Goal: Task Accomplishment & Management: Complete application form

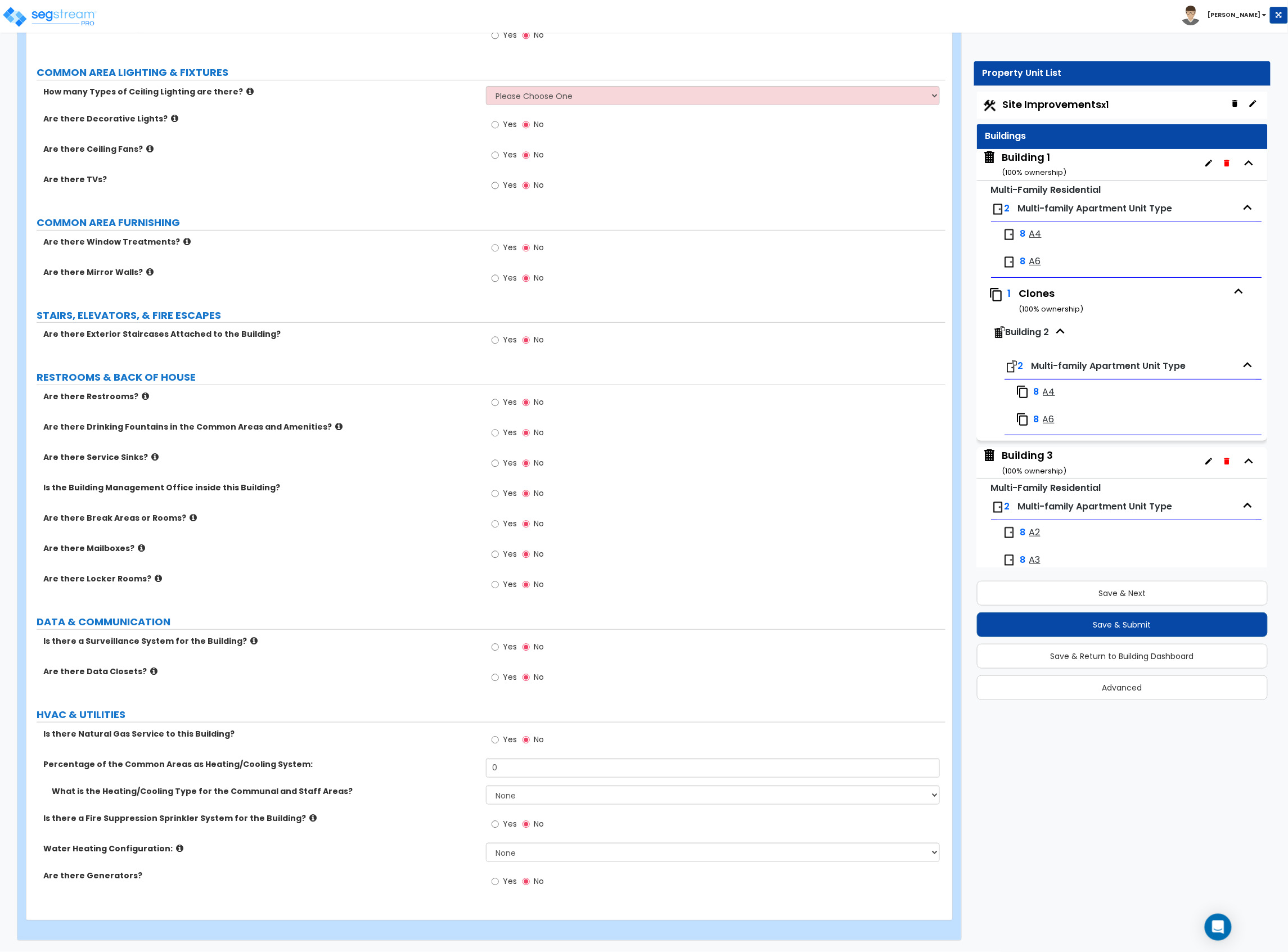
scroll to position [3838, 0]
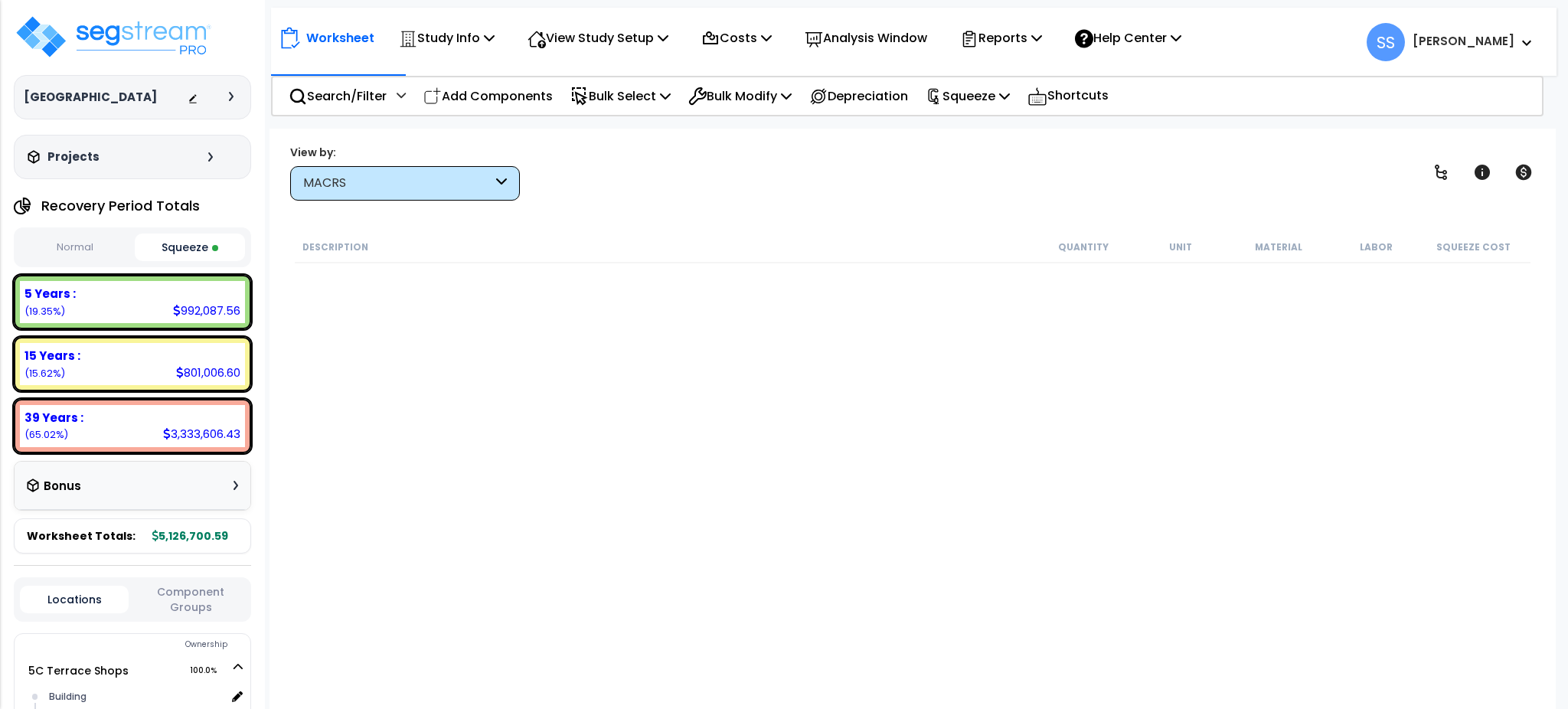
select select "2025"
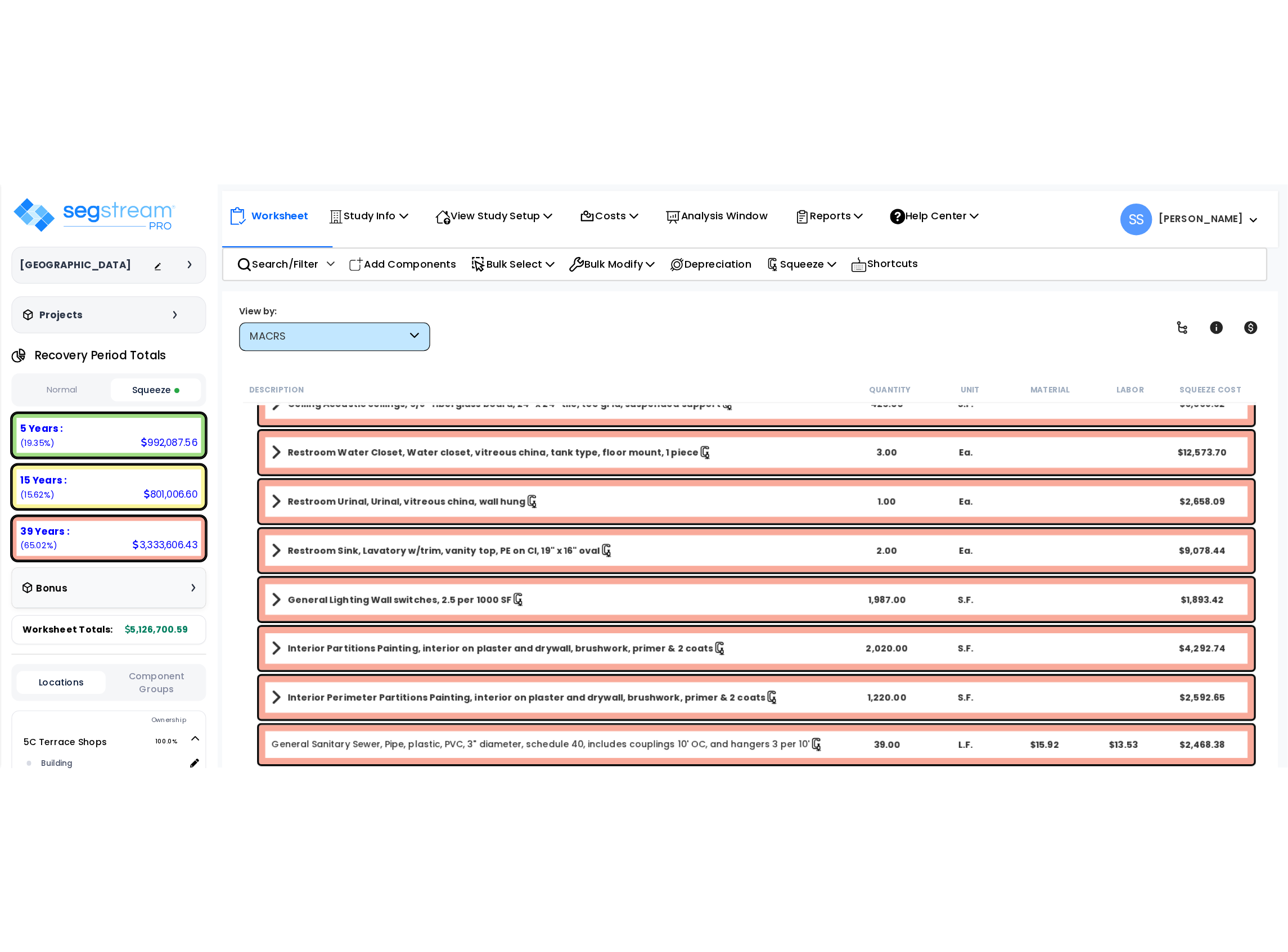
scroll to position [12047, 0]
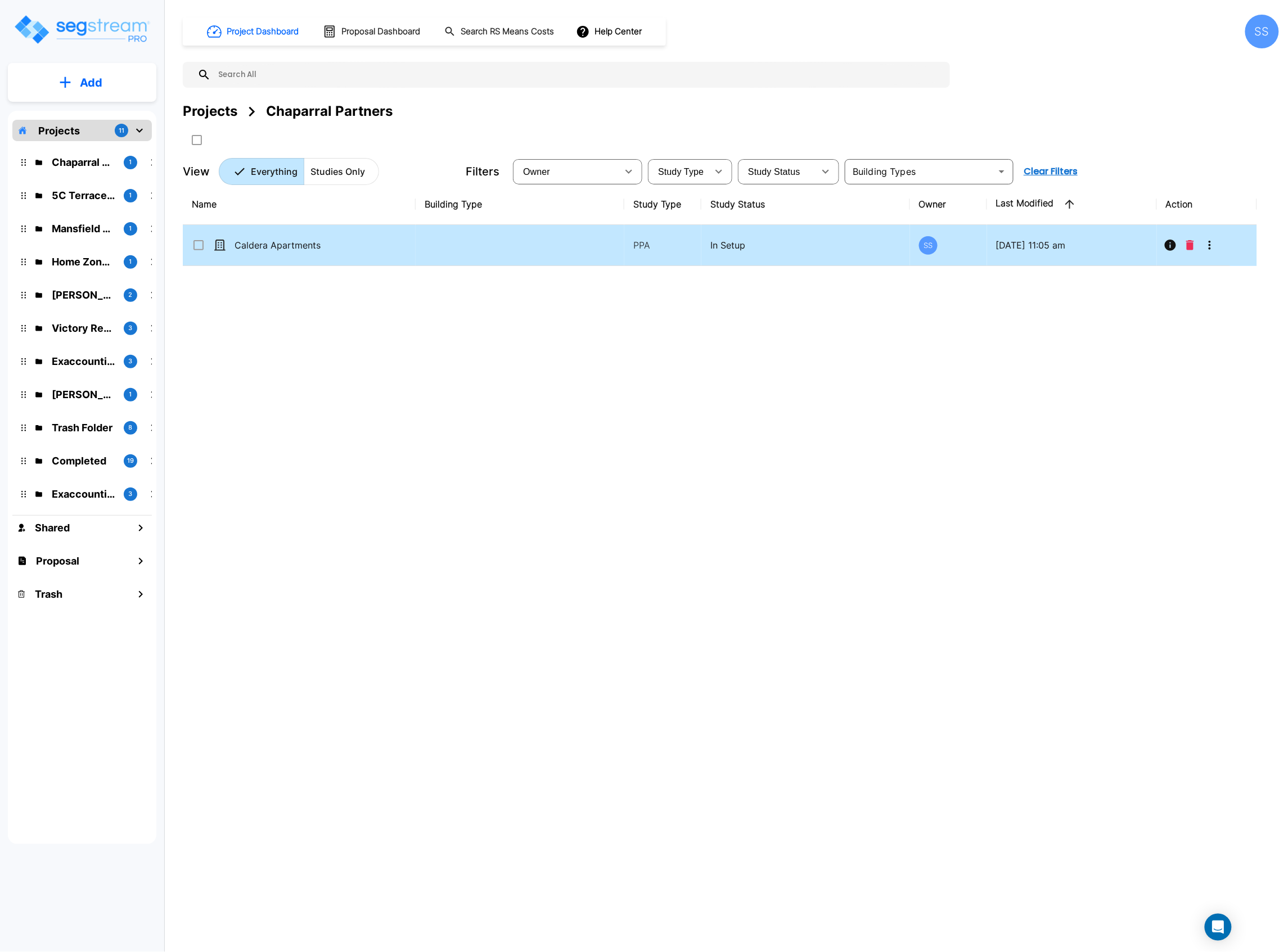
click at [319, 255] on td "Caldera Apartments" at bounding box center [299, 245] width 233 height 41
checkbox input "true"
click at [319, 255] on td "Caldera Apartments" at bounding box center [299, 245] width 233 height 41
click at [297, 250] on p "Caldera Apartments" at bounding box center [292, 245] width 114 height 13
checkbox input "true"
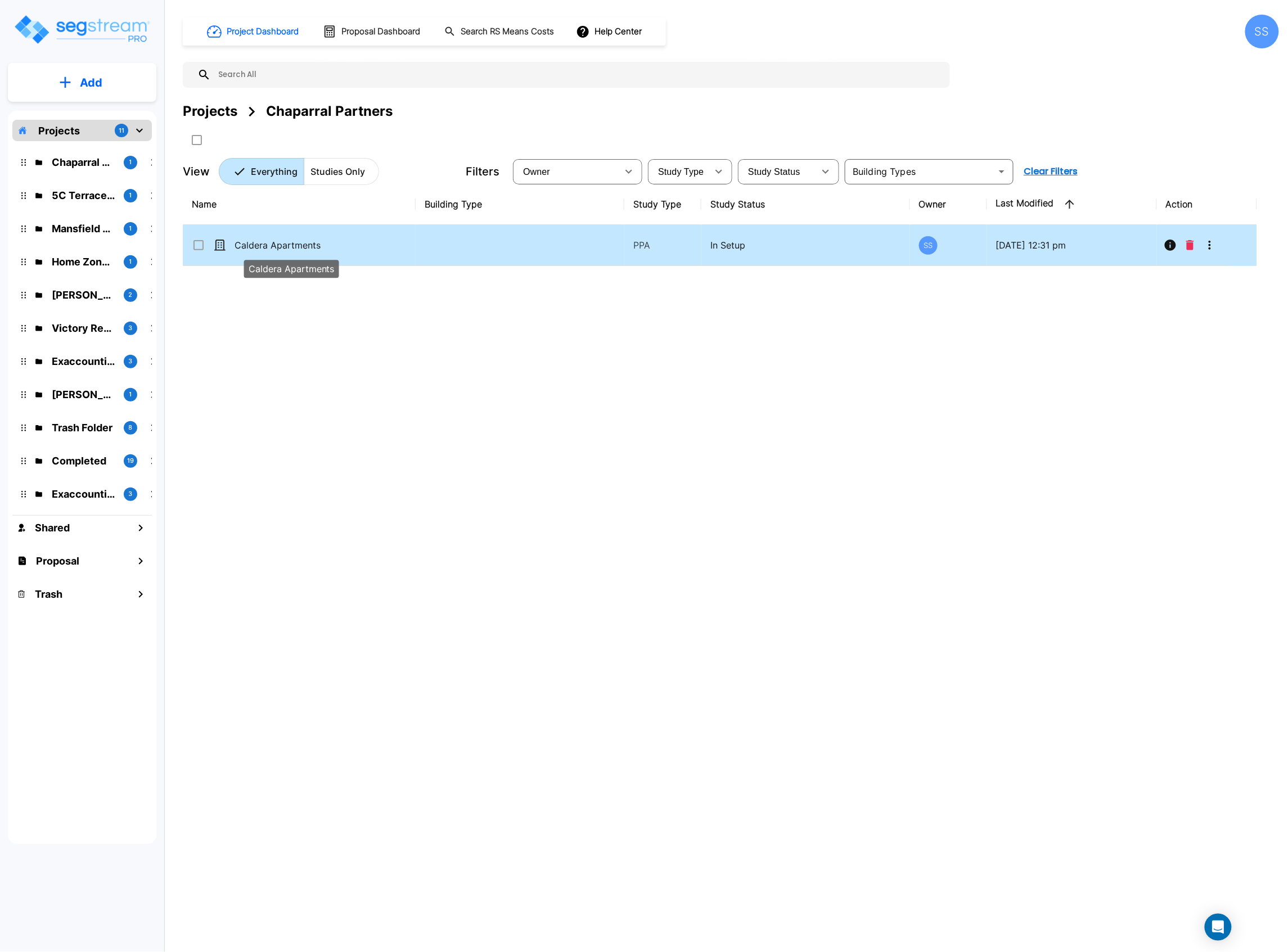
click at [297, 250] on p "Caldera Apartments" at bounding box center [292, 245] width 114 height 13
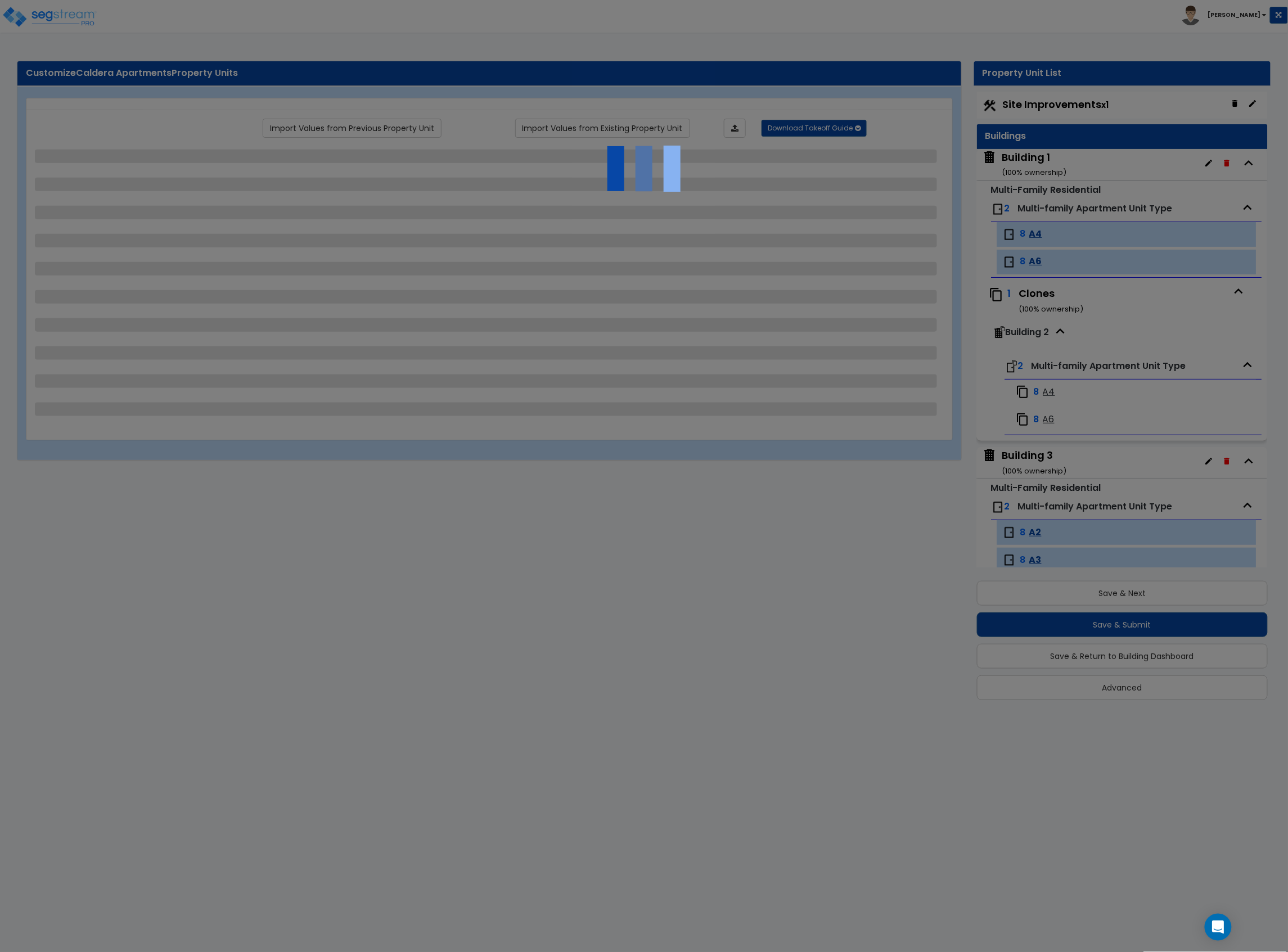
scroll to position [1, 0]
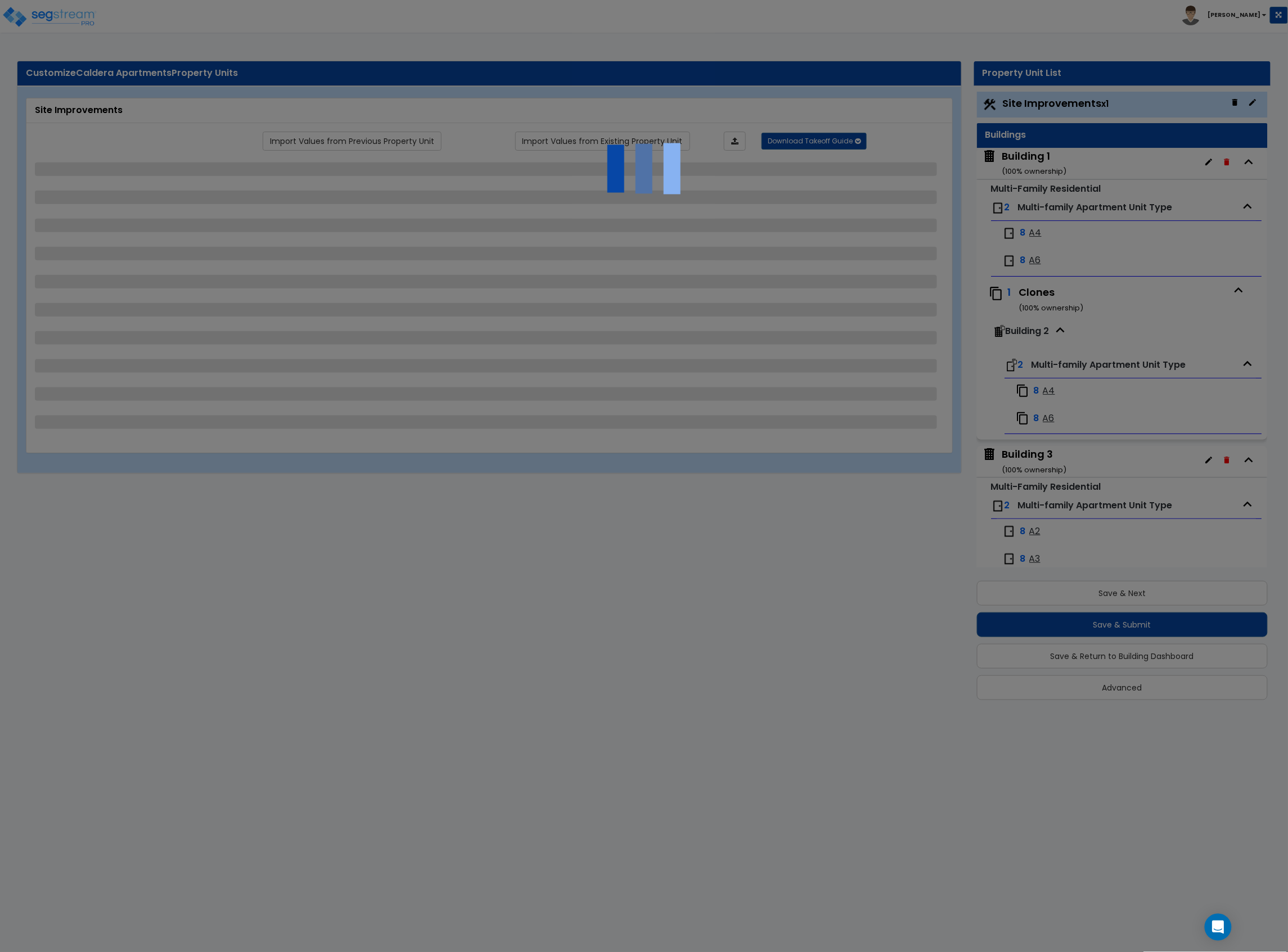
select select "2"
select select "1"
select select "2"
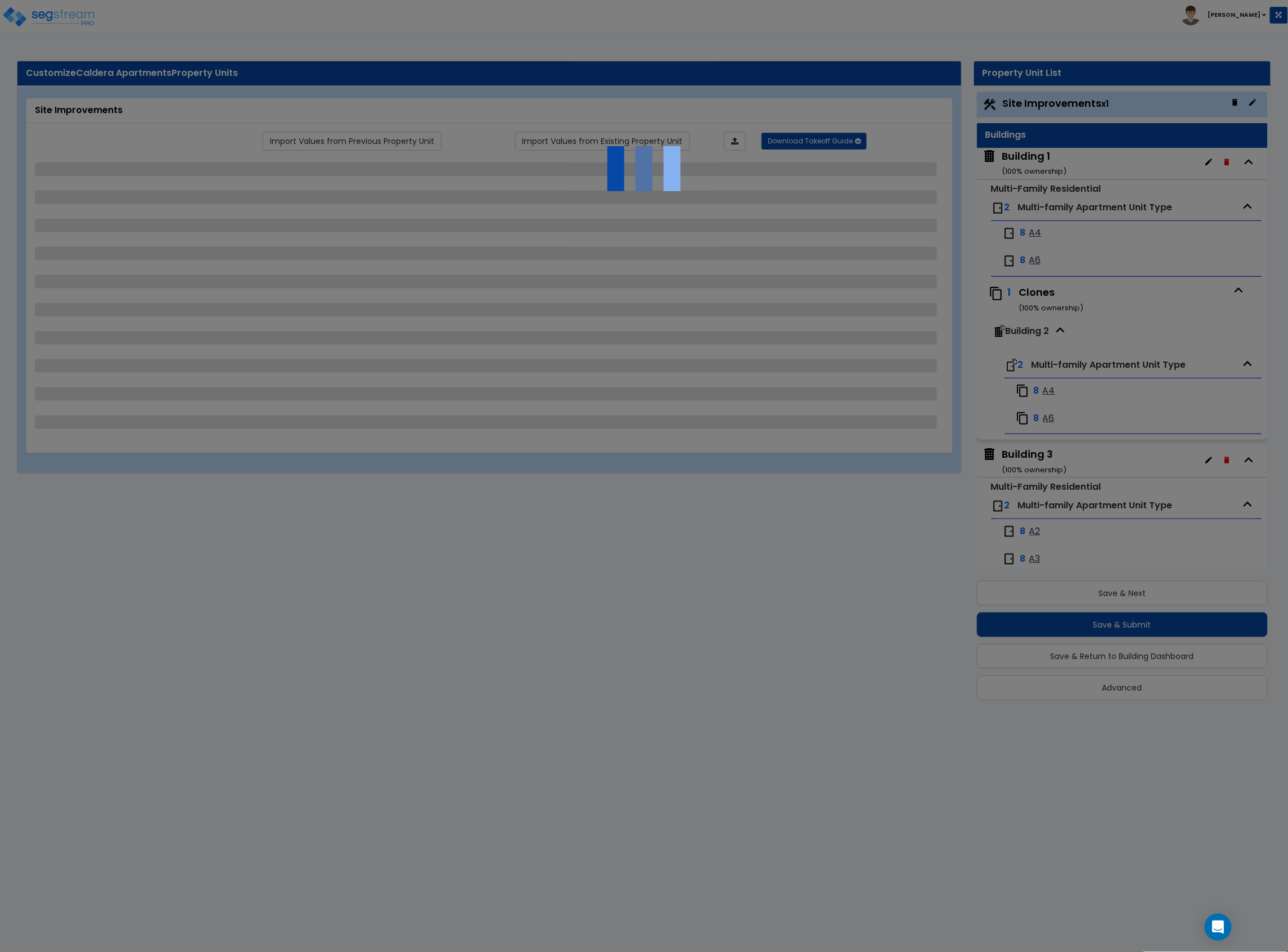
select select "1"
select select "6"
select select "2"
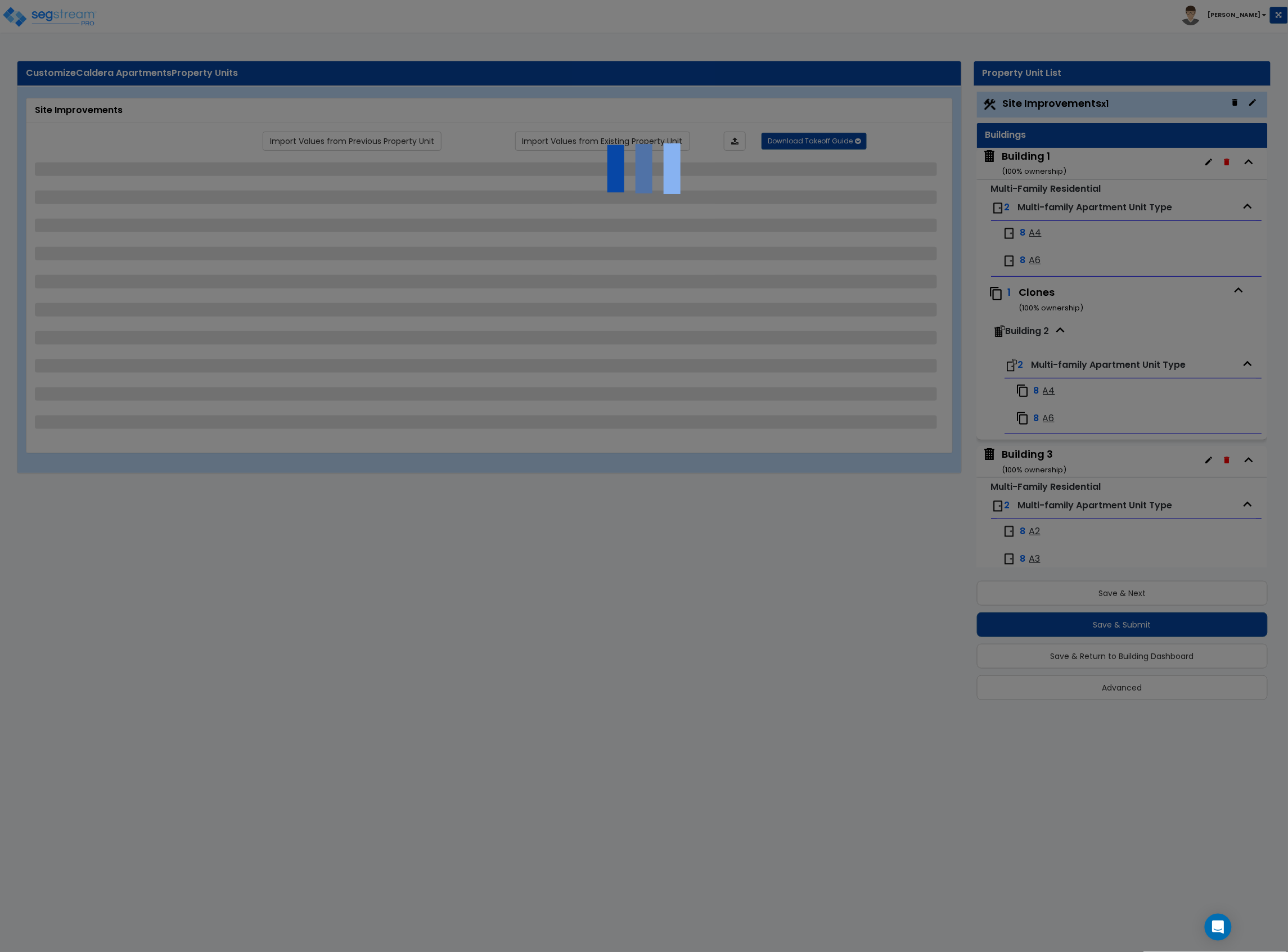
select select "3"
select select "1"
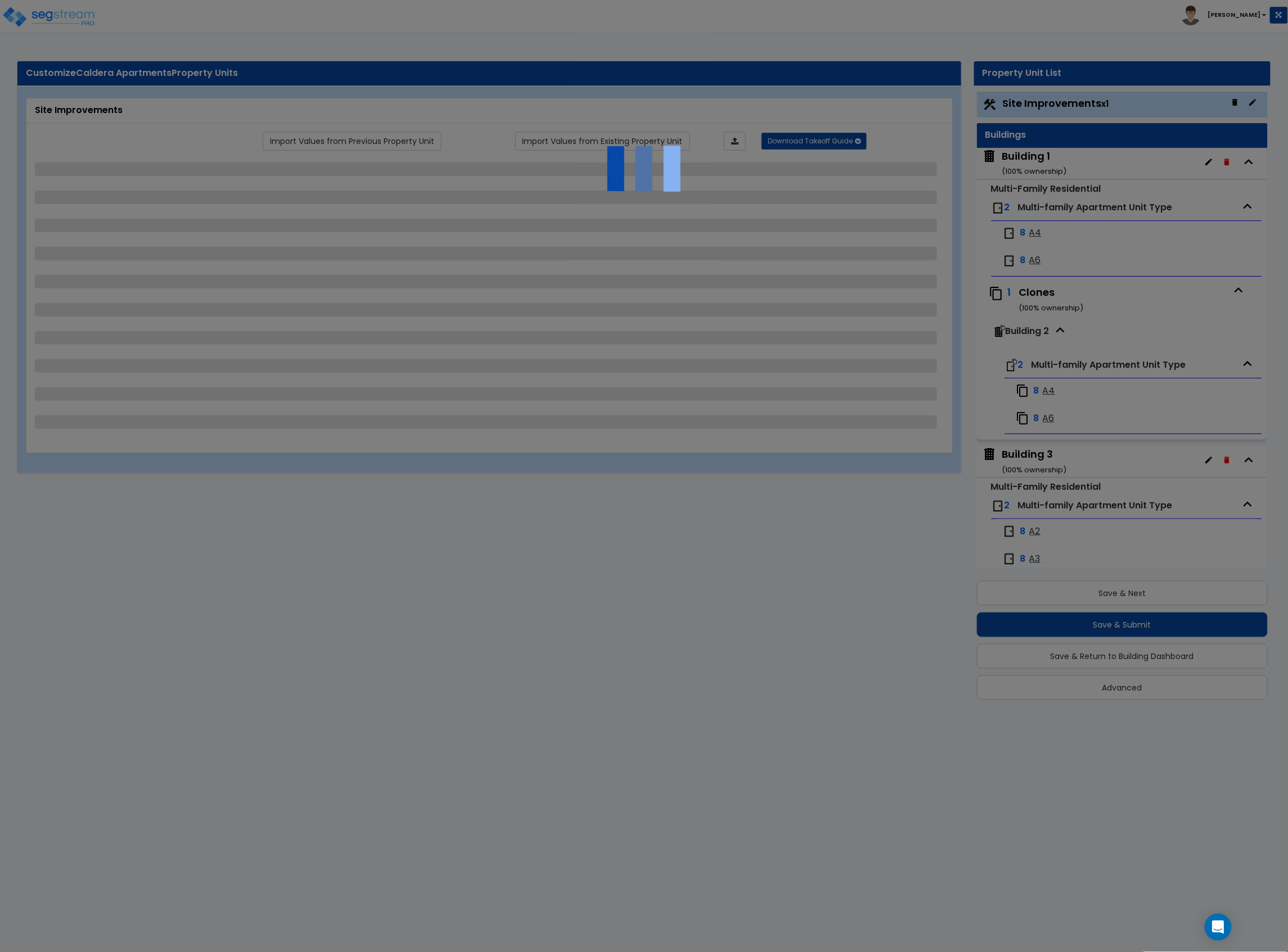
select select "2"
select select "1"
select select "2"
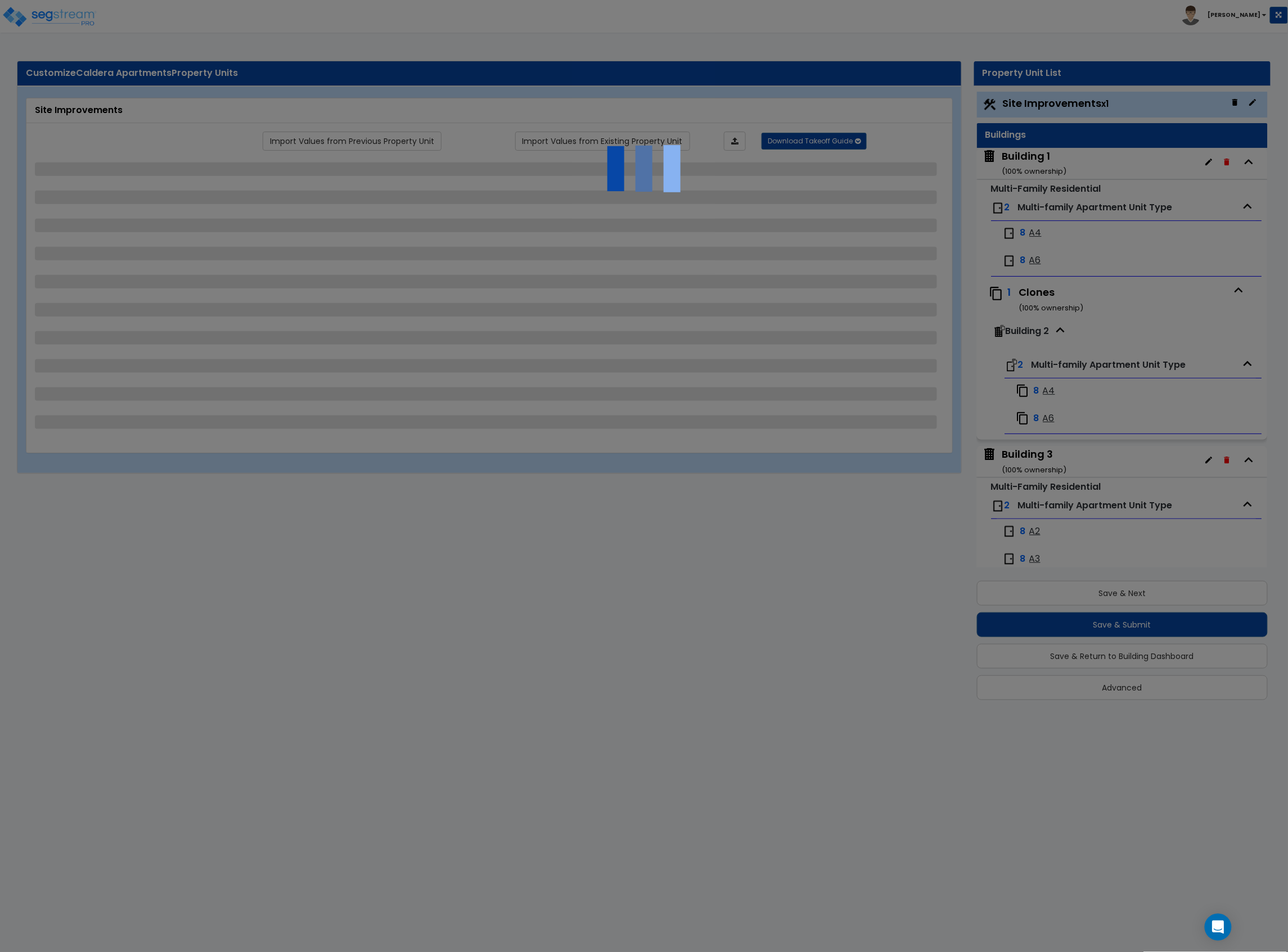
select select "2"
select select "1"
select select "2"
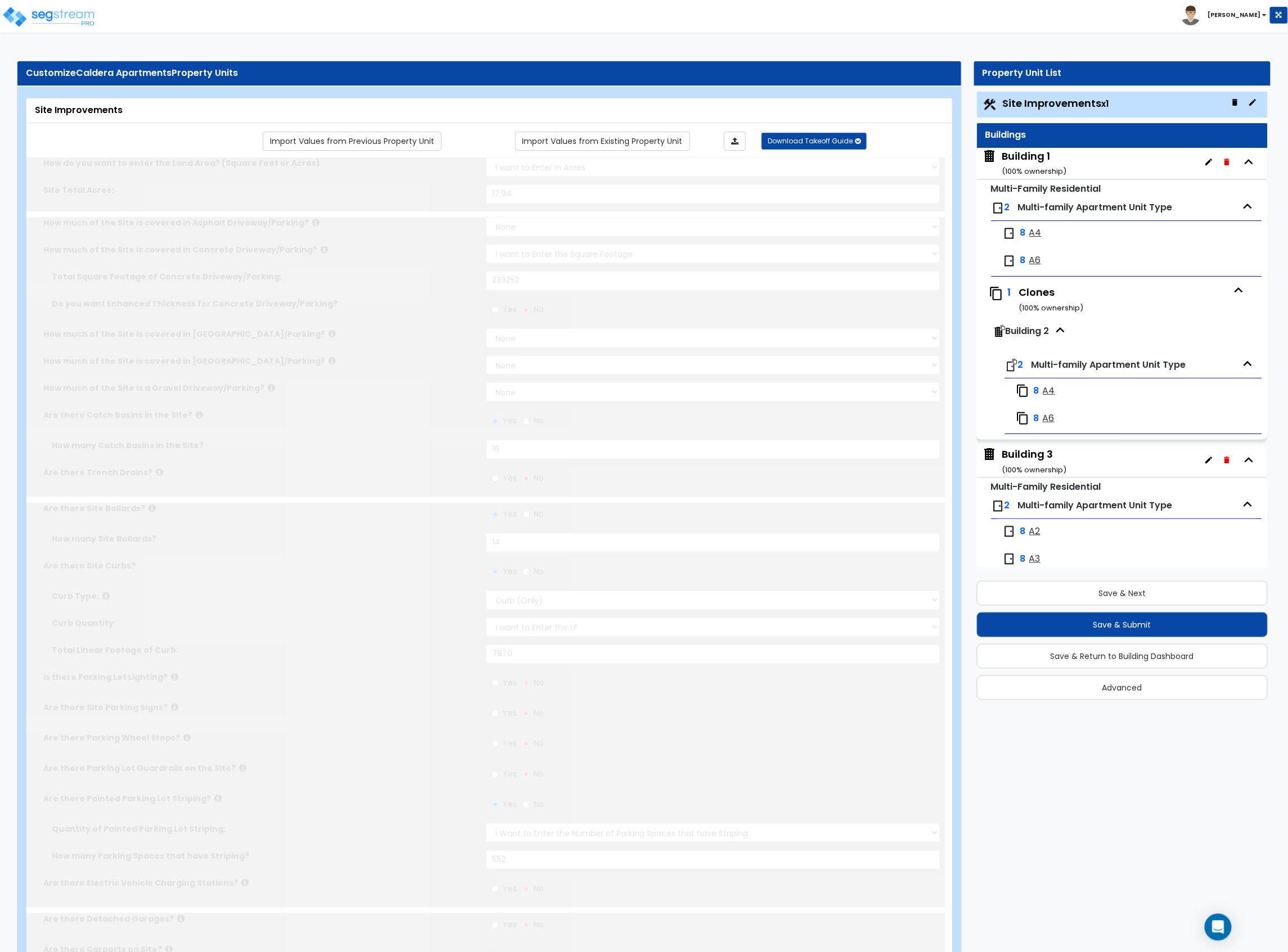
scroll to position [0, 0]
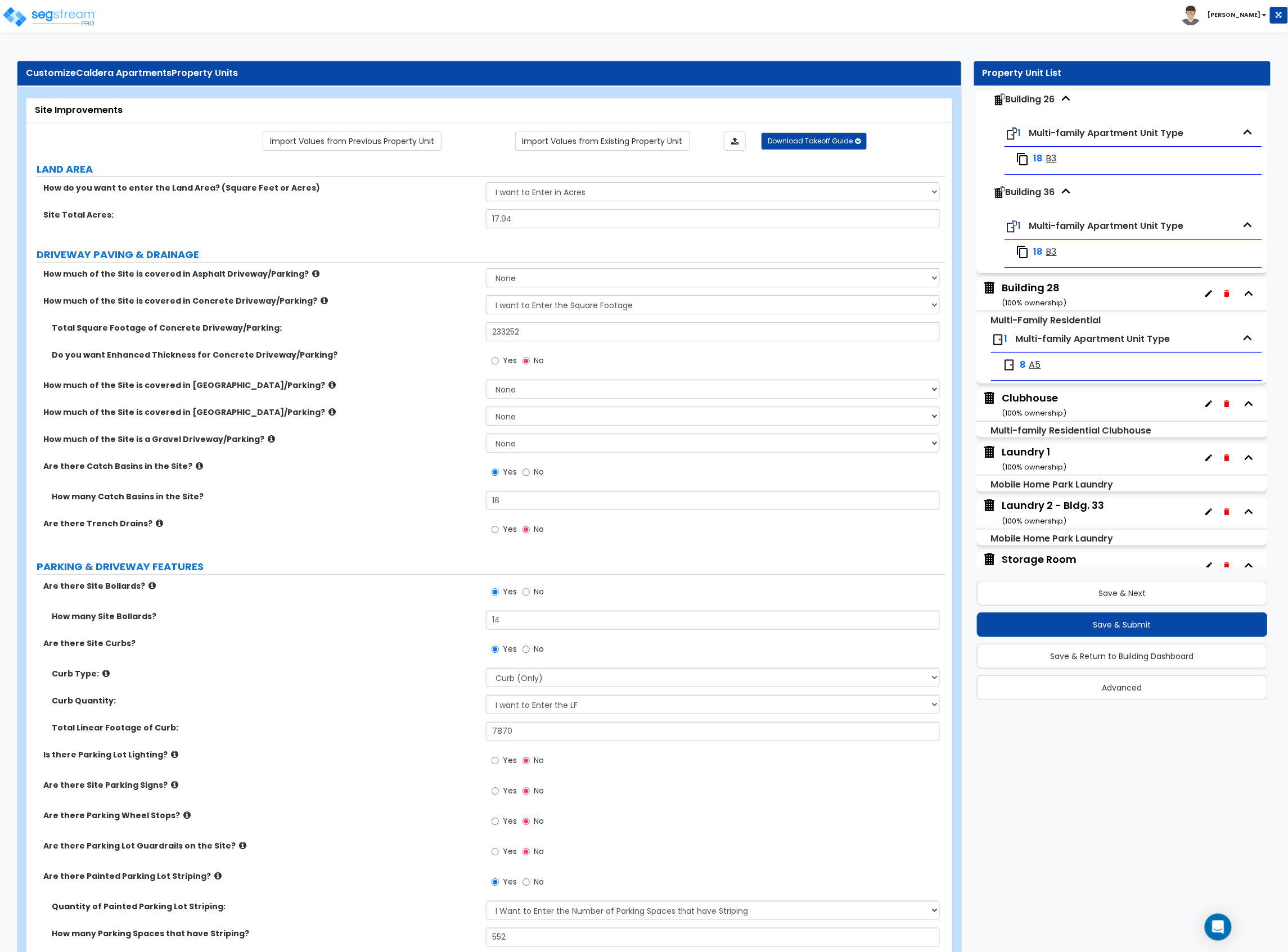
click at [1025, 309] on div "Building 28 ( 100 % ownership)" at bounding box center [1035, 295] width 65 height 28
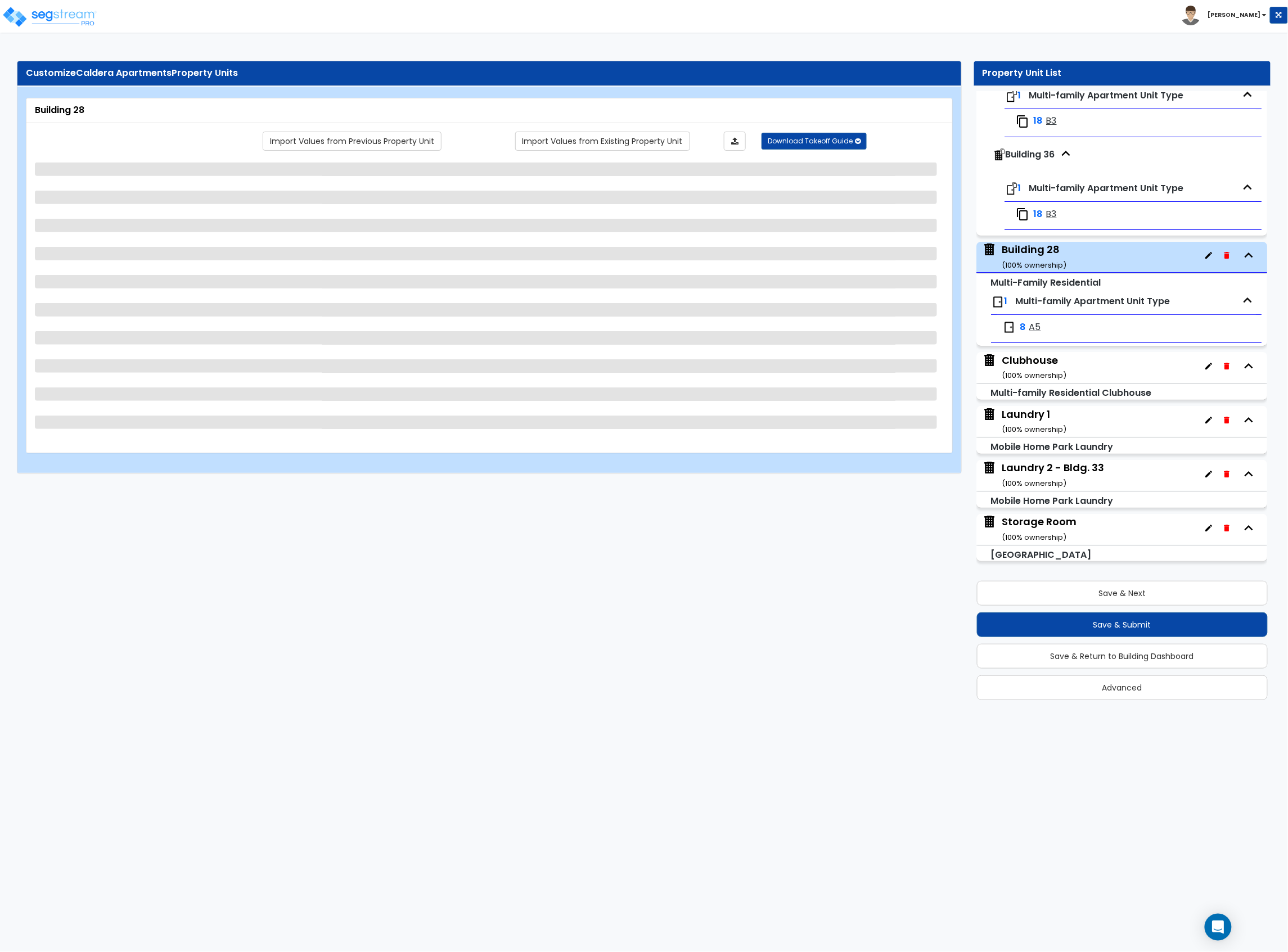
scroll to position [3838, 0]
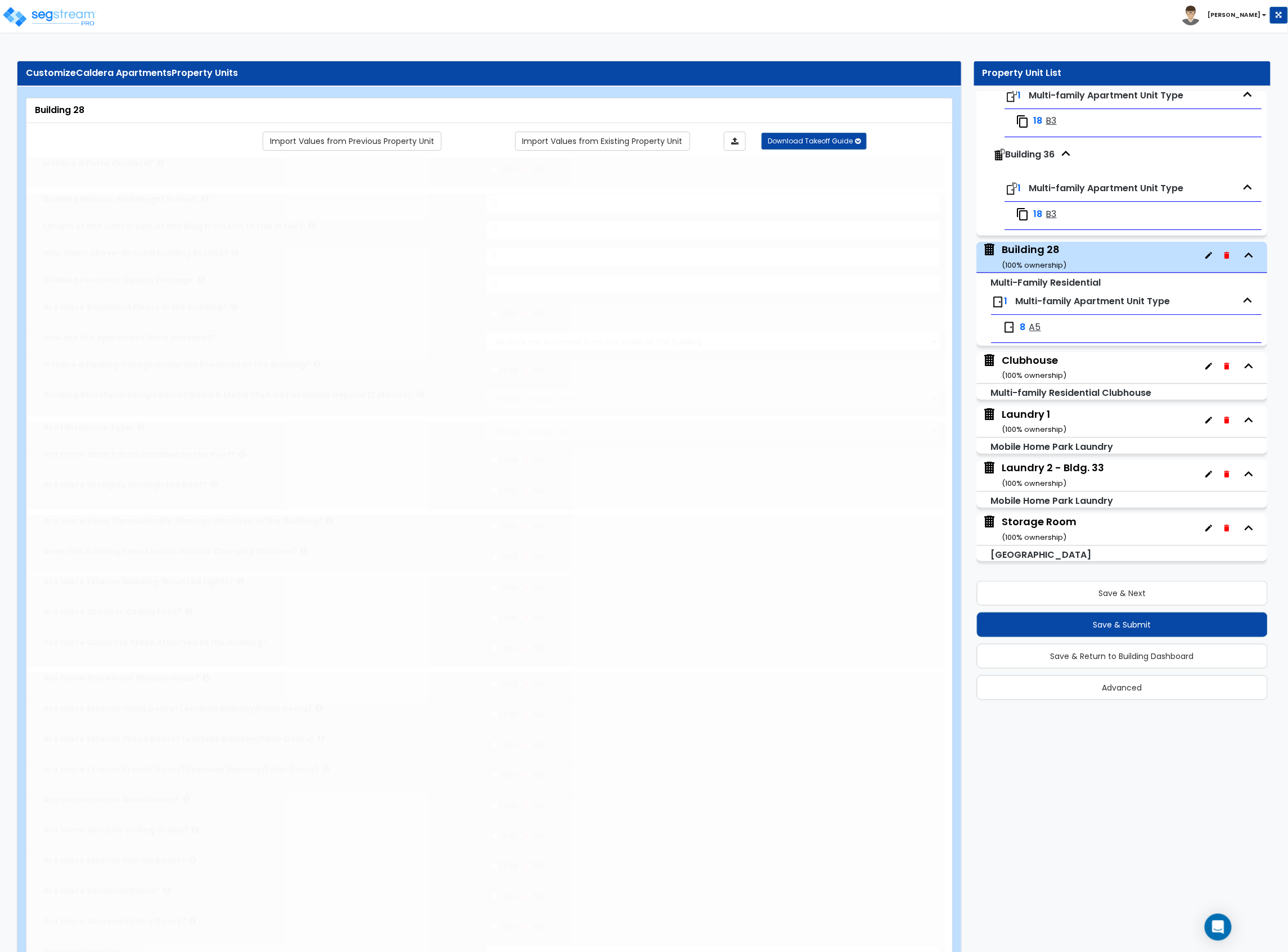
type input "1"
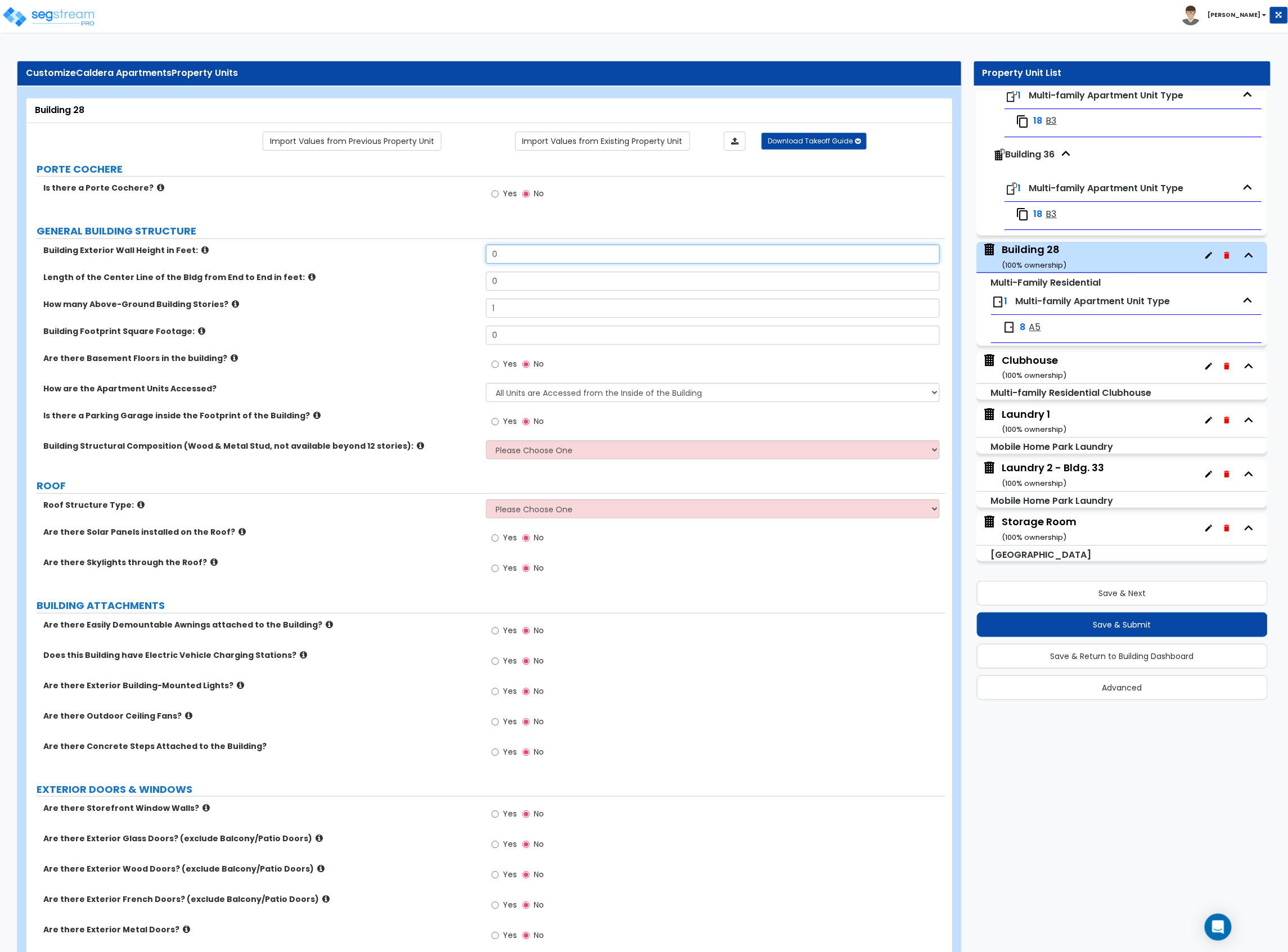
drag, startPoint x: 549, startPoint y: 260, endPoint x: 437, endPoint y: 259, distance: 112.0
click at [439, 259] on div "Building Exterior Wall Height in Feet: 0" at bounding box center [485, 258] width 919 height 27
type input "20"
drag, startPoint x: 480, startPoint y: 292, endPoint x: 388, endPoint y: 298, distance: 92.2
click at [395, 298] on div "Length of the Center Line of the Bldg from End to End in feet: 0" at bounding box center [485, 285] width 919 height 27
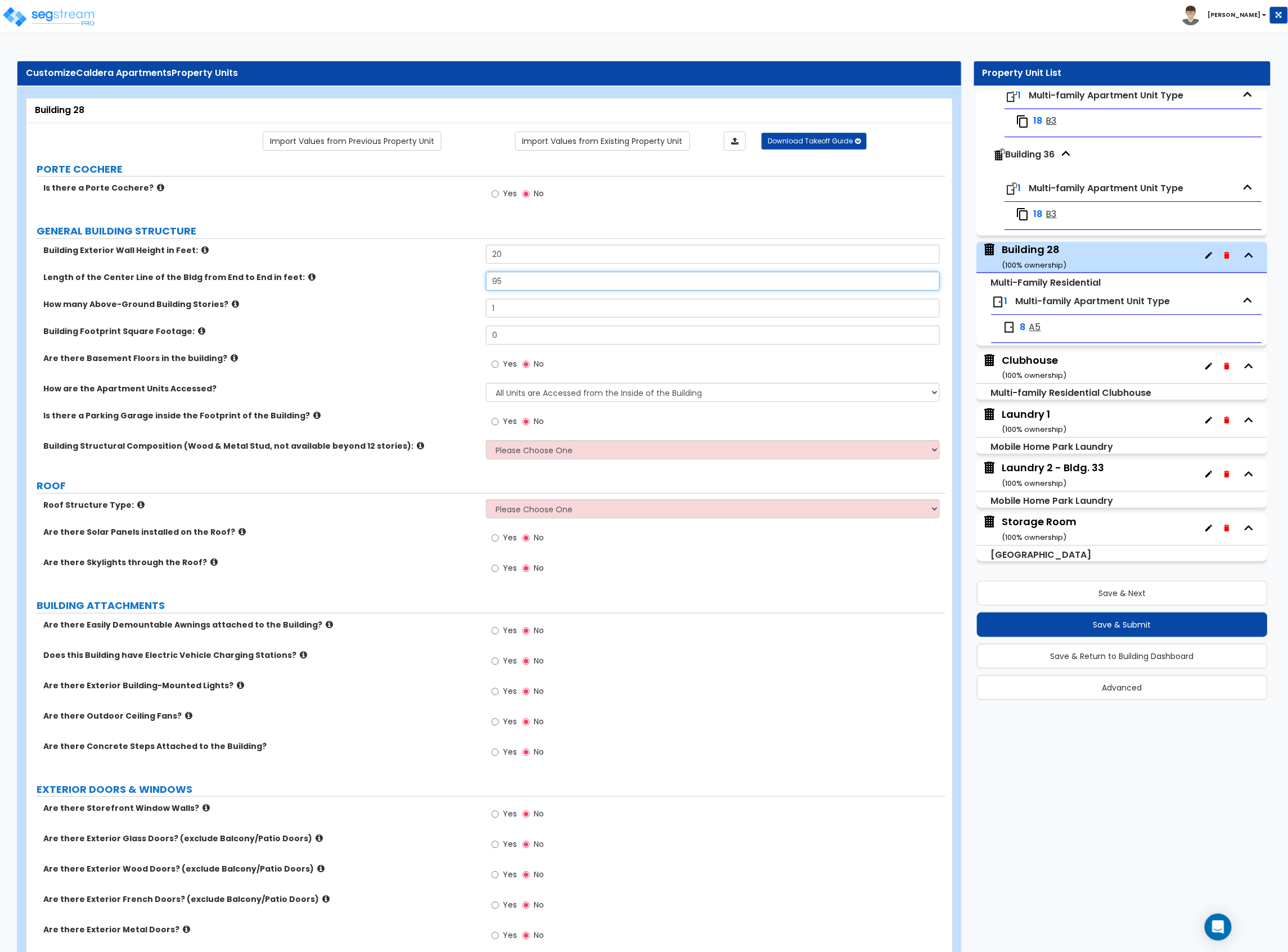
type input "95"
drag, startPoint x: 502, startPoint y: 314, endPoint x: 457, endPoint y: 315, distance: 45.0
click at [457, 315] on div "How many Above-Ground Building Stories? 1" at bounding box center [485, 312] width 919 height 27
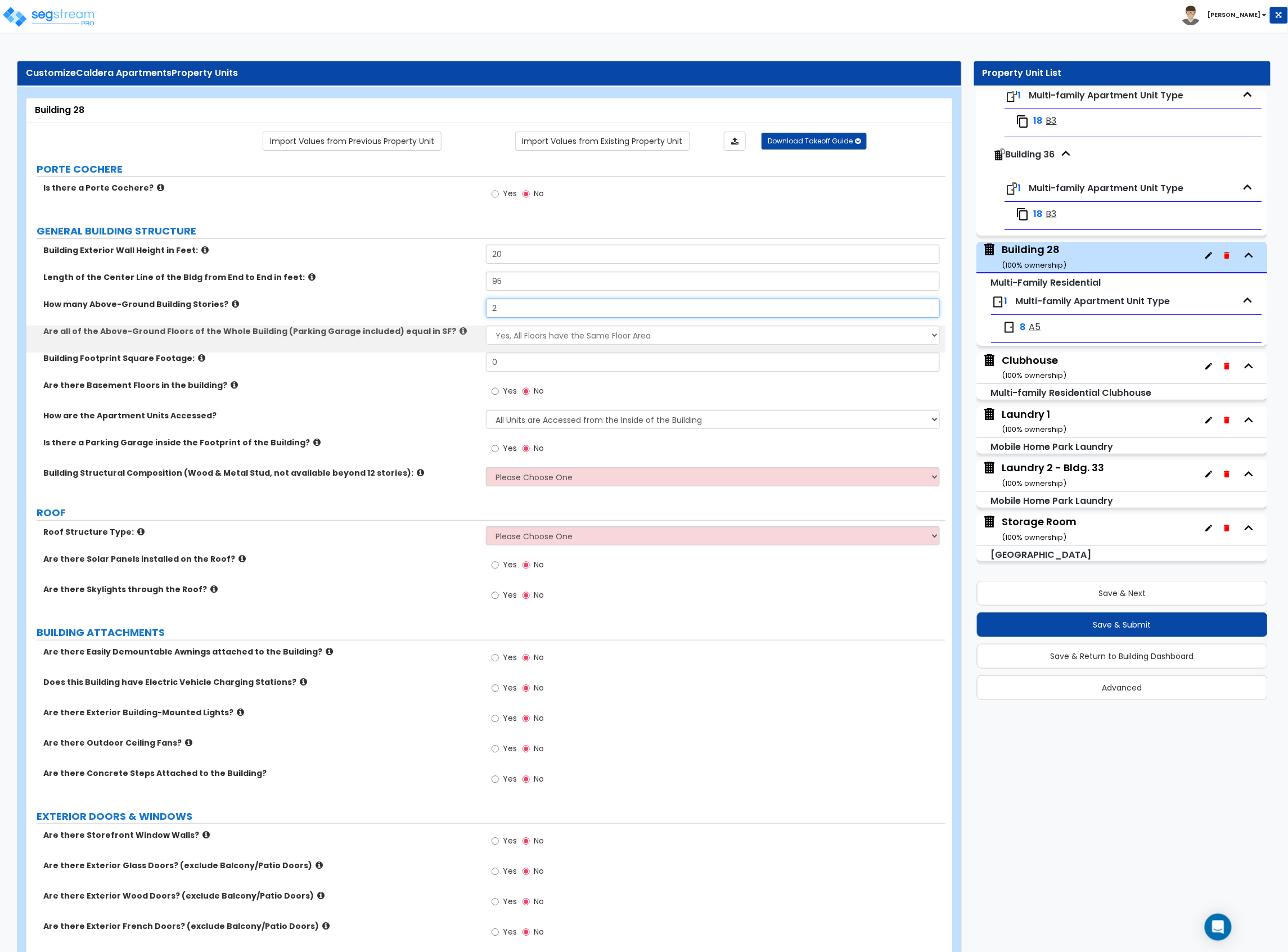
type input "2"
click at [516, 333] on select "Yes, All Floors have the Same Floor Area No, Not All Floor Areas are the Same" at bounding box center [713, 335] width 454 height 19
click at [349, 380] on div "Building Footprint Square Footage: 0" at bounding box center [485, 366] width 919 height 27
drag, startPoint x: 520, startPoint y: 354, endPoint x: 425, endPoint y: 369, distance: 96.2
click at [426, 369] on div "Building Footprint Square Footage: 0" at bounding box center [485, 366] width 919 height 27
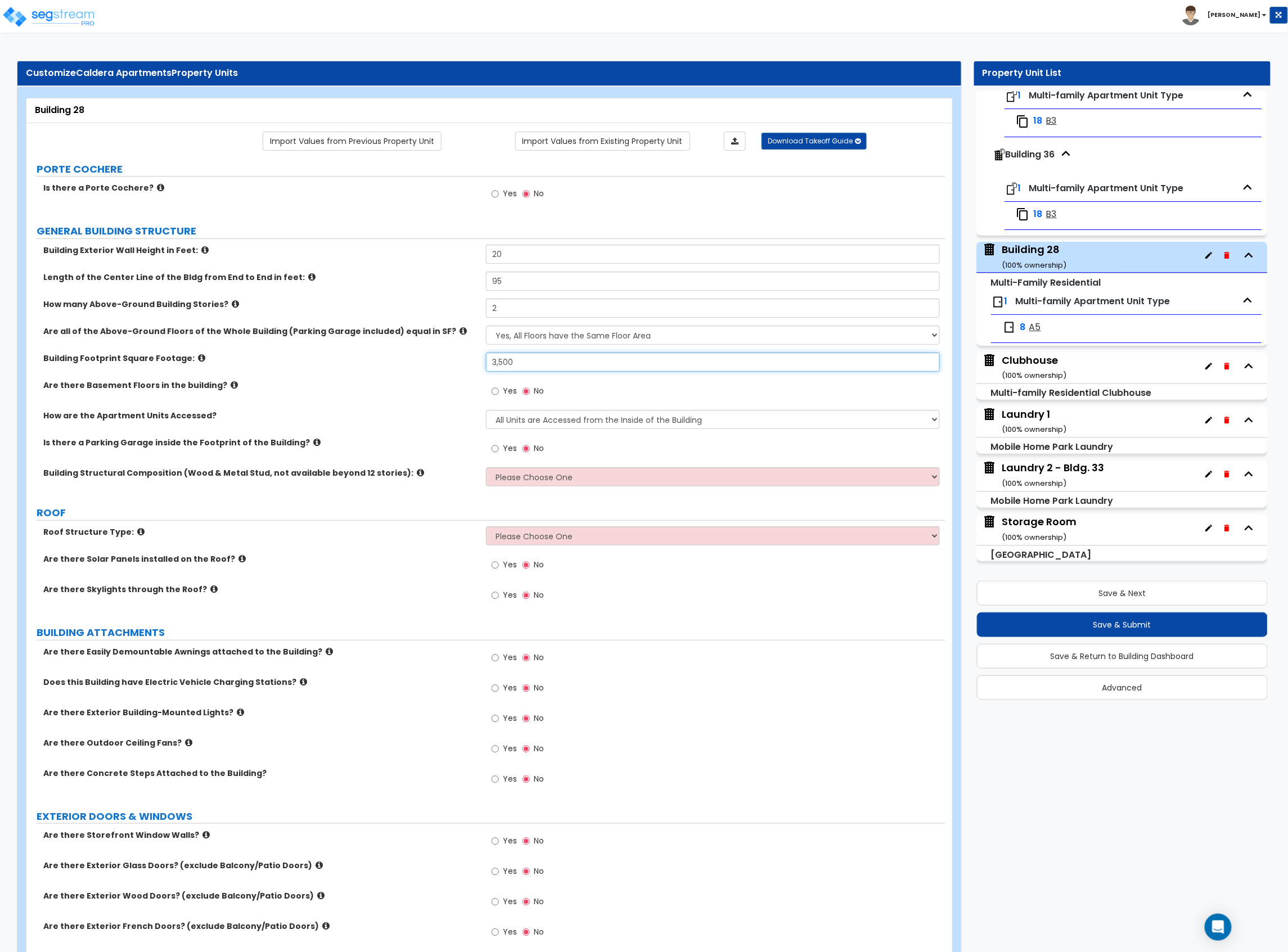
type input "3,500"
click at [426, 369] on div "Building Footprint Square Footage: 3,500" at bounding box center [485, 366] width 919 height 27
click at [761, 425] on select "All Units are Accessed from the Inside of the Building All Units are Accessed f…" at bounding box center [713, 419] width 454 height 19
select select "2"
click at [486, 411] on select "All Units are Accessed from the Inside of the Building All Units are Accessed f…" at bounding box center [713, 419] width 454 height 19
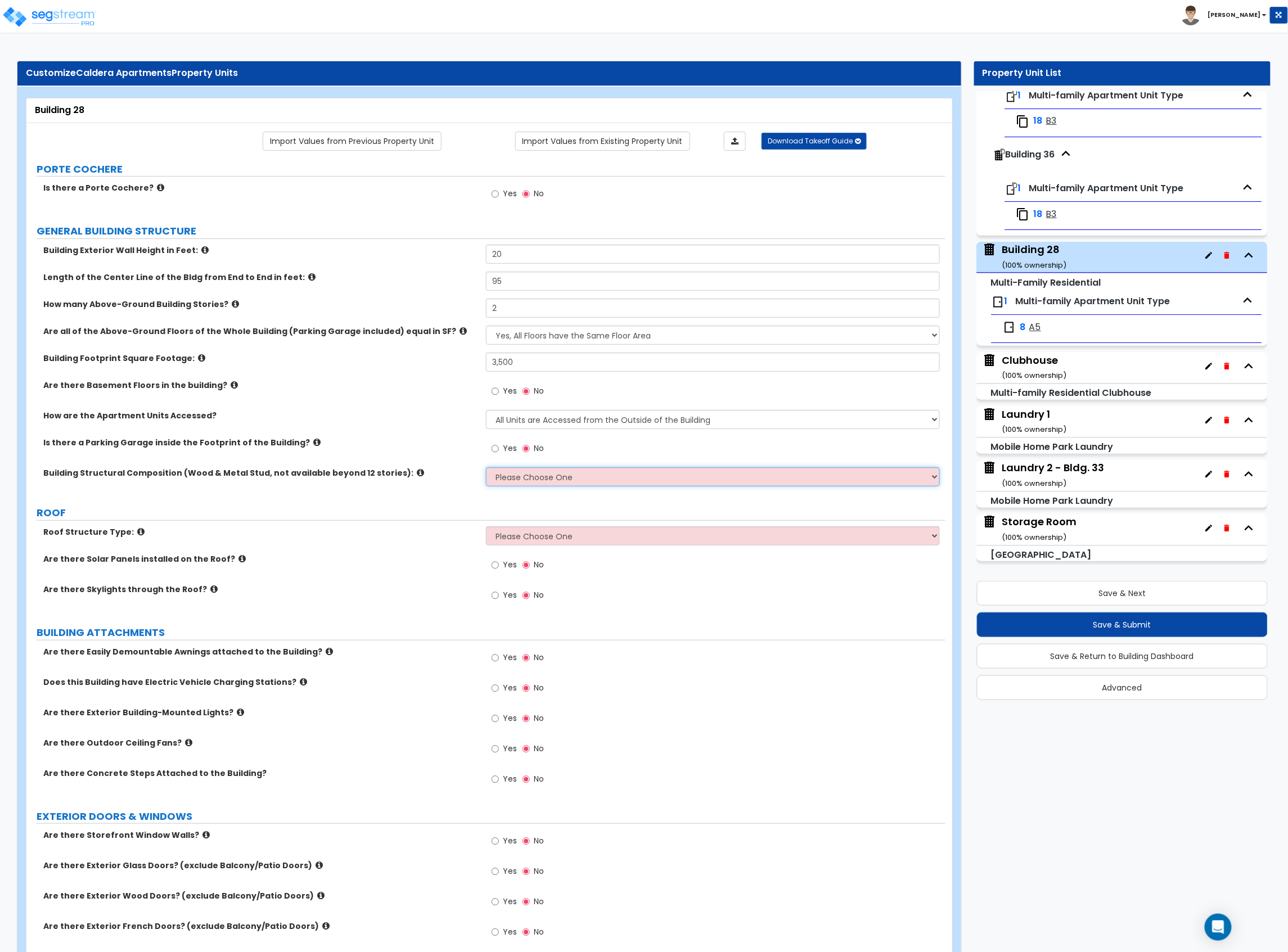
click at [536, 478] on select "Please Choose One Reinforced Concrete Structural Steel Brick Masonry CMU Masonr…" at bounding box center [713, 477] width 454 height 19
select select "7"
click at [486, 468] on select "Please Choose One Reinforced Concrete Structural Steel Brick Masonry CMU Masonr…" at bounding box center [713, 477] width 454 height 19
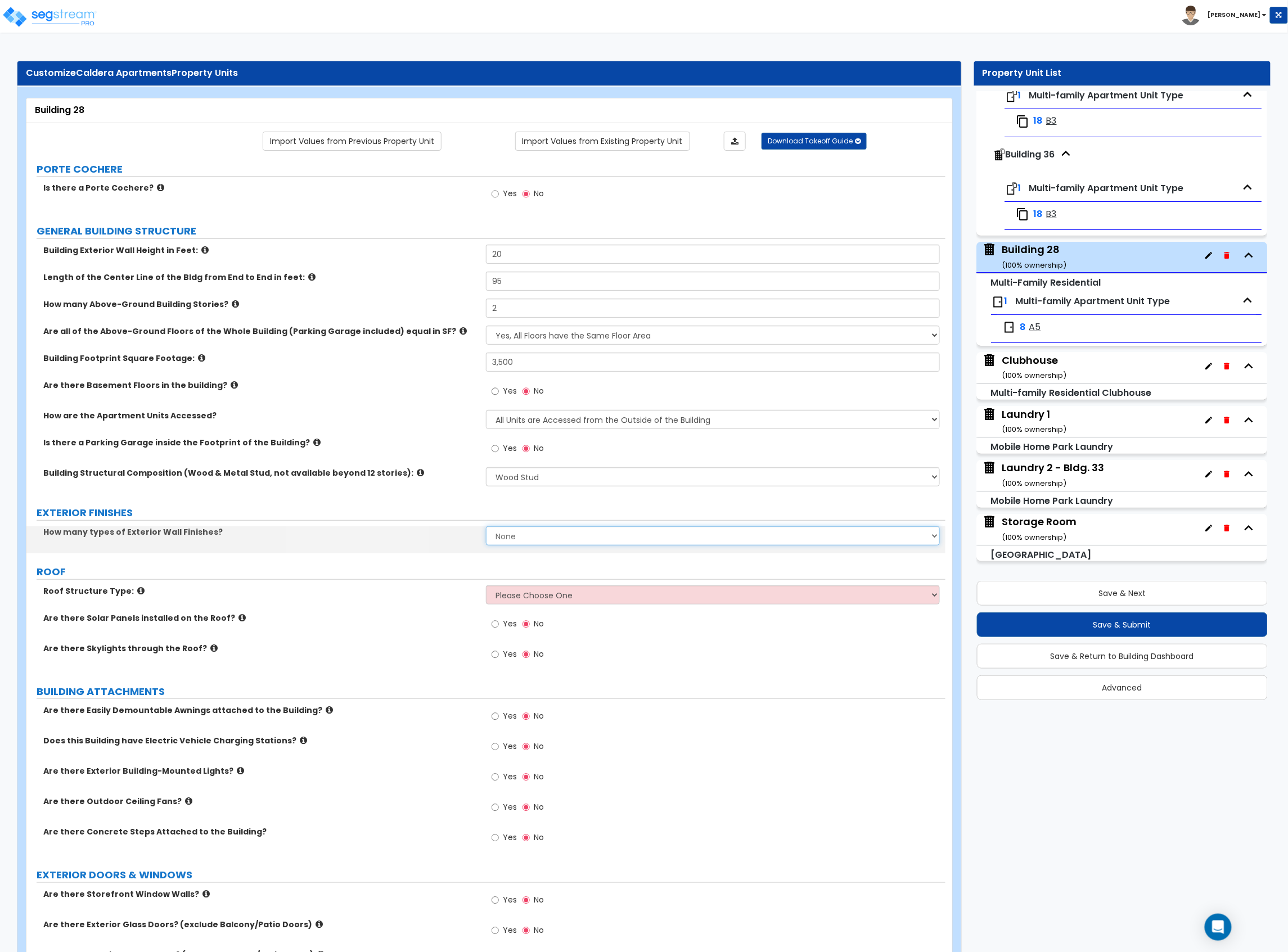
click at [512, 533] on select "None 1 2 3" at bounding box center [713, 536] width 454 height 19
select select "2"
click at [486, 527] on select "None 1 2 3" at bounding box center [713, 536] width 454 height 19
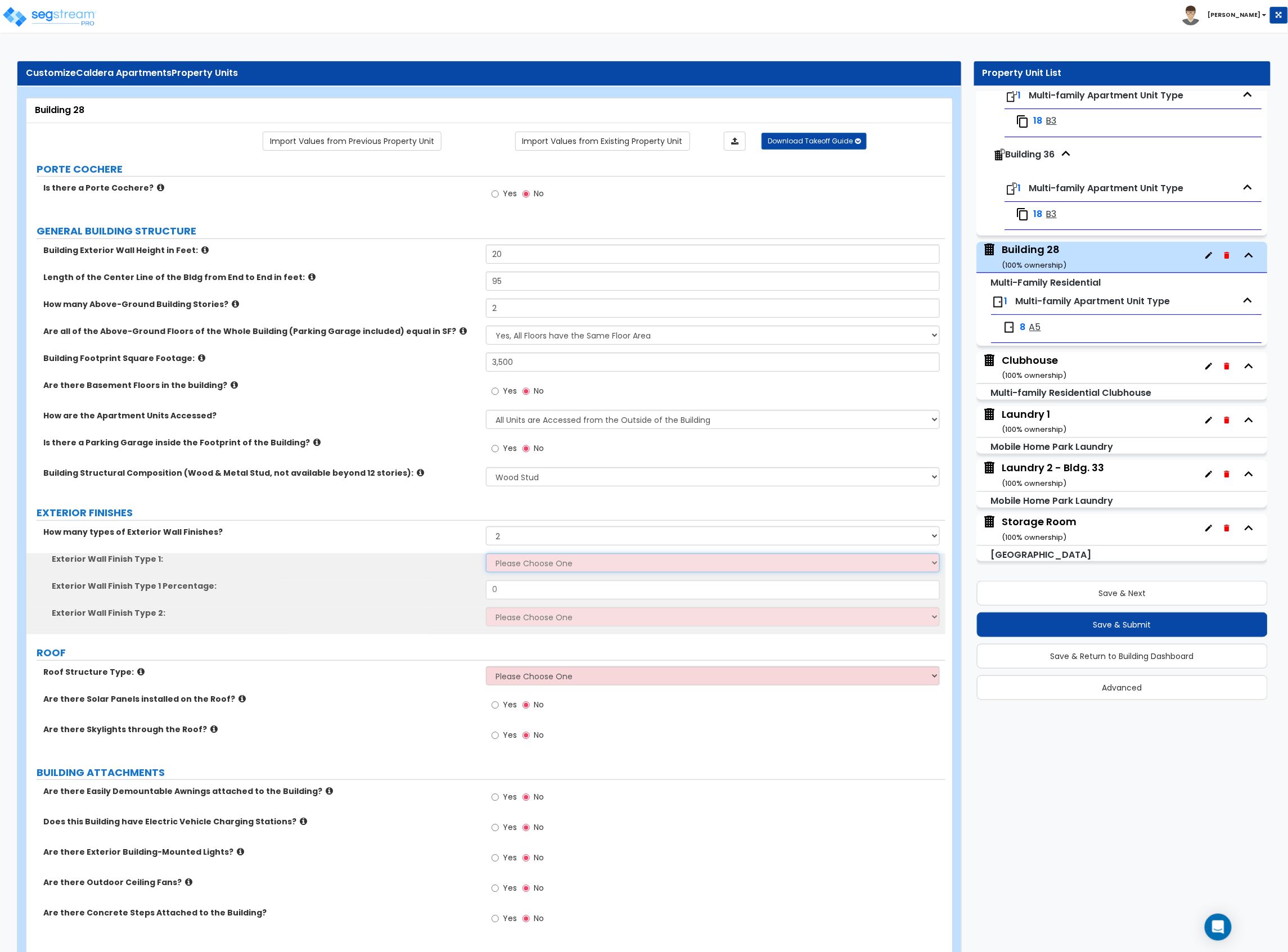
click at [514, 563] on select "Please Choose One No Finish/Shared Wall No Wall Brick Veneer Stone Veneer Wood …" at bounding box center [713, 563] width 454 height 19
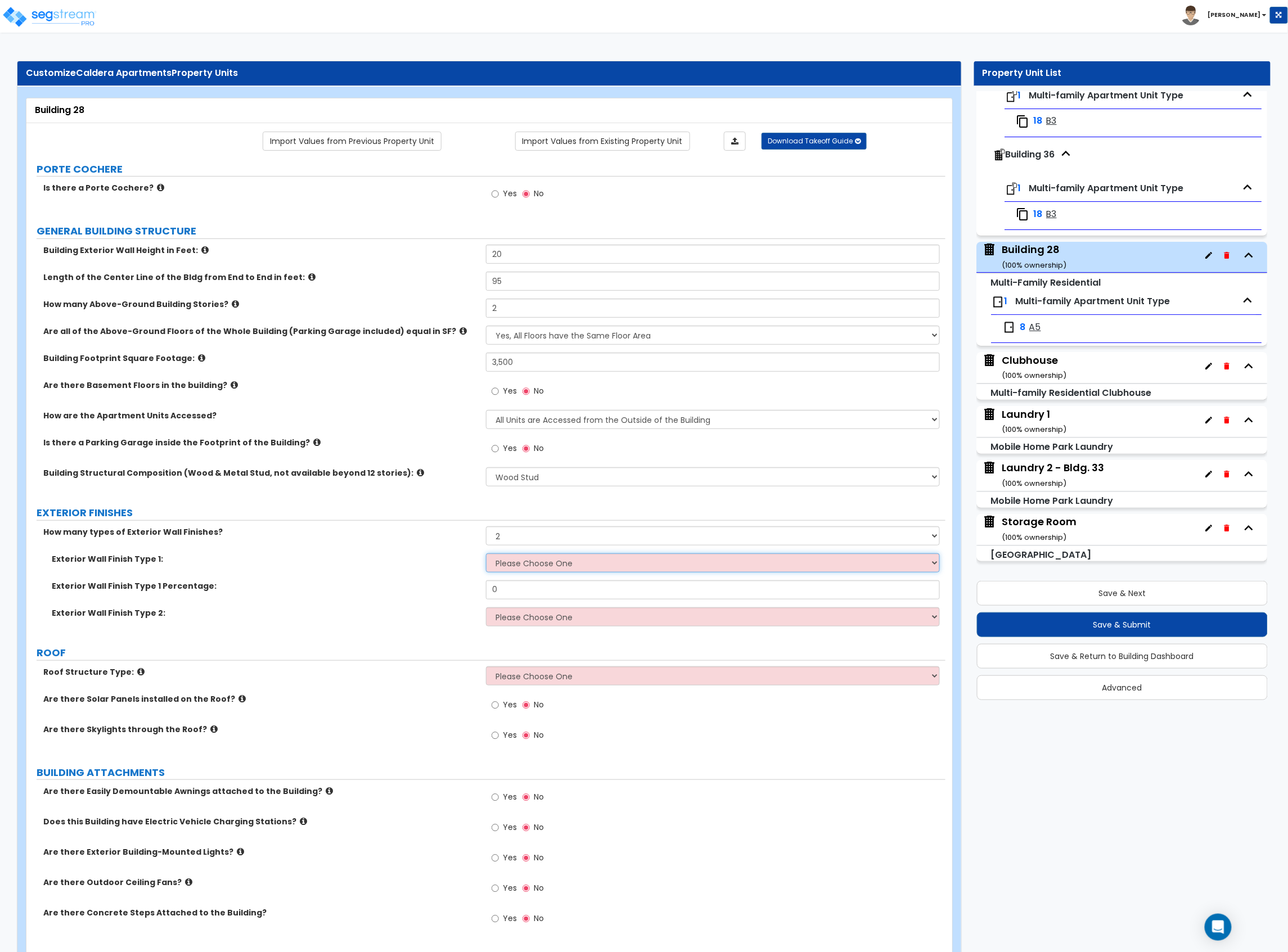
select select "2"
click at [486, 555] on select "Please Choose One No Finish/Shared Wall No Wall Brick Veneer Stone Veneer Wood …" at bounding box center [713, 563] width 454 height 19
drag, startPoint x: 509, startPoint y: 585, endPoint x: 405, endPoint y: 584, distance: 104.0
click at [409, 585] on div "Exterior Wall Finish Type 1 Percentage: 0" at bounding box center [485, 594] width 919 height 27
type input "70"
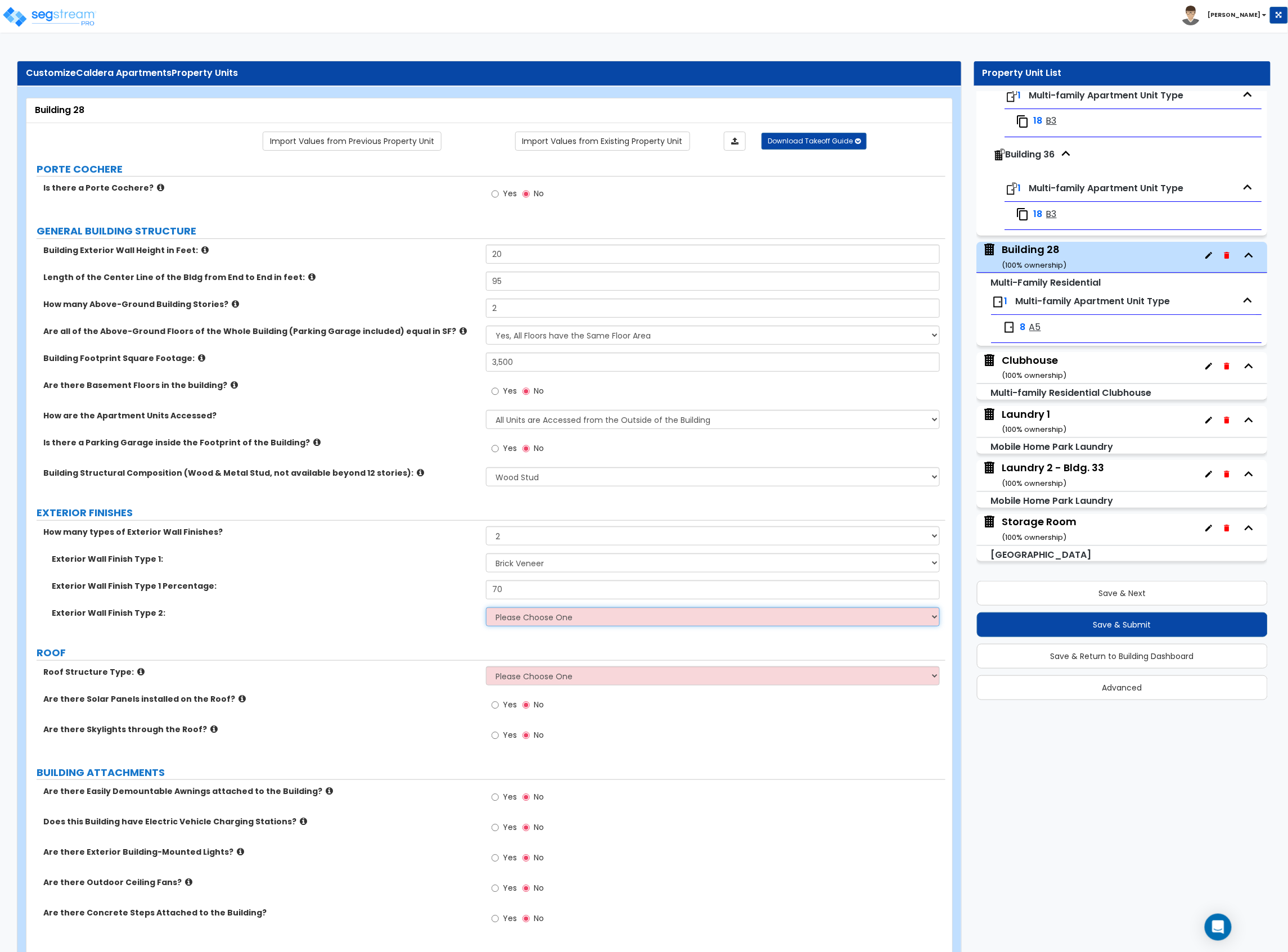
click at [493, 624] on select "Please Choose One No Finish/Shared Wall No Wall Brick Veneer Stone Veneer Wood …" at bounding box center [713, 616] width 454 height 19
select select "9"
click at [486, 609] on select "Please Choose One No Finish/Shared Wall No Wall Brick Veneer Stone Veneer Wood …" at bounding box center [713, 616] width 454 height 19
click at [399, 603] on div "Exterior Wall Finish Type 1 Percentage: 70" at bounding box center [485, 594] width 919 height 27
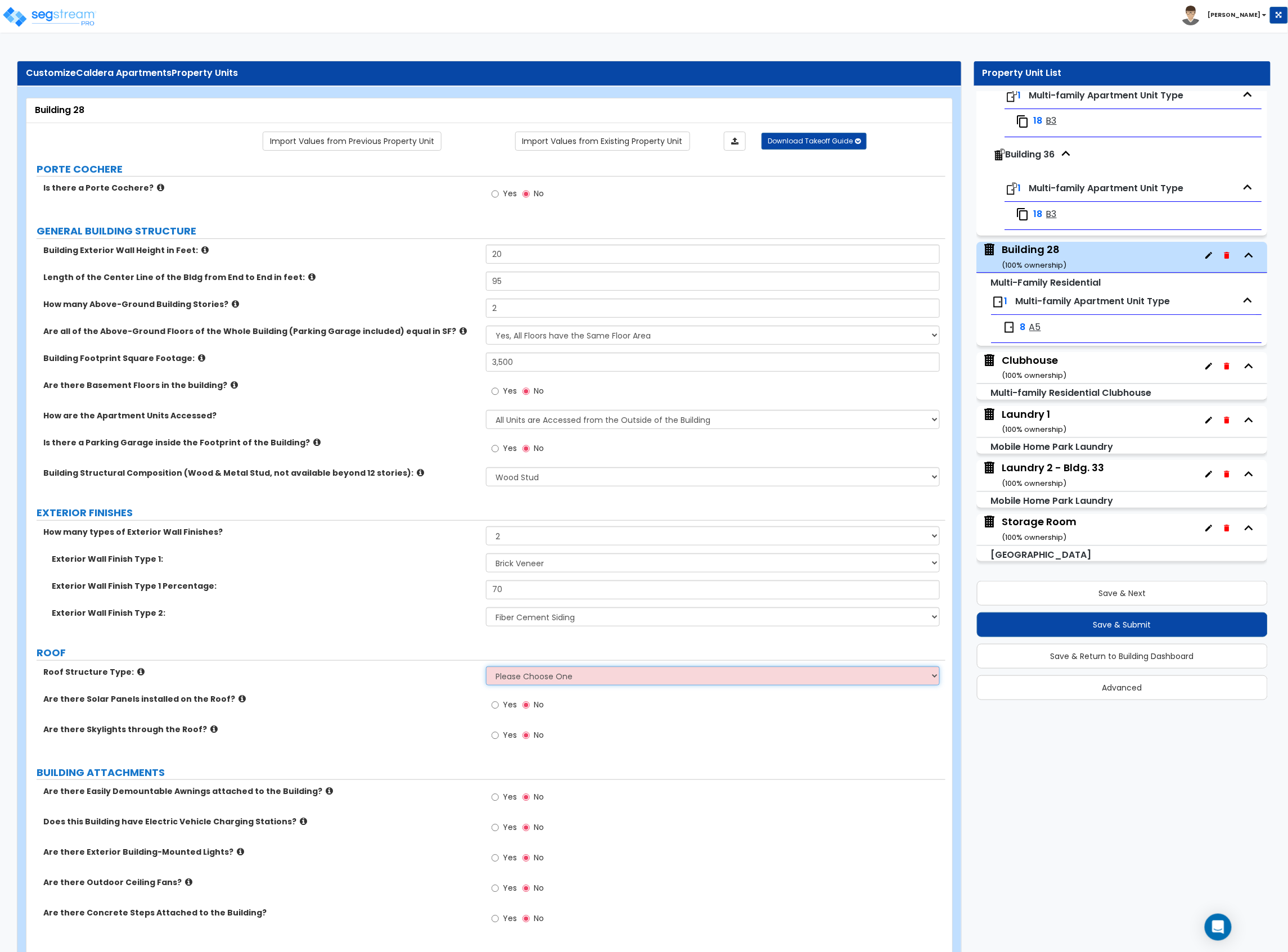
click at [558, 677] on select "Please Choose One Gable Roof Flat Roof Hybrid Gable & Flat Roof" at bounding box center [713, 675] width 454 height 19
select select "1"
click at [486, 668] on select "Please Choose One Gable Roof Flat Roof Hybrid Gable & Flat Roof" at bounding box center [713, 675] width 454 height 19
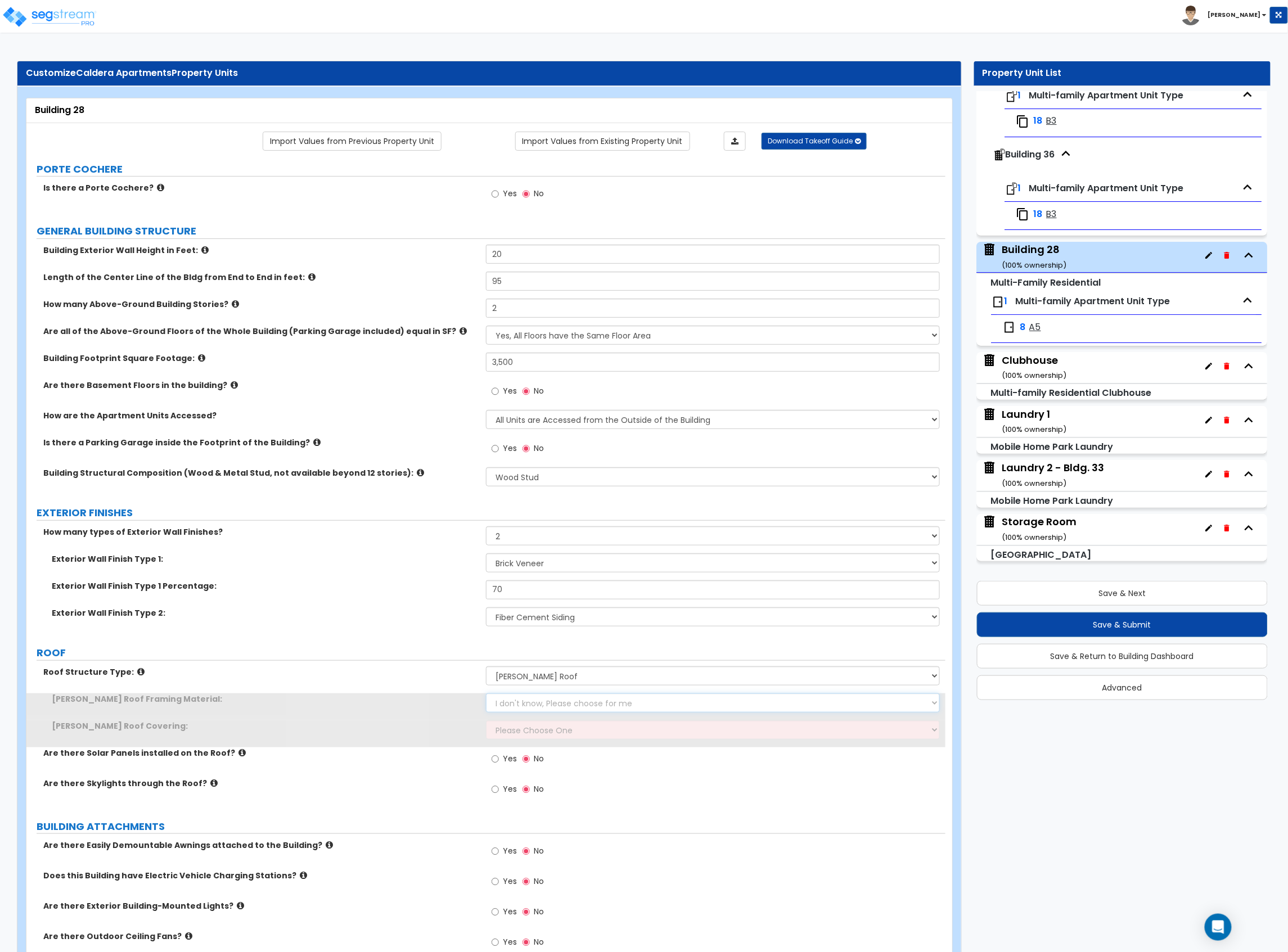
click at [549, 702] on select "I don't know, Please choose for me Metal Wood" at bounding box center [713, 702] width 454 height 19
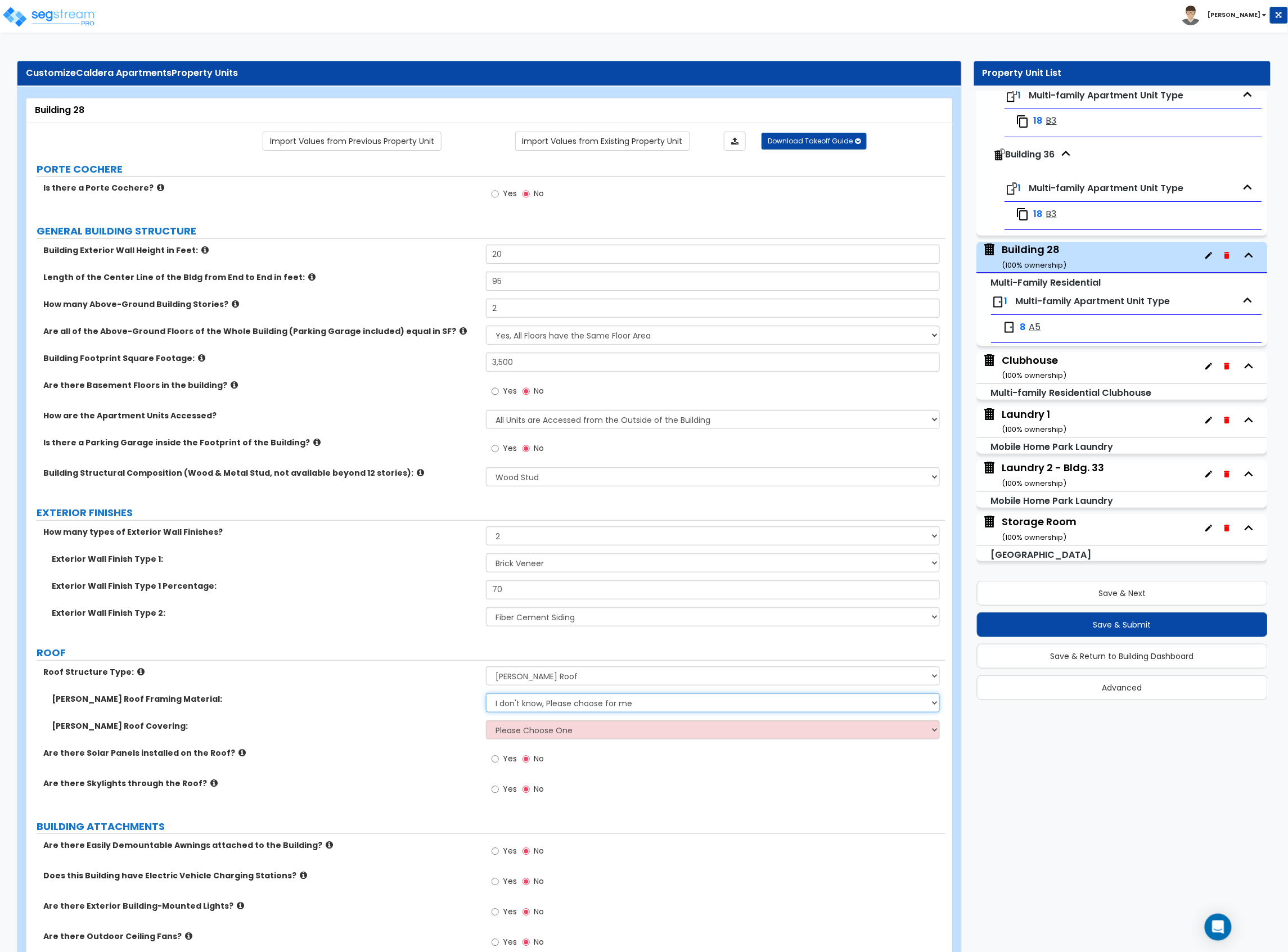
select select "2"
click at [486, 694] on select "I don't know, Please choose for me Metal Wood" at bounding box center [713, 702] width 454 height 19
click at [569, 726] on select "Please Choose One Asphalt Shingle Clay Tile Wood Shingle Metal Shingle Standing…" at bounding box center [713, 729] width 454 height 19
click at [486, 721] on select "Please Choose One Asphalt Shingle Clay Tile Wood Shingle Metal Shingle Standing…" at bounding box center [713, 729] width 454 height 19
click at [561, 727] on select "Please Choose One Asphalt Shingle Clay Tile Wood Shingle Metal Shingle Standing…" at bounding box center [713, 729] width 454 height 19
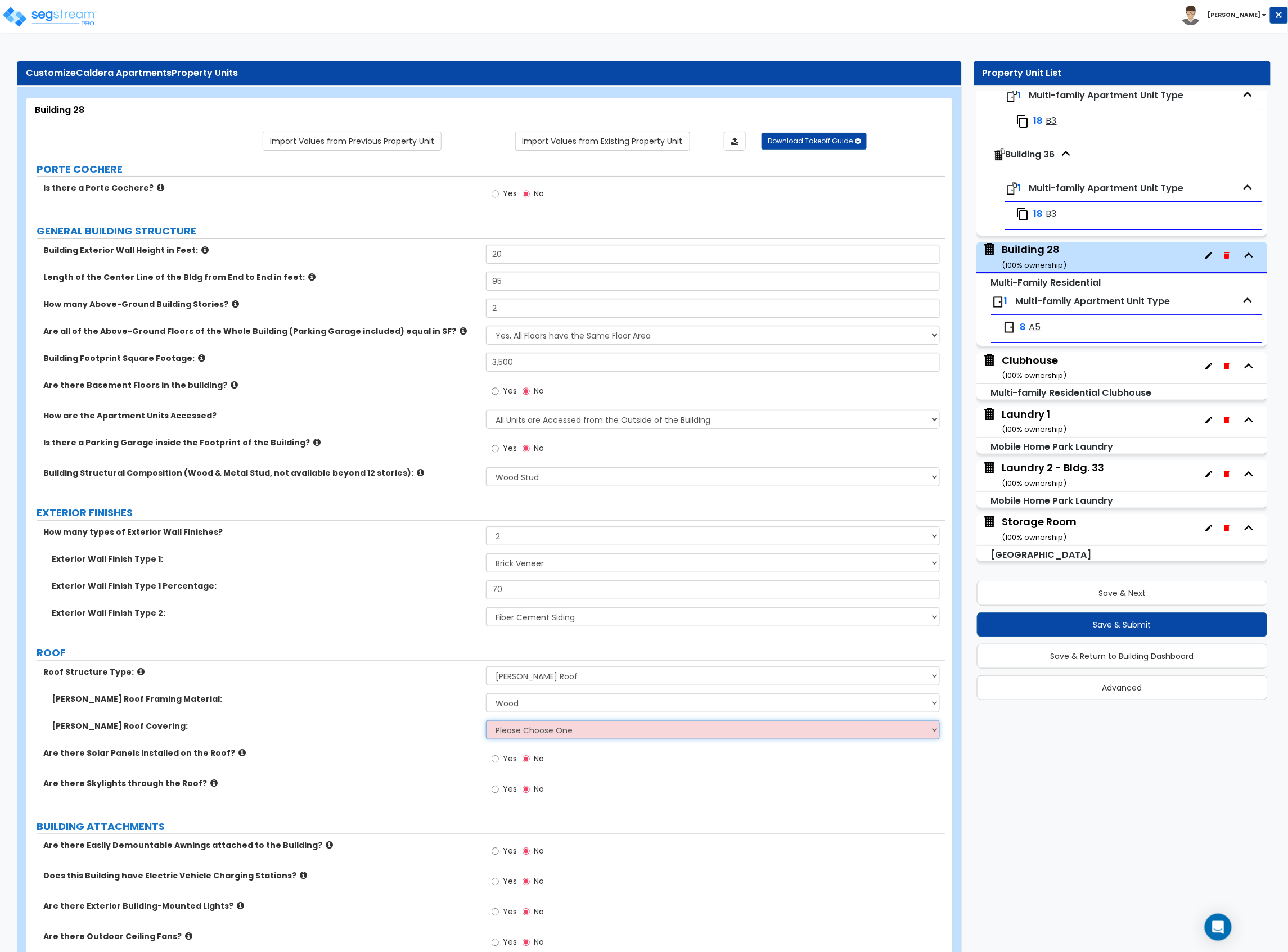
select select "1"
click at [486, 721] on select "Please Choose One Asphalt Shingle Clay Tile Wood Shingle Metal Shingle Standing…" at bounding box center [713, 729] width 454 height 19
click at [329, 717] on div "Gable Roof Framing Material: I don't know, Please choose for me Metal Wood" at bounding box center [485, 707] width 919 height 27
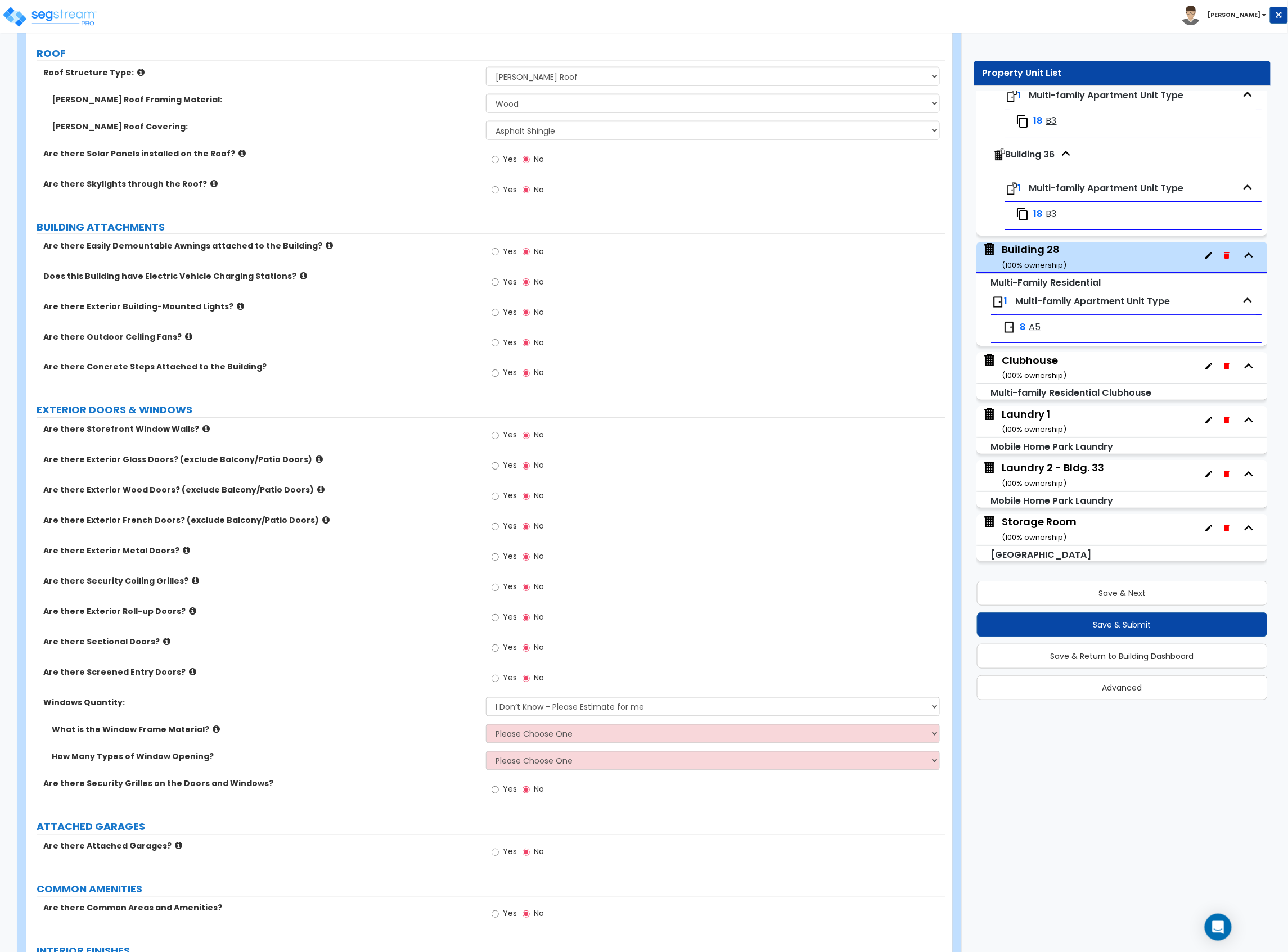
scroll to position [675, 0]
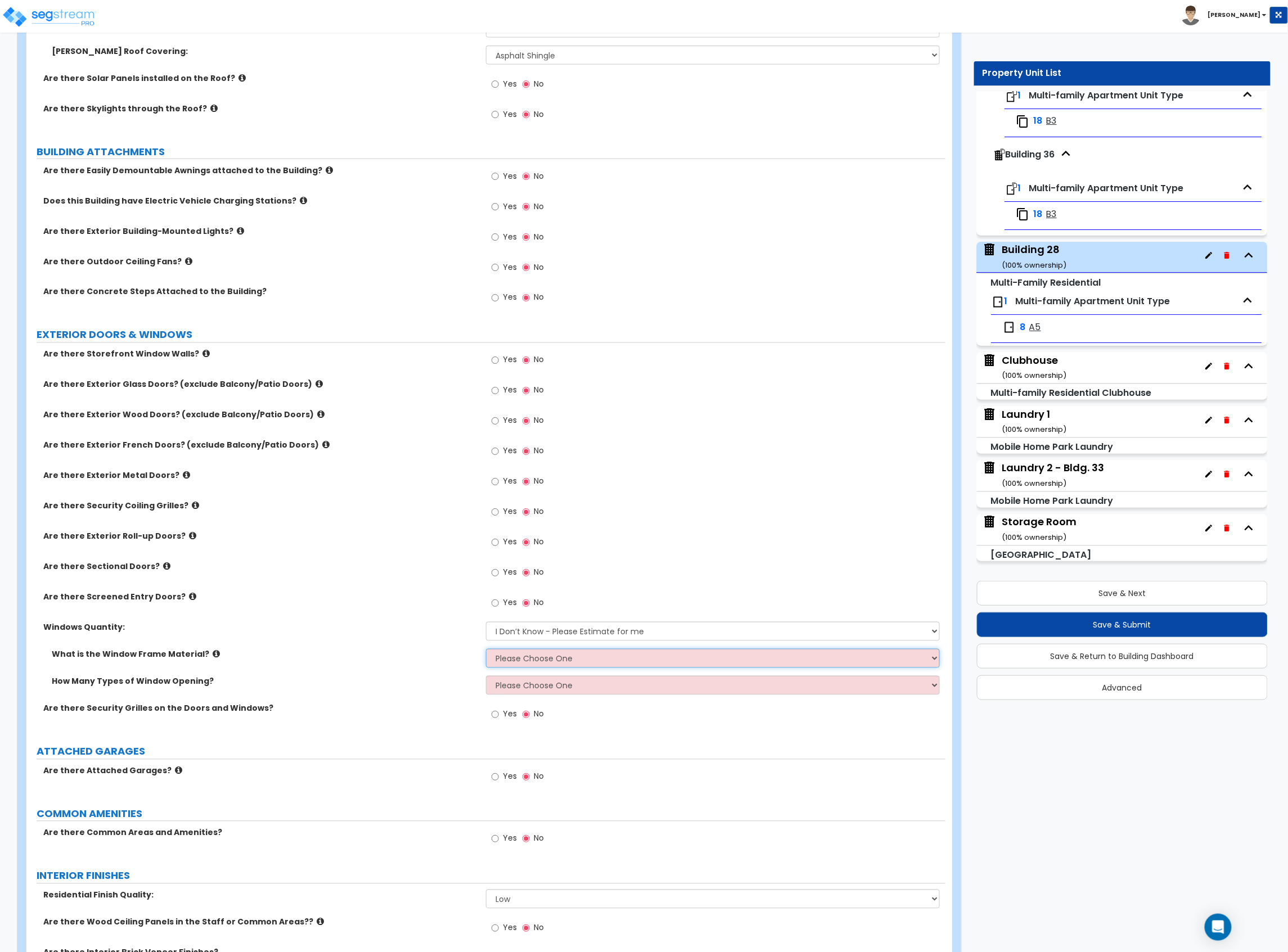
click at [541, 657] on select "Please Choose One Vinyl Aluminum Wood" at bounding box center [713, 658] width 454 height 19
select select "2"
click at [486, 651] on select "Please Choose One Vinyl Aluminum Wood" at bounding box center [713, 658] width 454 height 19
click at [527, 687] on select "Please Choose One 1 2 3 4" at bounding box center [713, 685] width 454 height 19
select select "1"
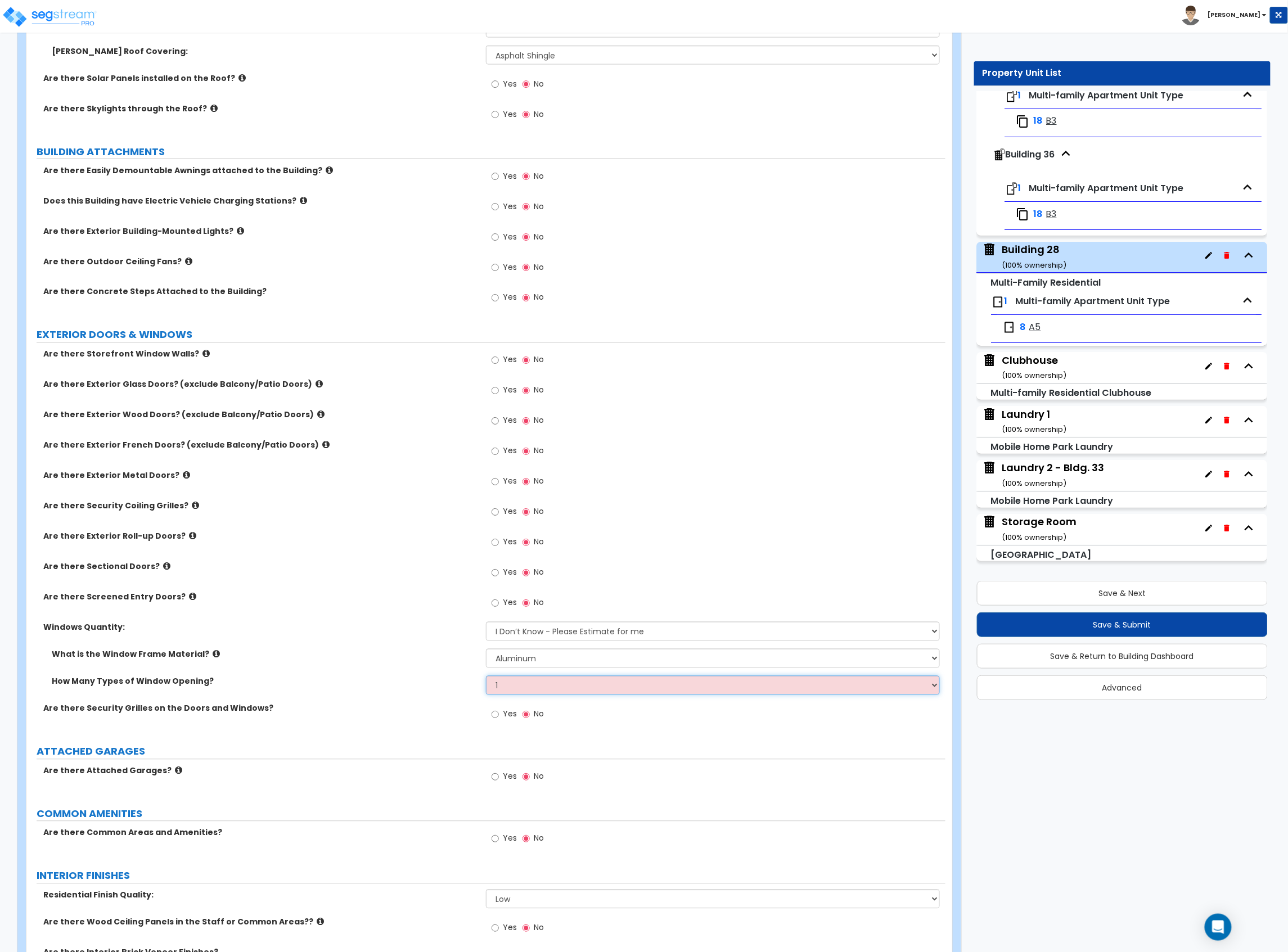
click at [486, 677] on select "Please Choose One 1 2 3 4" at bounding box center [713, 685] width 454 height 19
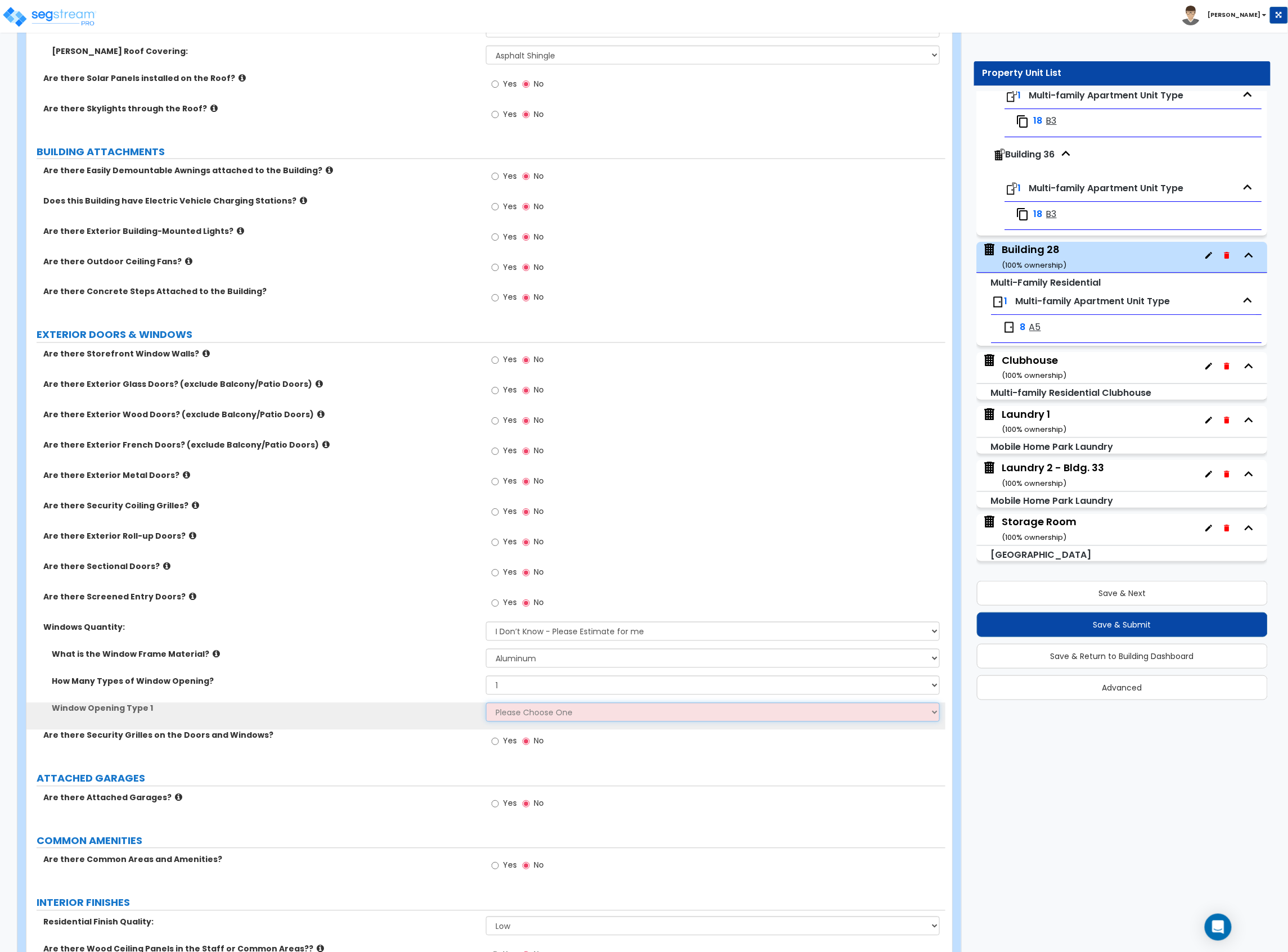
click at [522, 717] on select "Please Choose One Sliding Picture/Fixed Double/Single Hung Awning Swing" at bounding box center [713, 712] width 454 height 19
select select "3"
click at [486, 704] on select "Please Choose One Sliding Picture/Fixed Double/Single Hung Awning Swing" at bounding box center [713, 712] width 454 height 19
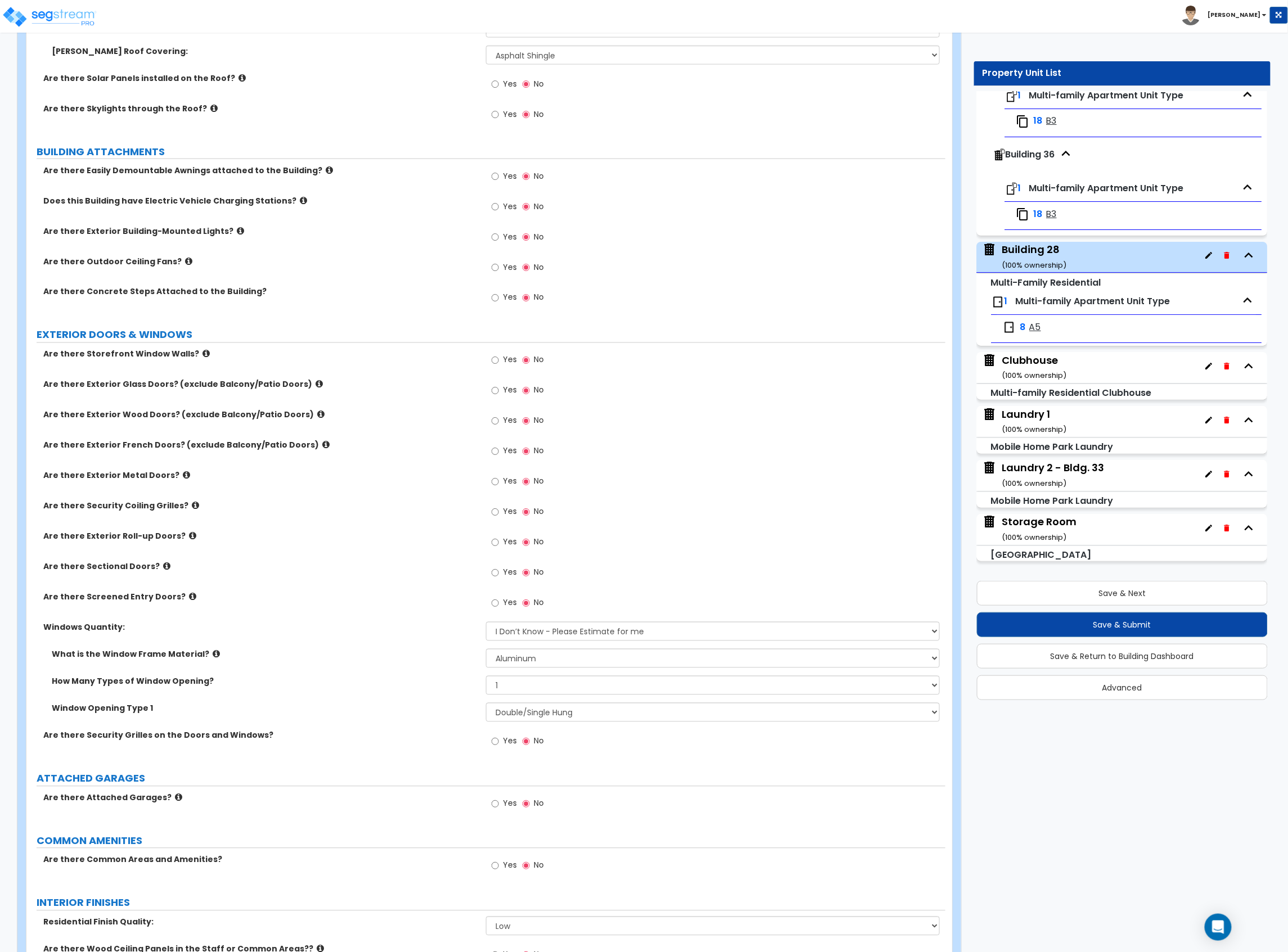
click at [385, 721] on div "Window Opening Type 1 Please Choose One Sliding Picture/Fixed Double/Single Hun…" at bounding box center [485, 716] width 919 height 27
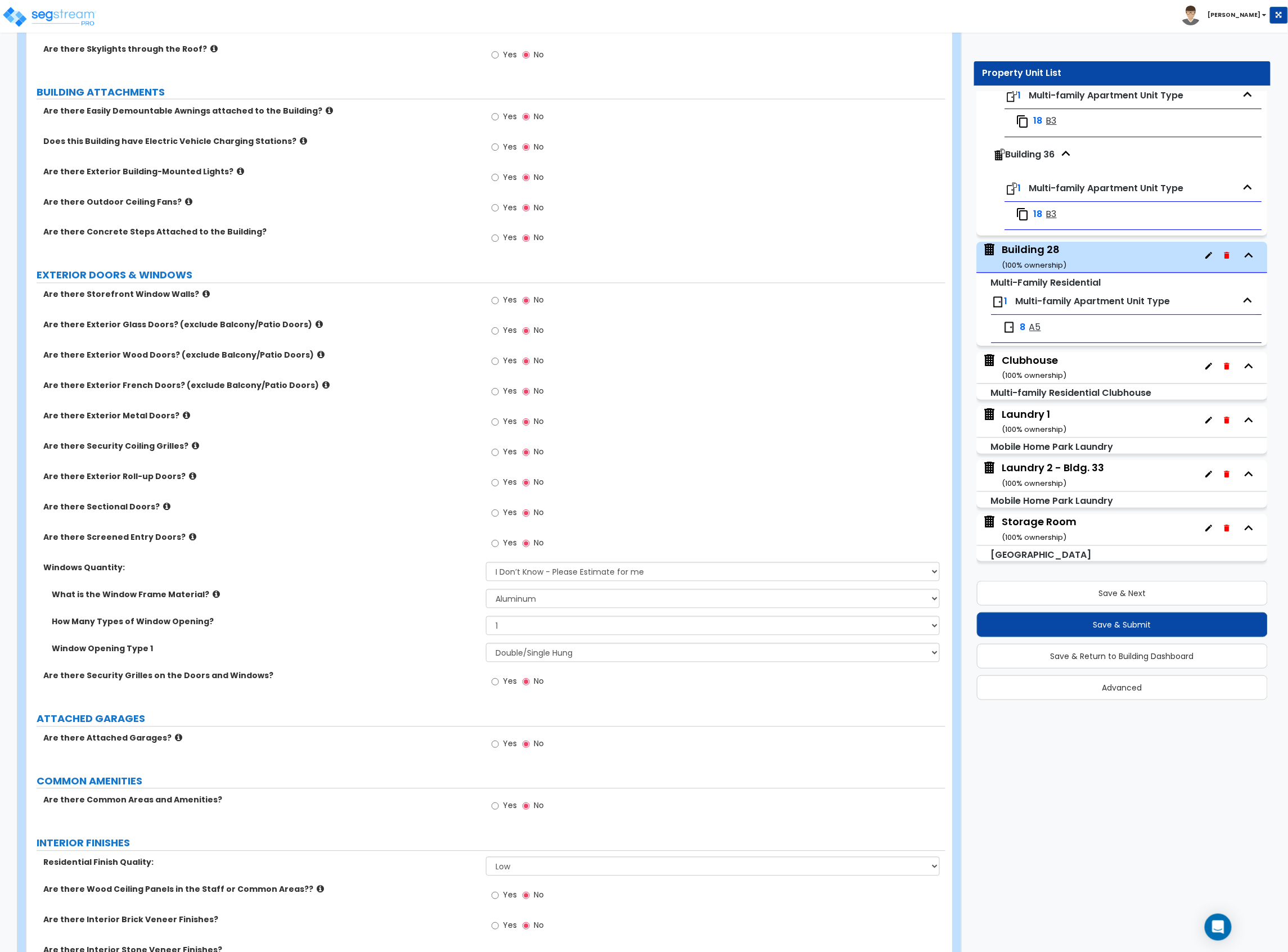
scroll to position [824, 0]
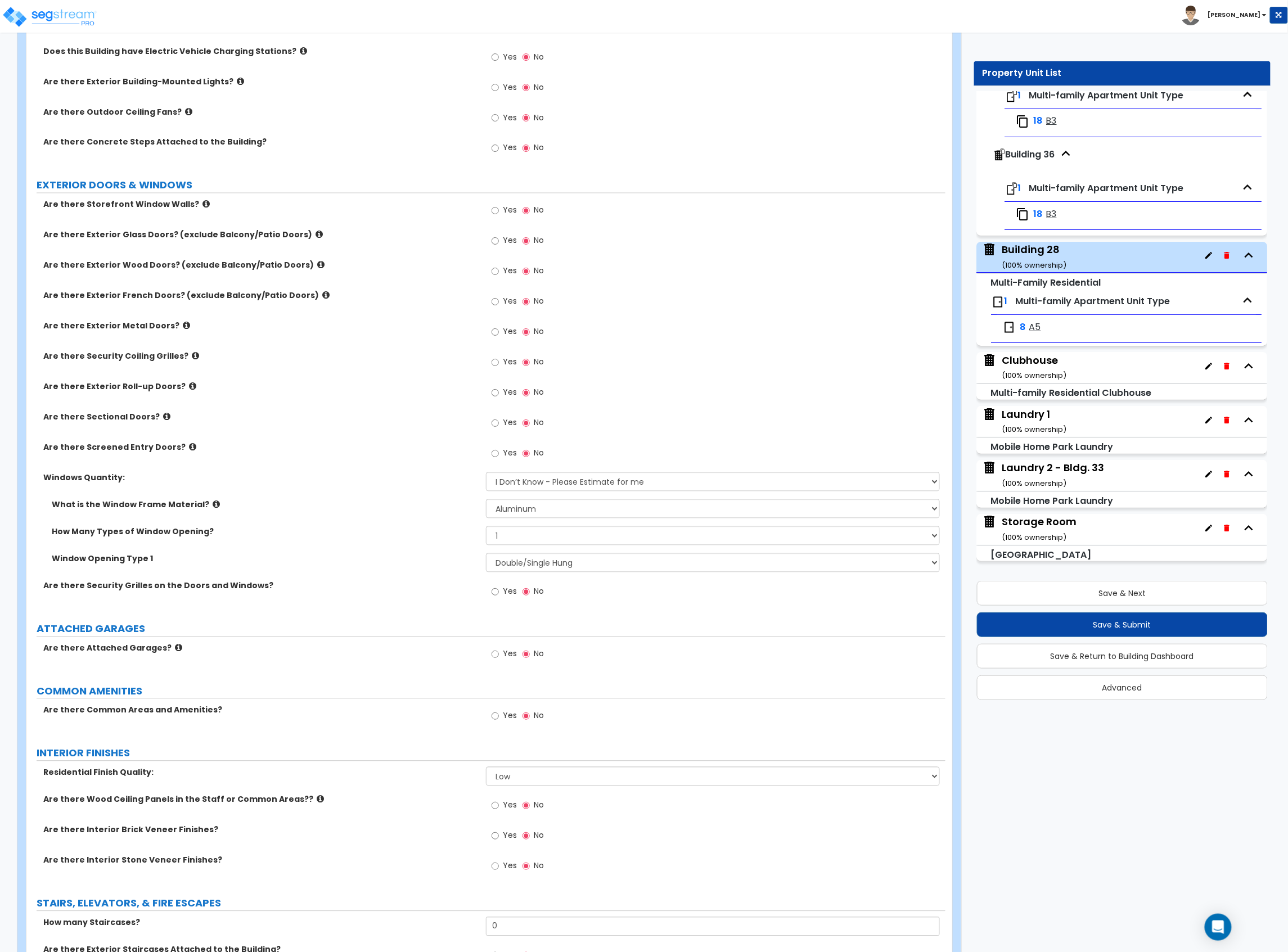
click at [500, 723] on label "Yes" at bounding box center [505, 717] width 26 height 19
click at [499, 722] on input "Yes" at bounding box center [495, 716] width 7 height 12
radio input "true"
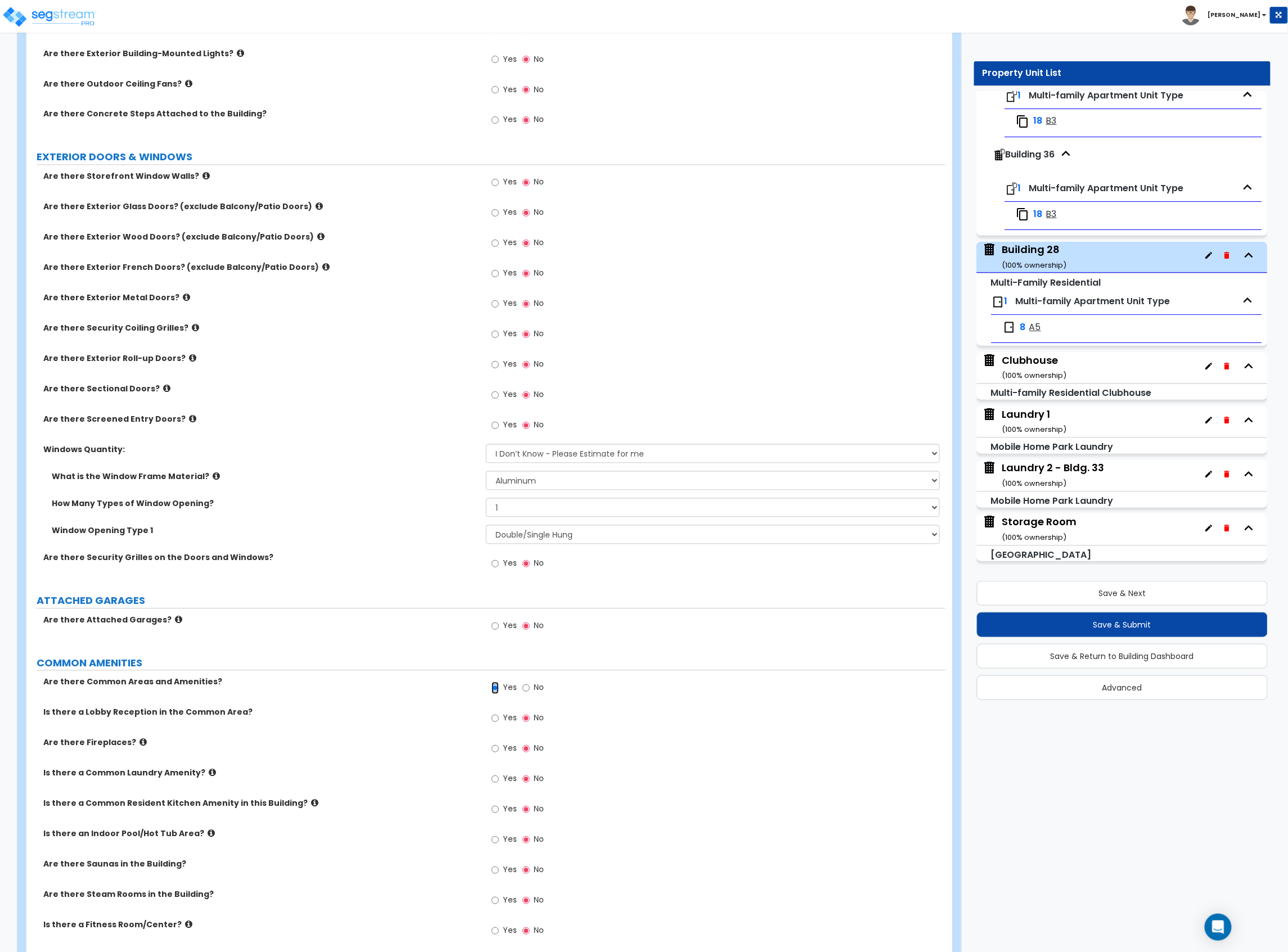
scroll to position [900, 0]
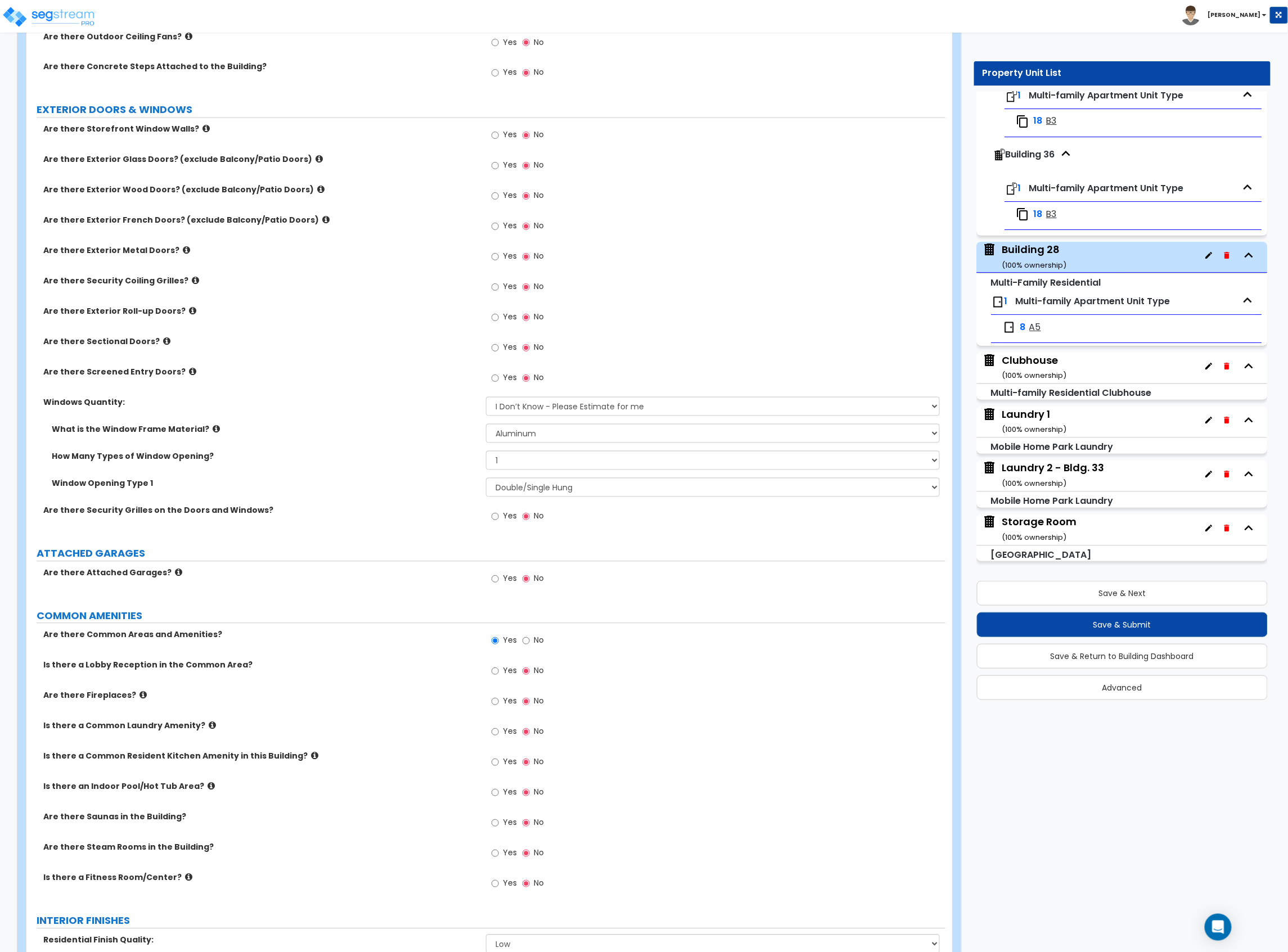
click at [510, 882] on span "Yes" at bounding box center [510, 883] width 14 height 11
click at [499, 882] on input "Yes" at bounding box center [495, 883] width 7 height 12
radio input "true"
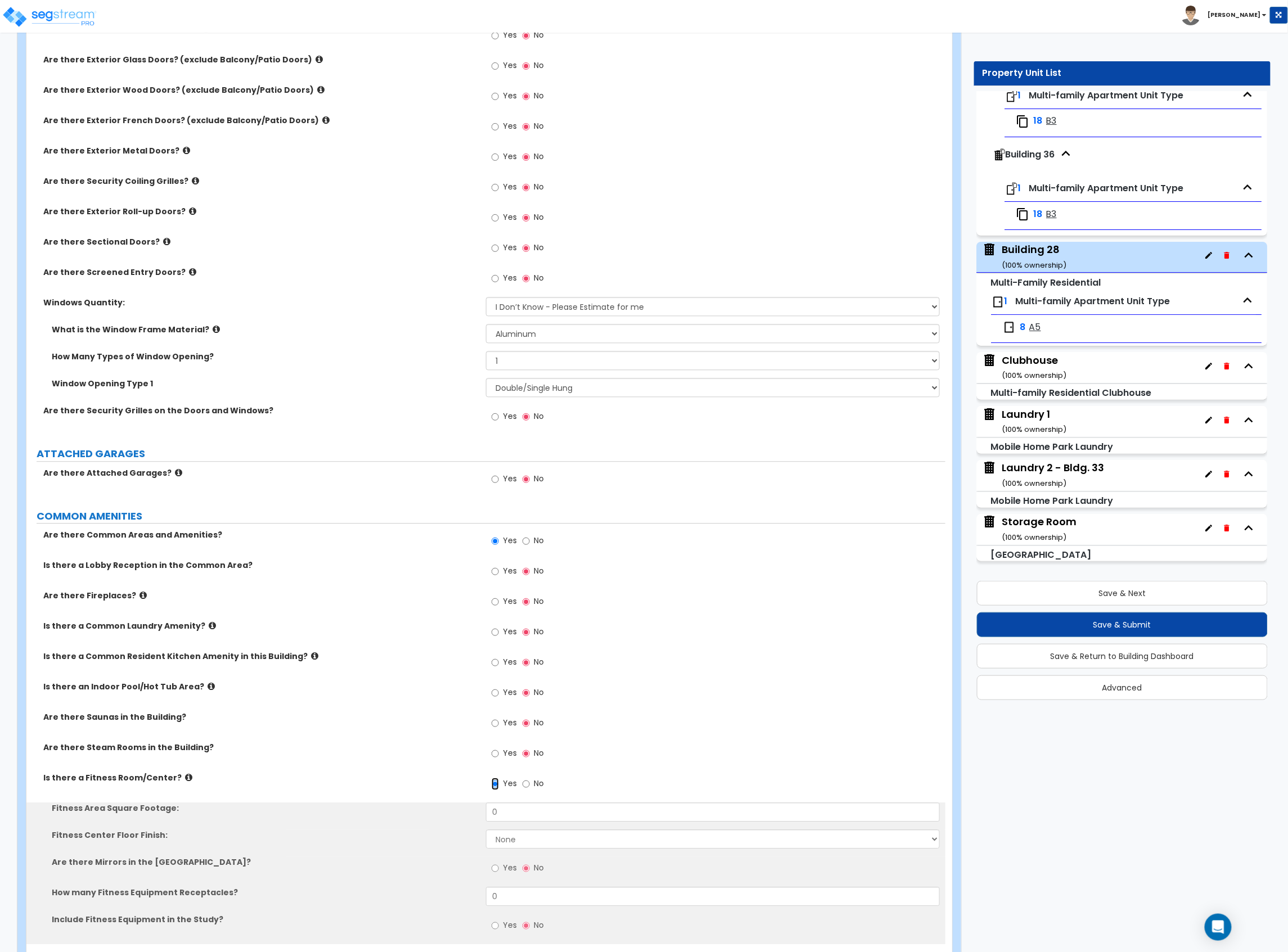
scroll to position [1124, 0]
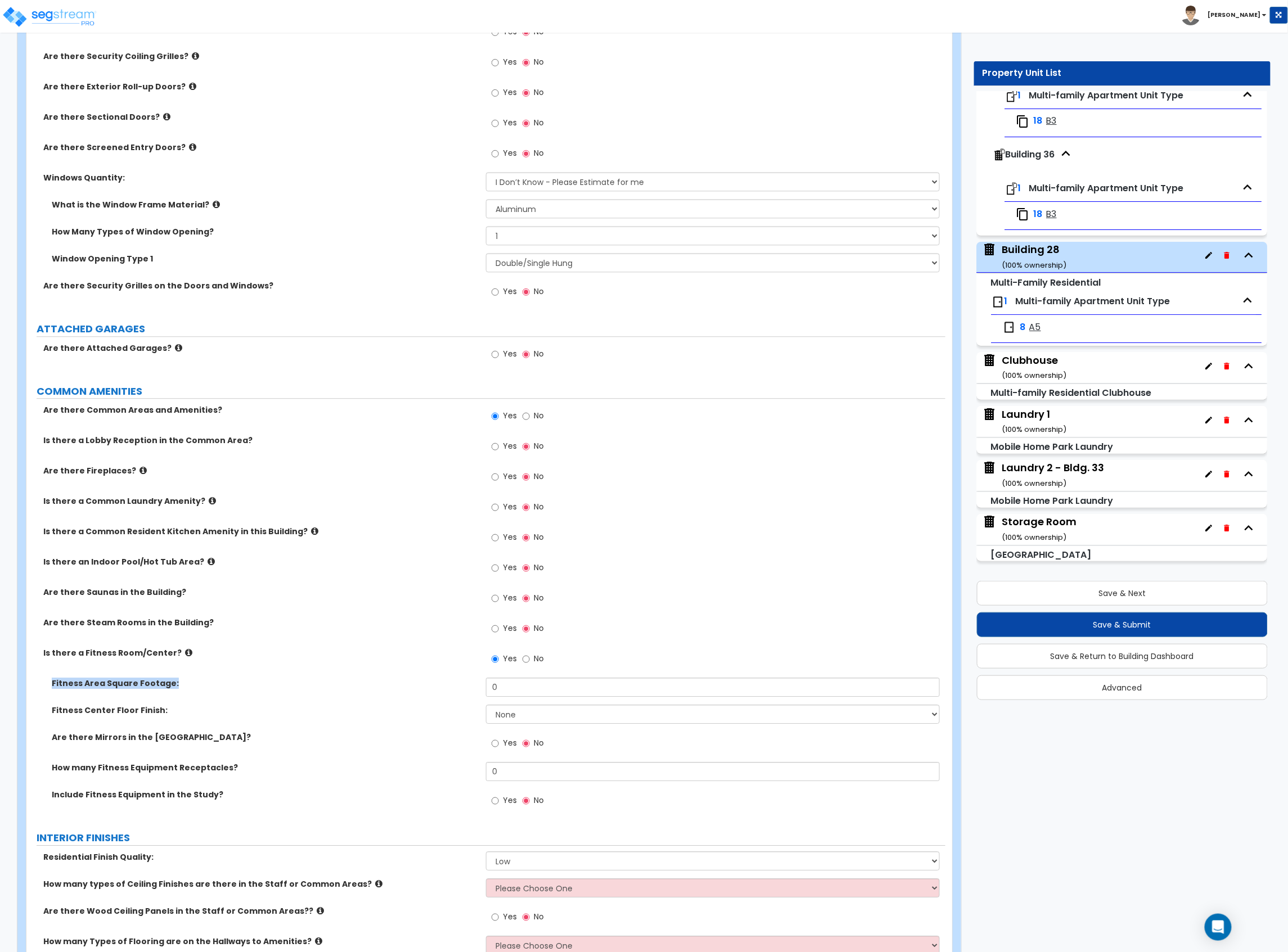
drag, startPoint x: 527, startPoint y: 677, endPoint x: 460, endPoint y: 682, distance: 67.2
click at [444, 685] on div "Are there Common Areas and Amenities? Yes No Is there a Lobby Reception in the …" at bounding box center [485, 611] width 902 height 415
drag, startPoint x: 498, startPoint y: 685, endPoint x: 430, endPoint y: 689, distance: 68.1
click at [431, 689] on div "Fitness Area Square Footage: 0" at bounding box center [485, 691] width 919 height 27
type input "1,367"
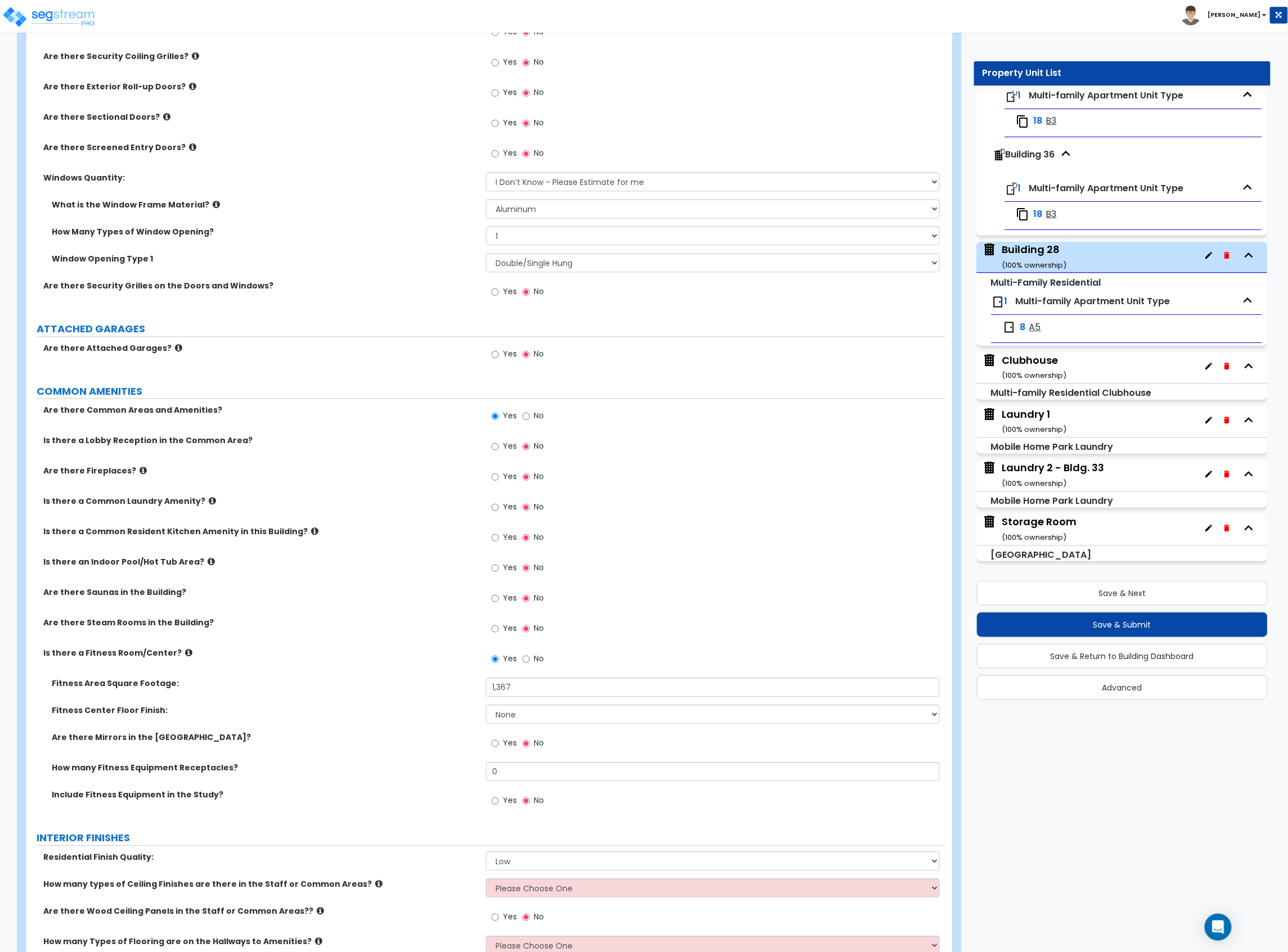
drag, startPoint x: 500, startPoint y: 703, endPoint x: 510, endPoint y: 715, distance: 15.6
click at [500, 703] on div "Fitness Area Square Footage: 1,367" at bounding box center [485, 691] width 919 height 27
click at [511, 717] on select "None Tile Flooring Resilient Laminate Flooring VCT Flooring Sheet Carpet Floori…" at bounding box center [713, 714] width 454 height 19
select select "6"
click at [486, 707] on select "None Tile Flooring Resilient Laminate Flooring VCT Flooring Sheet Carpet Floori…" at bounding box center [713, 714] width 454 height 19
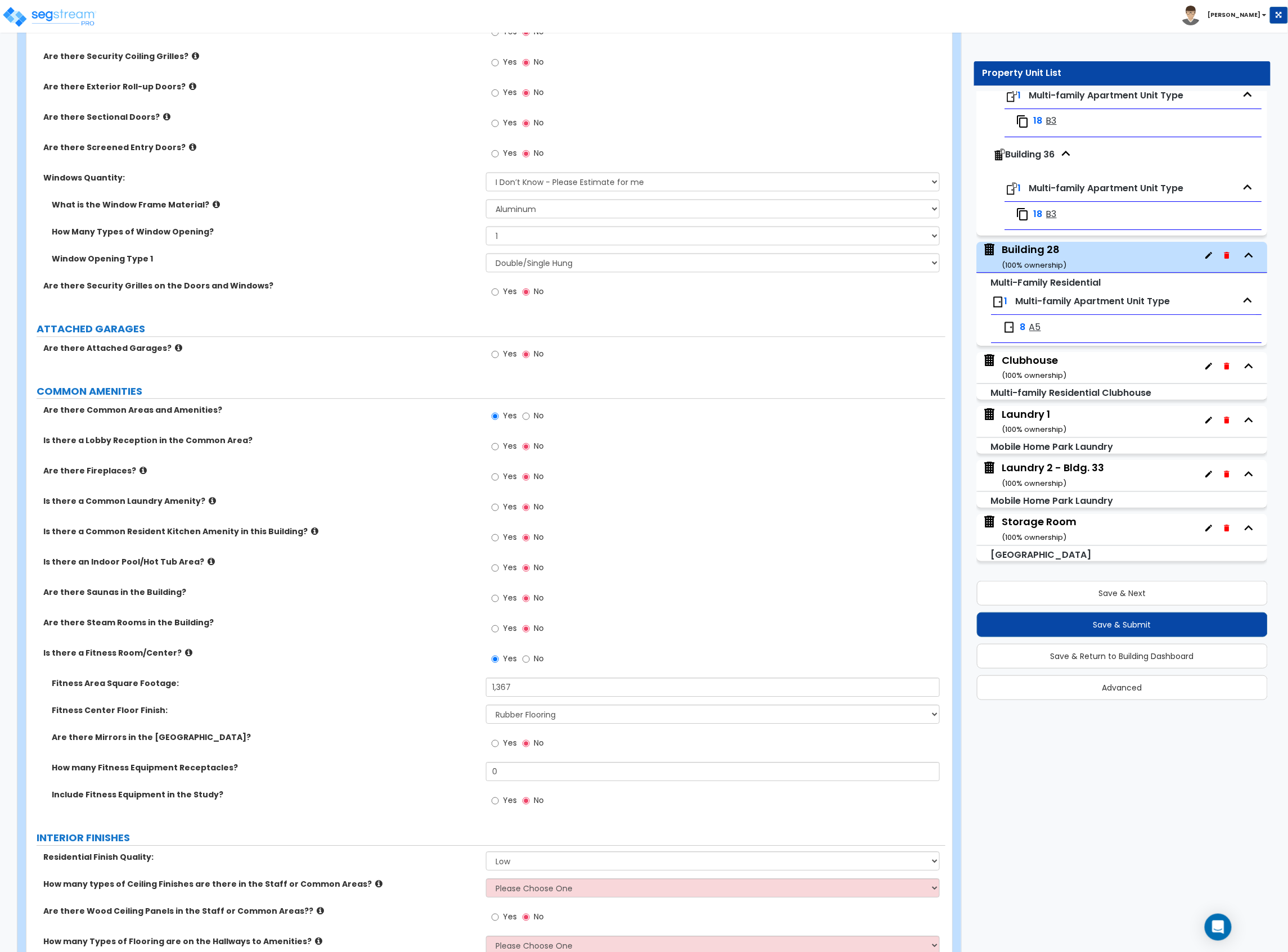
click at [500, 751] on label "Yes" at bounding box center [505, 744] width 26 height 19
click at [499, 750] on input "Yes" at bounding box center [495, 743] width 7 height 12
radio input "true"
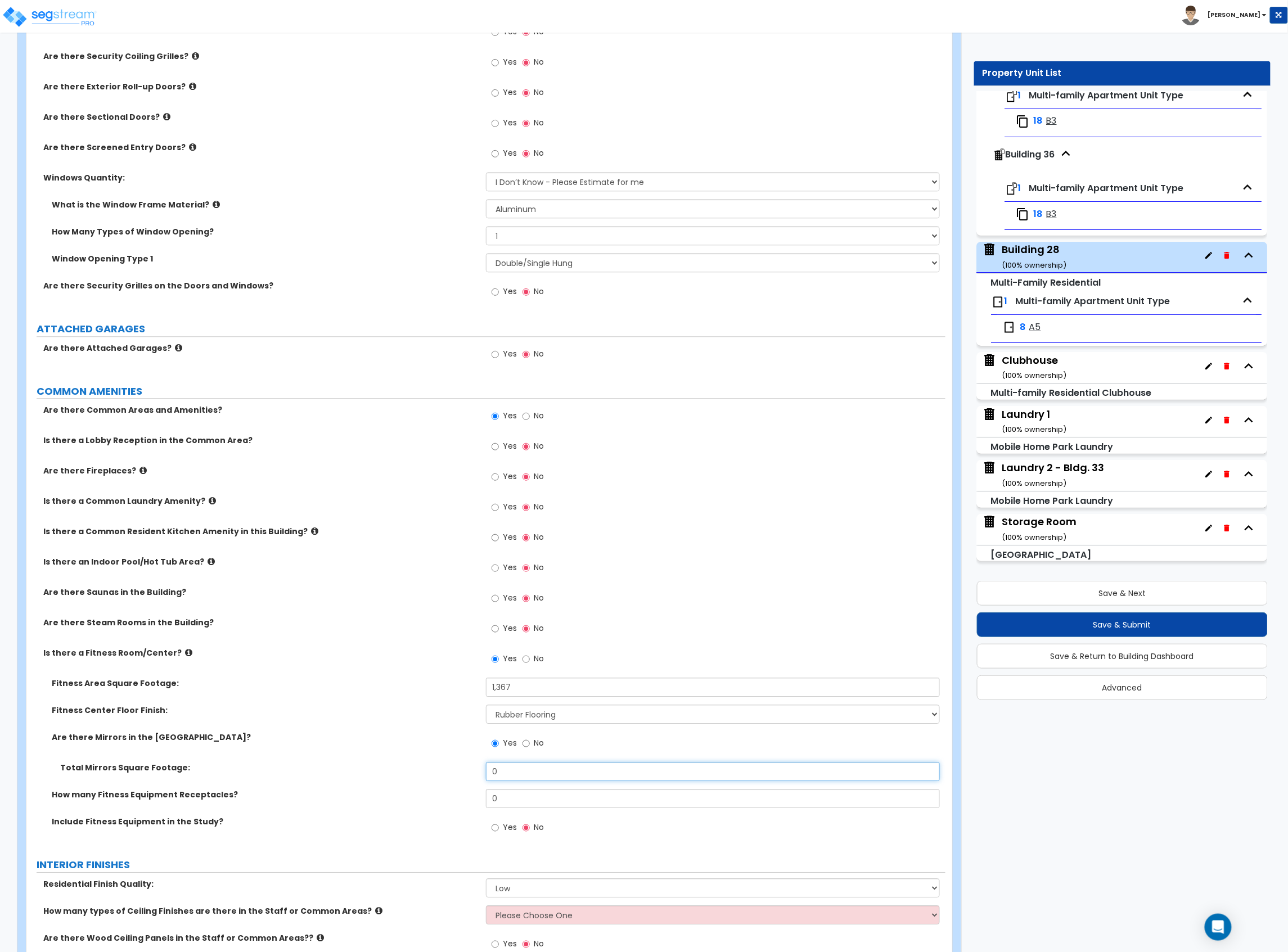
drag, startPoint x: 512, startPoint y: 768, endPoint x: 444, endPoint y: 771, distance: 68.1
click at [444, 771] on div "Total Mirrors Square Footage: 0" at bounding box center [485, 775] width 919 height 27
type input "50"
click at [419, 773] on label "Total Mirrors Square Footage:" at bounding box center [269, 768] width 417 height 11
drag, startPoint x: 500, startPoint y: 796, endPoint x: 431, endPoint y: 792, distance: 69.1
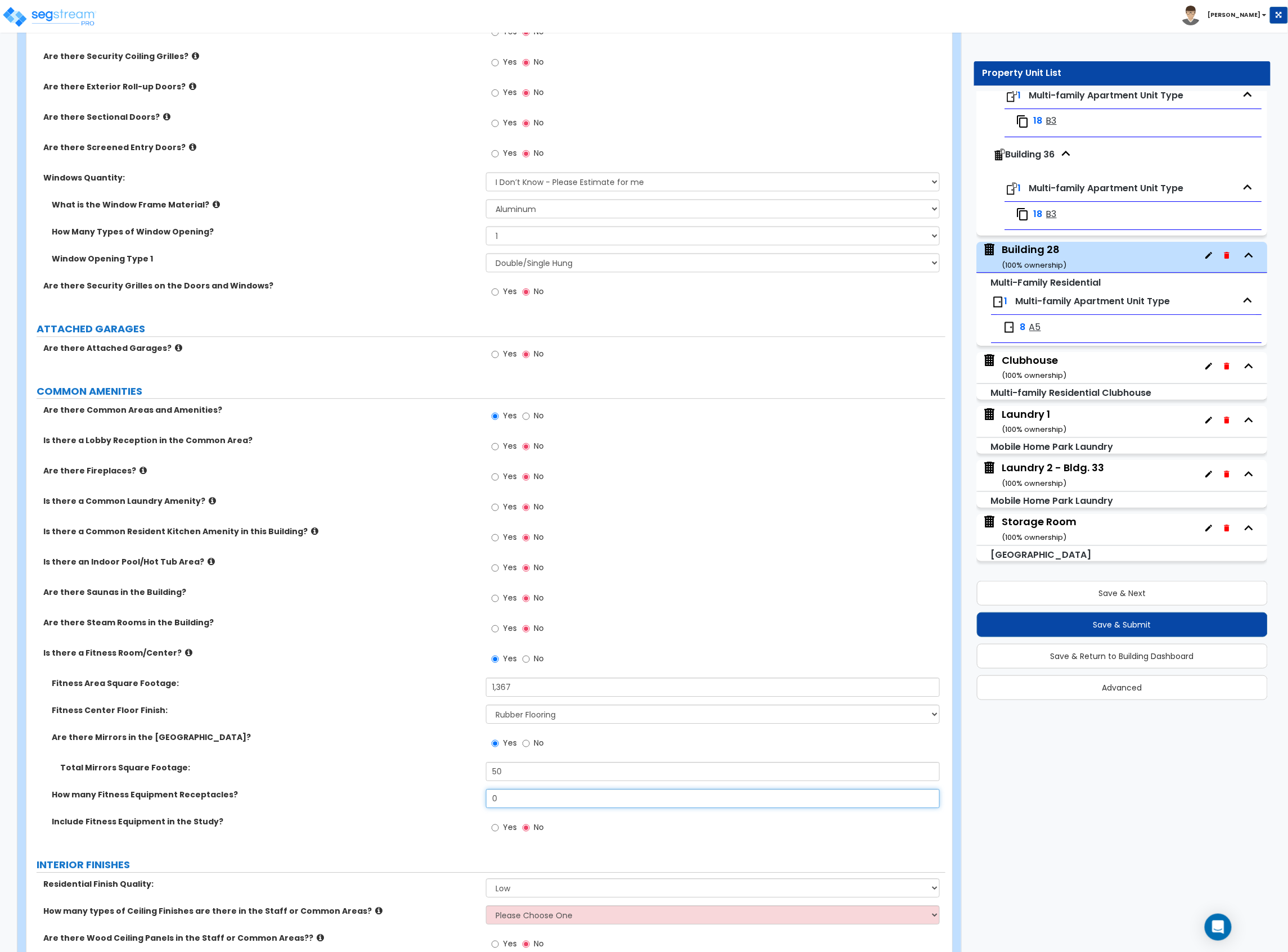
click at [431, 792] on div "How many Fitness Equipment Receptacles? 0" at bounding box center [485, 802] width 919 height 27
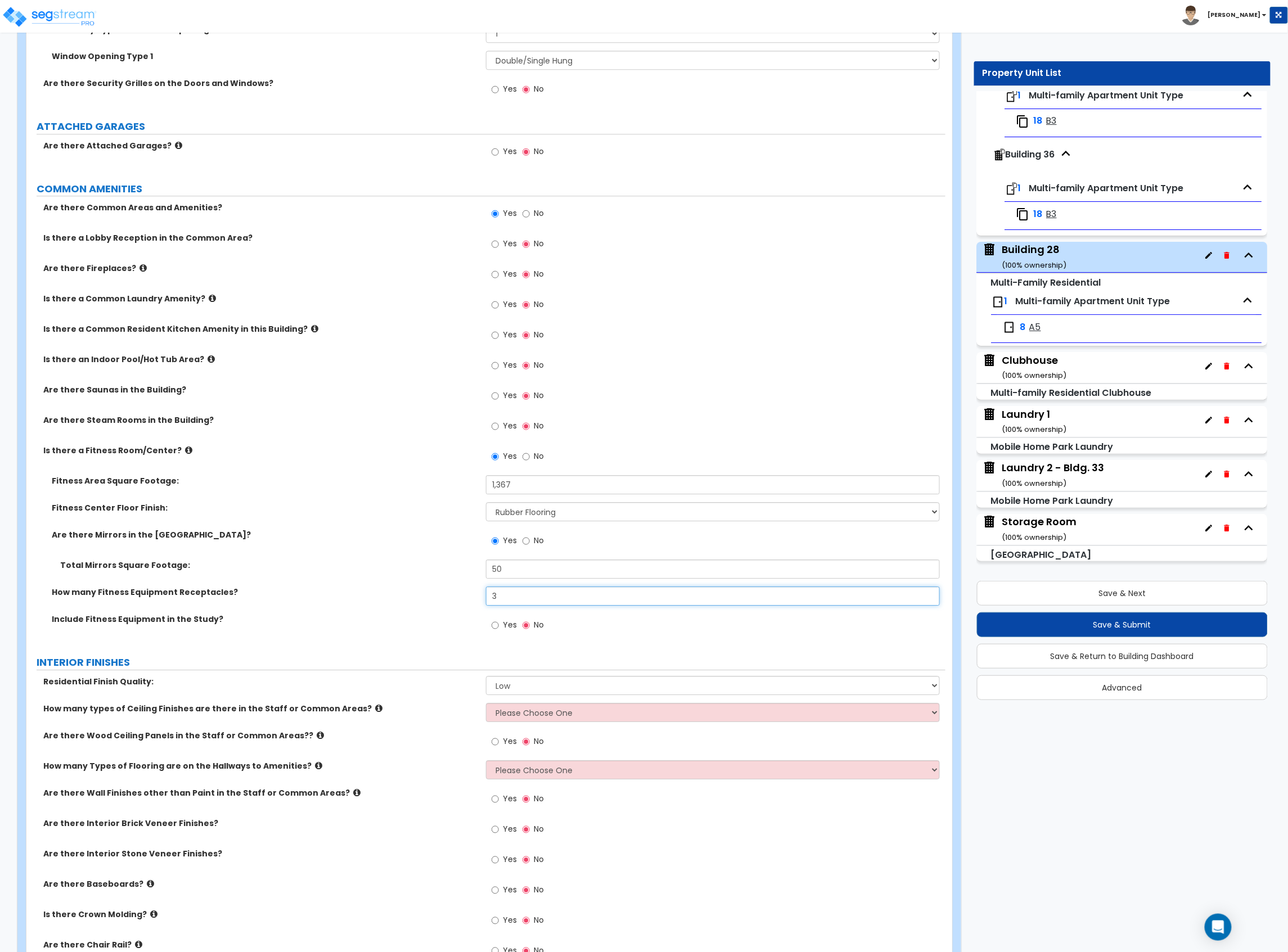
scroll to position [1349, 0]
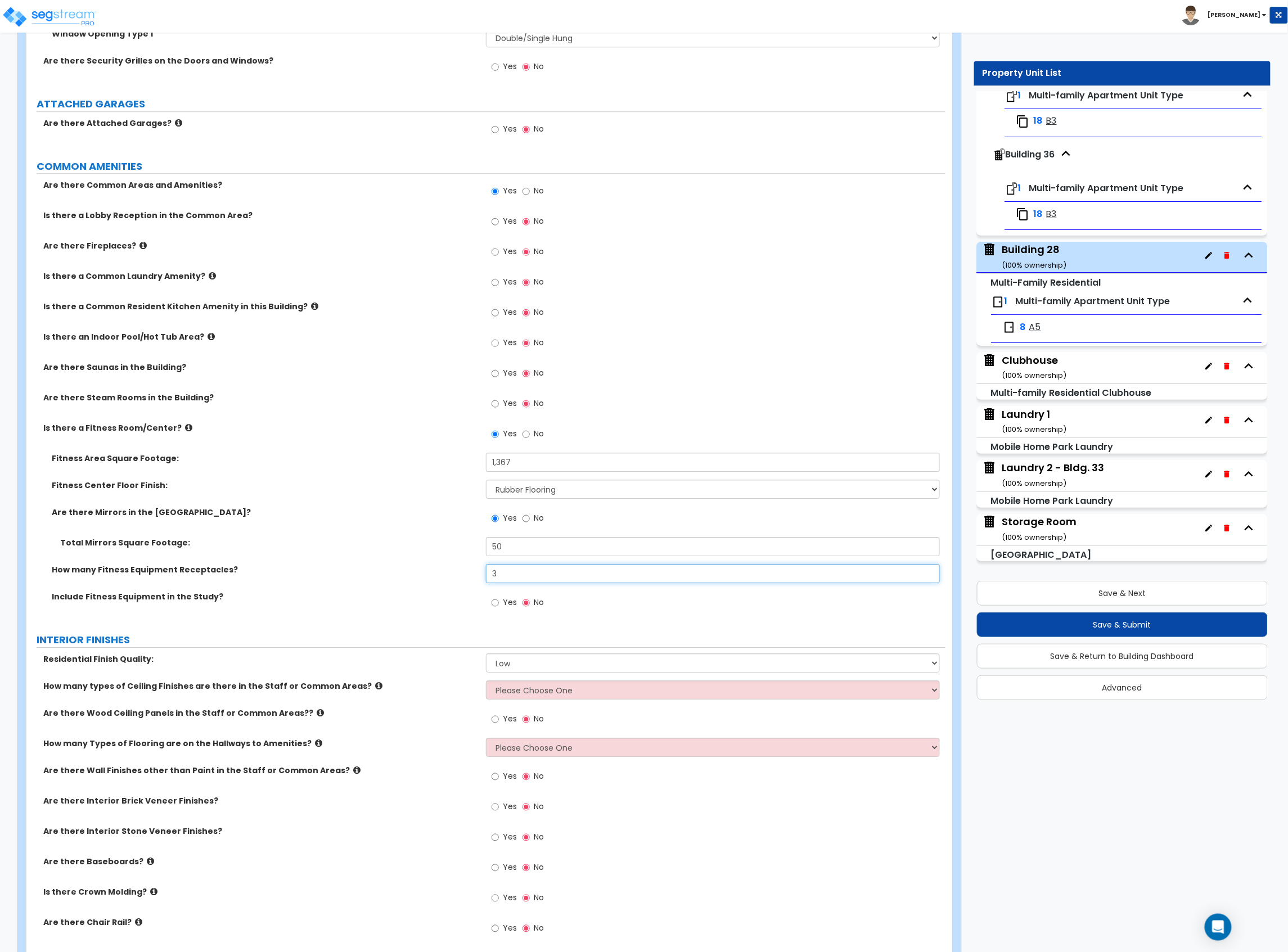
type input "3"
click at [560, 693] on select "Please Choose One 1 2 3" at bounding box center [713, 690] width 454 height 19
select select "1"
click at [486, 683] on select "Please Choose One 1 2 3" at bounding box center [713, 690] width 454 height 19
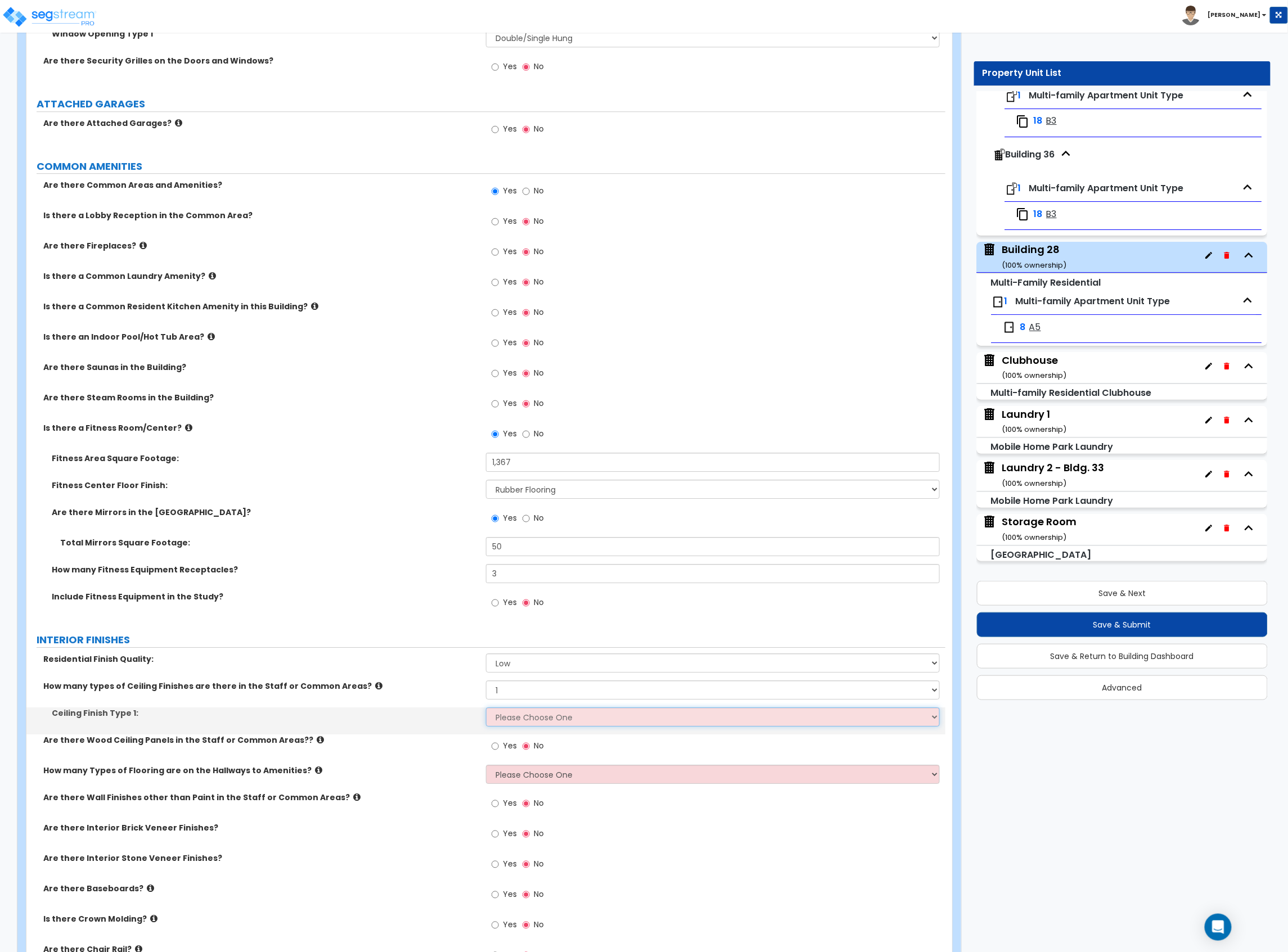
click at [532, 720] on select "Please Choose One Drop Ceiling Drywall Ceiling Open Ceiling" at bounding box center [713, 716] width 454 height 19
select select "2"
click at [486, 710] on select "Please Choose One Drop Ceiling Drywall Ceiling Open Ceiling" at bounding box center [713, 716] width 454 height 19
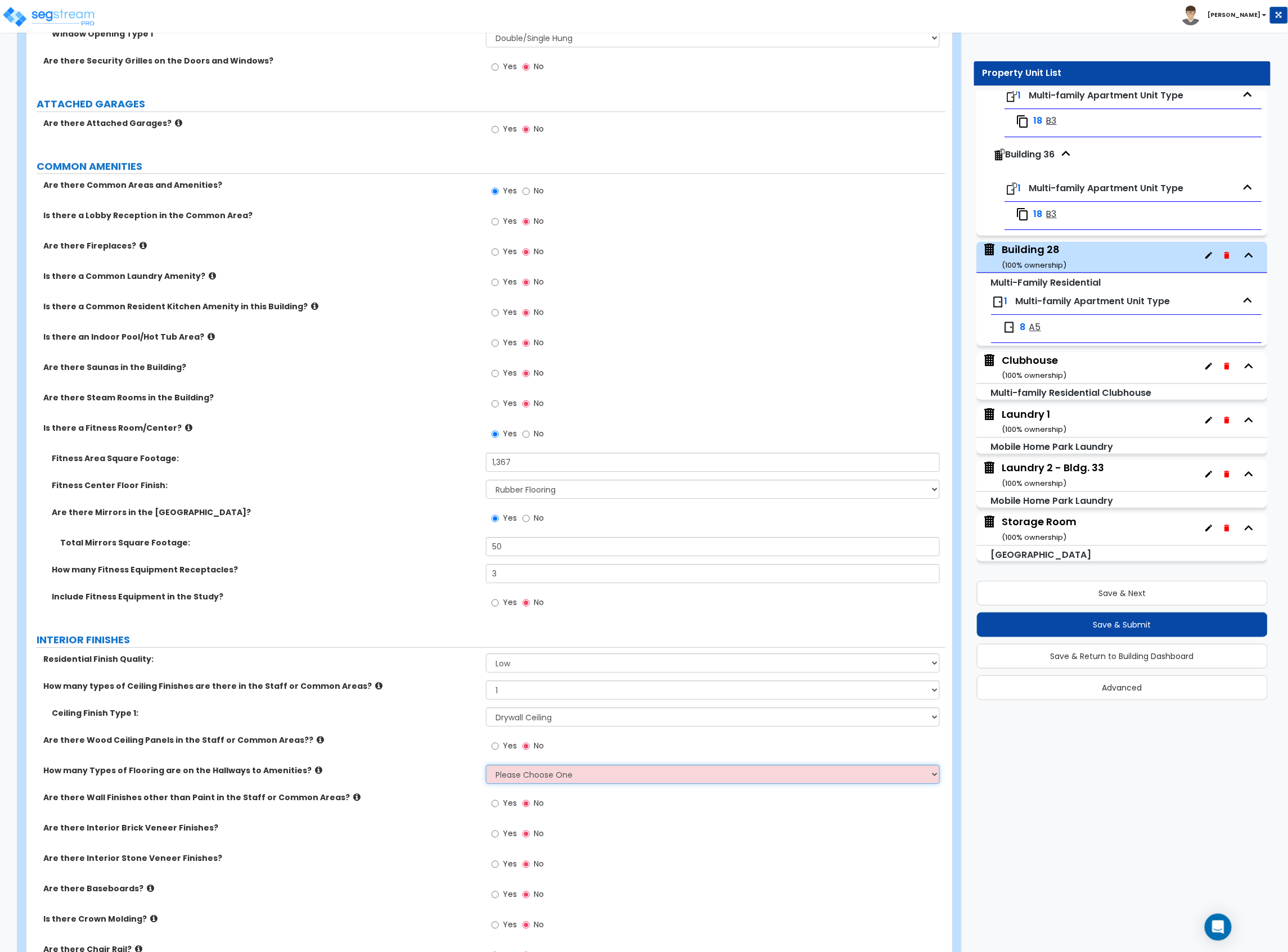
click at [524, 774] on select "Please Choose One 1 2 3" at bounding box center [713, 774] width 454 height 19
select select "1"
click at [486, 768] on select "Please Choose One 1 2 3" at bounding box center [713, 774] width 454 height 19
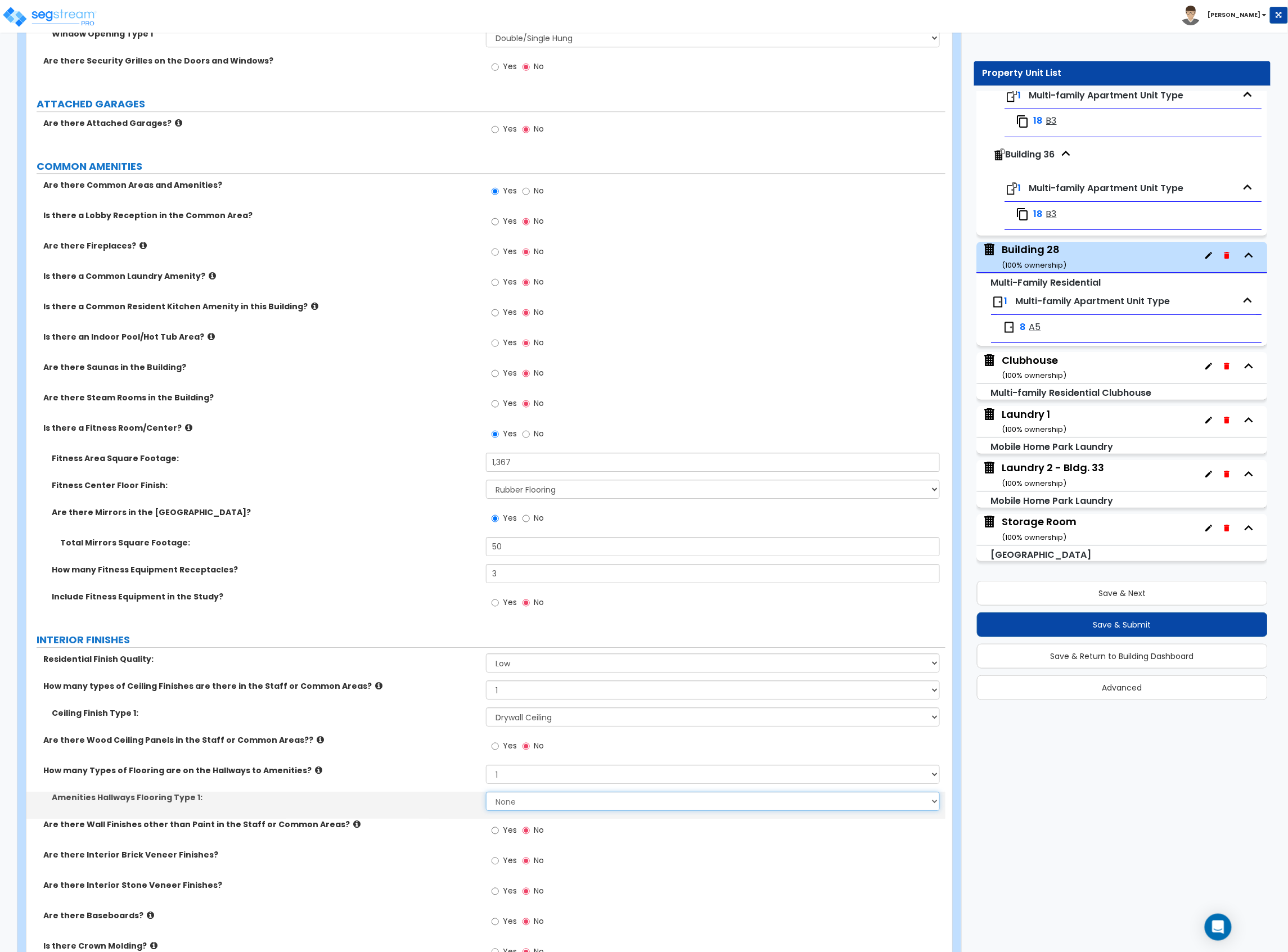
click at [525, 804] on select "None Tile Flooring Hardwood Flooring Resilient Laminate Flooring VCT Flooring S…" at bounding box center [713, 801] width 454 height 19
click at [417, 763] on div "Are there Wood Ceiling Panels in the Staff or Common Areas?? Yes No" at bounding box center [485, 749] width 919 height 31
click at [527, 201] on label "No" at bounding box center [533, 192] width 21 height 19
click at [527, 197] on input "No" at bounding box center [526, 191] width 7 height 12
radio input "false"
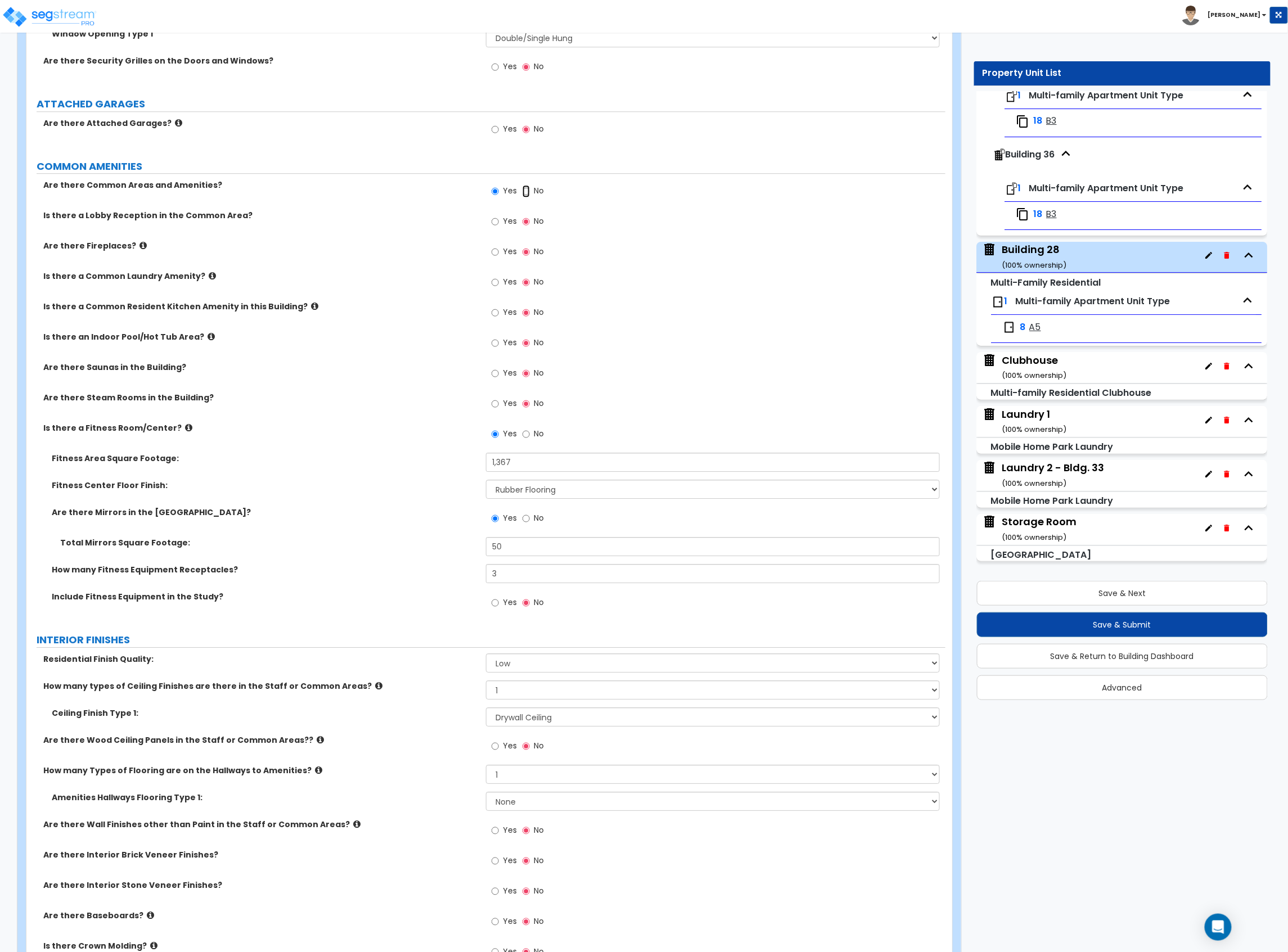
radio input "true"
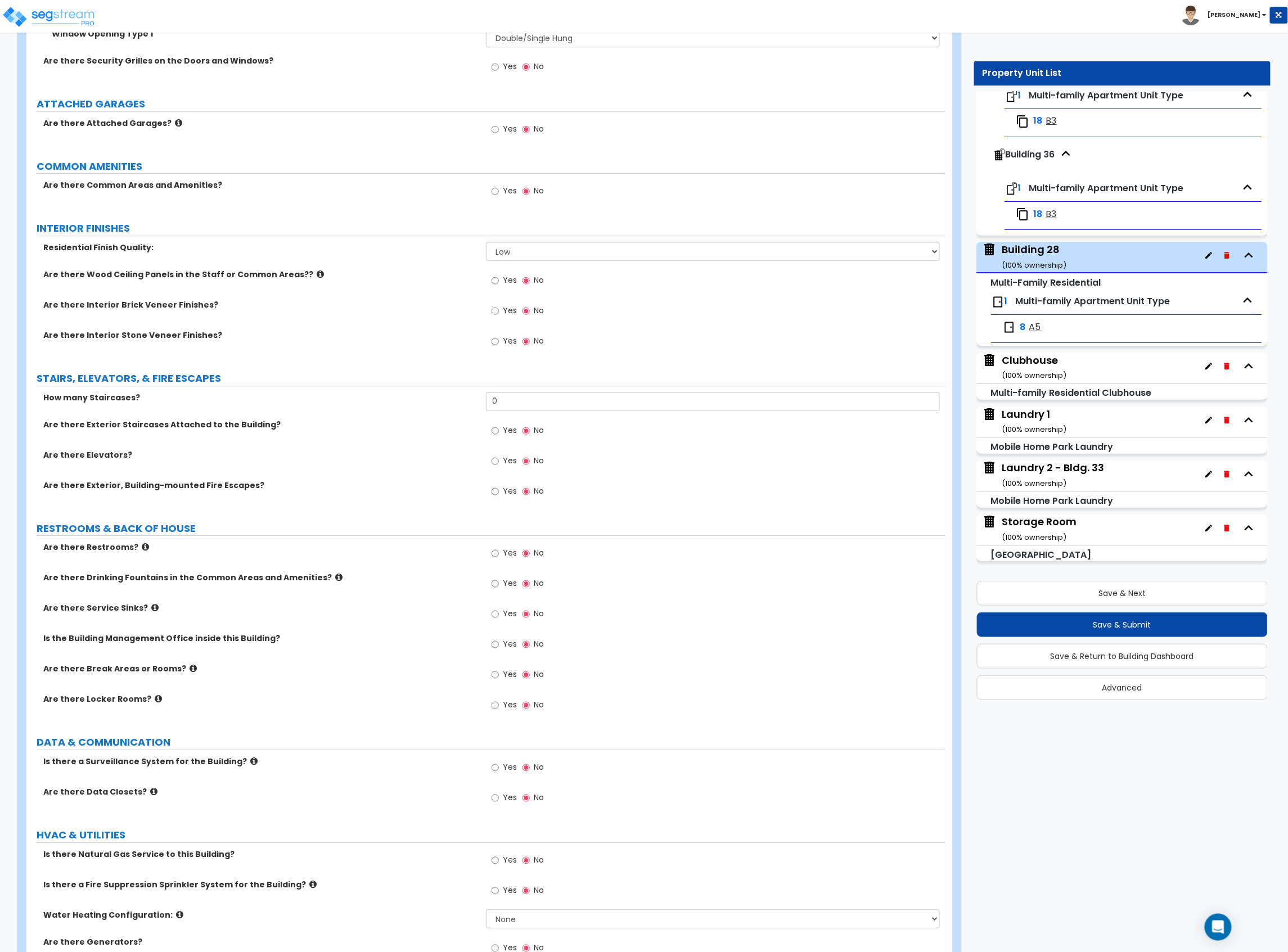
click at [504, 199] on label "Yes" at bounding box center [505, 192] width 26 height 19
click at [499, 197] on input "Yes" at bounding box center [495, 191] width 7 height 12
radio input "true"
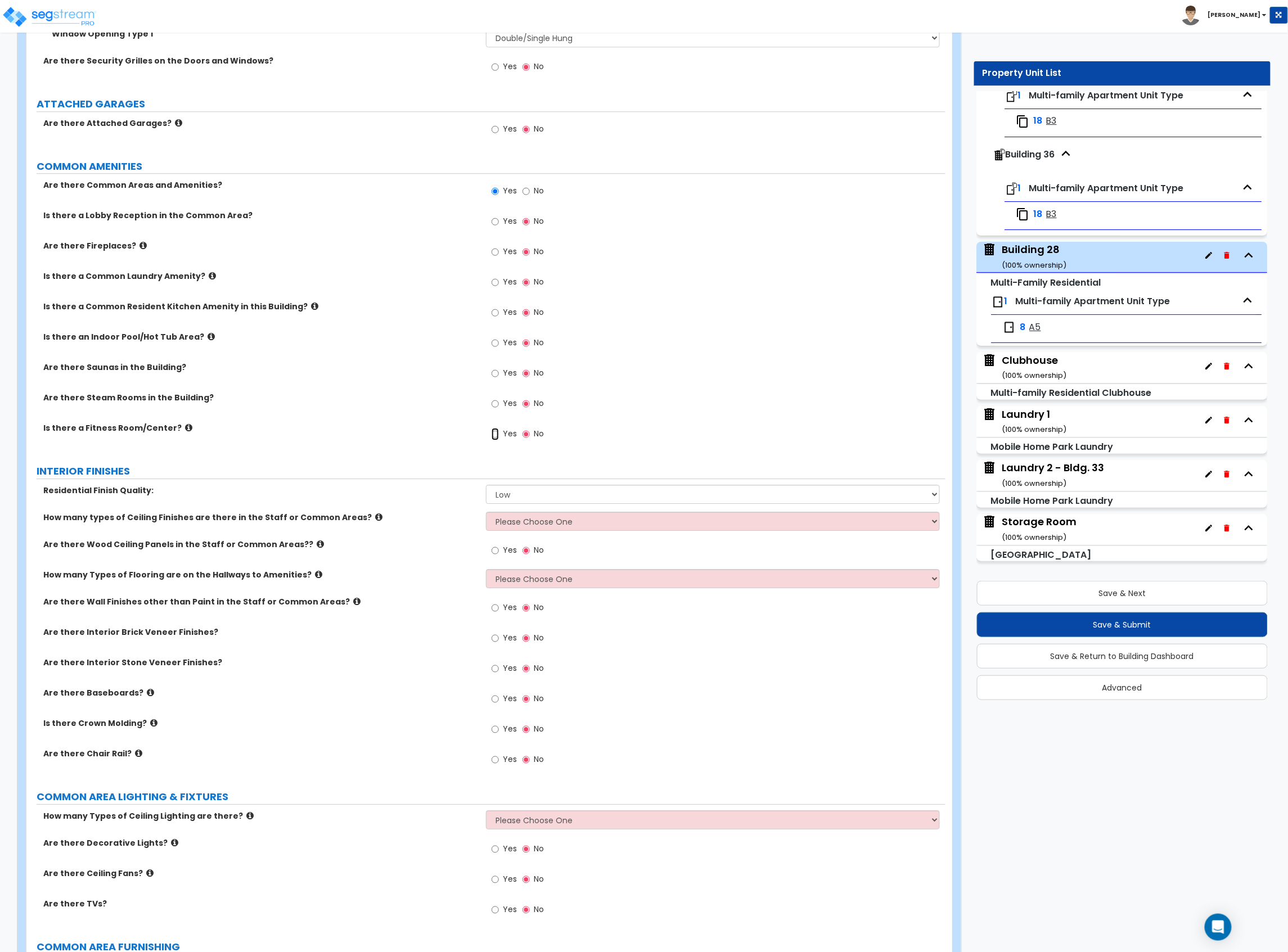
click at [492, 430] on input "Yes" at bounding box center [495, 433] width 7 height 12
radio input "true"
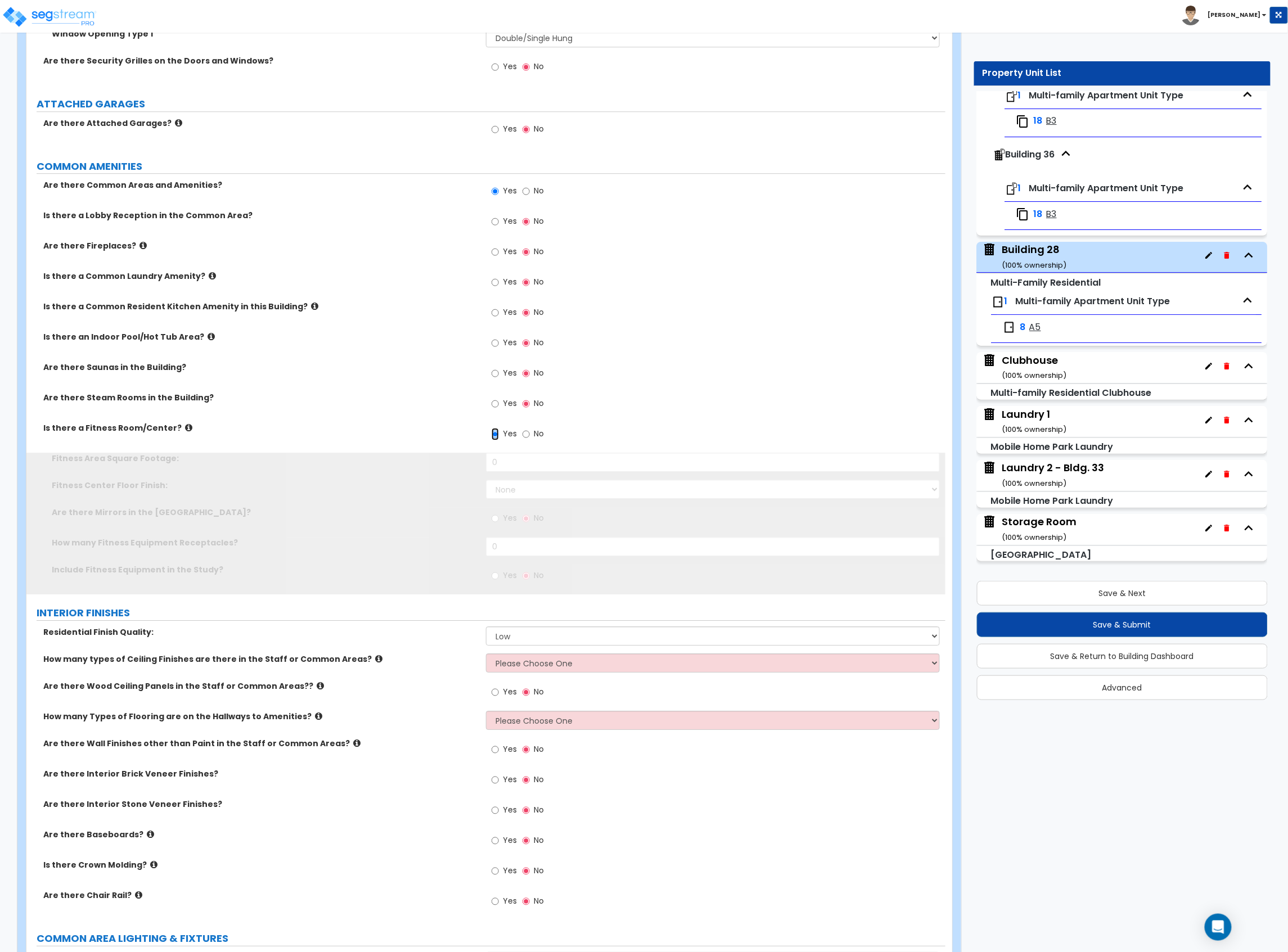
click at [497, 437] on input "Yes" at bounding box center [495, 433] width 7 height 12
drag, startPoint x: 353, startPoint y: 479, endPoint x: 344, endPoint y: 479, distance: 9.0
click at [344, 479] on div "Fitness Area Square Footage: 0" at bounding box center [485, 466] width 919 height 27
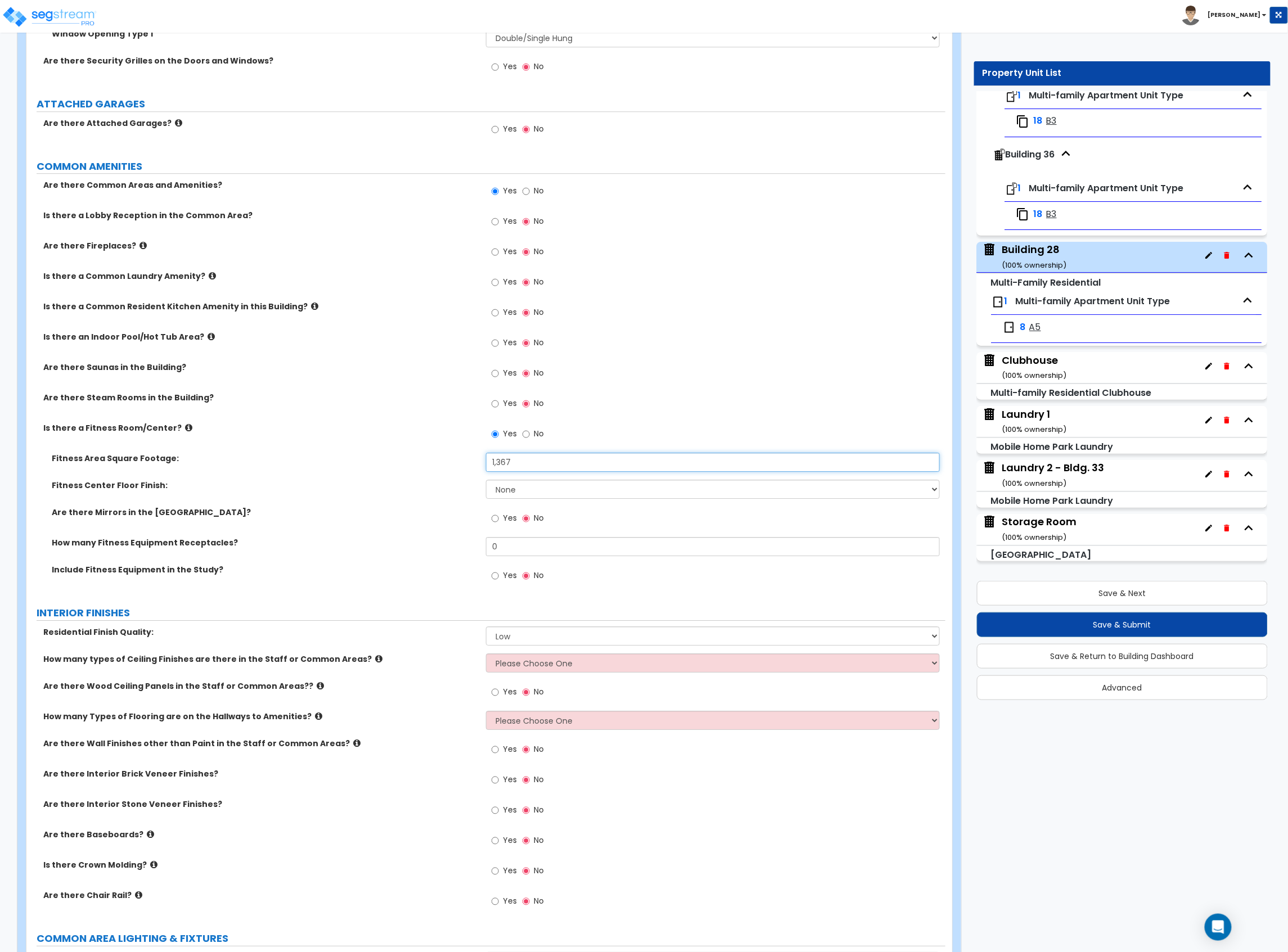
type input "1,367"
click at [534, 497] on select "None Tile Flooring Resilient Laminate Flooring VCT Flooring Sheet Carpet Floori…" at bounding box center [713, 489] width 454 height 19
select select "6"
click at [486, 482] on select "None Tile Flooring Resilient Laminate Flooring VCT Flooring Sheet Carpet Floori…" at bounding box center [713, 489] width 454 height 19
drag, startPoint x: 500, startPoint y: 546, endPoint x: 468, endPoint y: 552, distance: 32.6
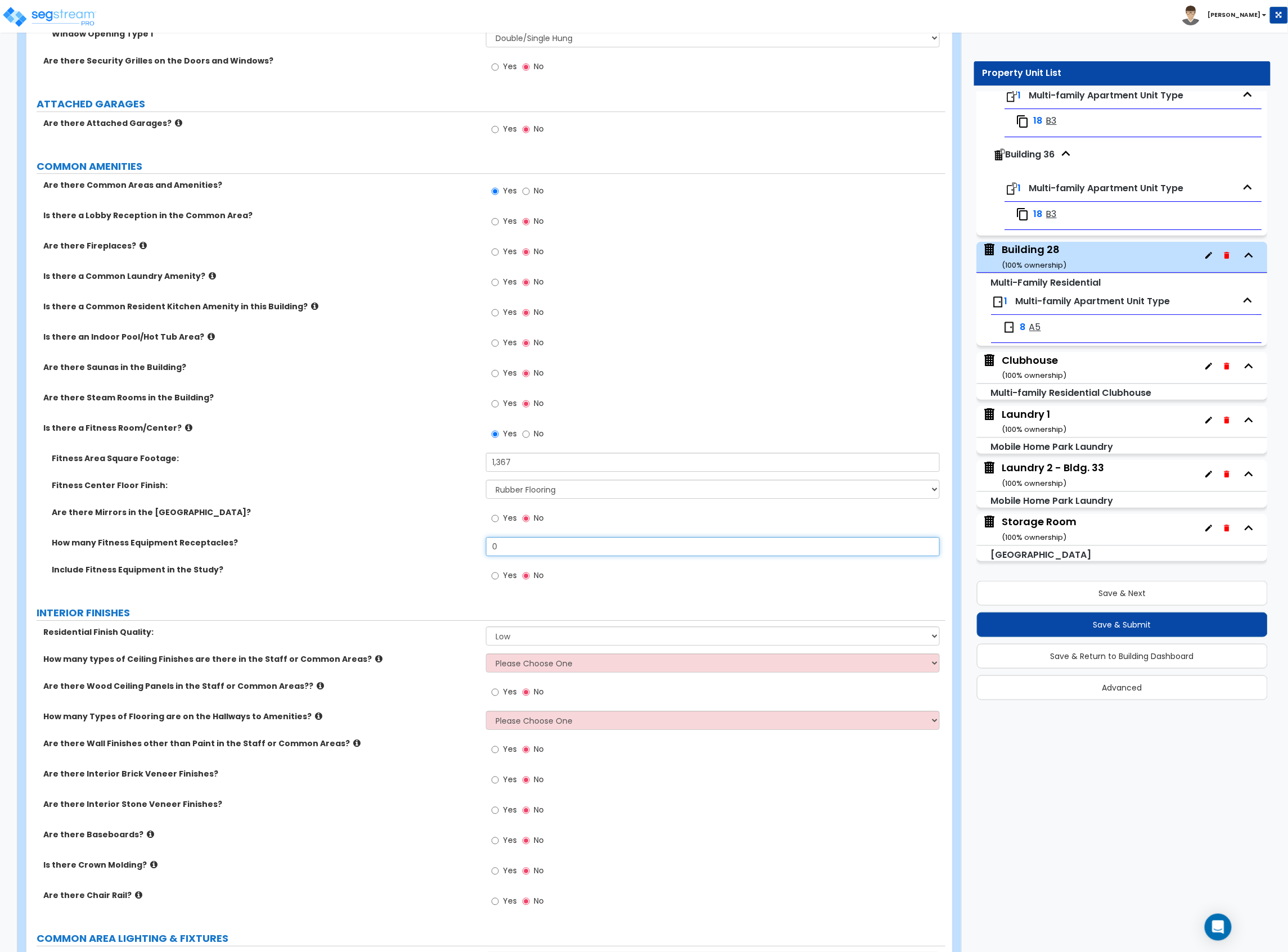
click at [468, 552] on div "How many Fitness Equipment Receptacles? 0" at bounding box center [485, 550] width 919 height 27
type input "3"
click at [506, 524] on span "Yes" at bounding box center [510, 518] width 14 height 11
click at [499, 524] on input "Yes" at bounding box center [495, 518] width 7 height 12
radio input "true"
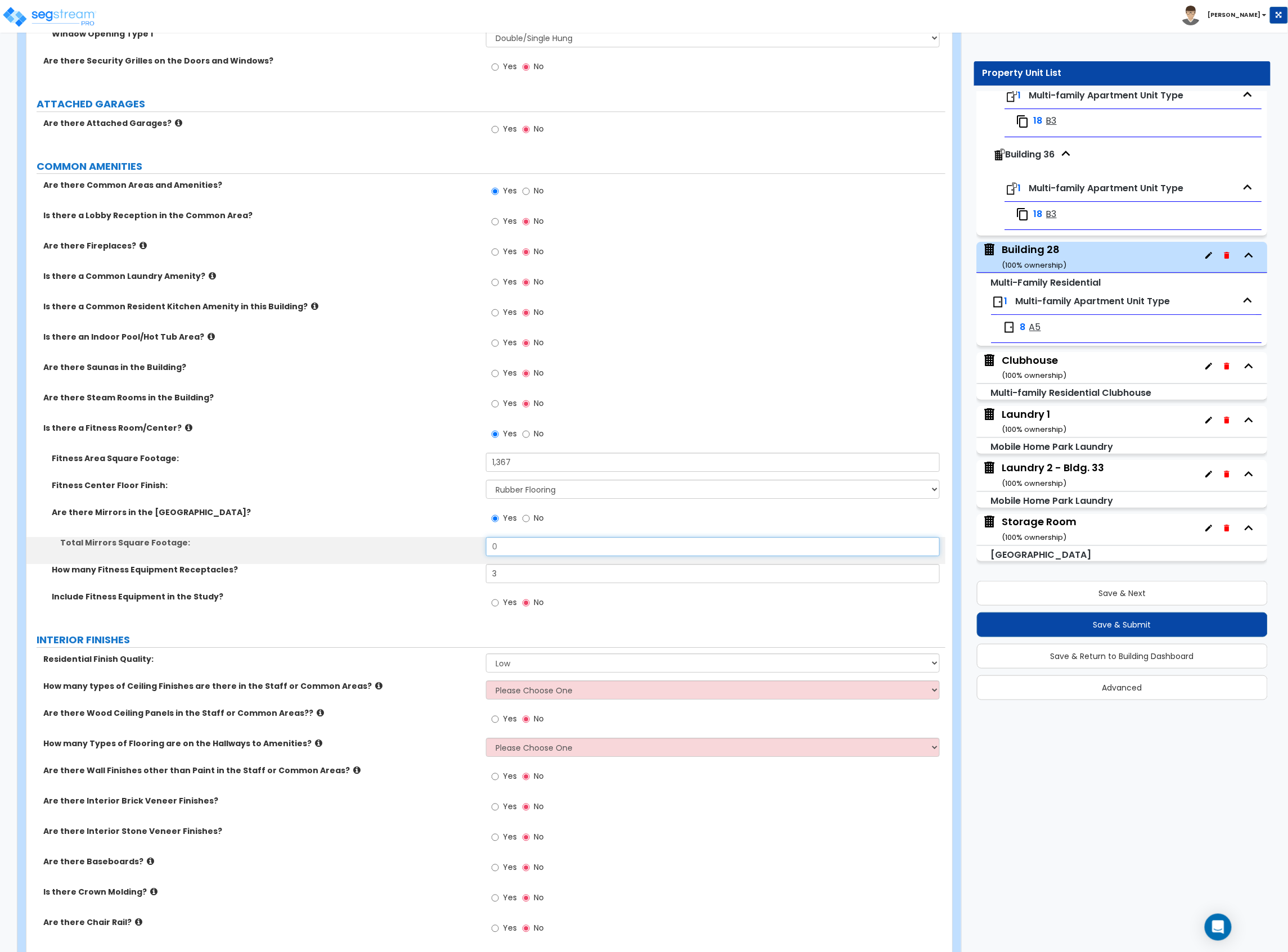
drag, startPoint x: 524, startPoint y: 552, endPoint x: 392, endPoint y: 551, distance: 132.0
click at [402, 552] on div "Total Mirrors Square Footage: 0" at bounding box center [485, 550] width 919 height 27
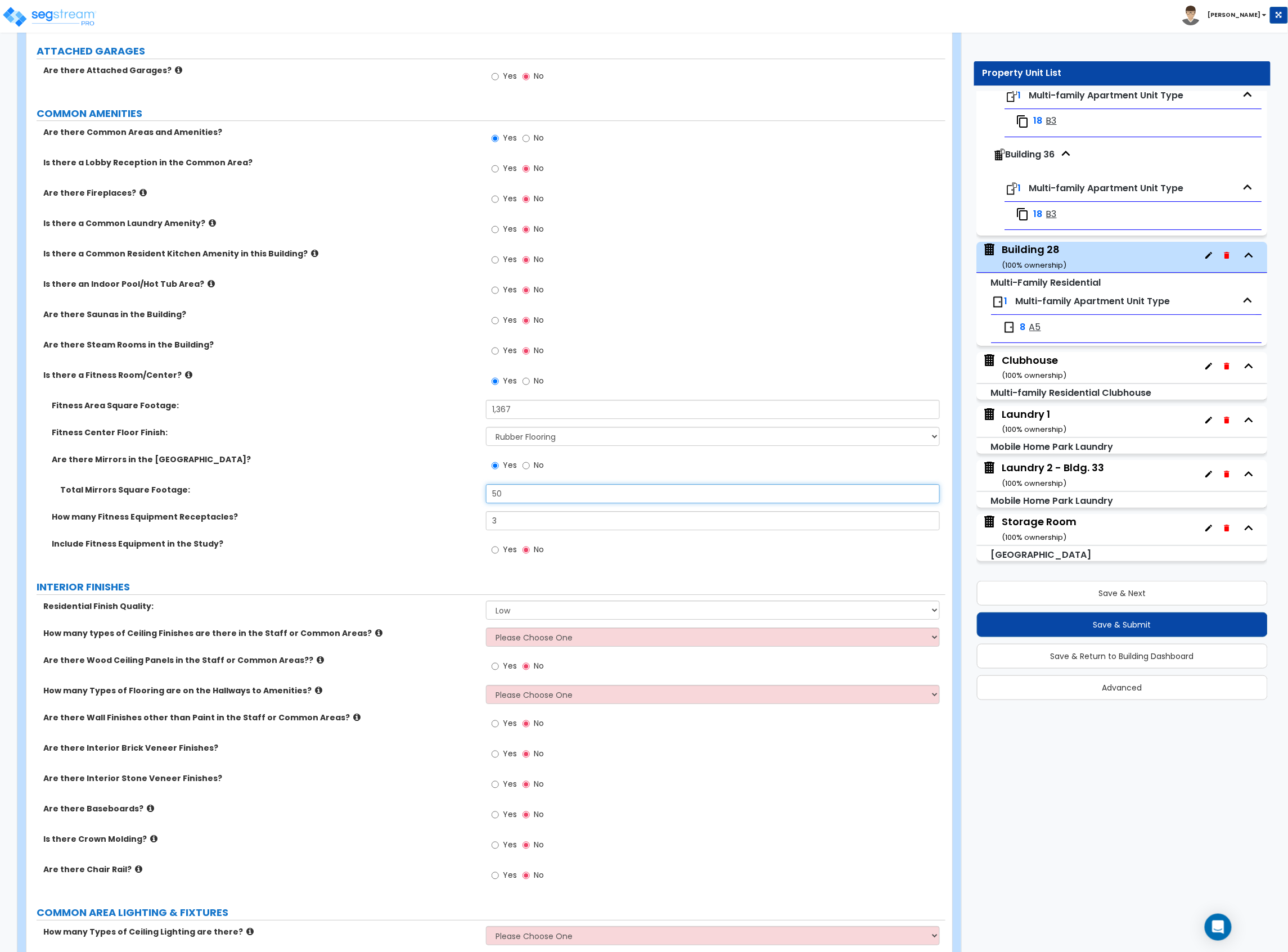
scroll to position [1424, 0]
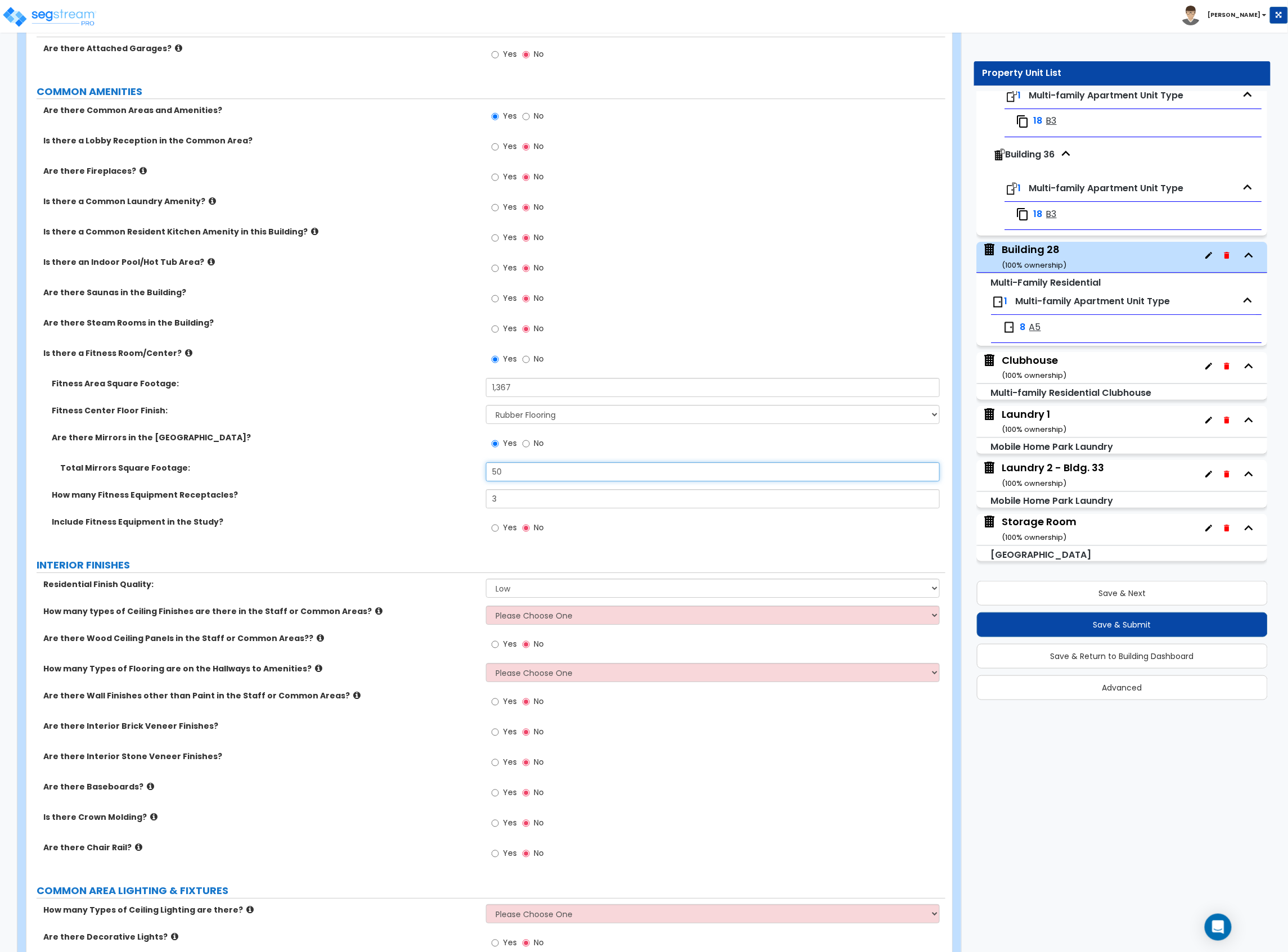
type input "50"
click at [567, 614] on select "Please Choose One 1 2 3" at bounding box center [713, 615] width 454 height 19
select select "1"
click at [486, 608] on select "Please Choose One 1 2 3" at bounding box center [713, 615] width 454 height 19
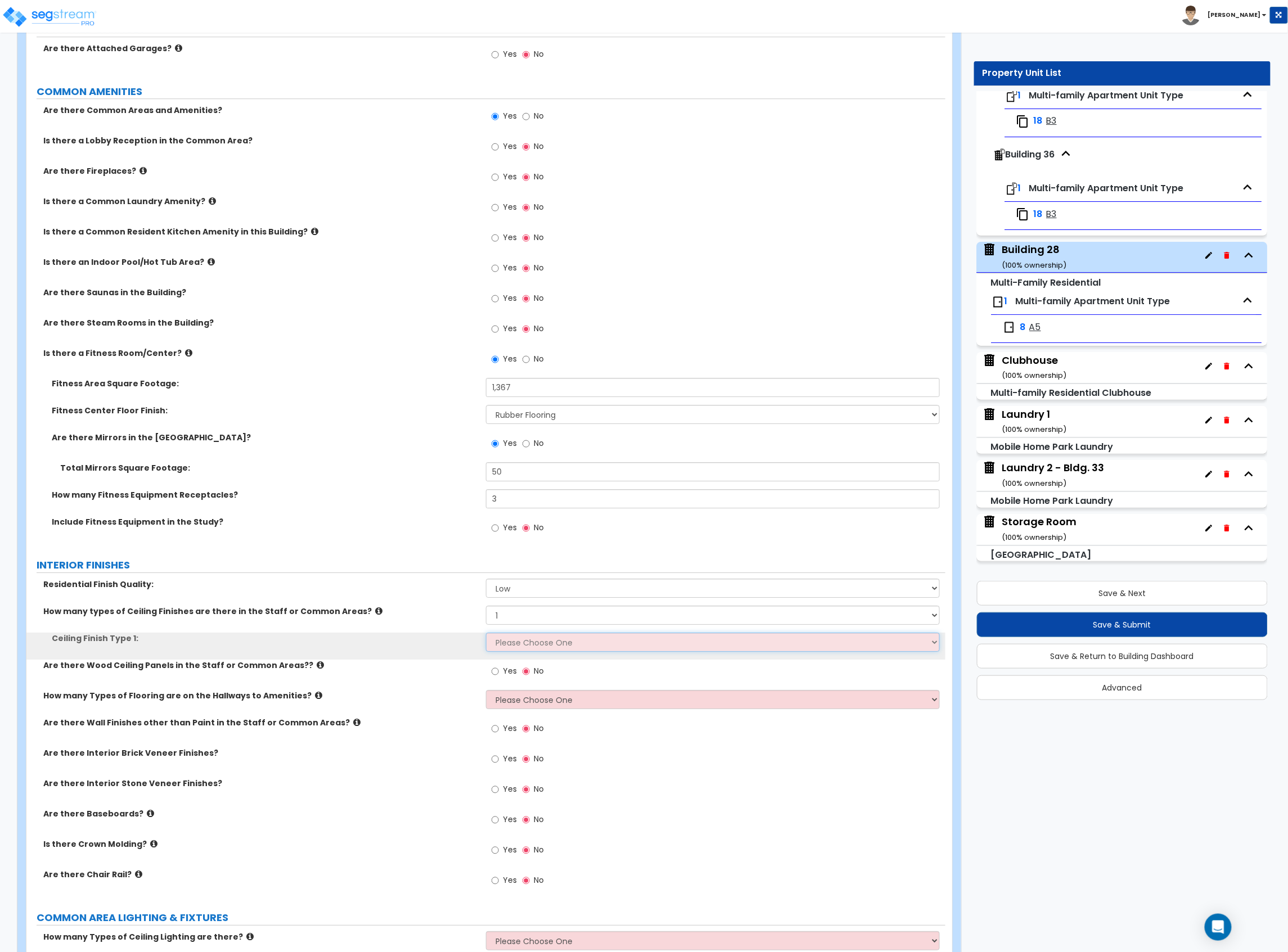
click at [546, 652] on select "Please Choose One Drop Ceiling Drywall Ceiling Open Ceiling" at bounding box center [713, 642] width 454 height 19
select select "2"
click at [486, 635] on select "Please Choose One Drop Ceiling Drywall Ceiling Open Ceiling" at bounding box center [713, 642] width 454 height 19
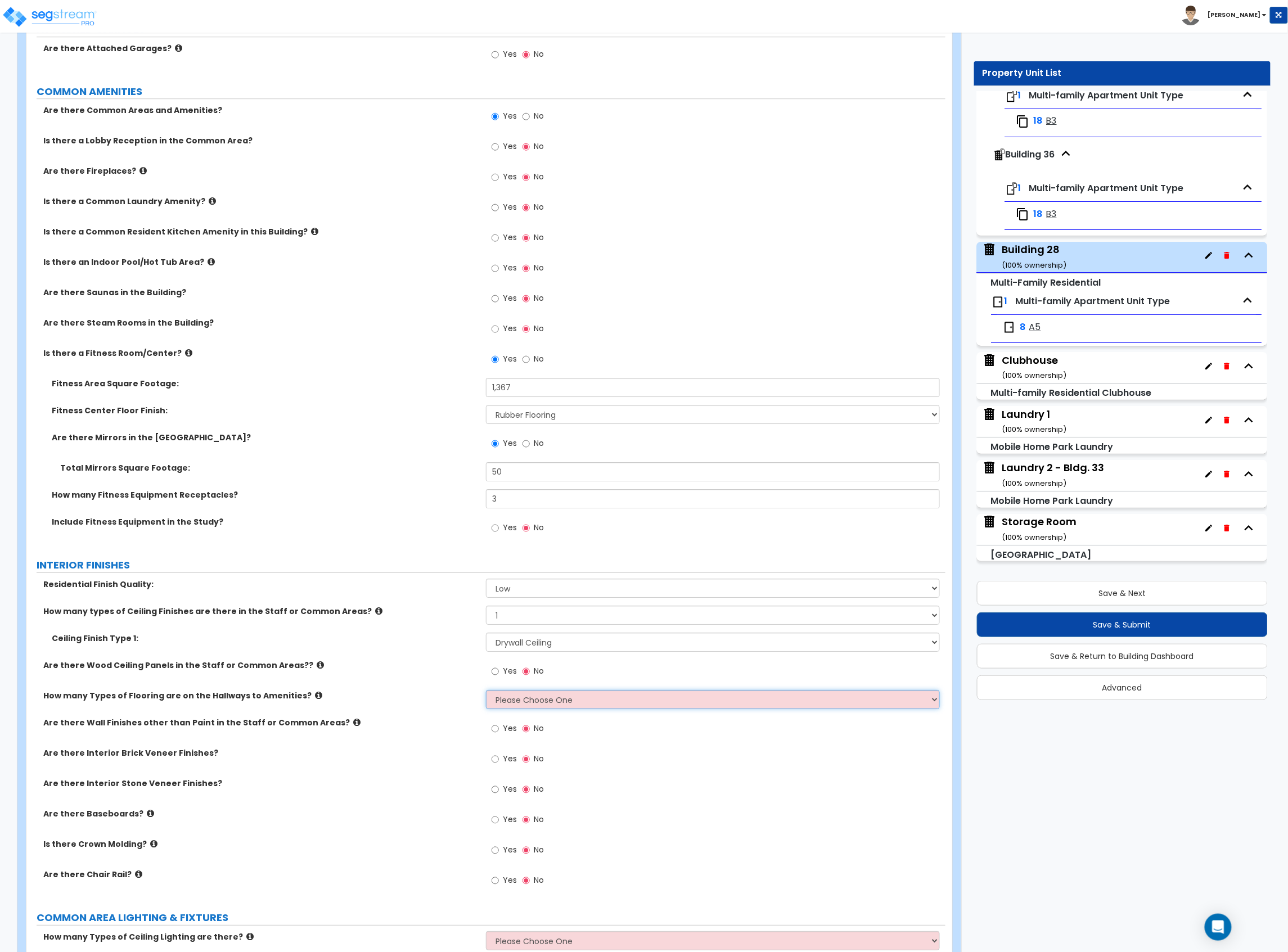
click at [519, 707] on select "Please Choose One 1 2 3" at bounding box center [713, 699] width 454 height 19
select select "1"
click at [486, 692] on select "Please Choose One 1 2 3" at bounding box center [713, 699] width 454 height 19
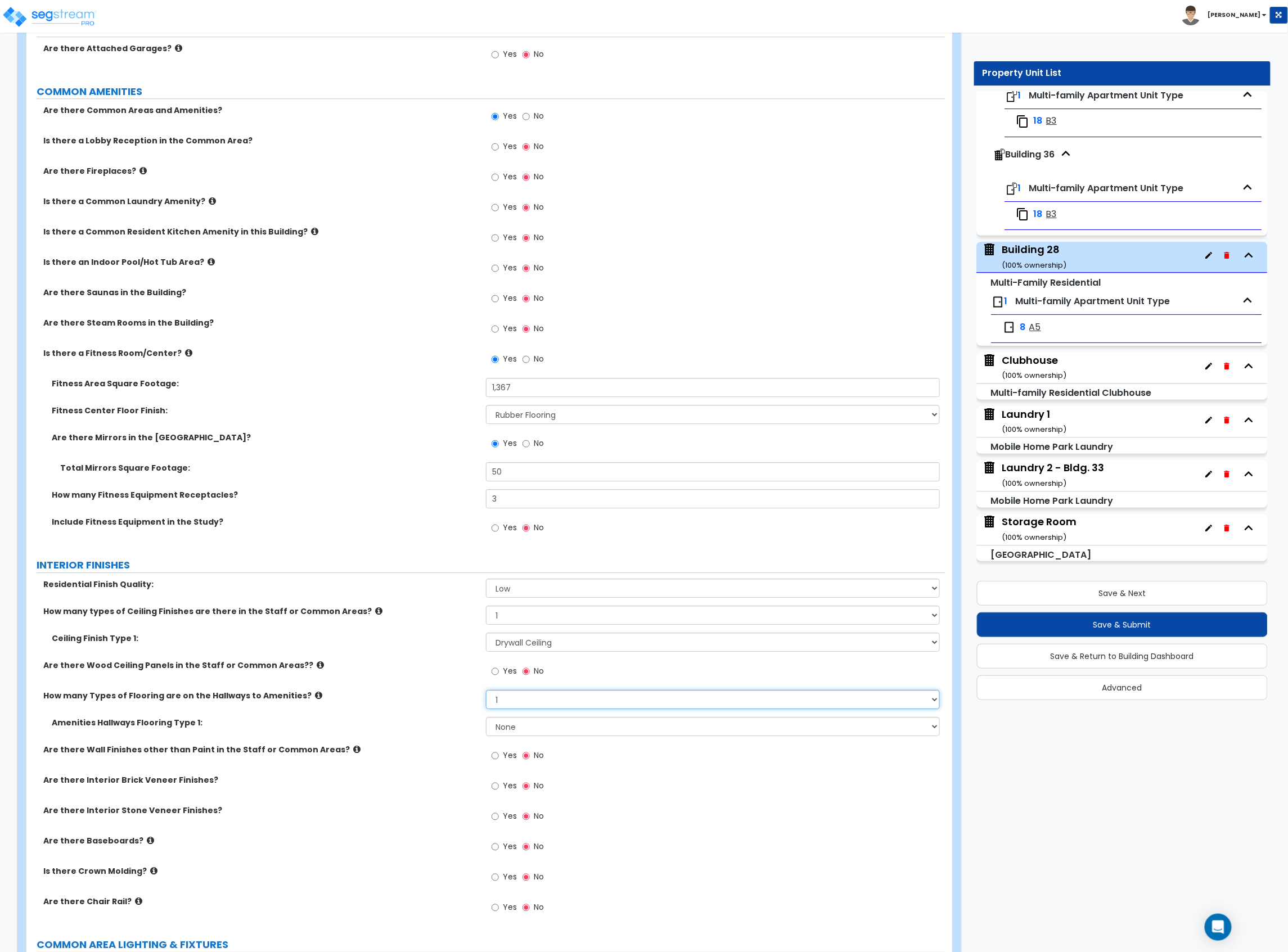
click at [517, 704] on select "Please Choose One 1 2 3" at bounding box center [713, 699] width 454 height 19
drag, startPoint x: 453, startPoint y: 722, endPoint x: 491, endPoint y: 727, distance: 38.3
click at [457, 723] on label "Amenities Hallways Flooring Type 1:" at bounding box center [265, 723] width 426 height 11
click at [521, 734] on select "None Tile Flooring Hardwood Flooring Resilient Laminate Flooring VCT Flooring S…" at bounding box center [713, 726] width 454 height 19
select select "1"
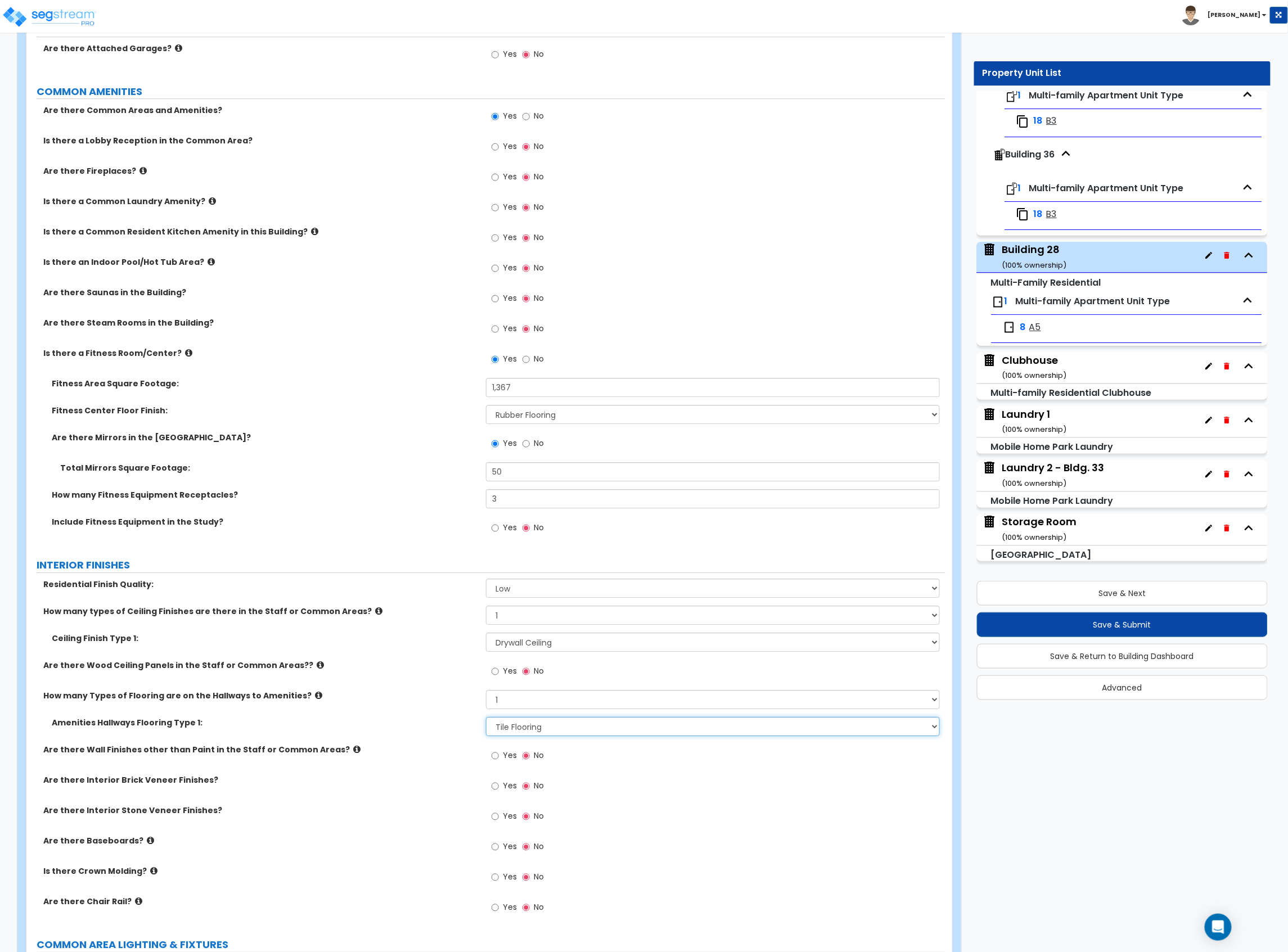
click at [486, 719] on select "None Tile Flooring Hardwood Flooring Resilient Laminate Flooring VCT Flooring S…" at bounding box center [713, 726] width 454 height 19
click at [413, 767] on div "Are there Wall Finishes other than Paint in the Staff or Common Areas? Yes No" at bounding box center [485, 759] width 919 height 31
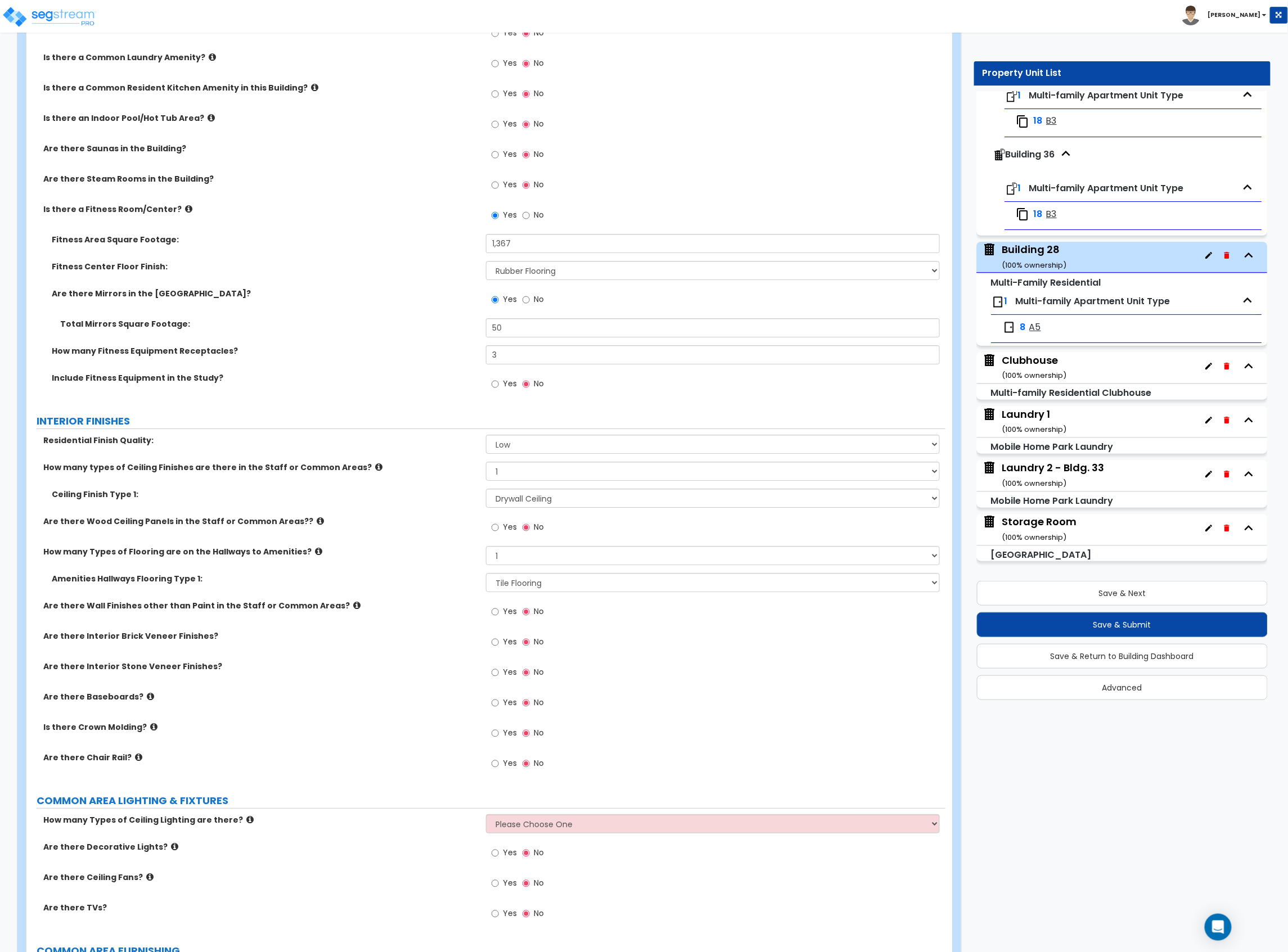
scroll to position [1574, 0]
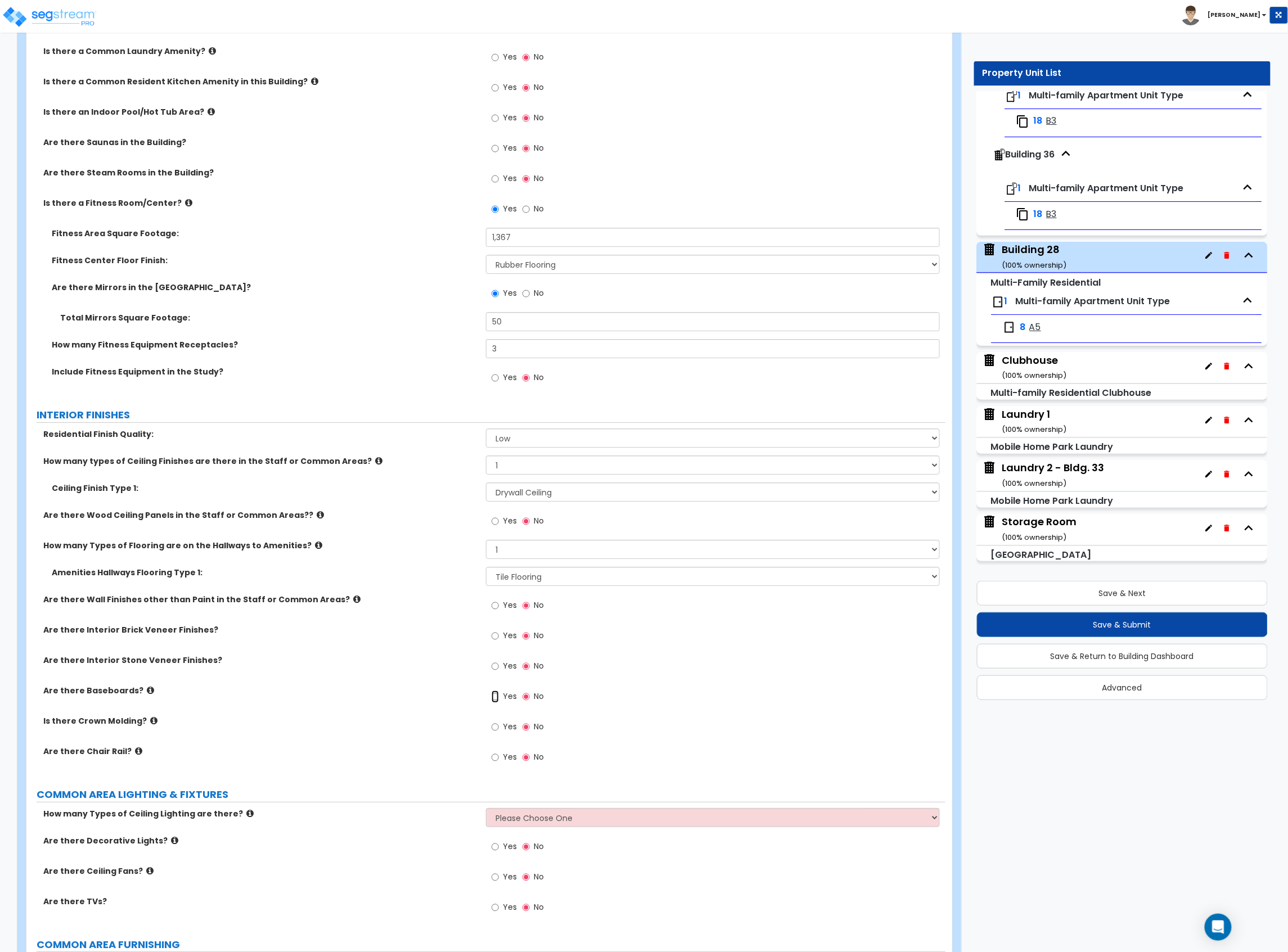
click at [496, 703] on input "Yes" at bounding box center [495, 696] width 7 height 12
radio input "true"
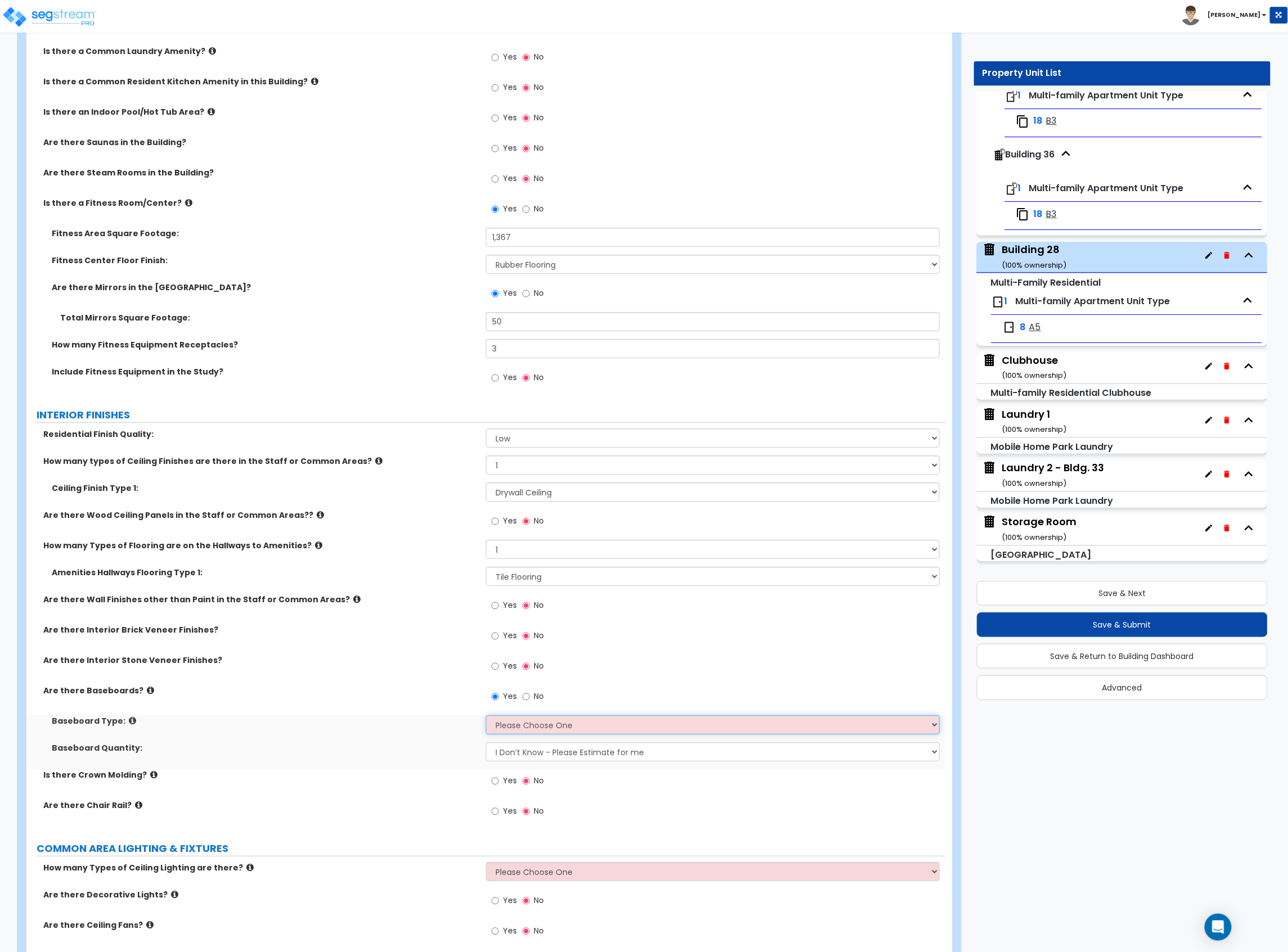
click at [511, 720] on select "Please Choose One Wood Vinyl Carpet Tile" at bounding box center [713, 724] width 454 height 19
select select "1"
click at [486, 718] on select "Please Choose One Wood Vinyl Carpet Tile" at bounding box center [713, 724] width 454 height 19
click at [379, 740] on div "Baseboard Type: Please Choose One Wood Vinyl Carpet Tile" at bounding box center [485, 729] width 919 height 27
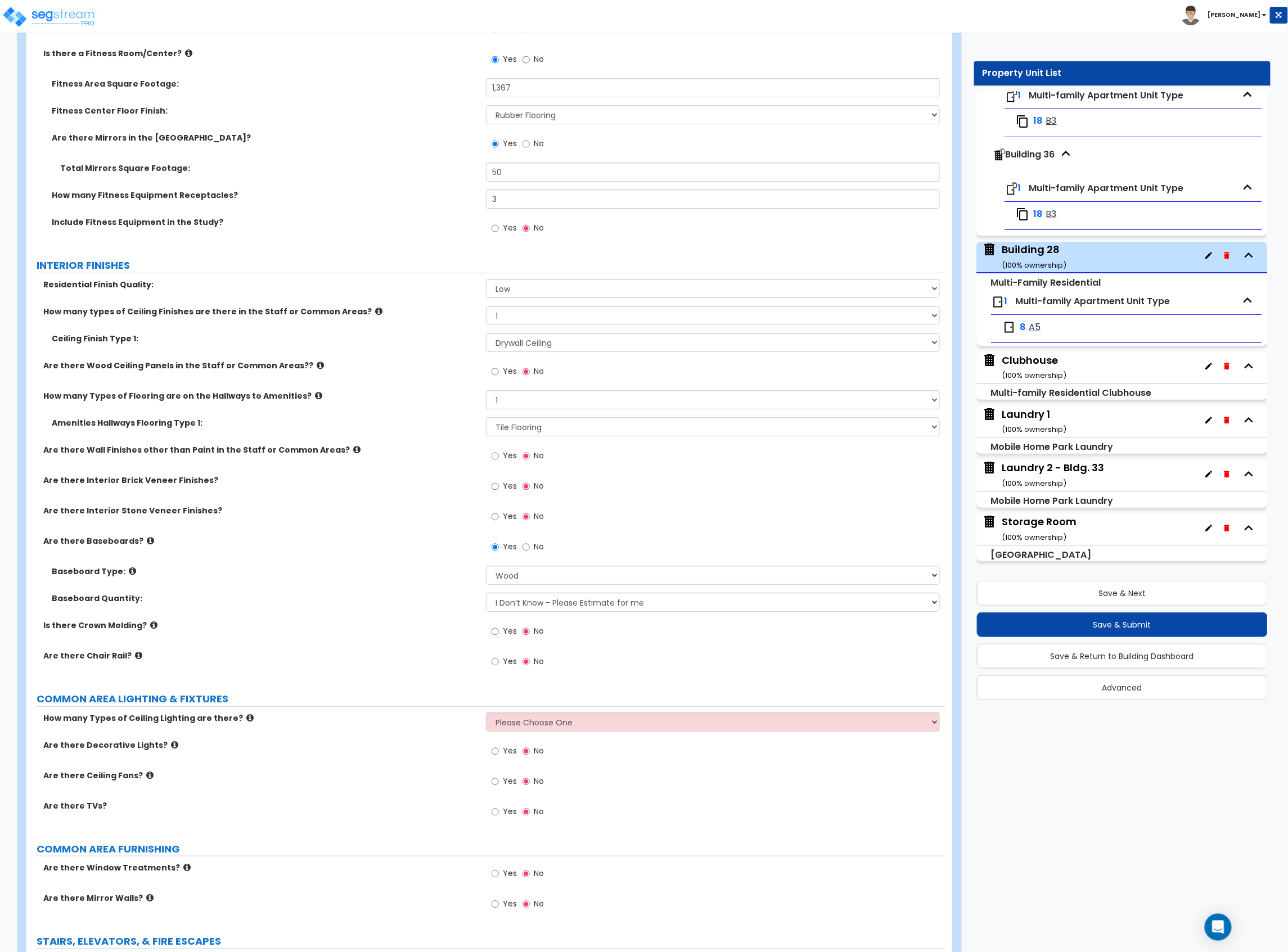
scroll to position [1799, 0]
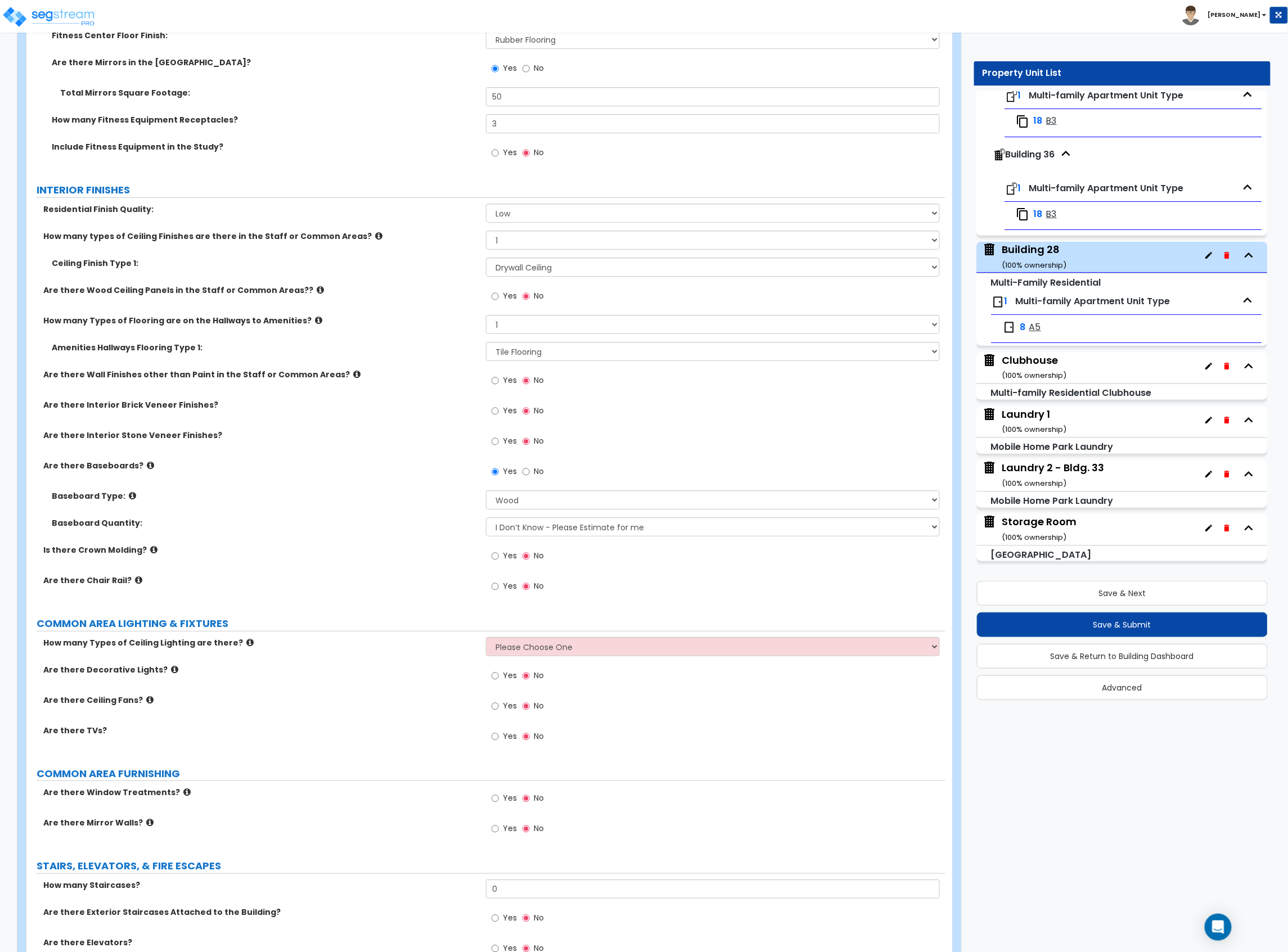
click at [518, 648] on select "Please Choose One 1 2 3" at bounding box center [713, 646] width 454 height 19
select select "1"
click at [486, 640] on select "Please Choose One 1 2 3" at bounding box center [713, 646] width 454 height 19
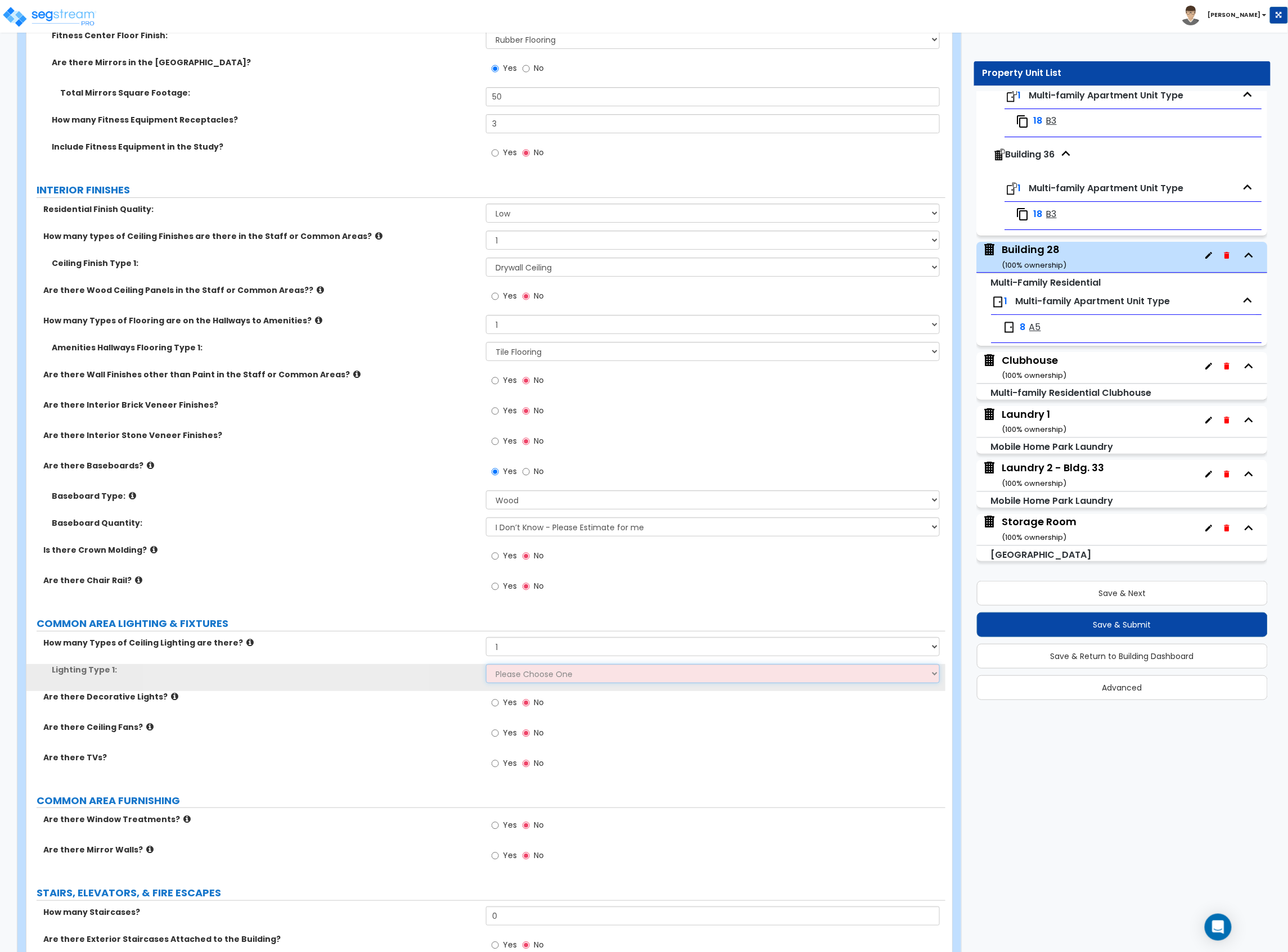
click at [517, 675] on select "Please Choose One LED Surface-Mounted LED Recessed Fluorescent Surface-Mounted …" at bounding box center [713, 673] width 454 height 19
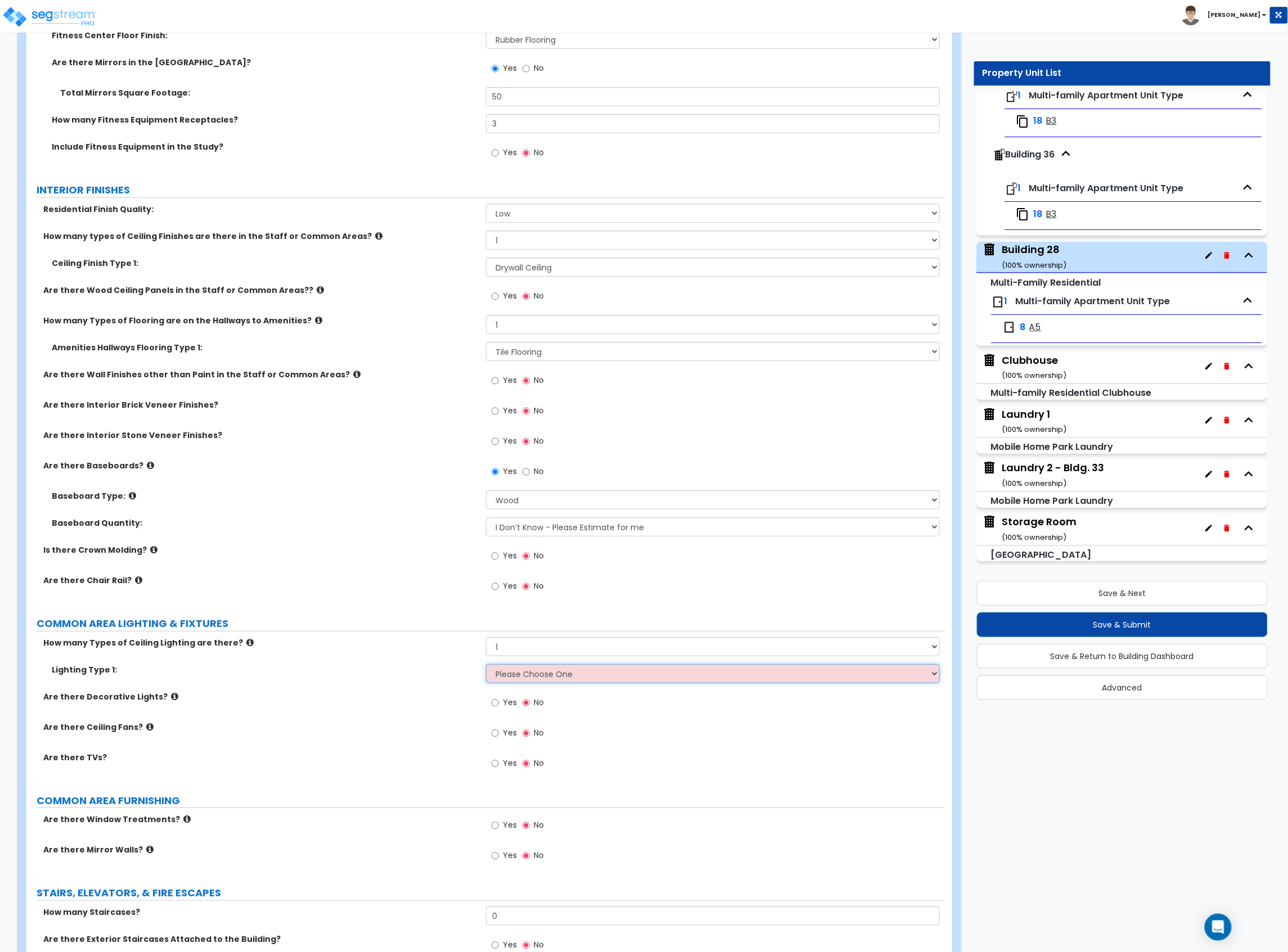
select select "3"
click at [486, 667] on select "Please Choose One LED Surface-Mounted LED Recessed Fluorescent Surface-Mounted …" at bounding box center [713, 673] width 454 height 19
drag, startPoint x: 349, startPoint y: 722, endPoint x: 405, endPoint y: 707, distance: 58.0
click at [351, 721] on div "Are there Decorative Lights? Yes No" at bounding box center [485, 706] width 919 height 31
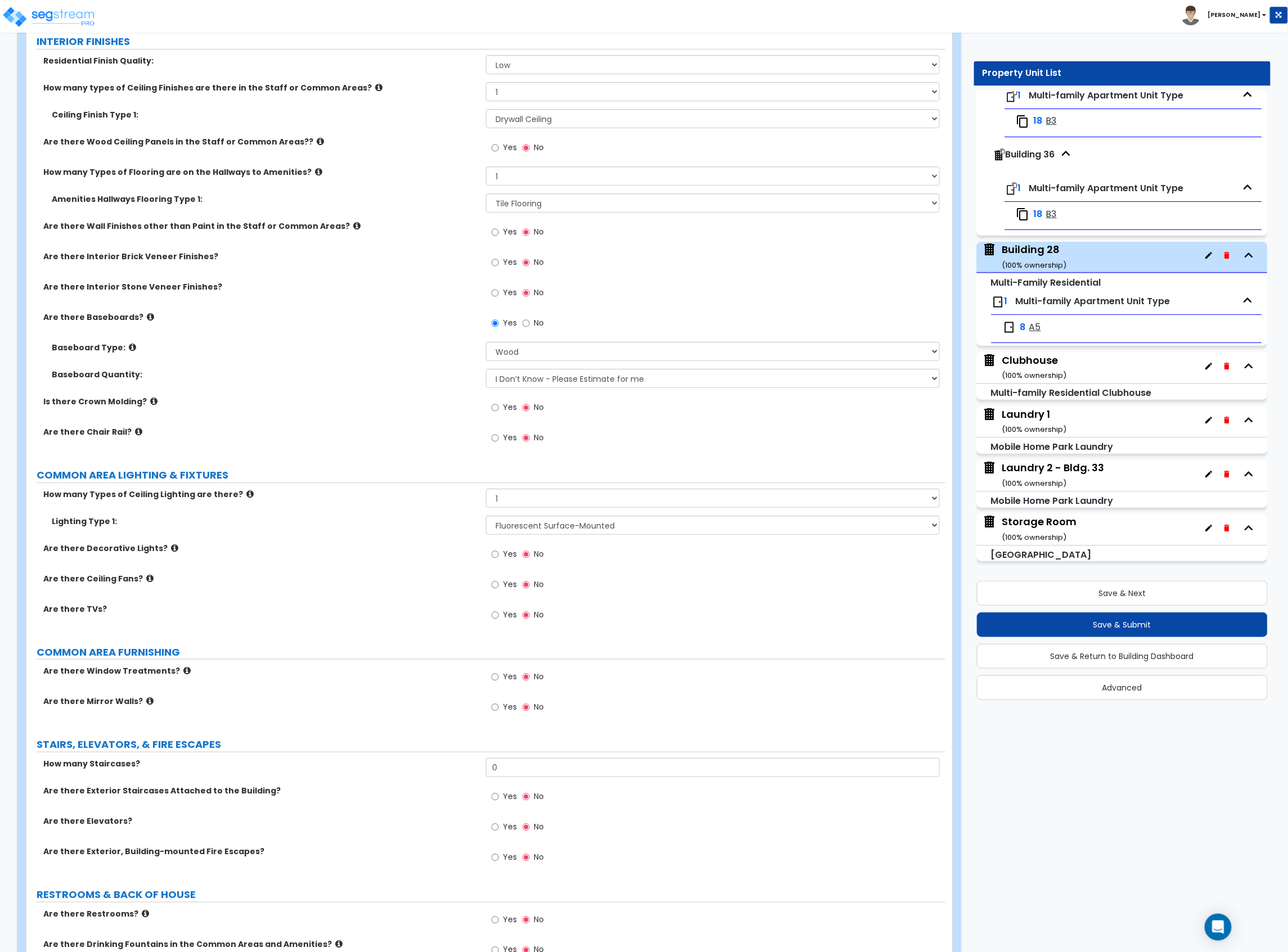
scroll to position [1949, 0]
click at [493, 678] on input "Yes" at bounding box center [495, 675] width 7 height 12
click at [529, 675] on input "No" at bounding box center [526, 675] width 7 height 12
radio input "false"
radio input "true"
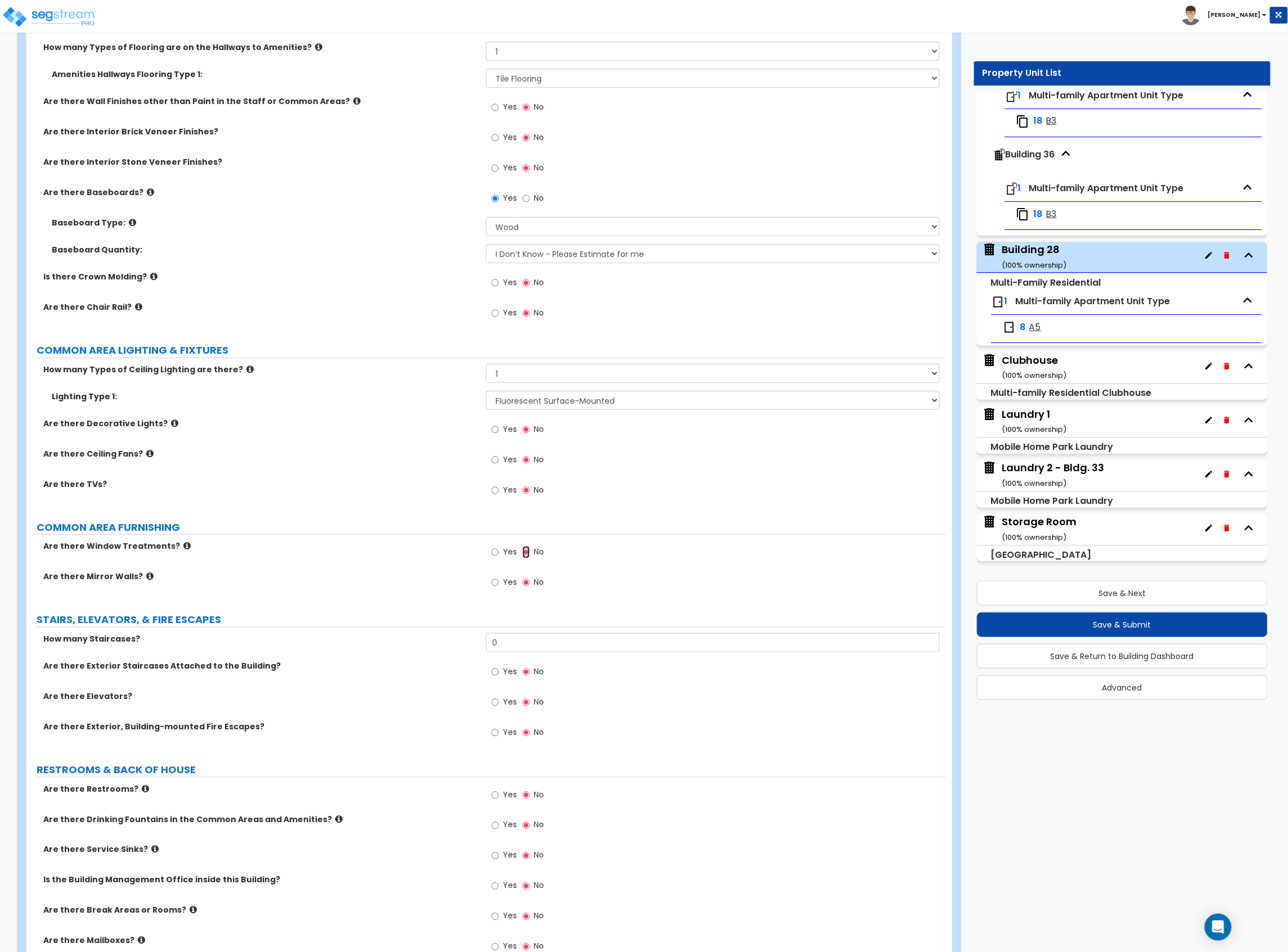
scroll to position [2099, 0]
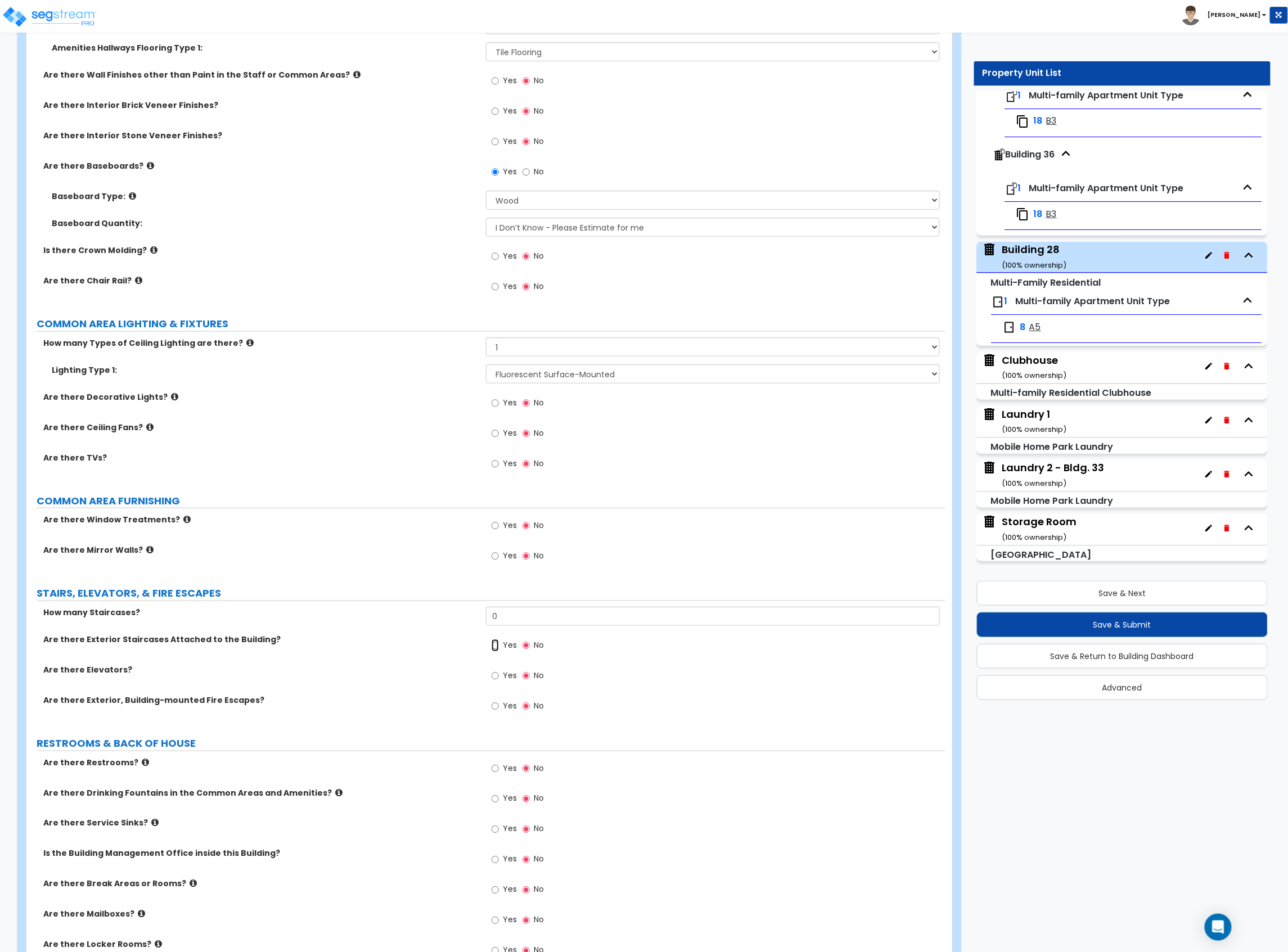
click at [497, 652] on input "Yes" at bounding box center [495, 645] width 7 height 12
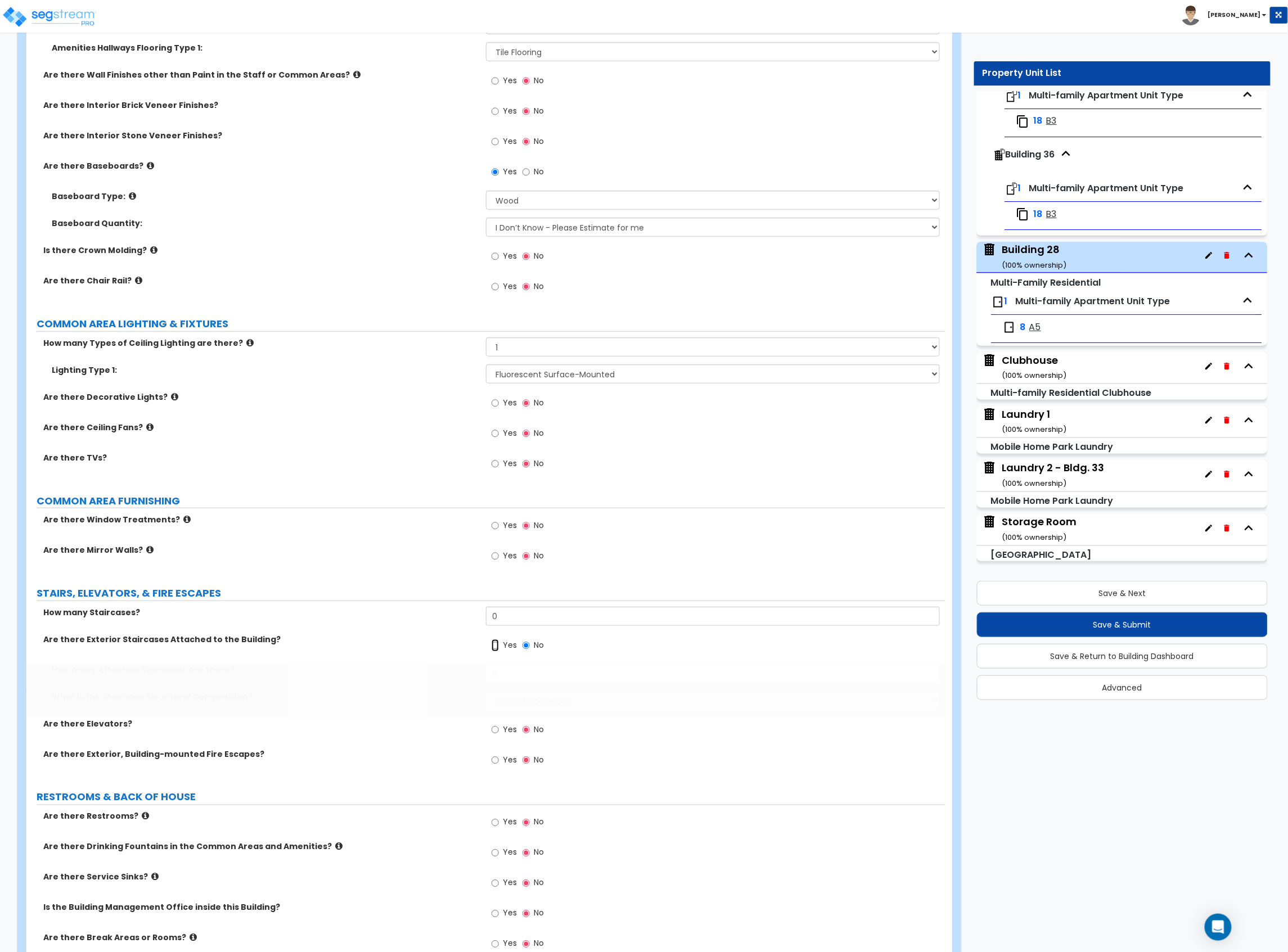
radio input "true"
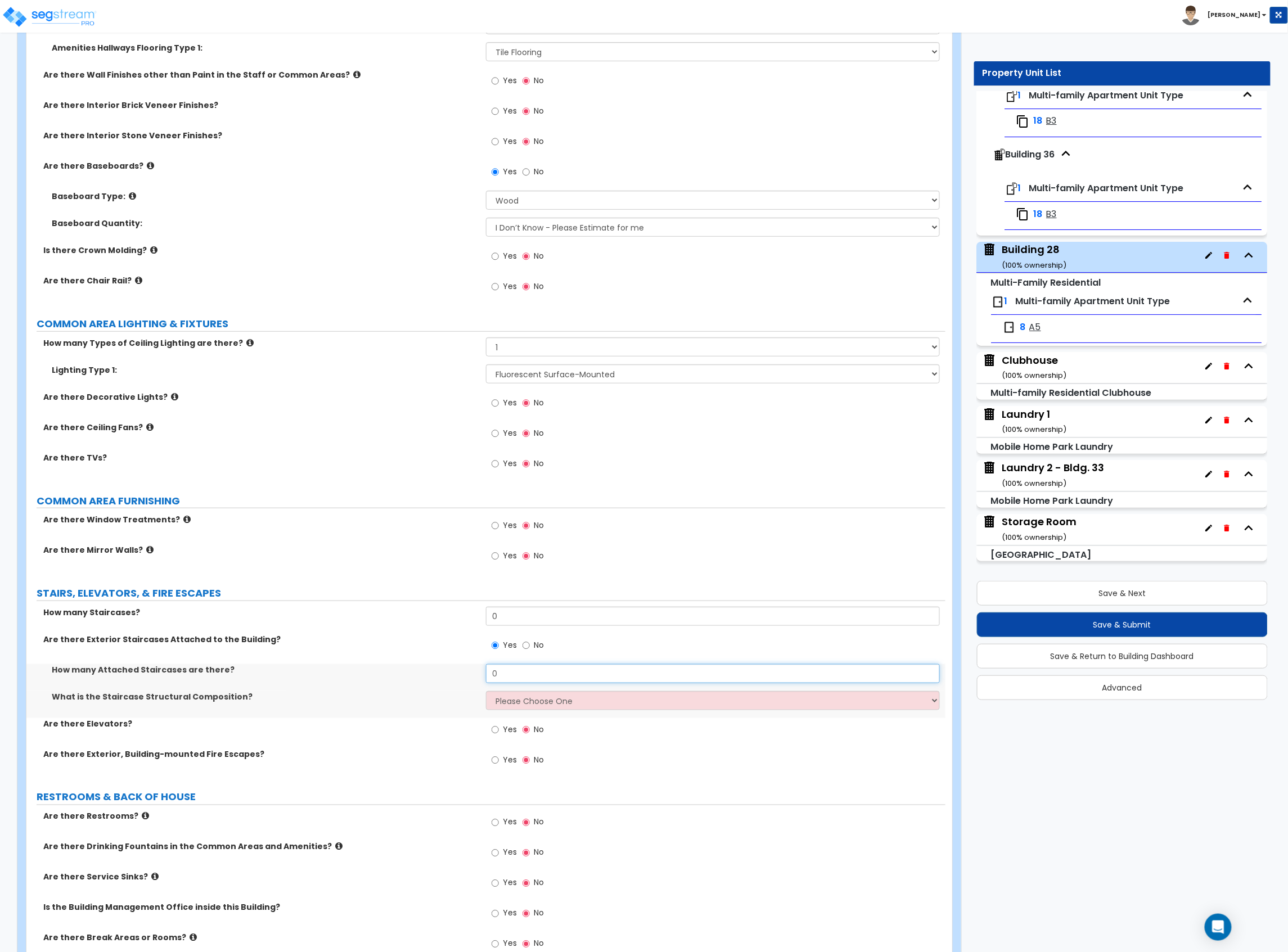
drag, startPoint x: 496, startPoint y: 680, endPoint x: 453, endPoint y: 689, distance: 43.9
click at [460, 689] on div "How many Attached Staircases are there? 0" at bounding box center [485, 677] width 919 height 27
type input "4"
click at [512, 707] on select "Please Choose One Reinforced Concrete Structural Steel Wood" at bounding box center [713, 700] width 454 height 19
select select "4"
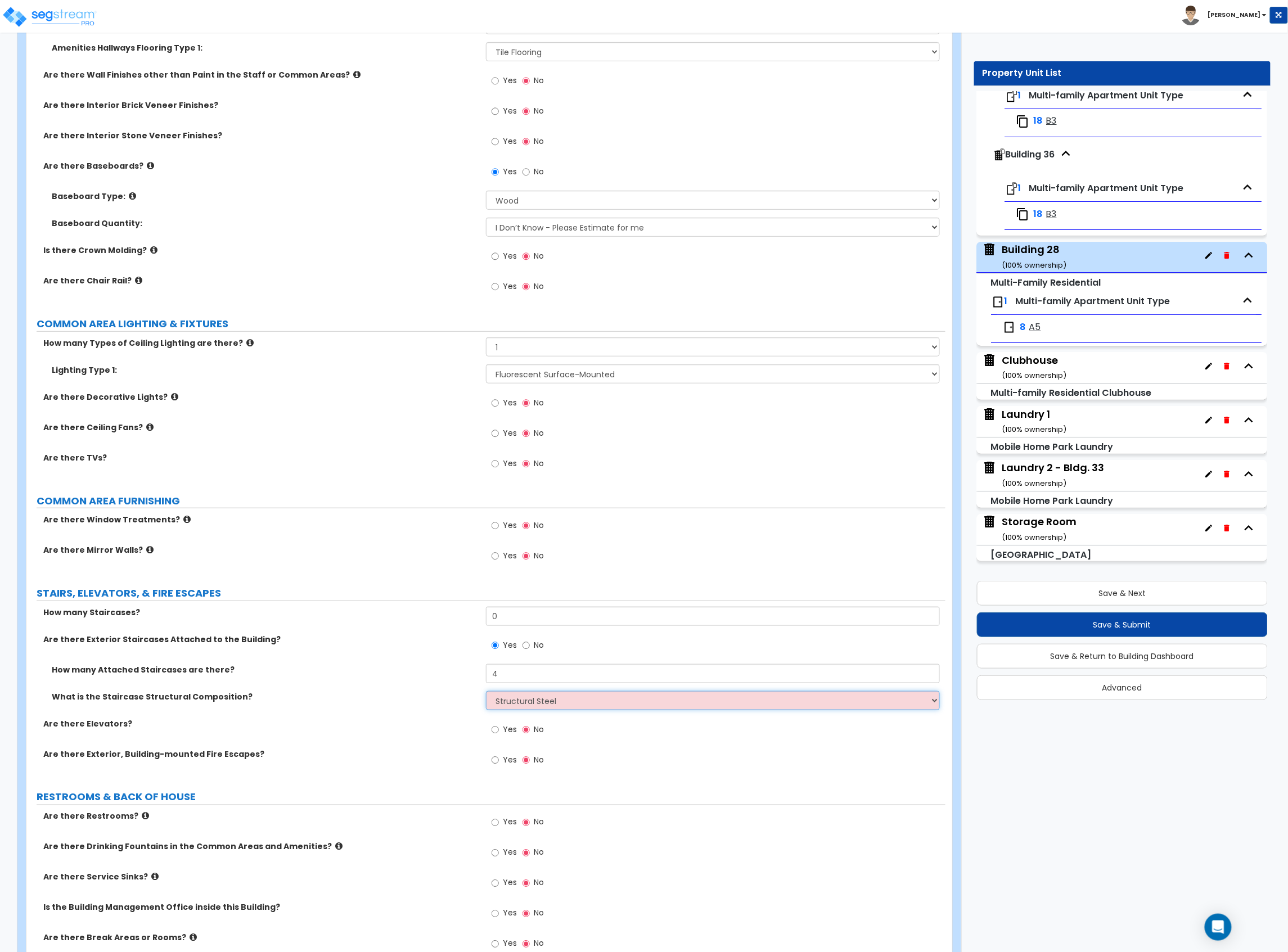
click at [486, 694] on select "Please Choose One Reinforced Concrete Structural Steel Wood" at bounding box center [713, 700] width 454 height 19
click at [392, 725] on label "Are there Elevators?" at bounding box center [260, 724] width 434 height 11
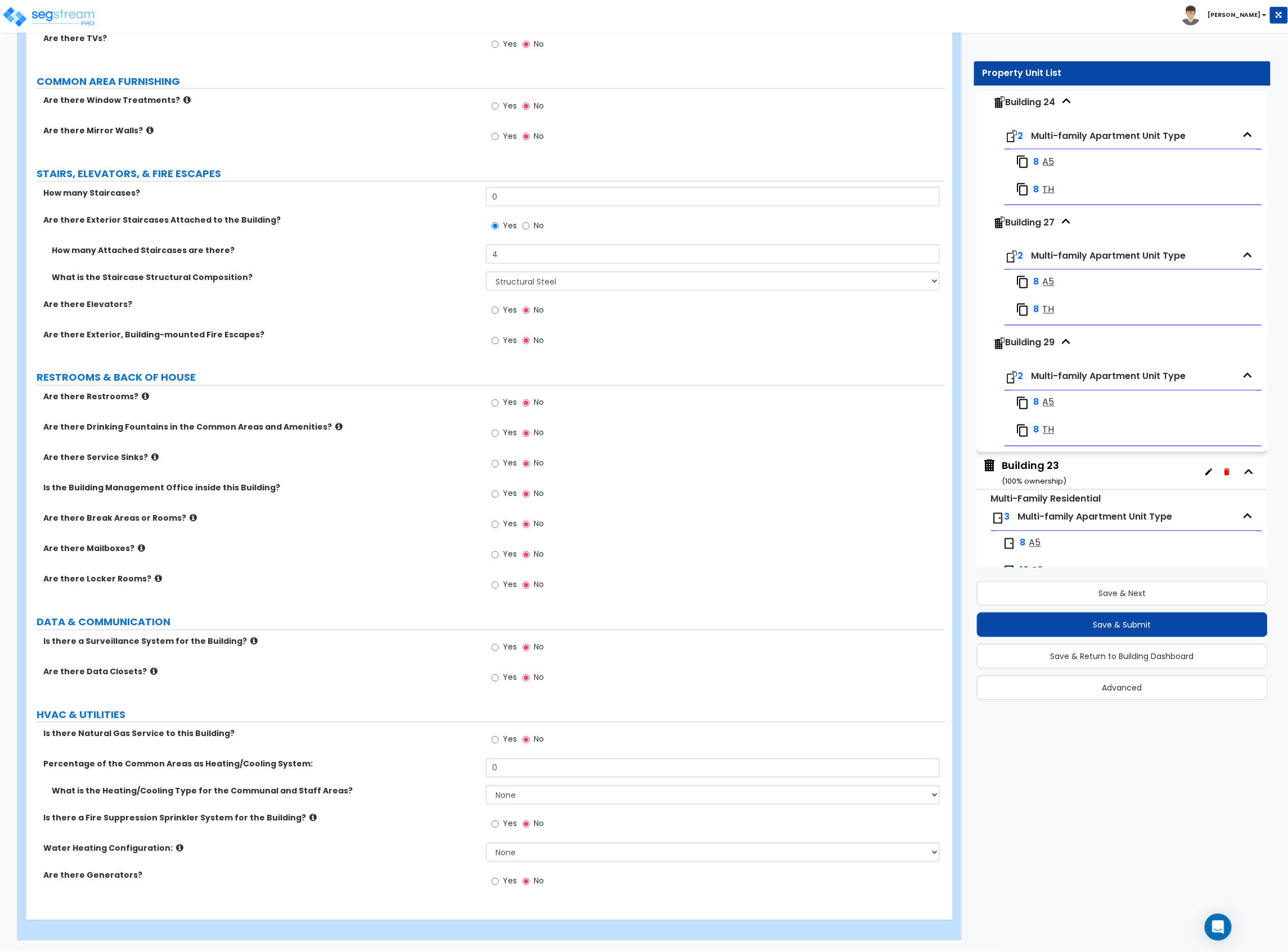
scroll to position [2489, 0]
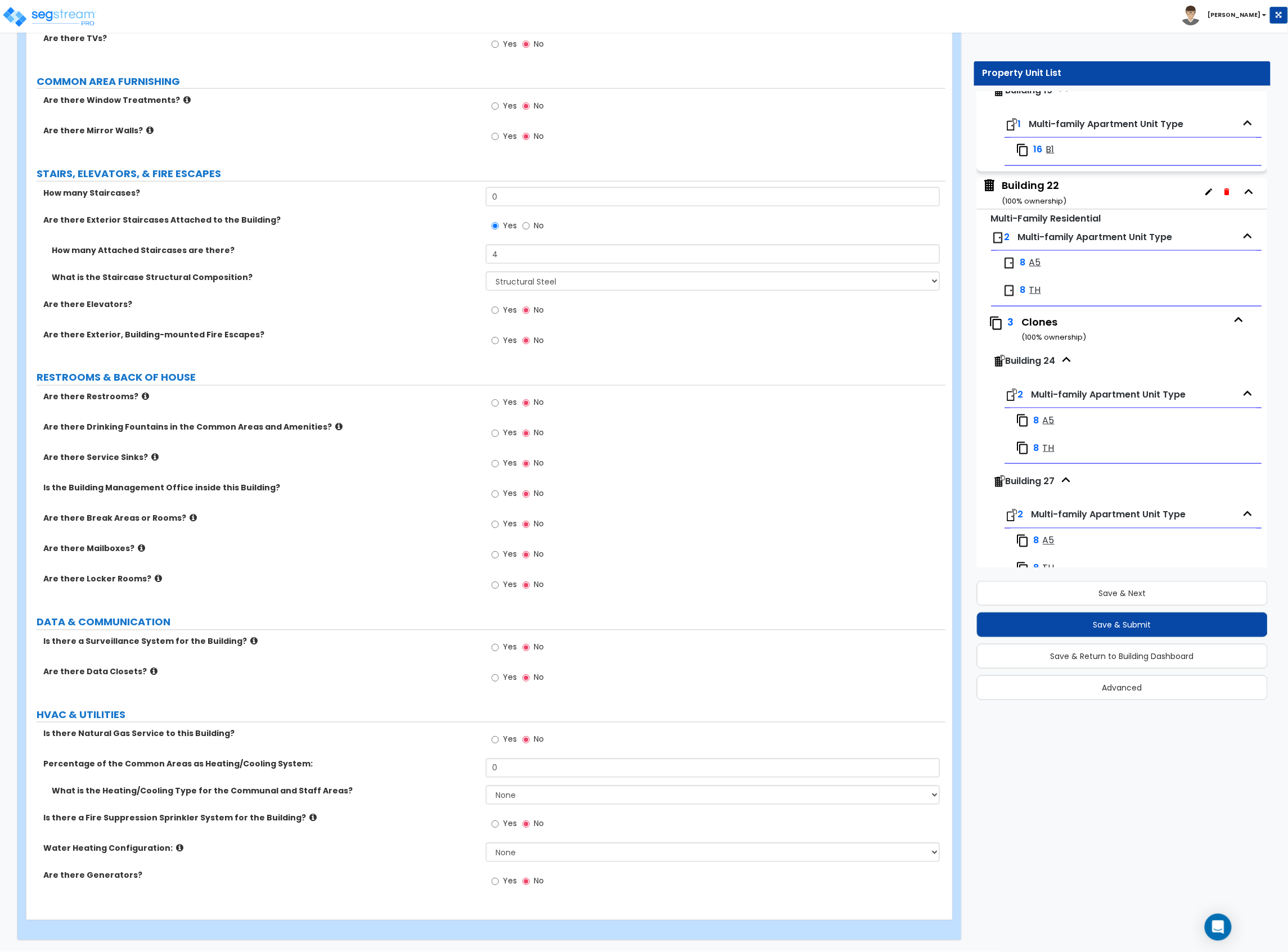
click at [138, 545] on icon at bounding box center [141, 548] width 7 height 9
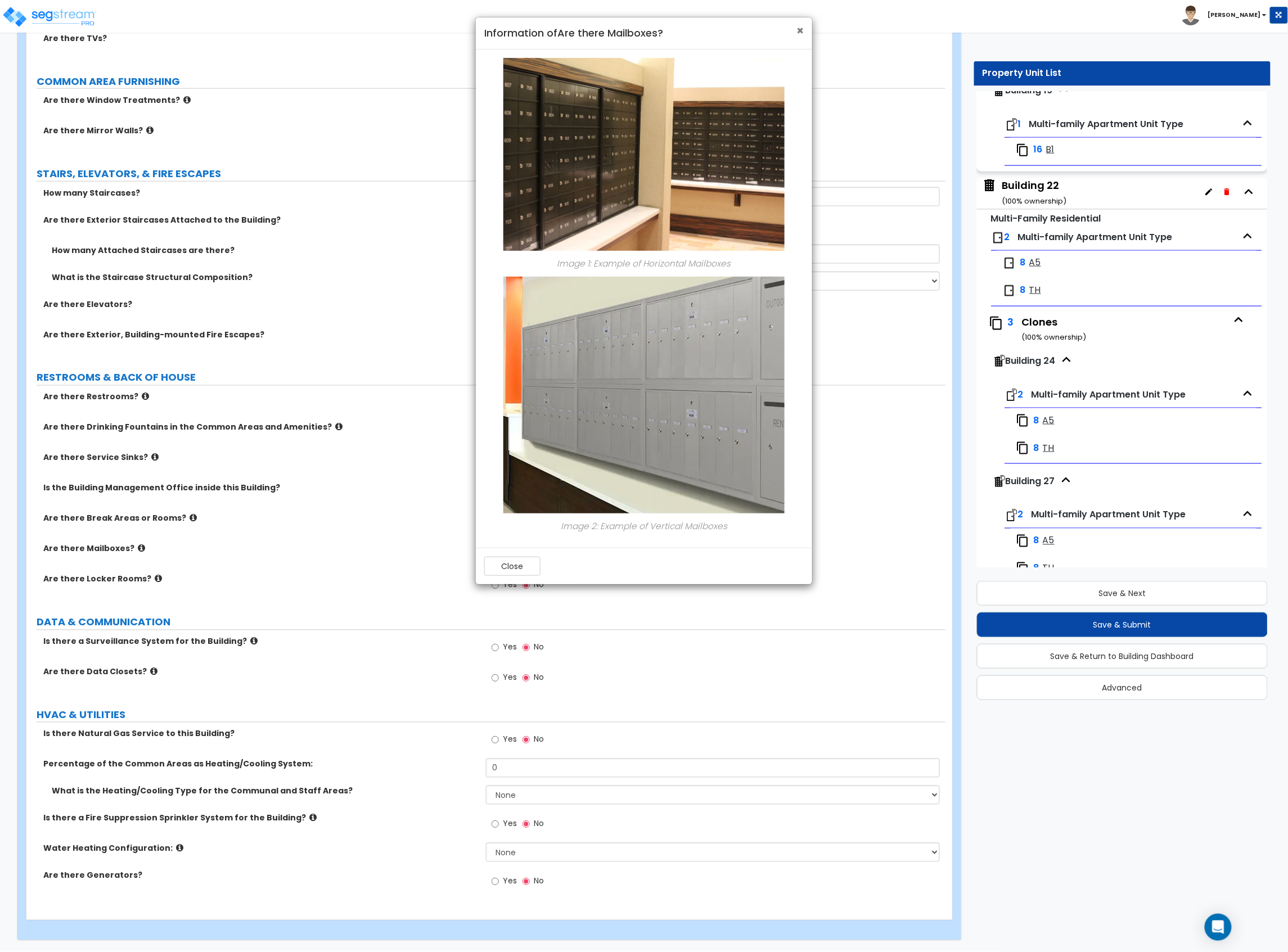
click at [798, 25] on span "×" at bounding box center [800, 31] width 7 height 16
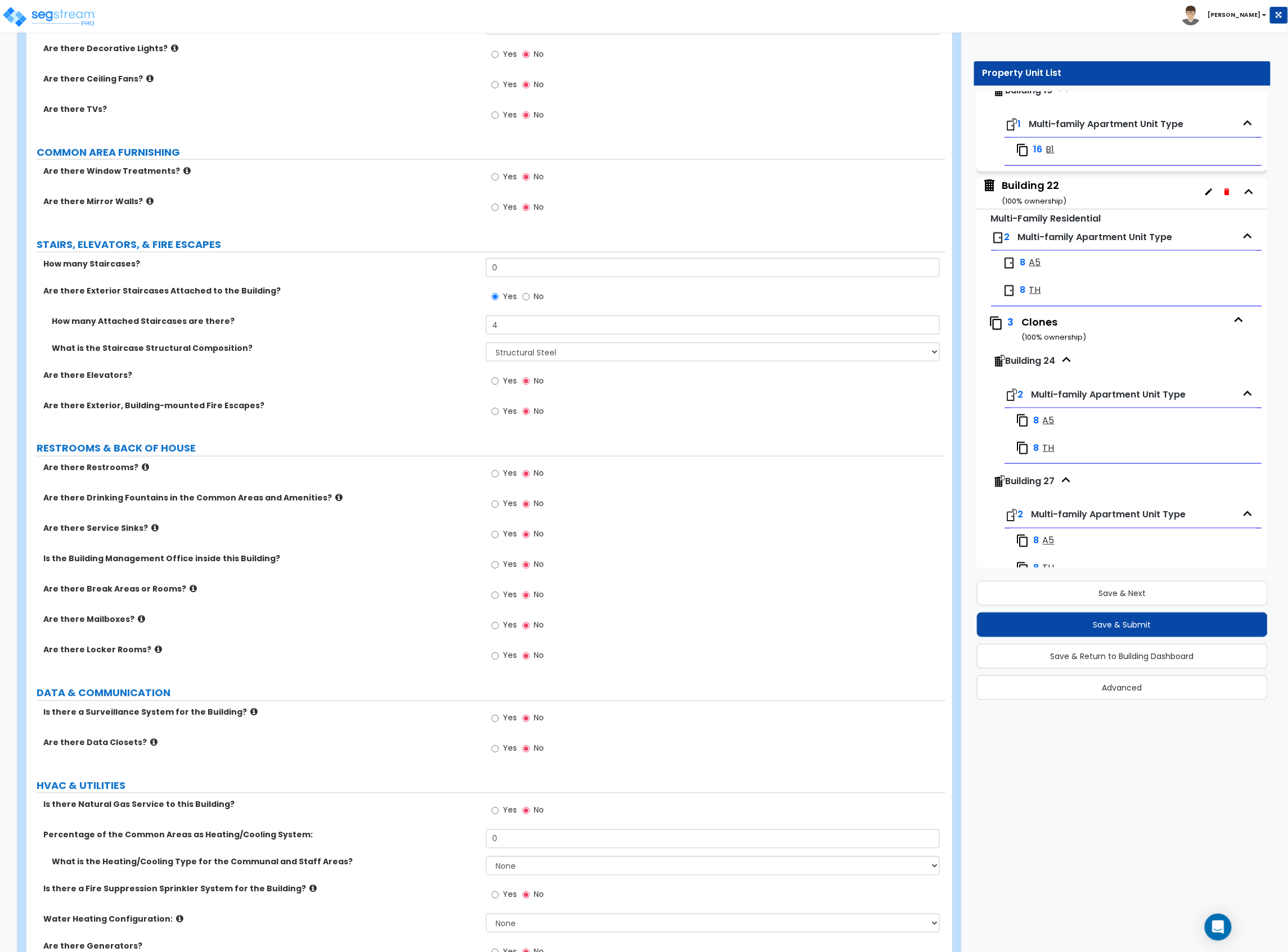
scroll to position [2523, 0]
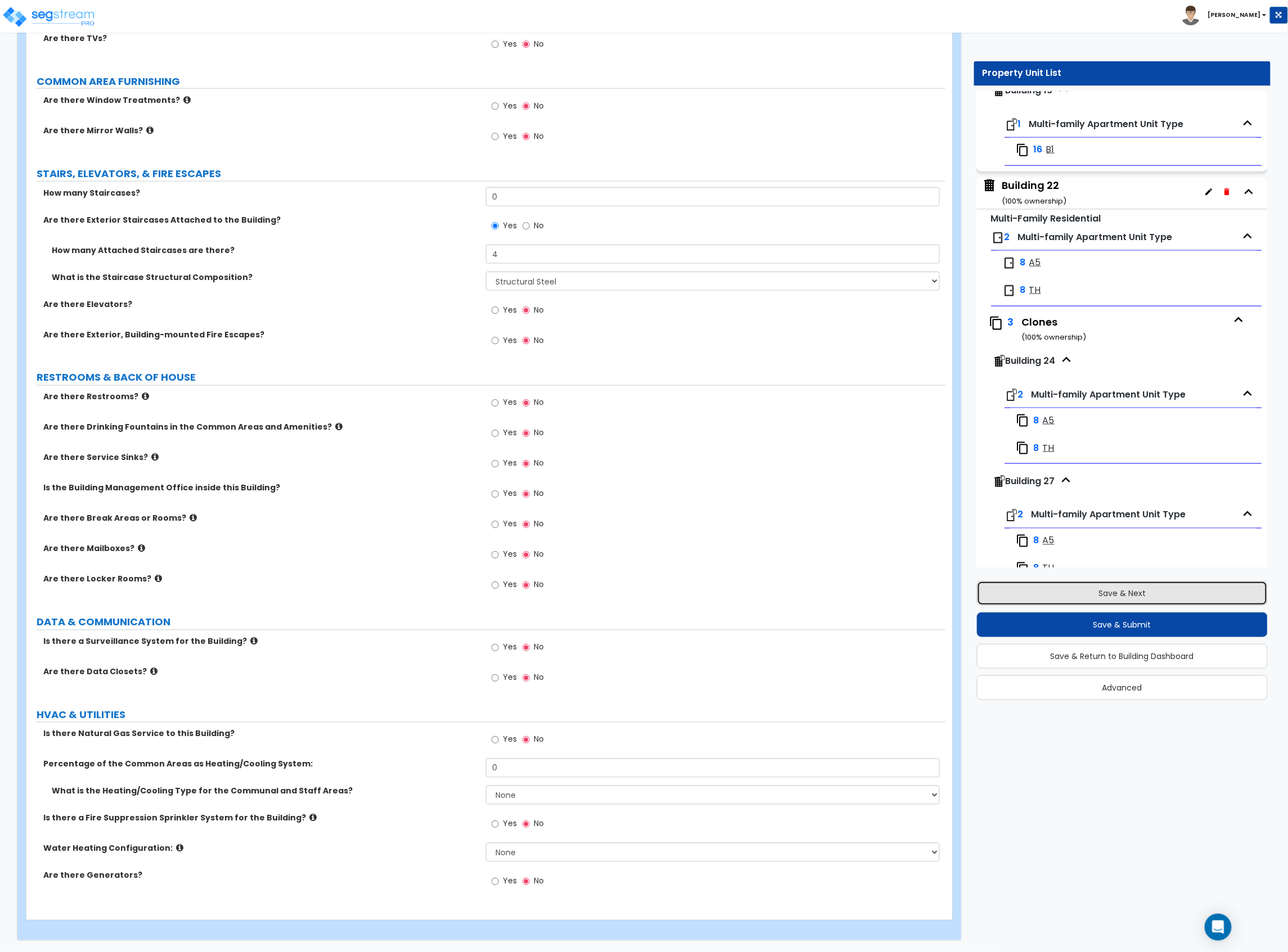
click at [1074, 585] on button "Save & Next" at bounding box center [1123, 593] width 292 height 25
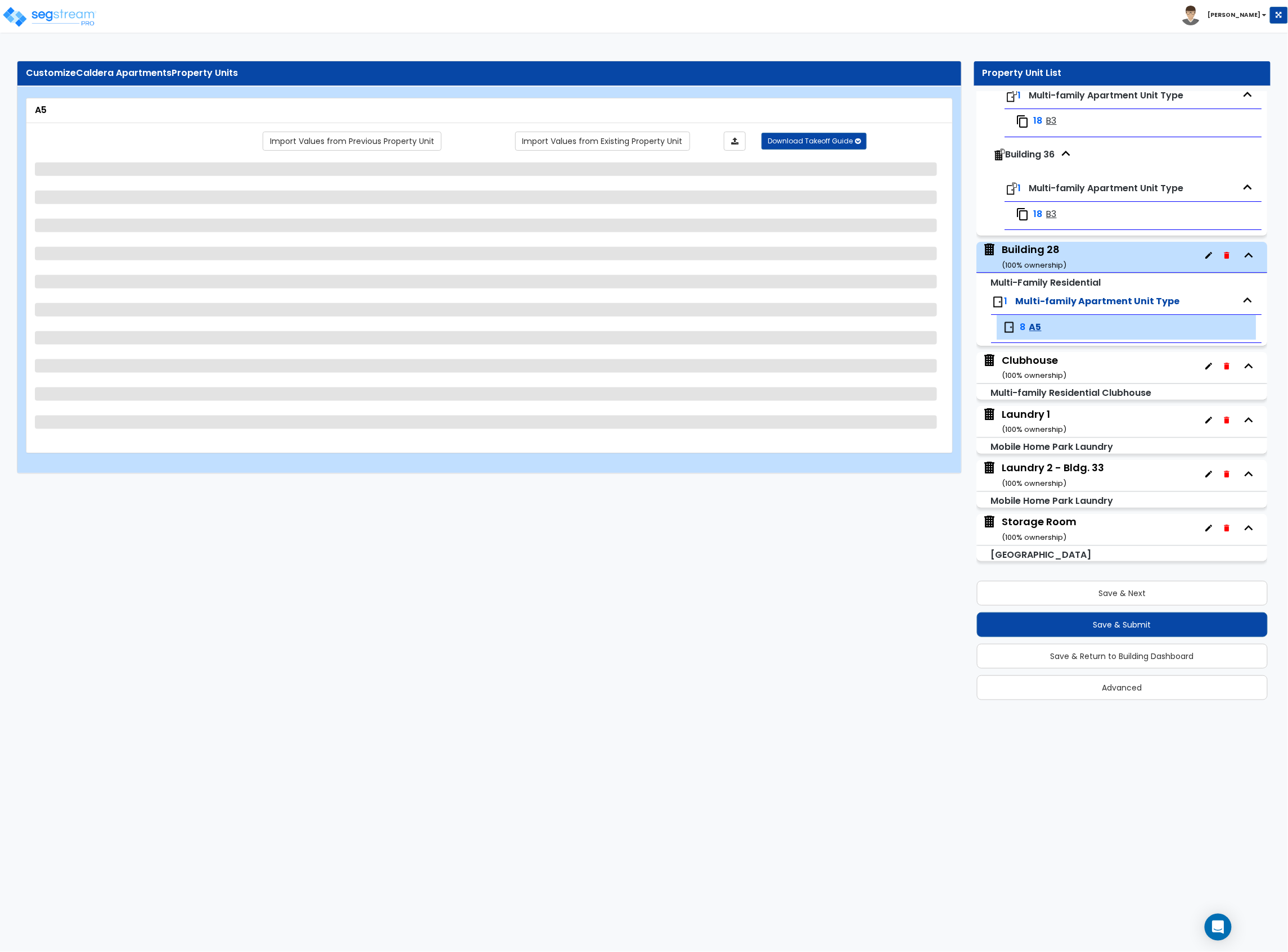
scroll to position [3838, 0]
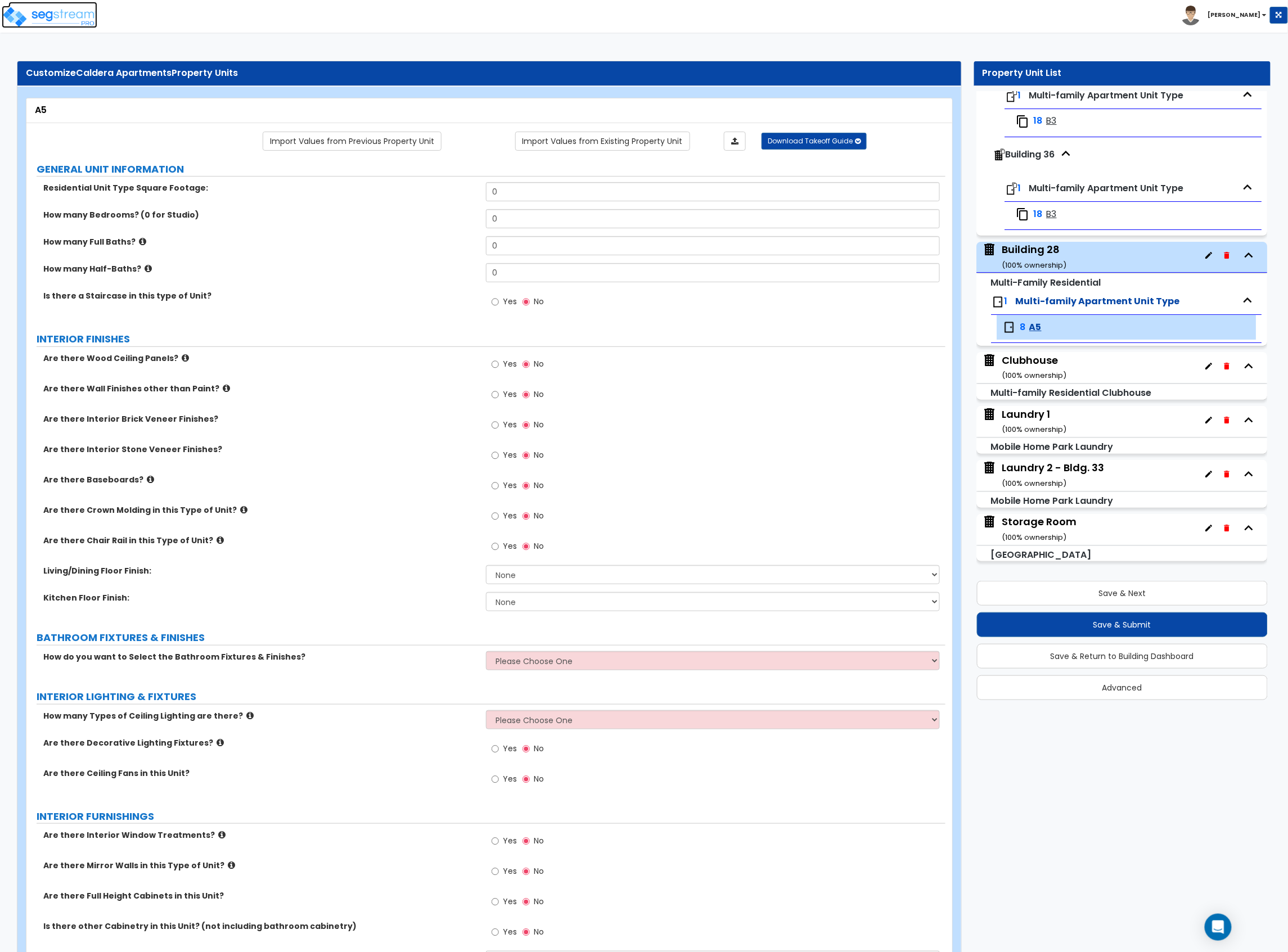
click at [56, 25] on img at bounding box center [49, 17] width 96 height 23
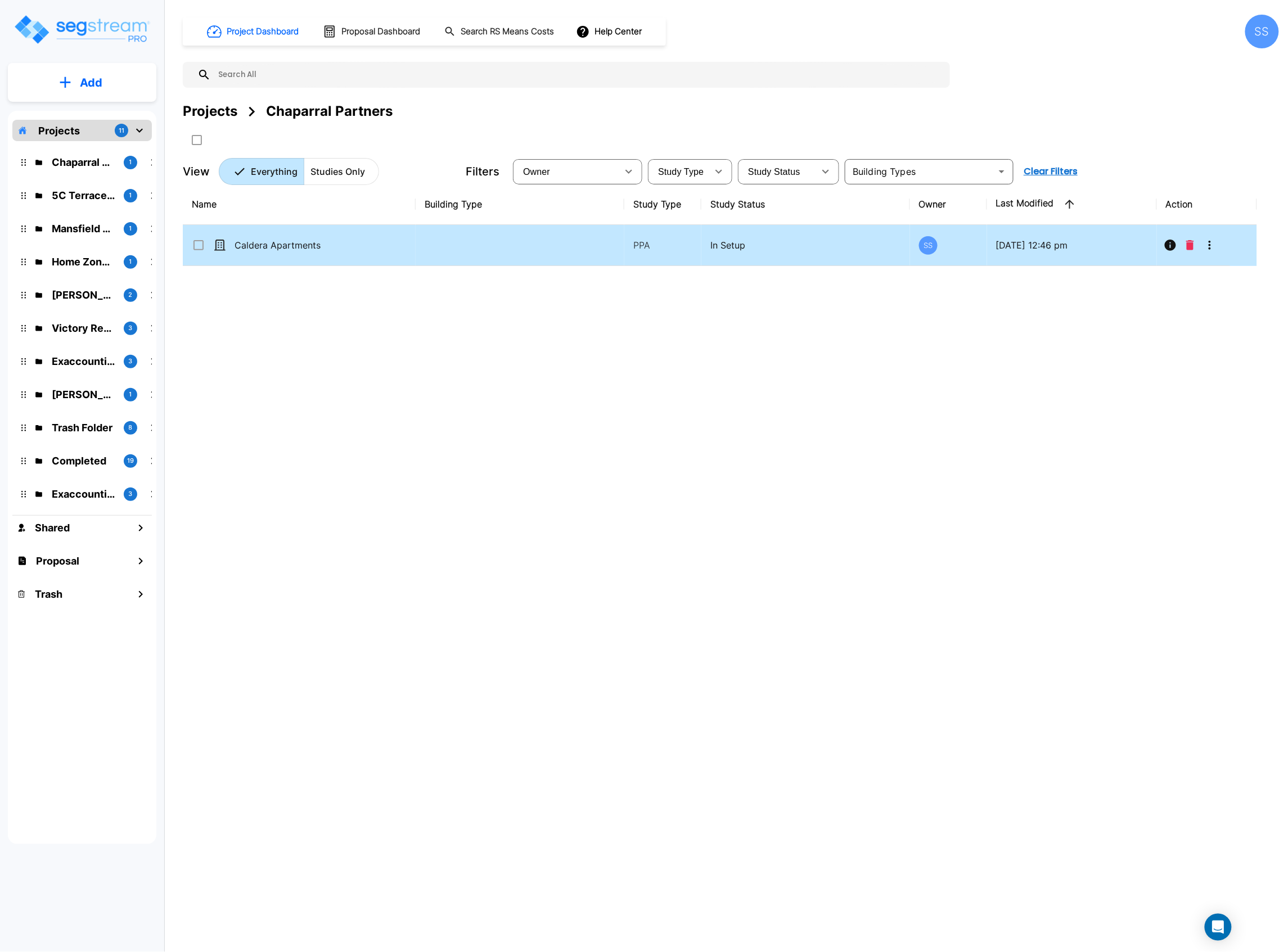
click at [283, 240] on p "Caldera Apartments" at bounding box center [292, 245] width 114 height 13
checkbox input "true"
click at [283, 240] on p "Caldera Apartments" at bounding box center [292, 245] width 114 height 13
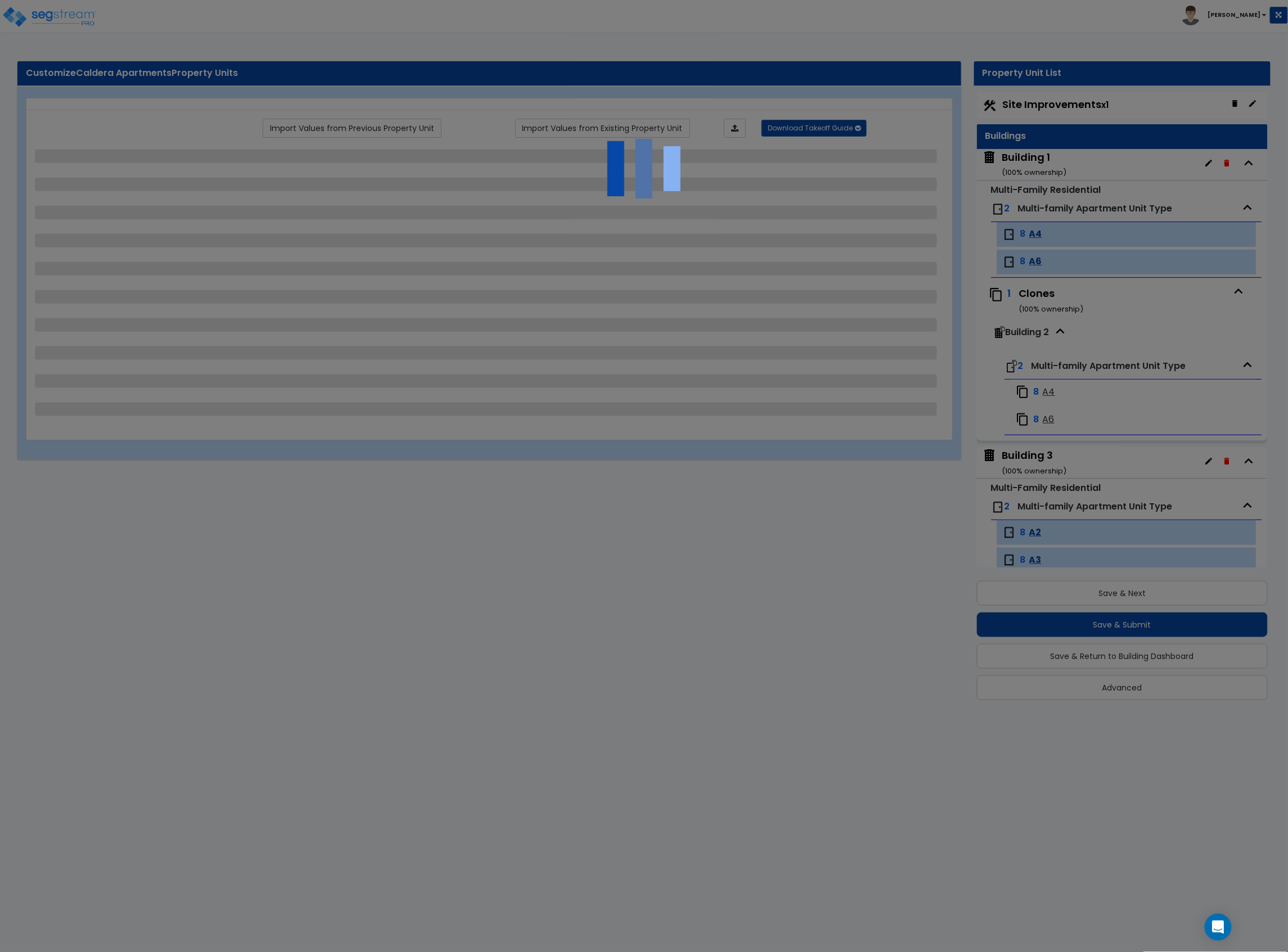
scroll to position [1, 0]
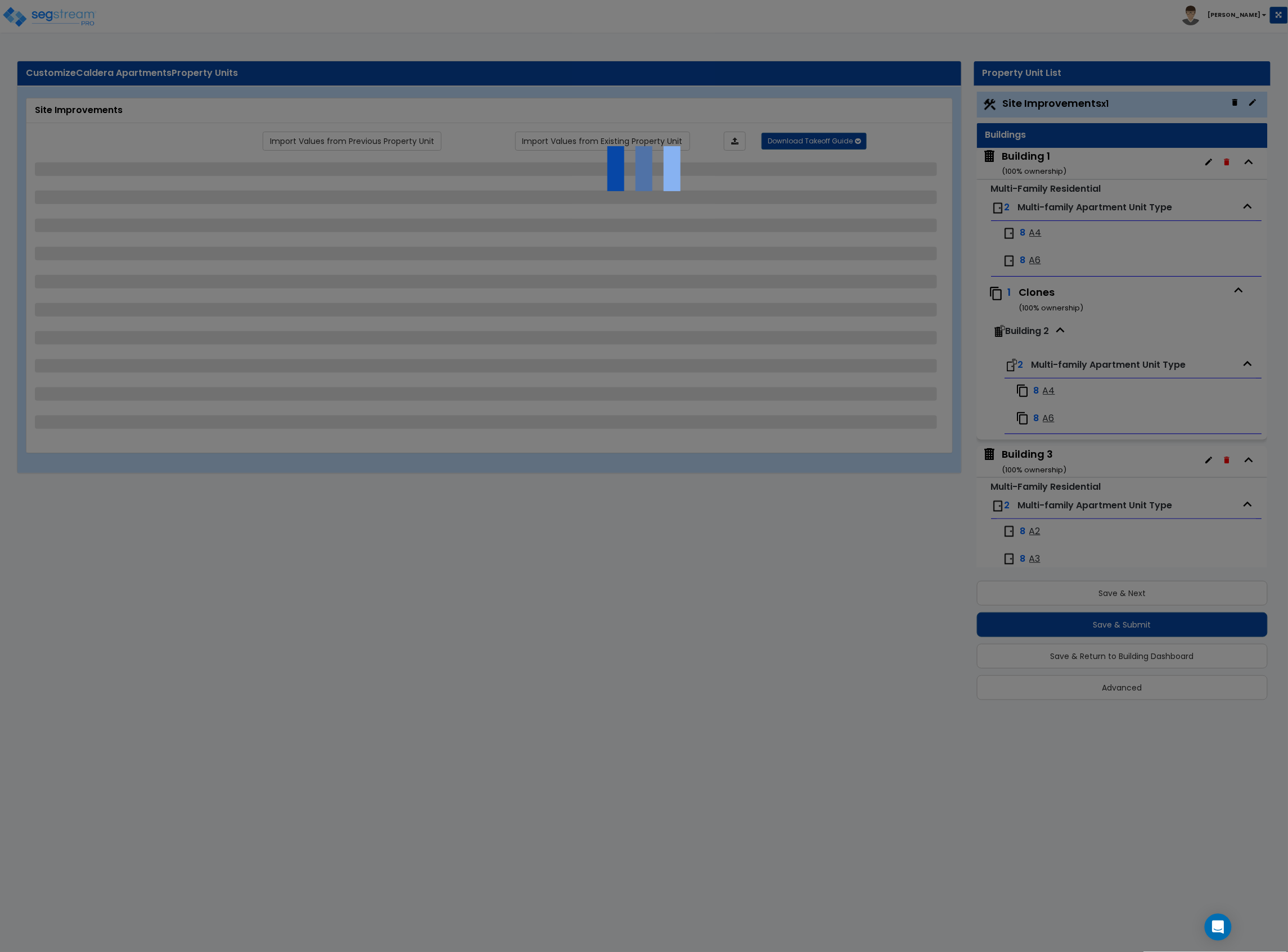
click at [1036, 592] on div at bounding box center [644, 476] width 1288 height 952
select select "2"
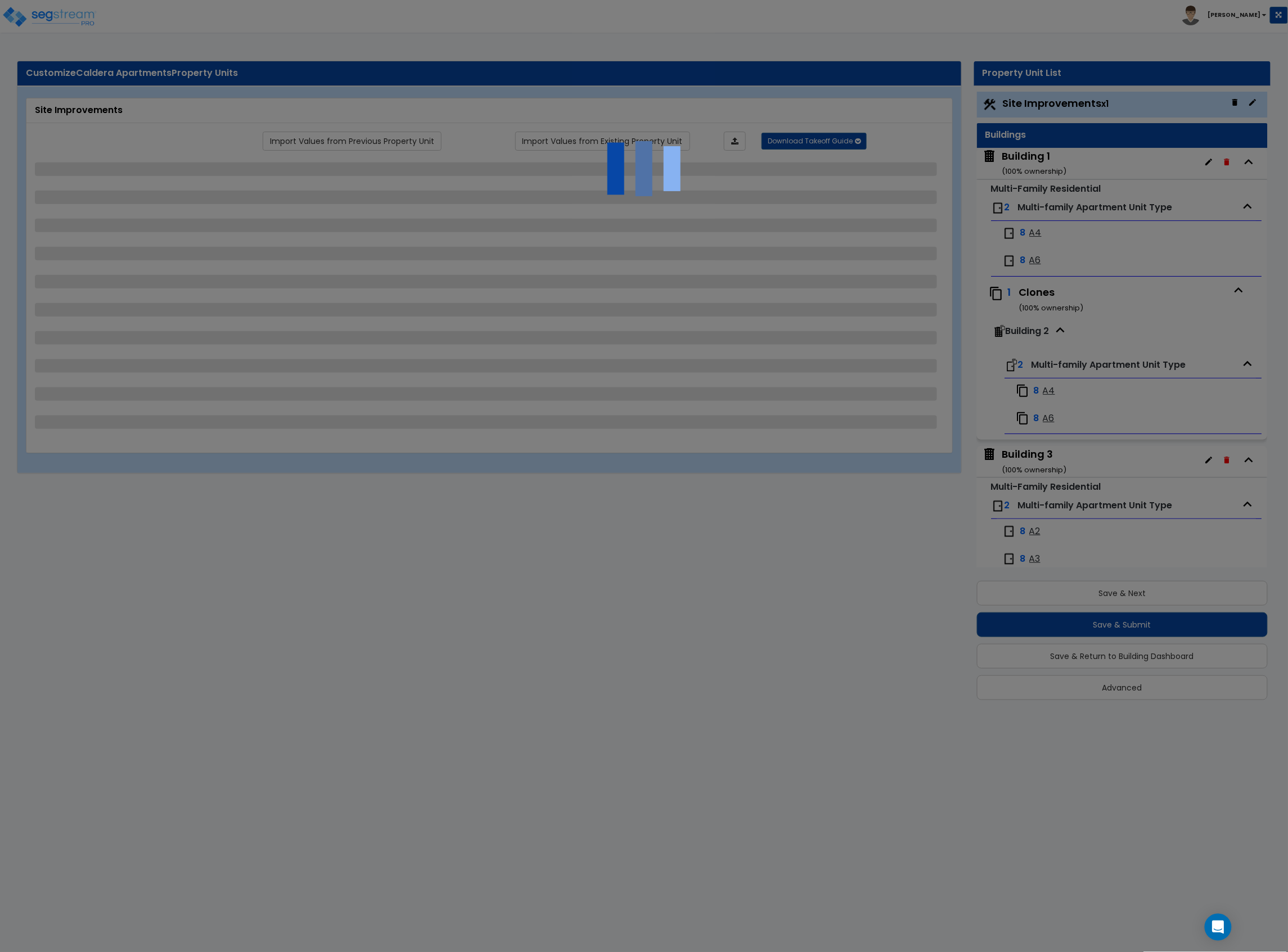
select select "1"
select select "2"
select select "1"
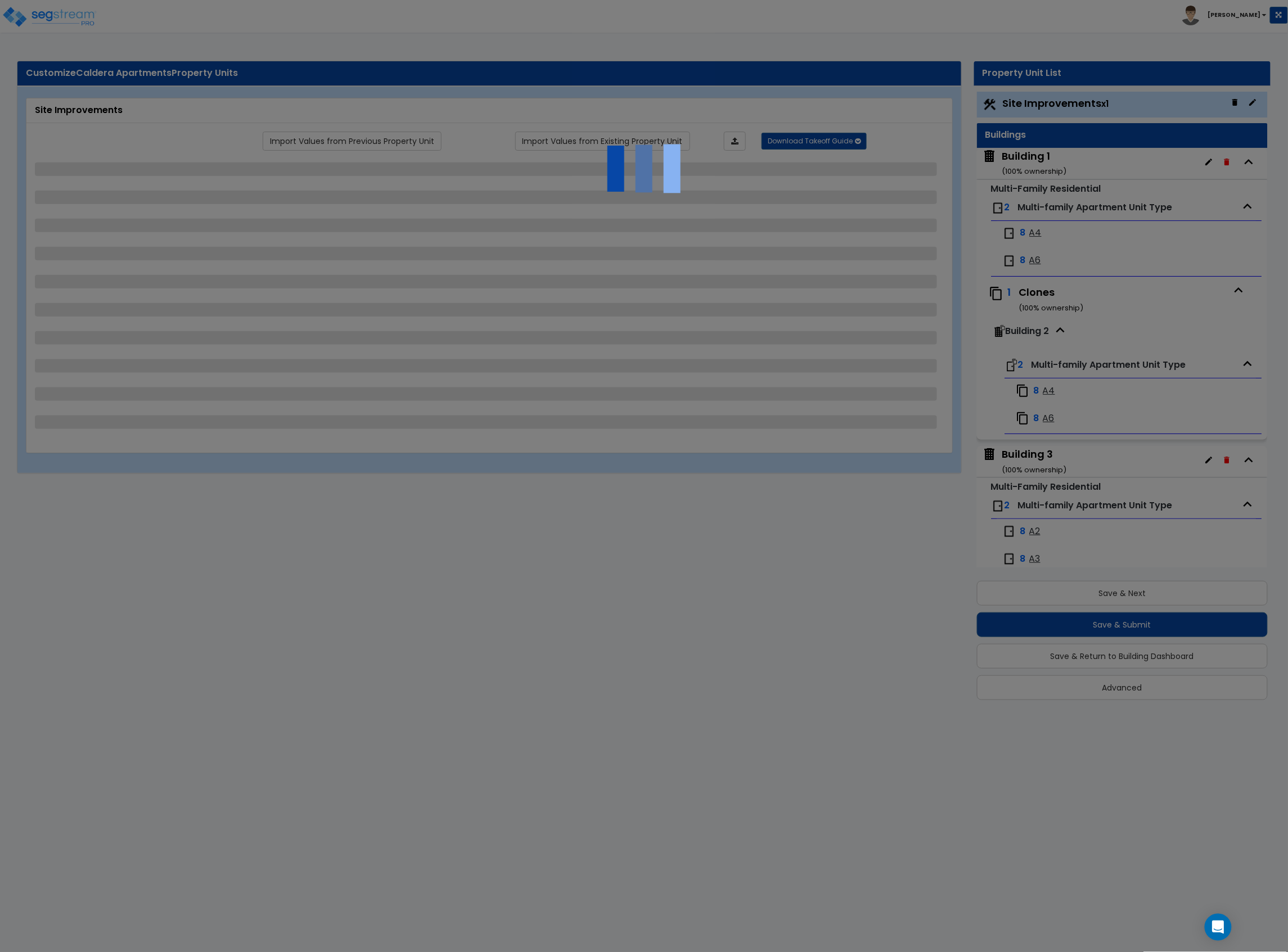
select select "1"
select select "6"
select select "2"
select select "3"
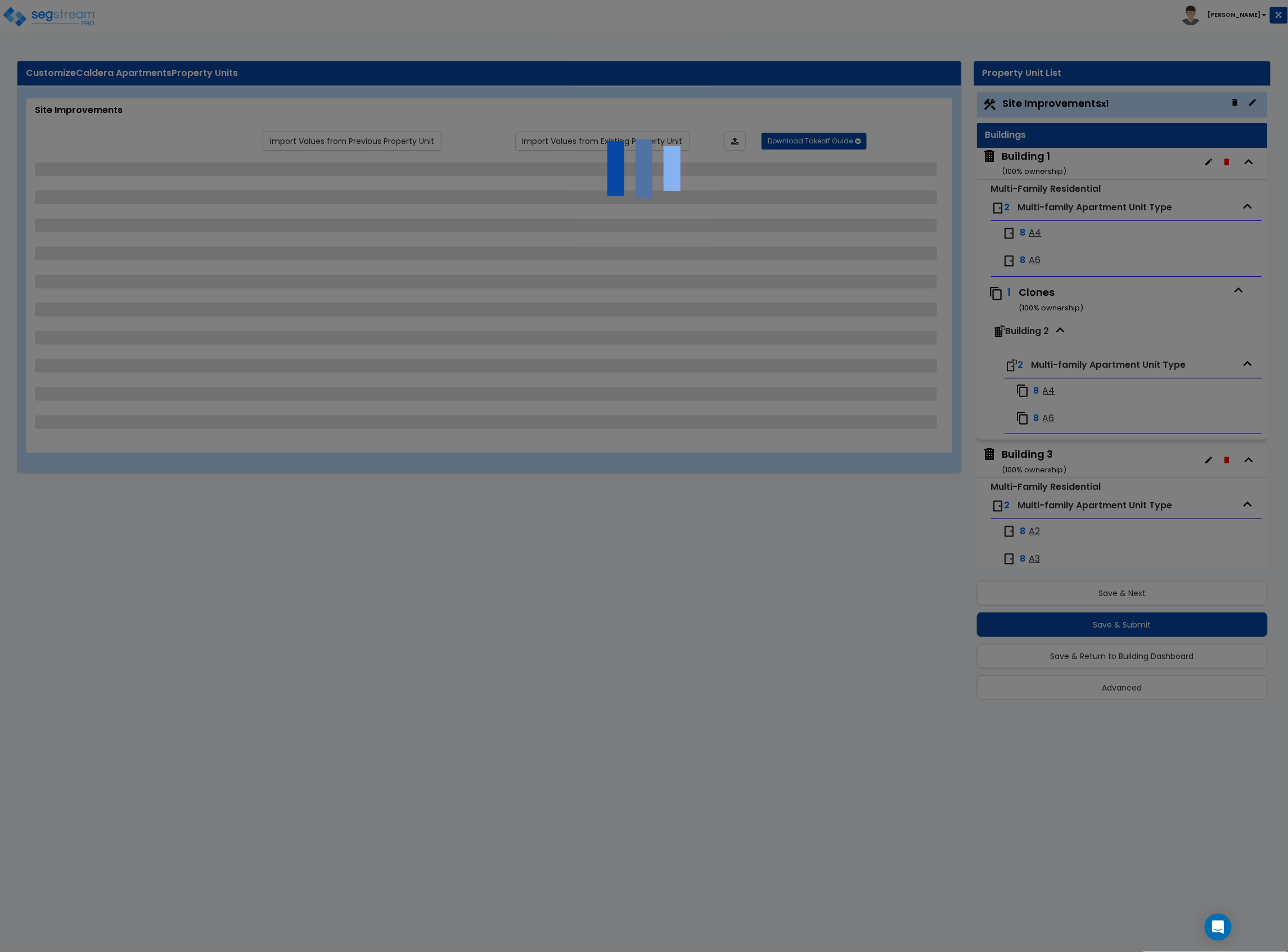
select select "3"
select select "1"
select select "2"
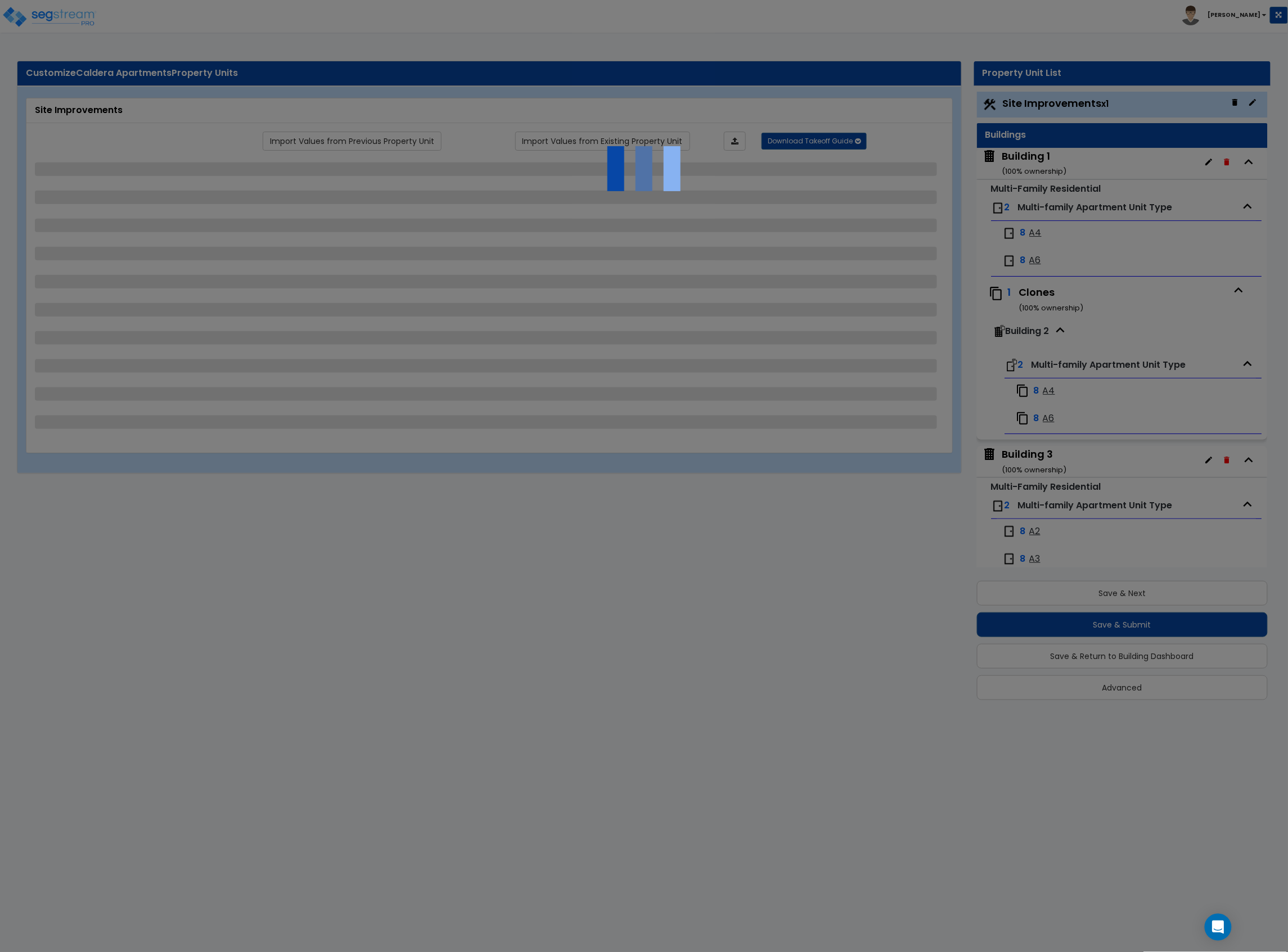
select select "1"
select select "2"
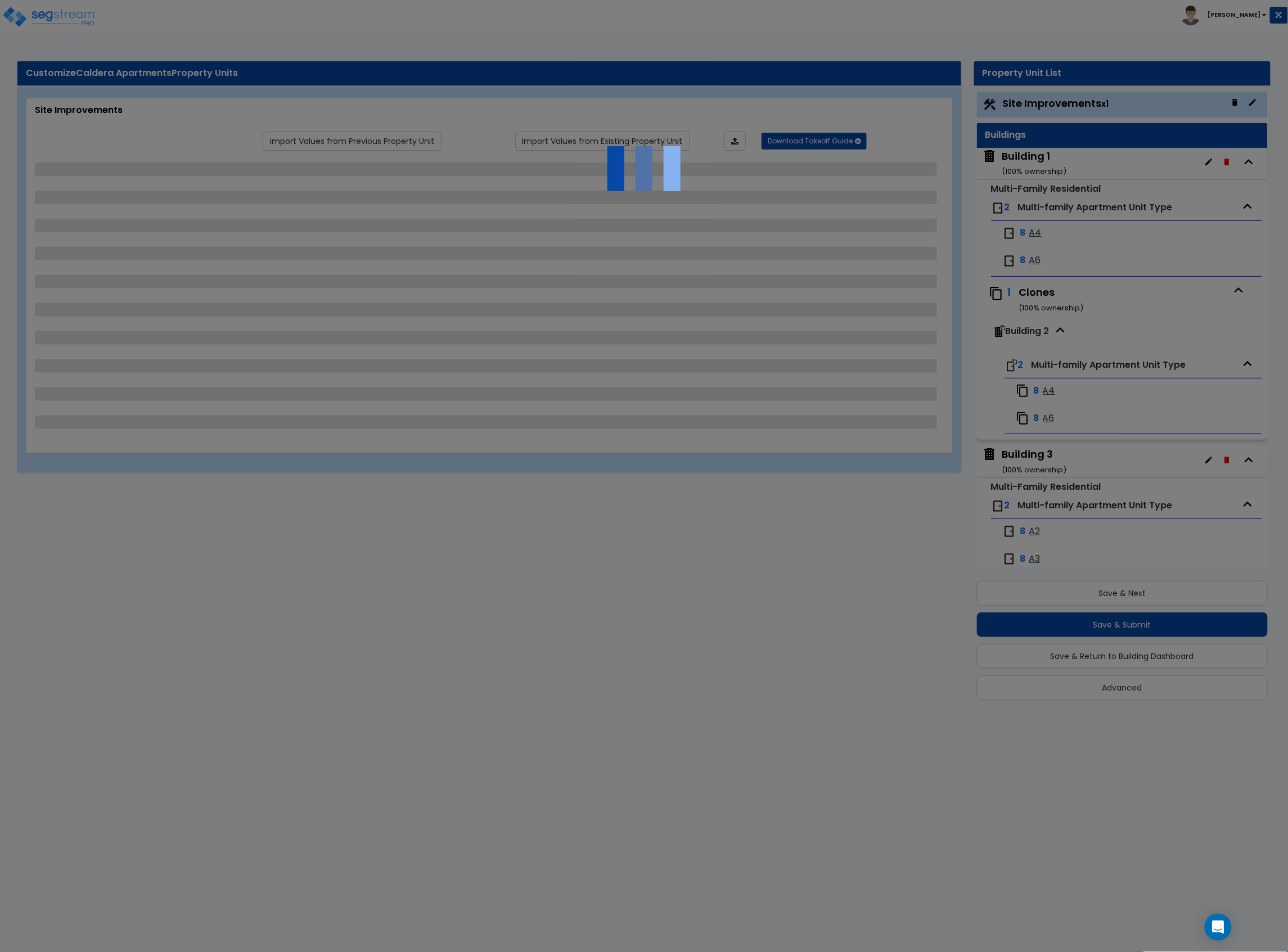
select select "1"
select select "2"
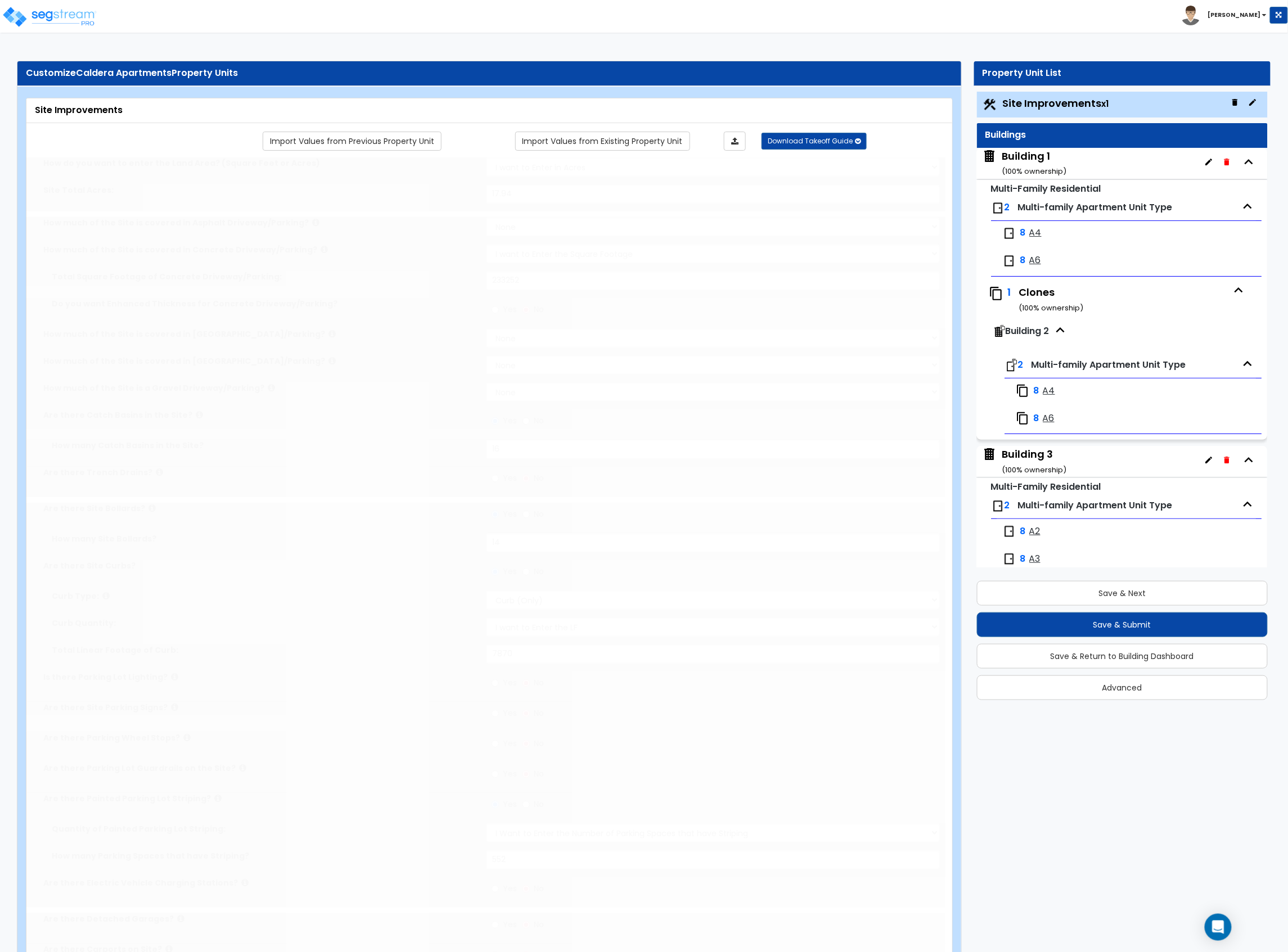
scroll to position [0, 0]
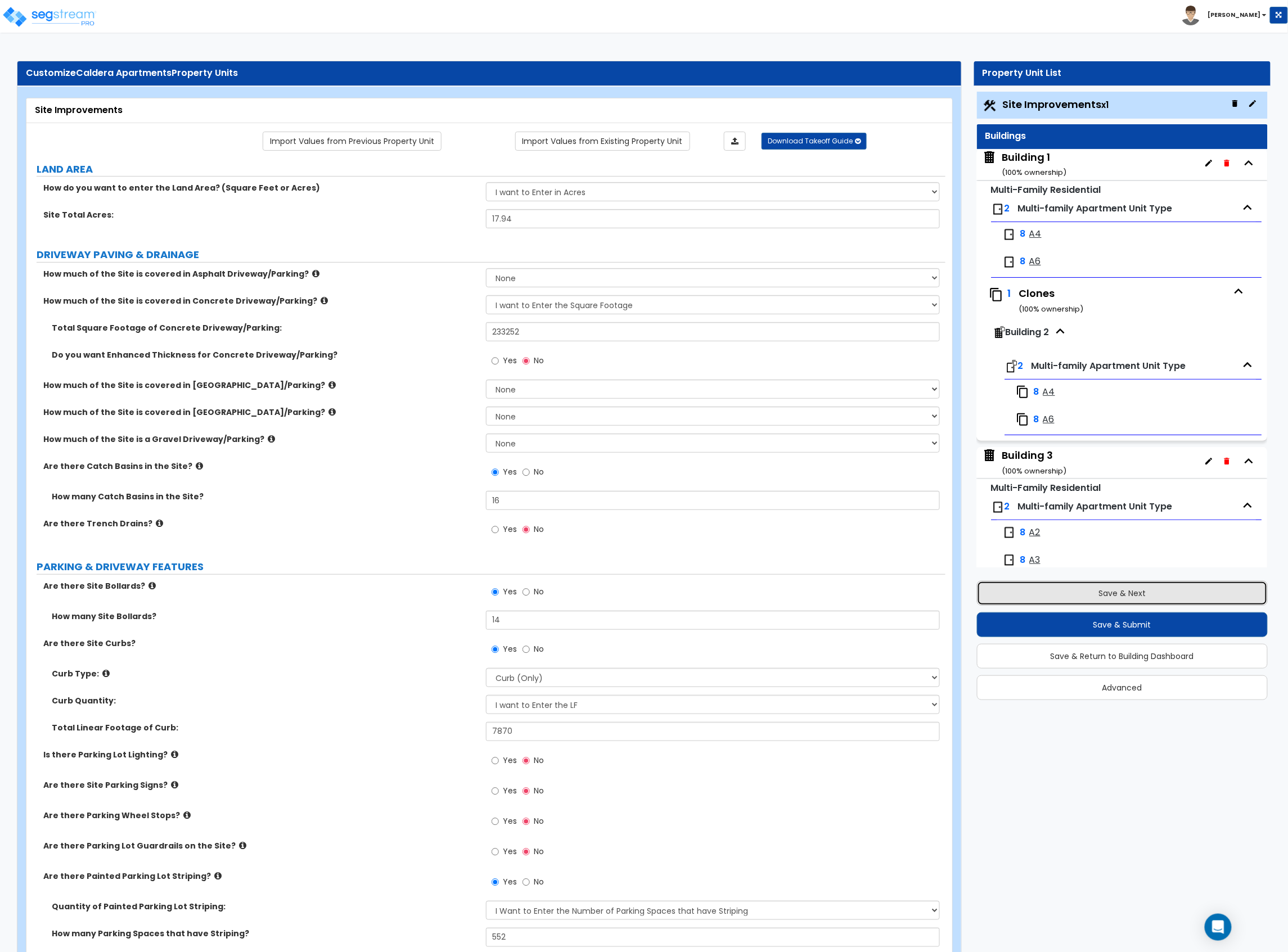
click at [1040, 590] on button "Save & Next" at bounding box center [1123, 593] width 292 height 25
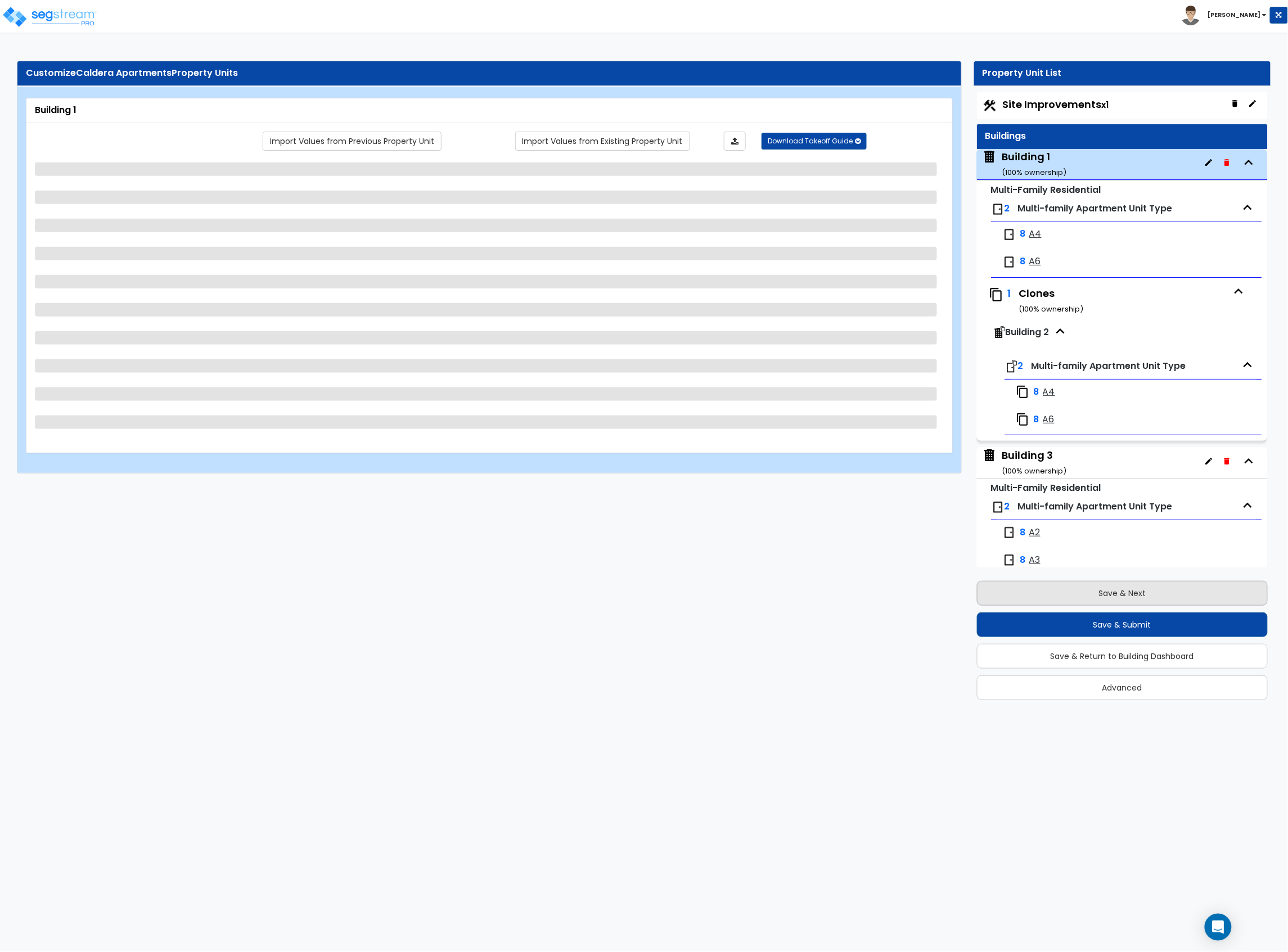
scroll to position [57, 0]
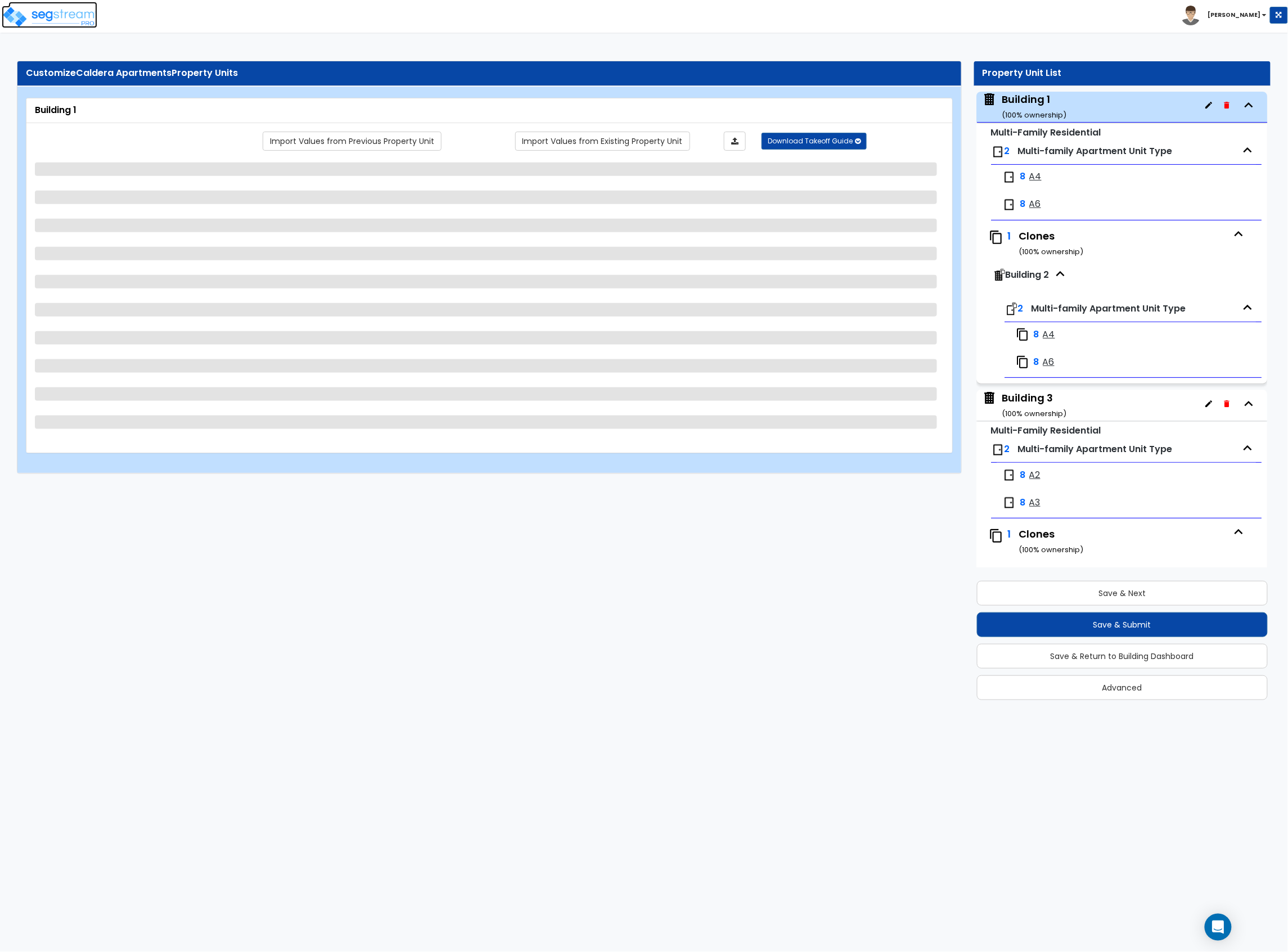
click at [61, 23] on img at bounding box center [49, 17] width 96 height 23
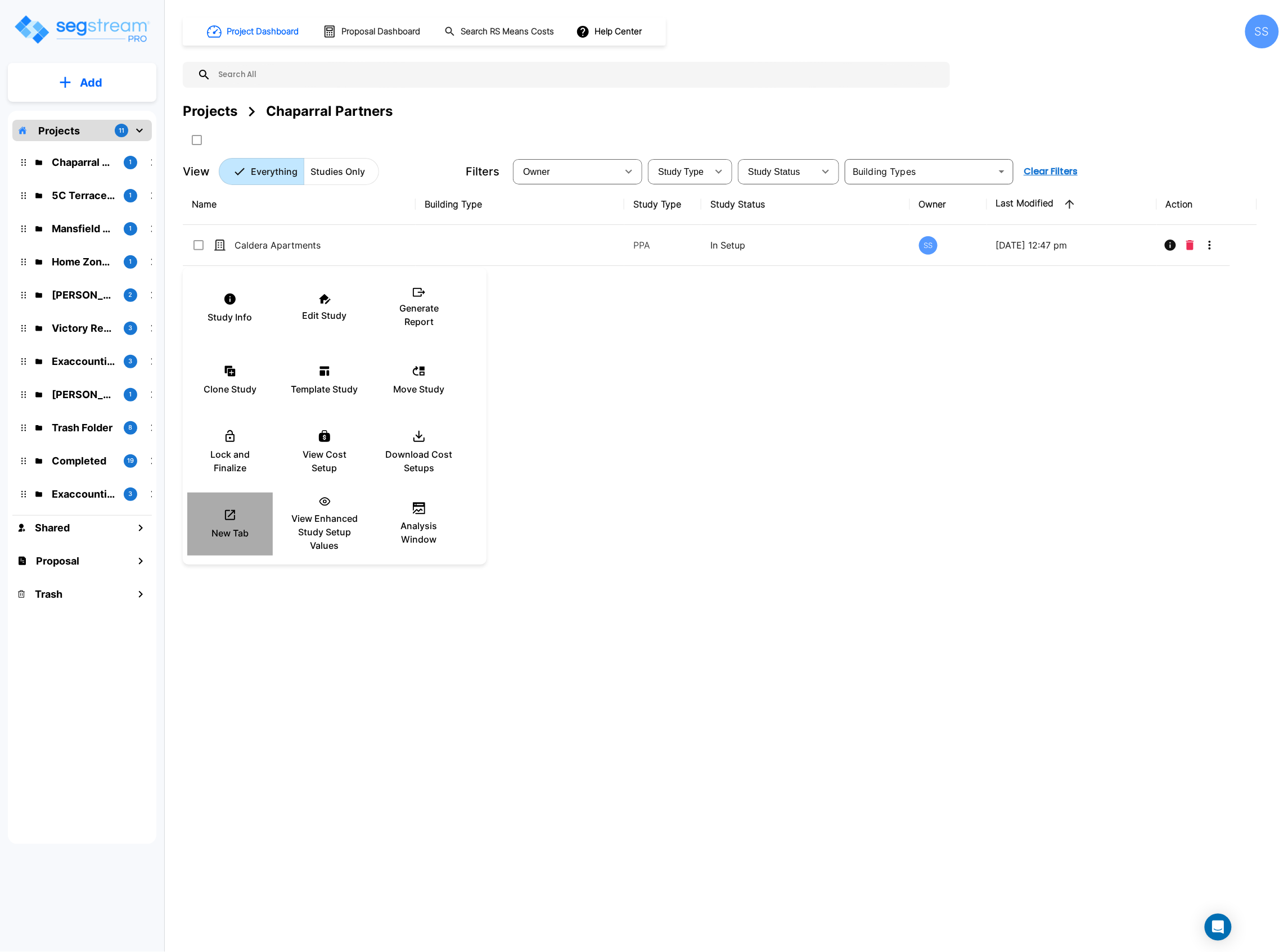
click at [229, 519] on icon at bounding box center [230, 515] width 10 height 10
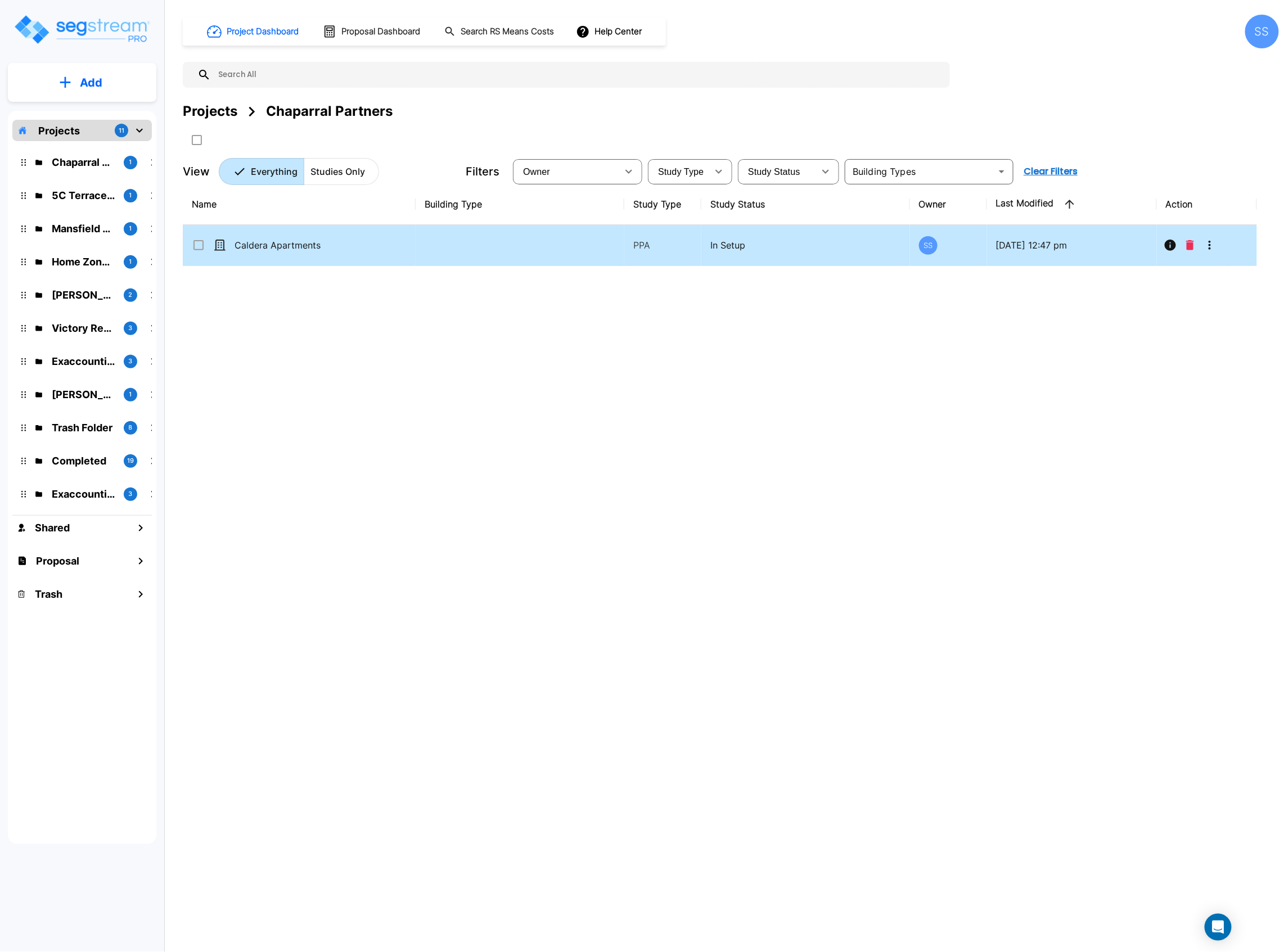
click at [292, 256] on td "Caldera Apartments" at bounding box center [299, 245] width 233 height 41
checkbox input "true"
click at [292, 256] on td "Caldera Apartments" at bounding box center [299, 245] width 233 height 41
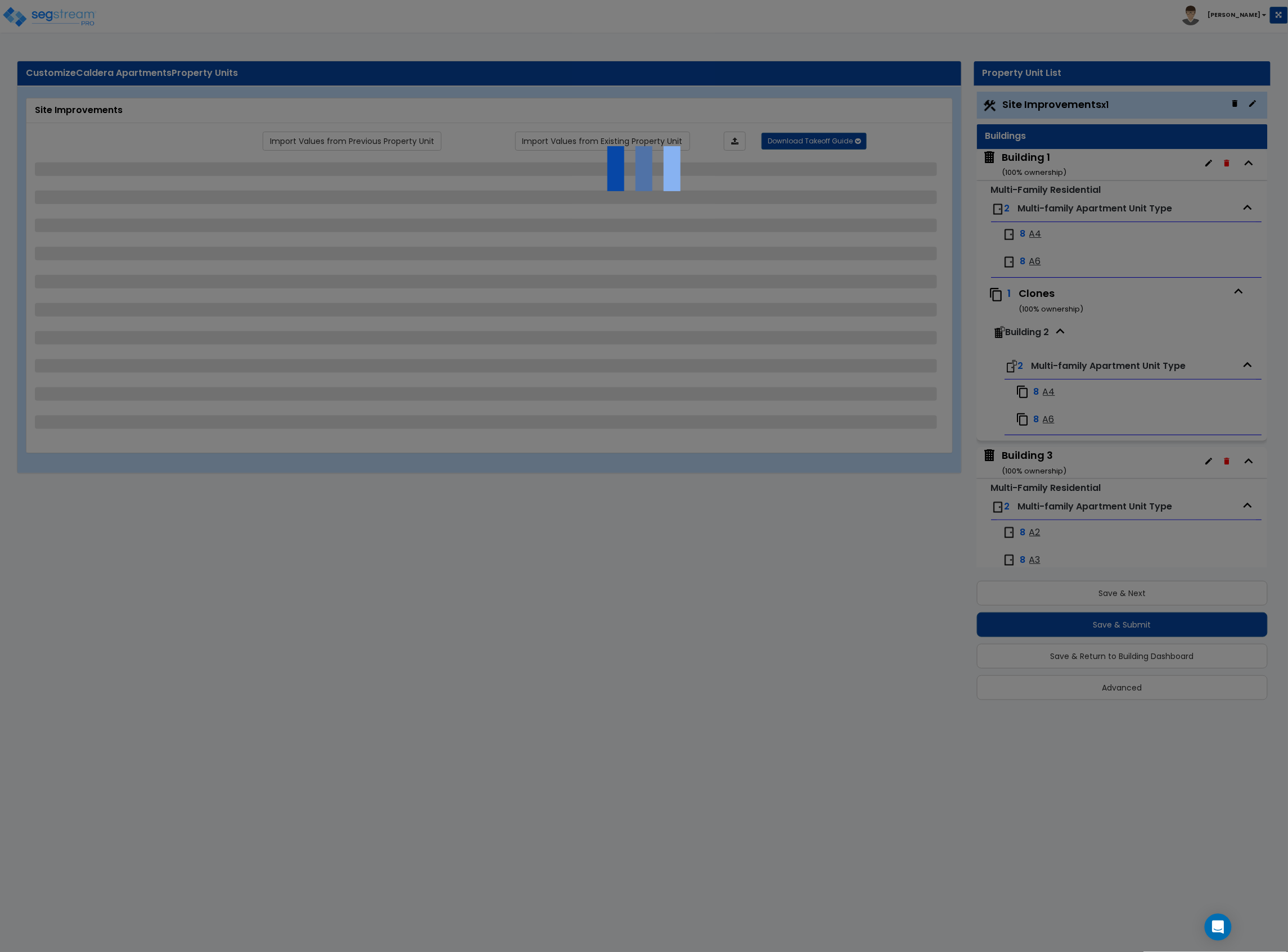
select select "2"
select select "1"
select select "2"
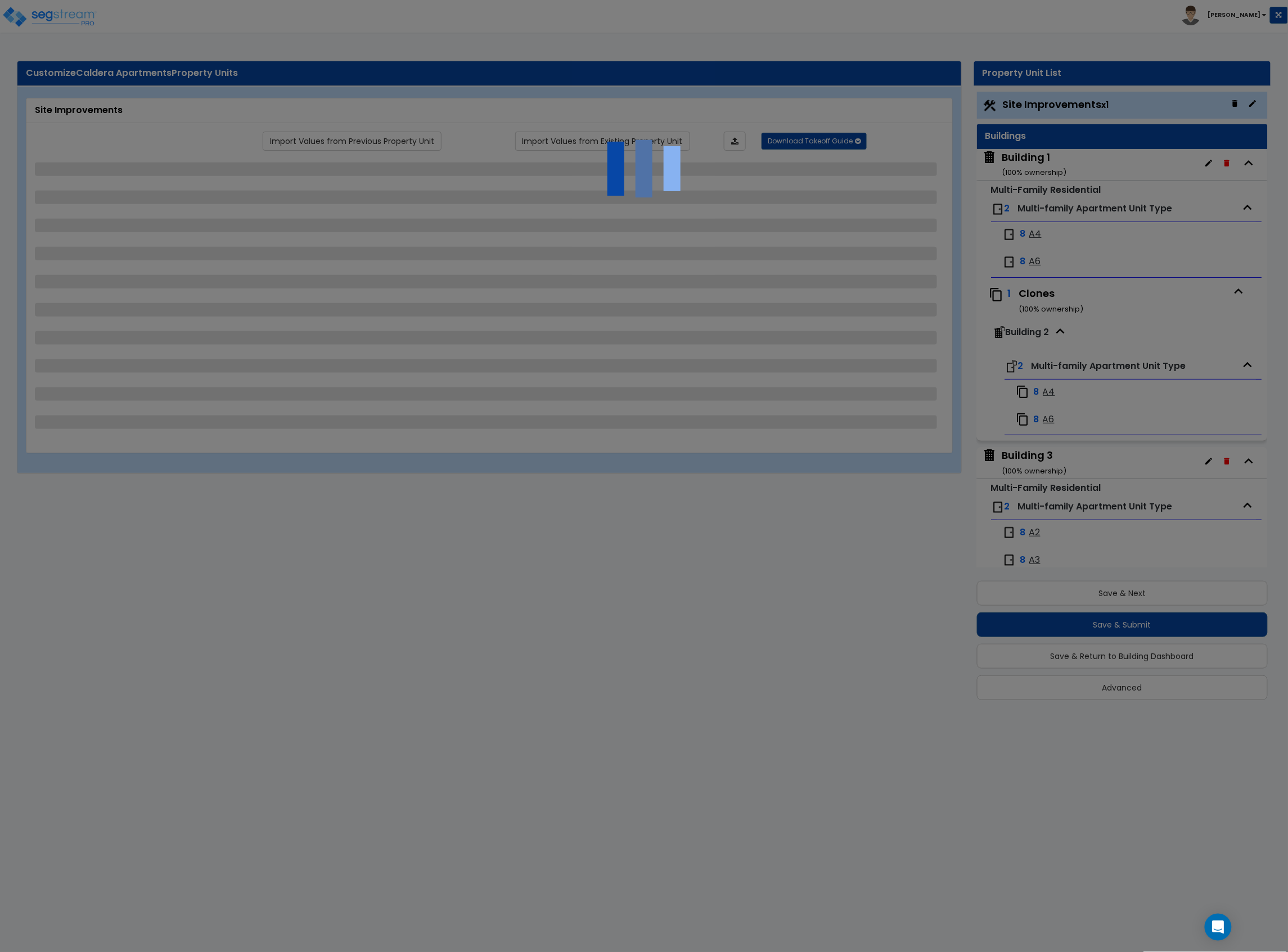
select select "1"
select select "6"
select select "2"
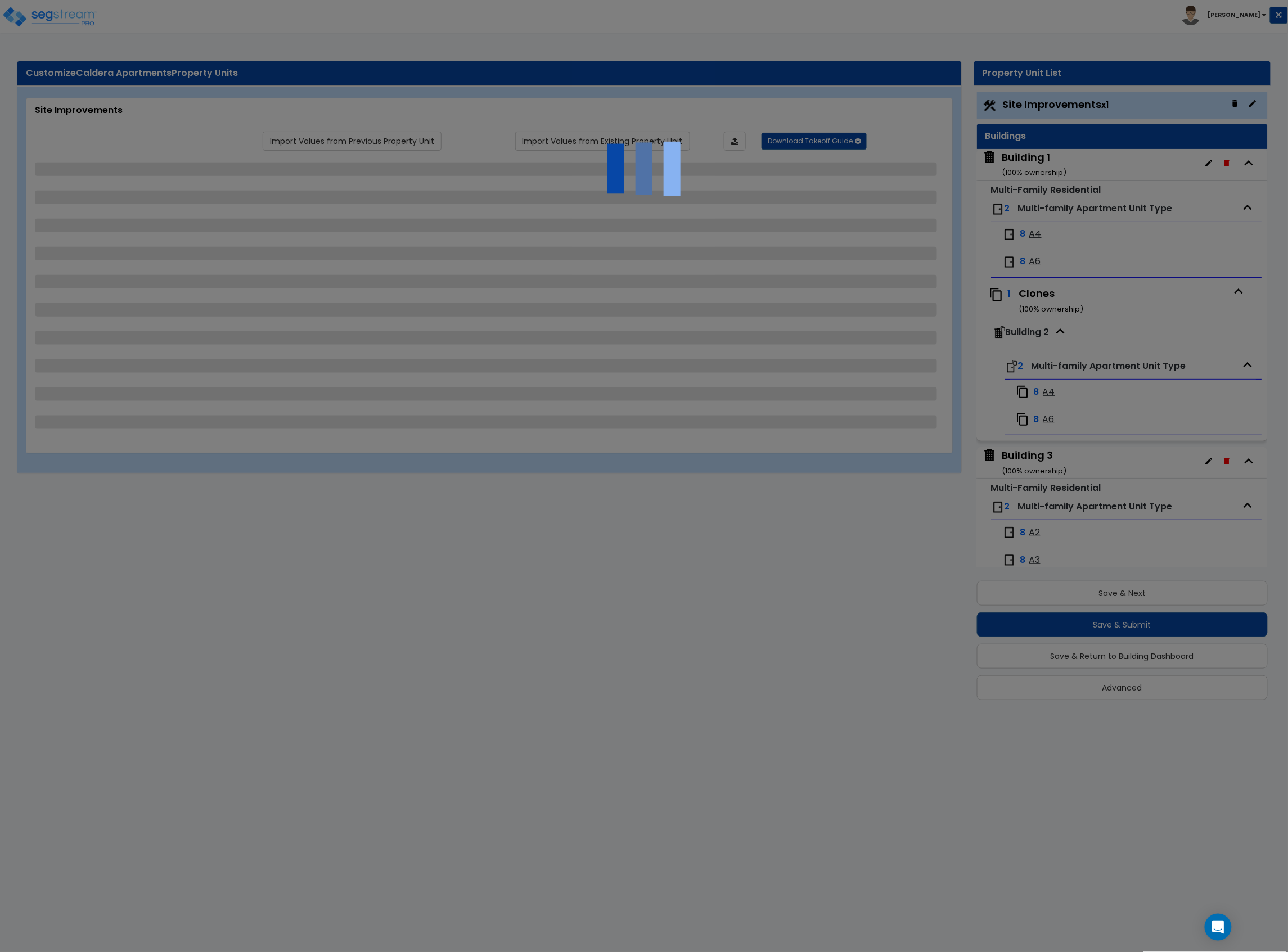
select select "3"
select select "1"
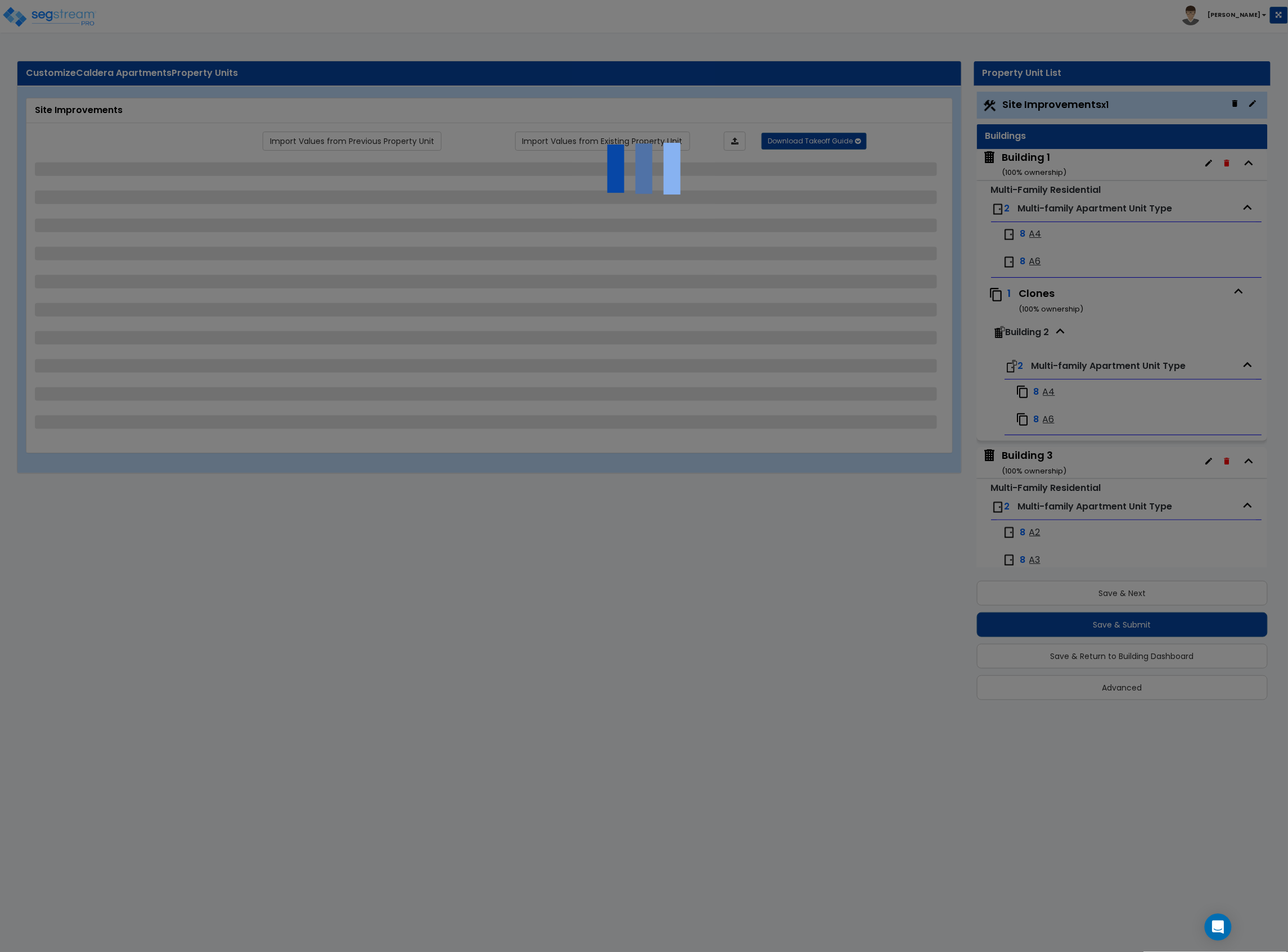
select select "2"
select select "1"
select select "2"
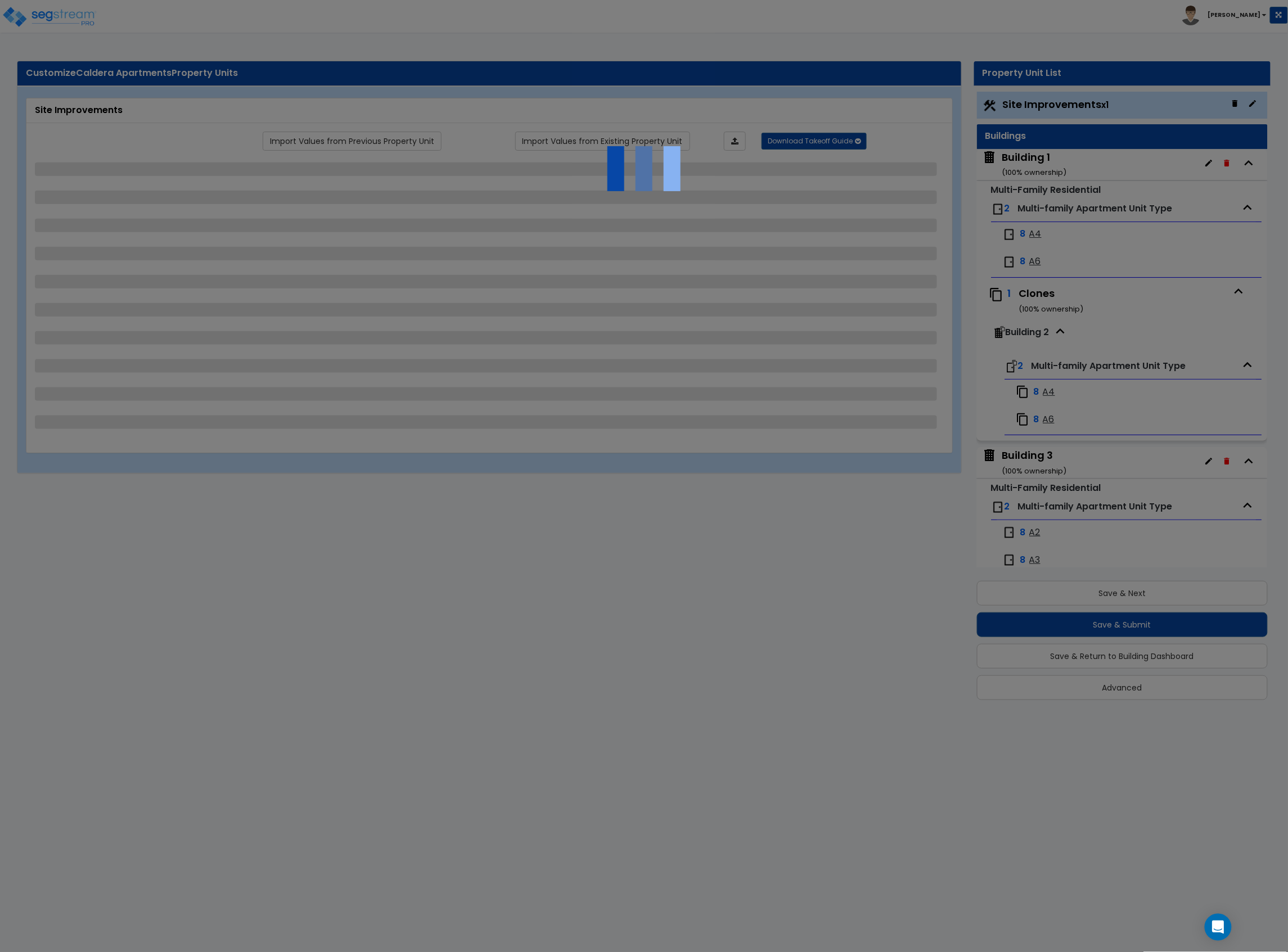
select select "2"
select select "1"
select select "2"
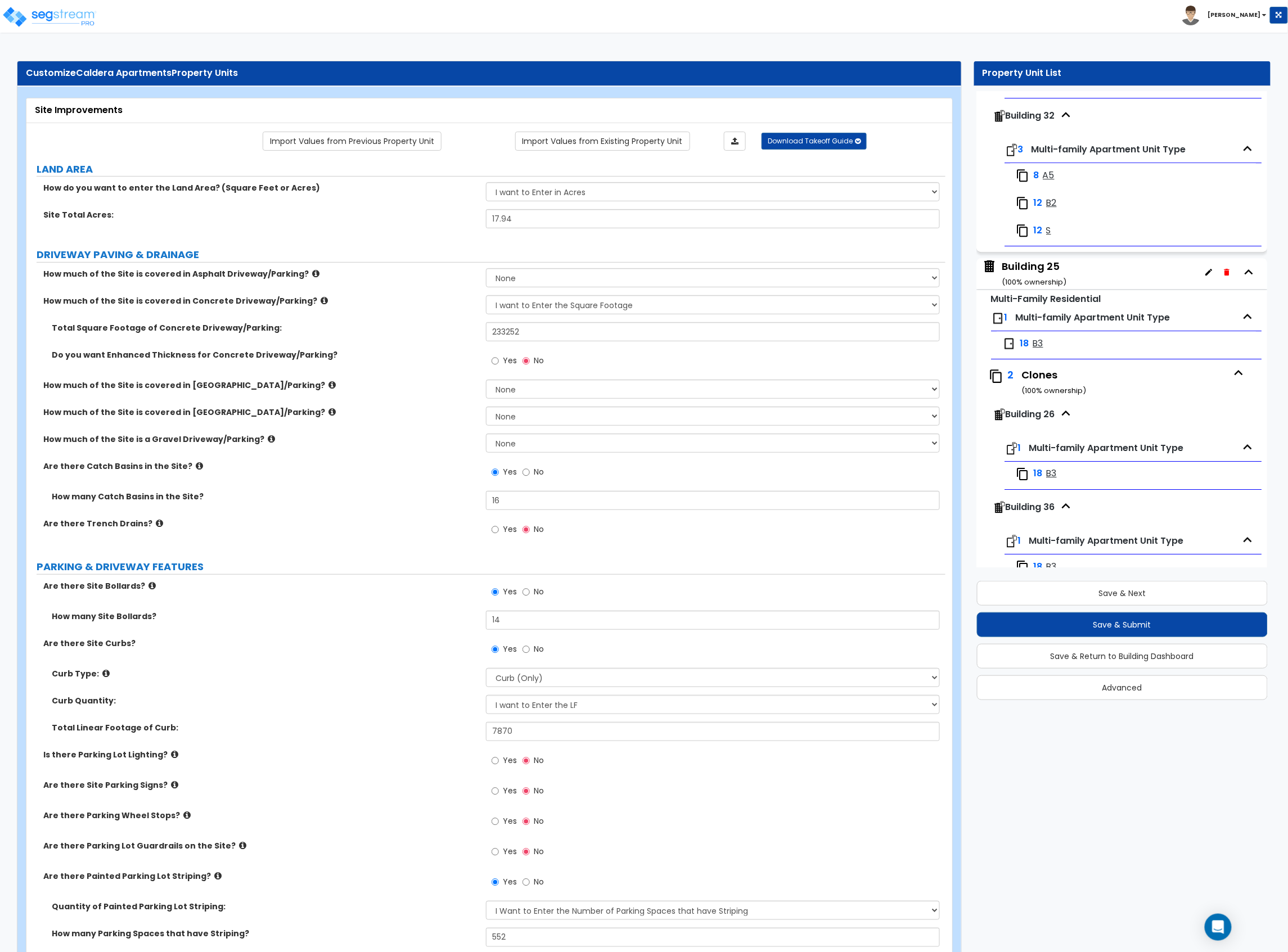
scroll to position [3673, 0]
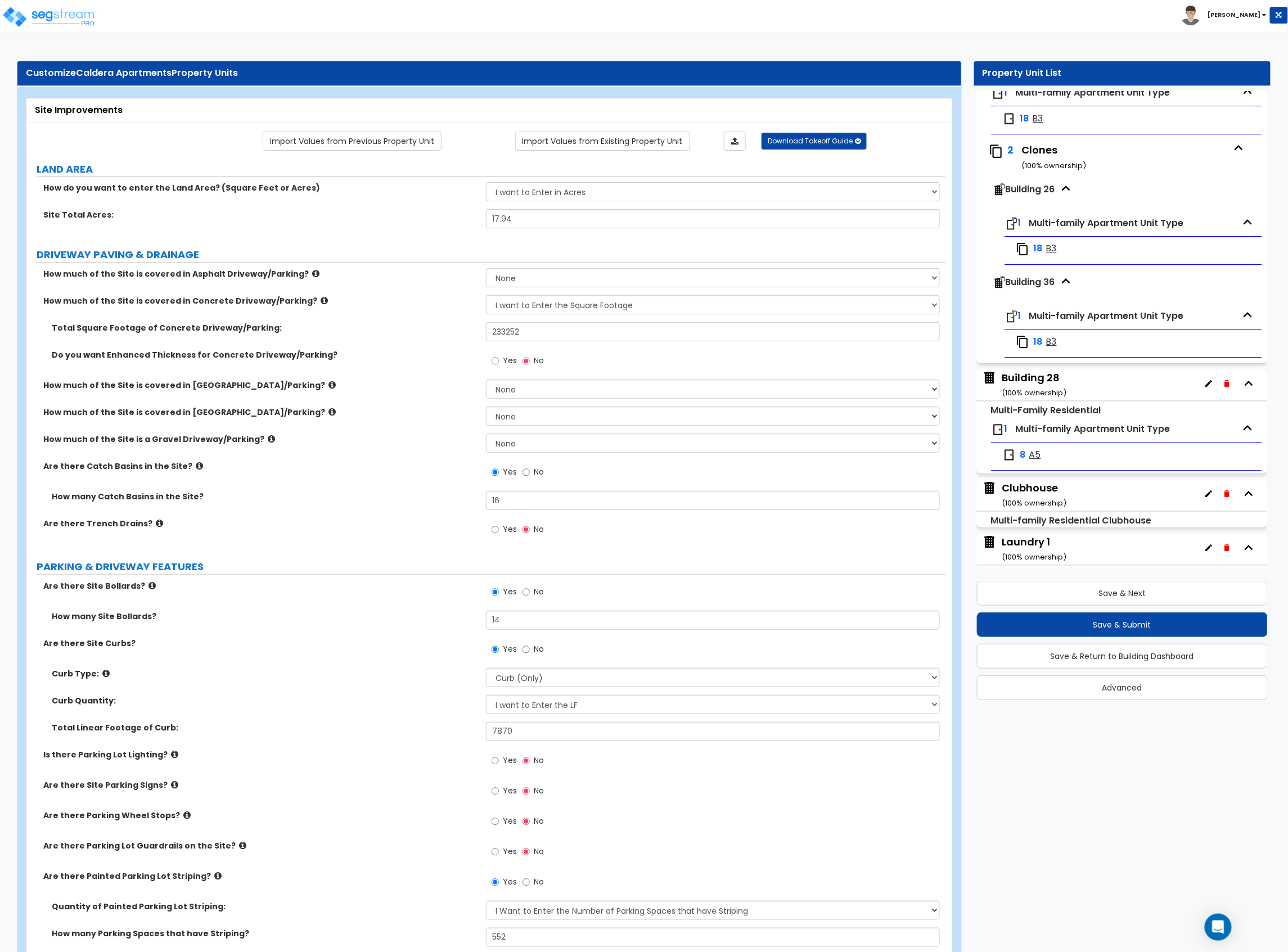
click at [1042, 399] on div "Building 28 ( 100 % ownership)" at bounding box center [1035, 384] width 65 height 28
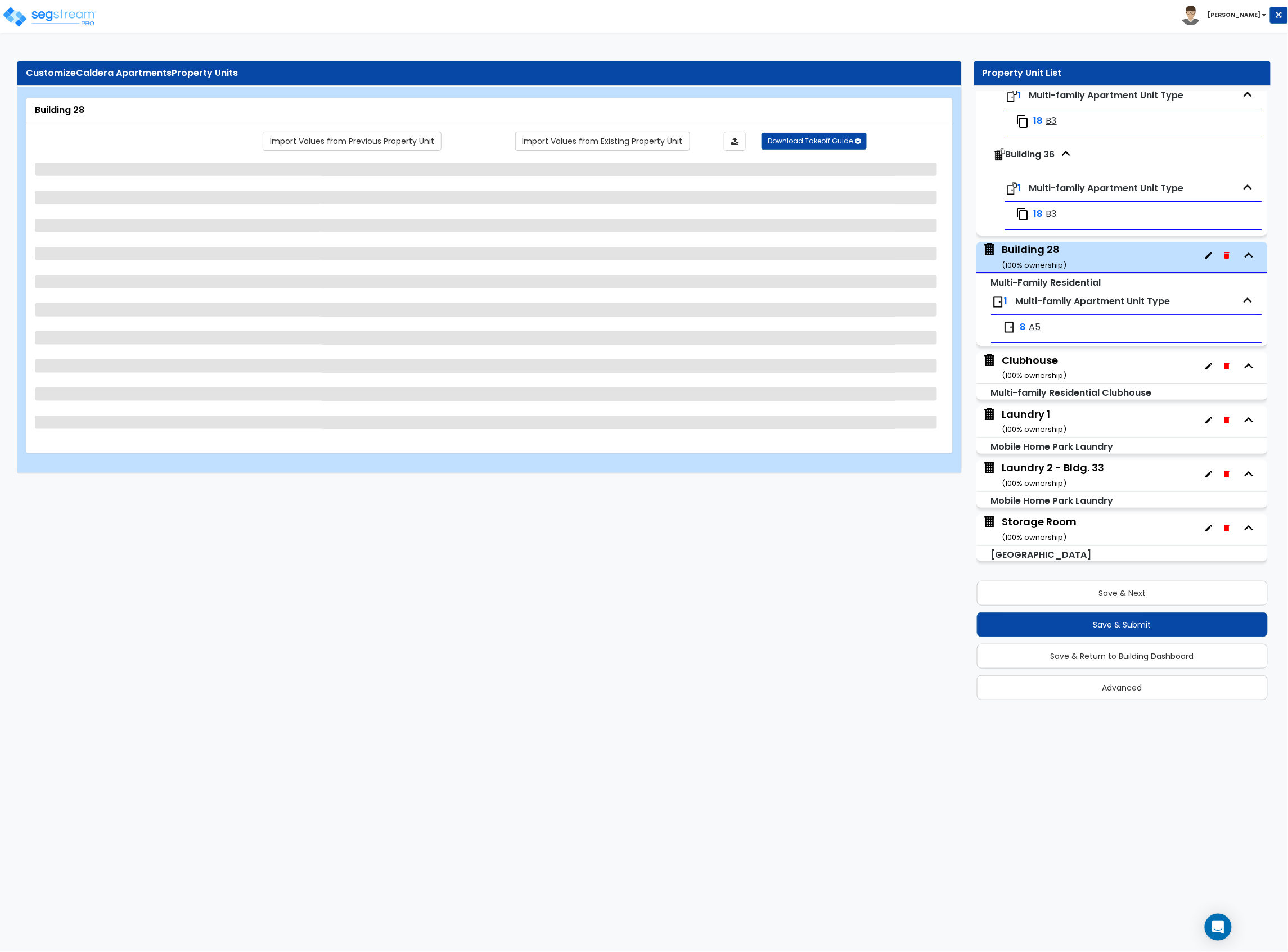
scroll to position [3838, 0]
select select "2"
select select "7"
select select "2"
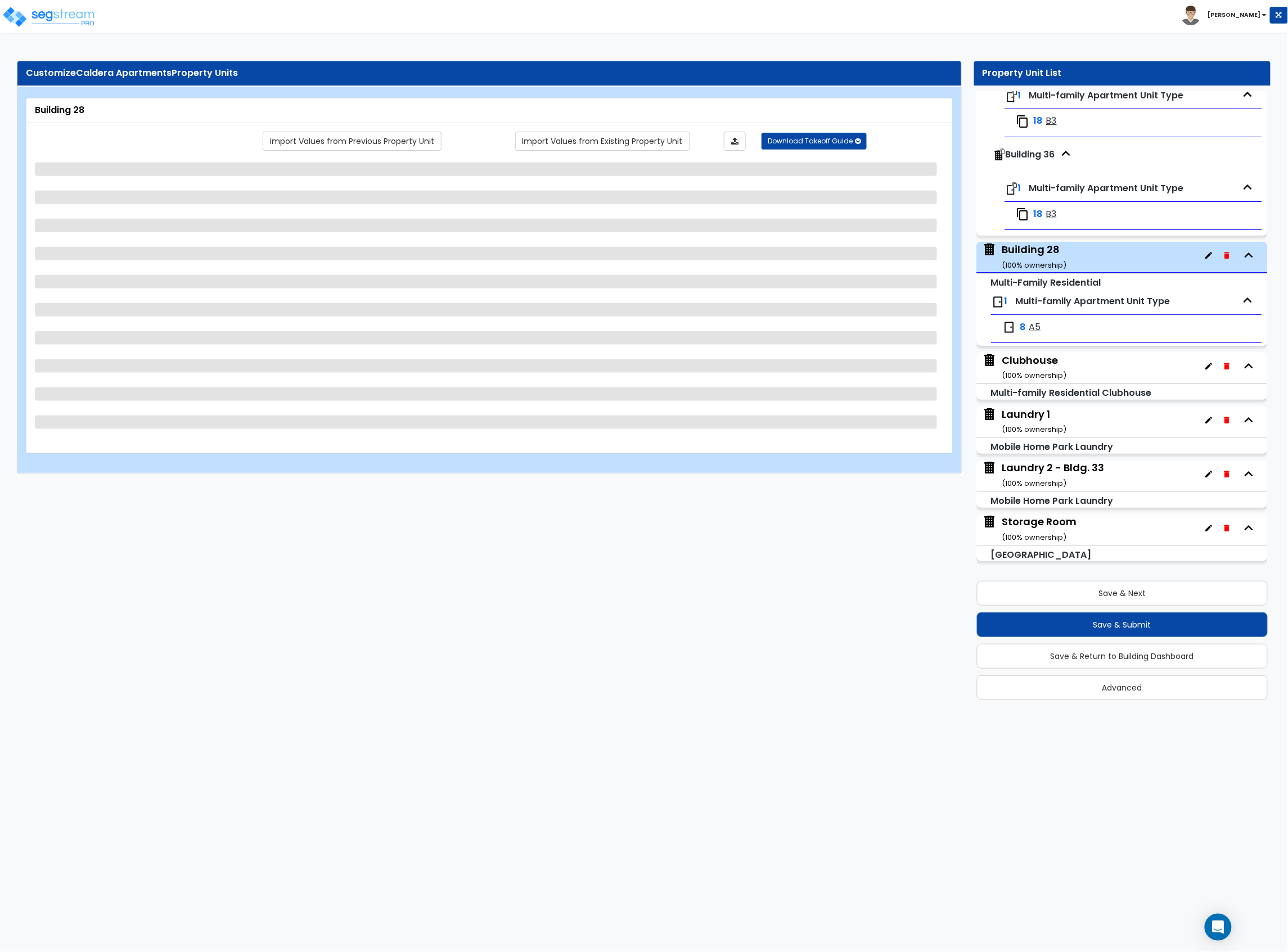
select select "9"
select select "1"
select select "2"
select select "1"
select select "2"
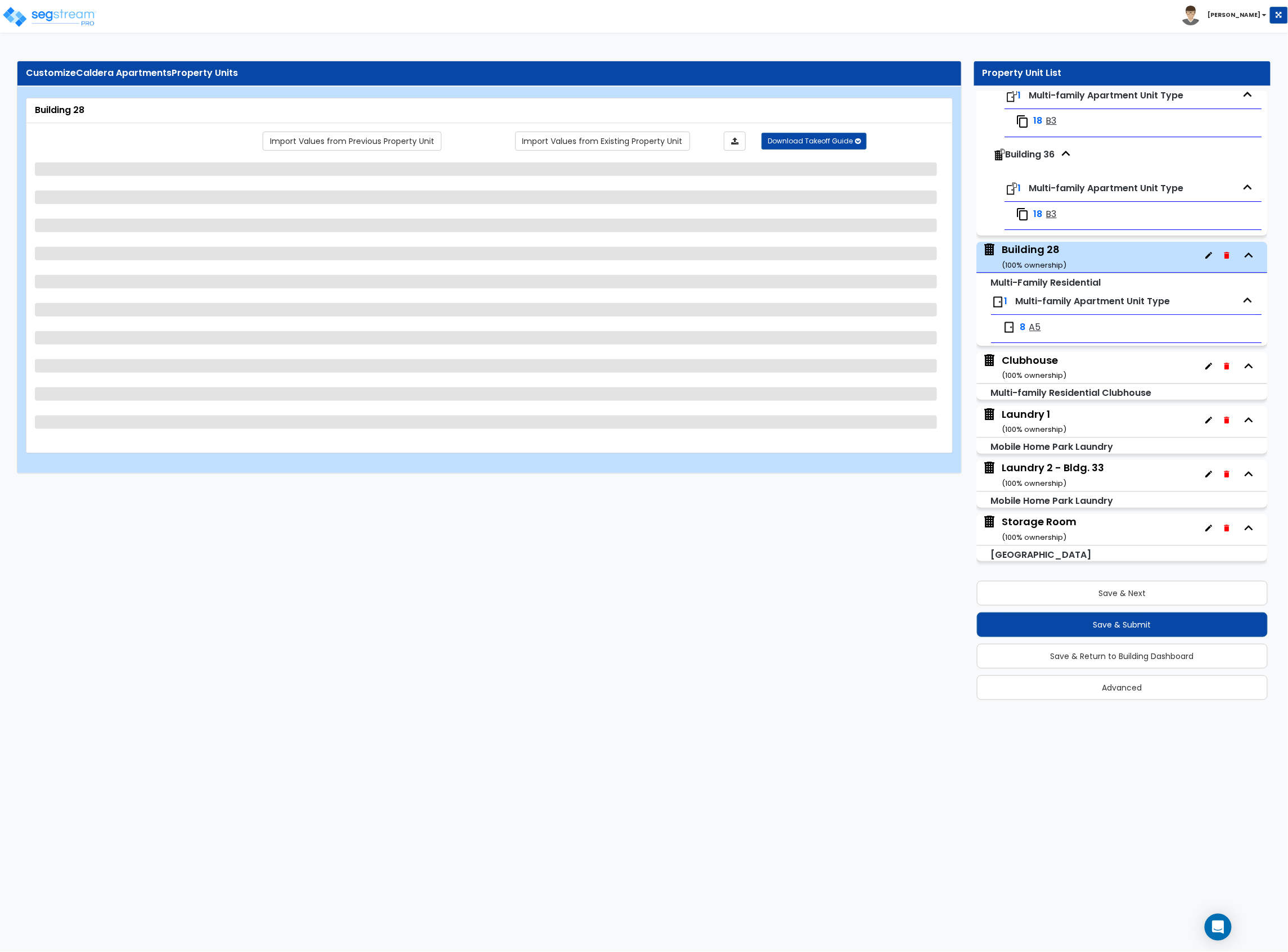
select select "1"
select select "3"
select select "6"
select select "1"
select select "2"
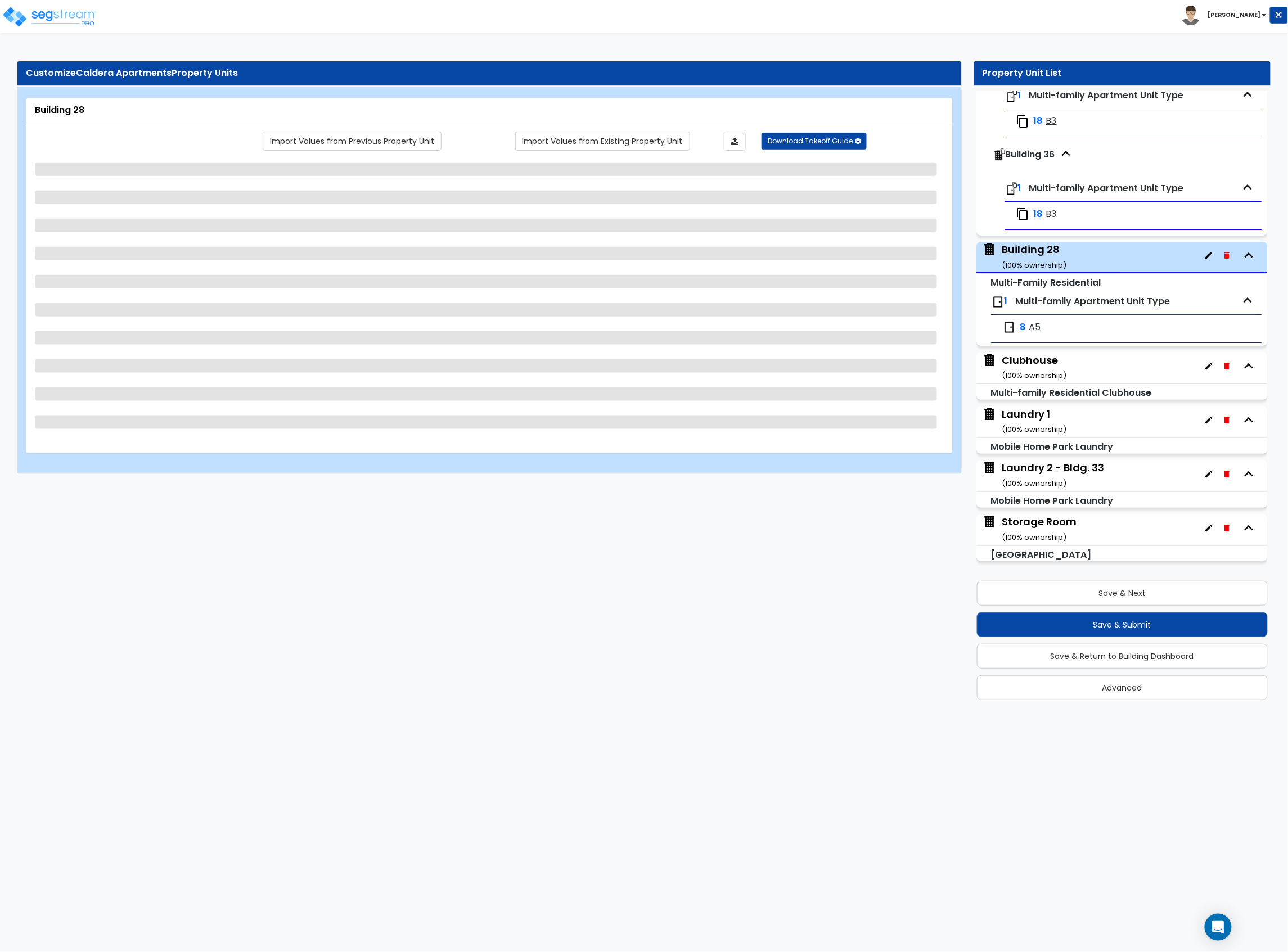
select select "1"
select select "3"
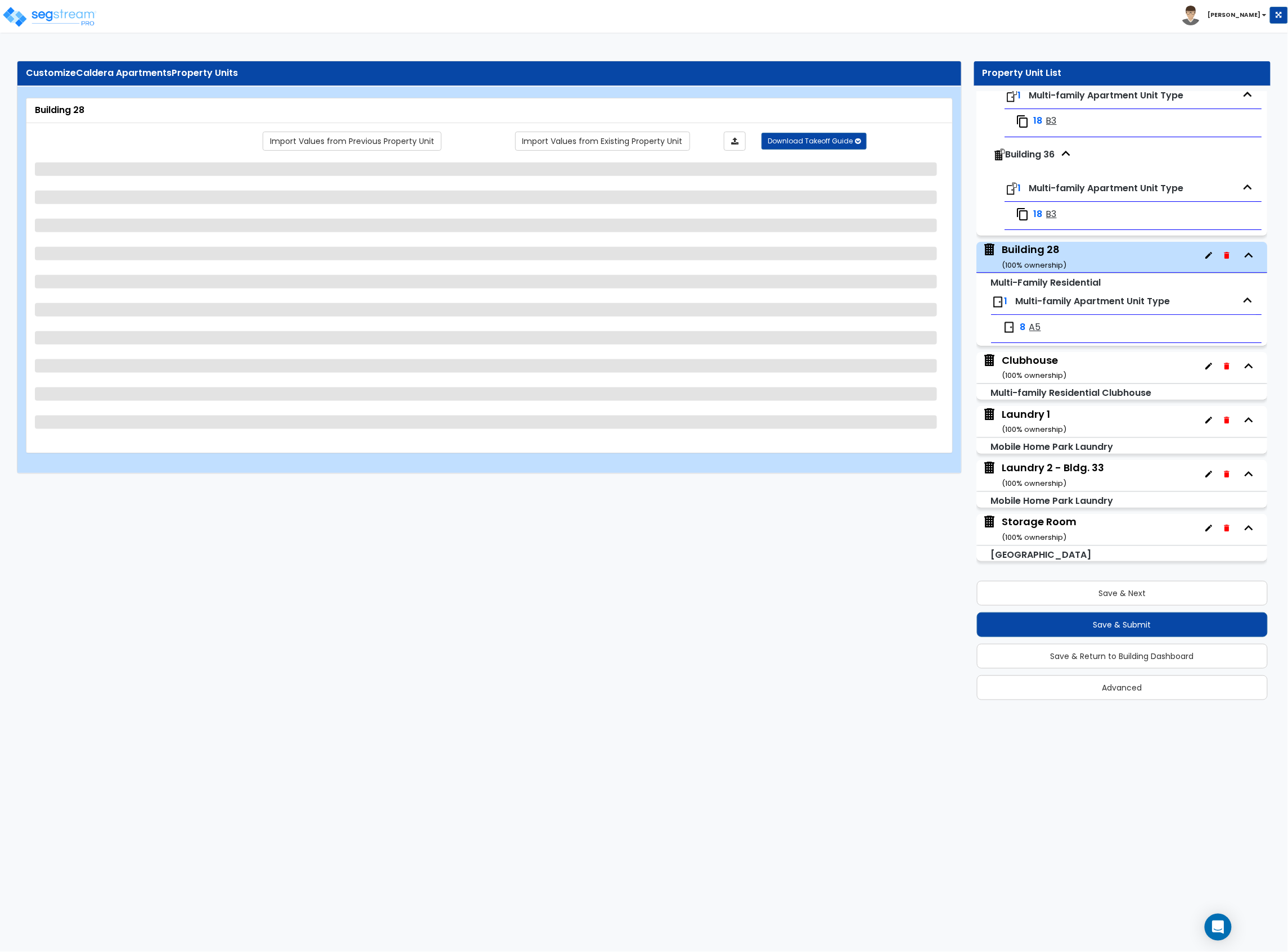
select select "4"
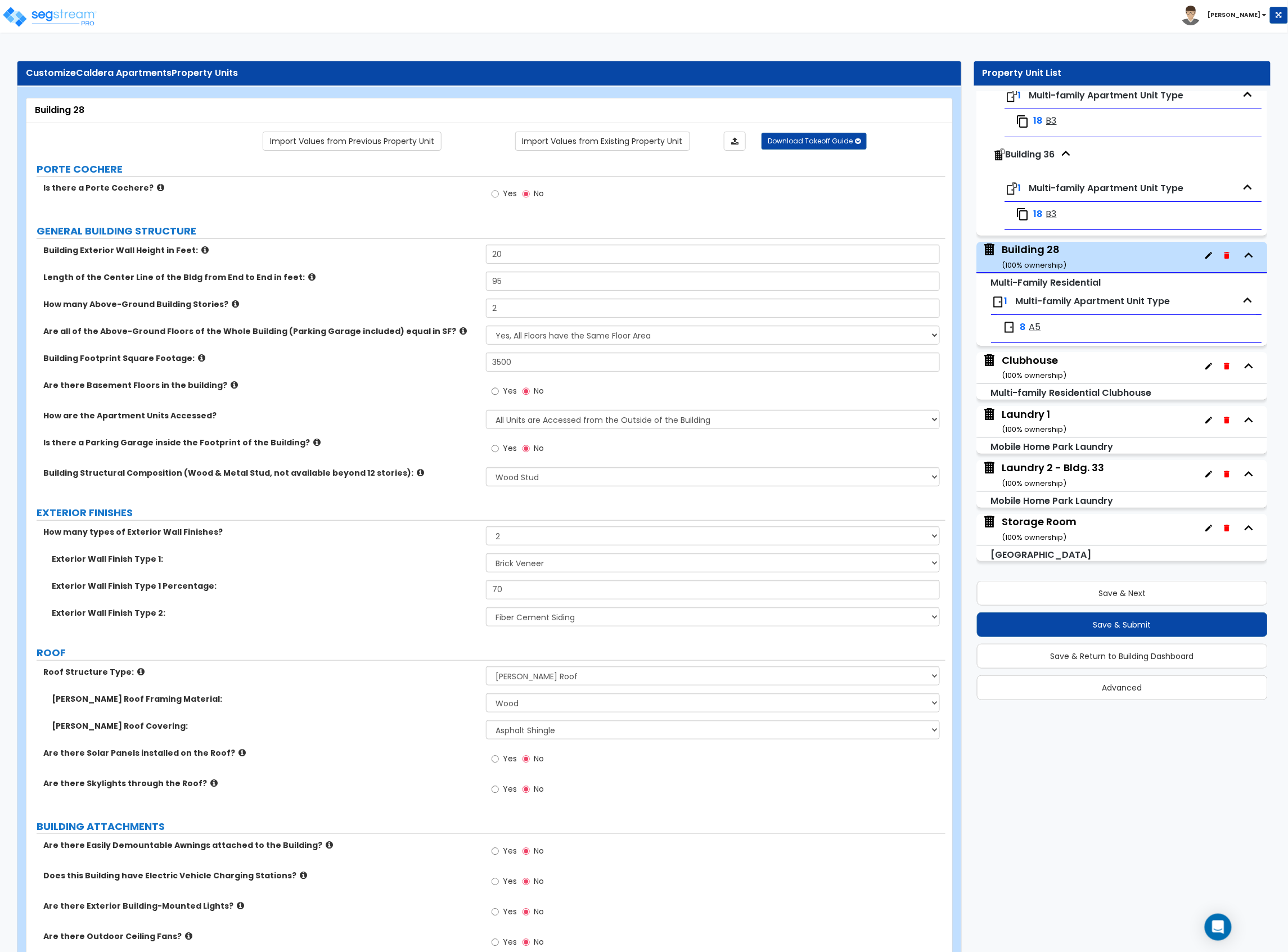
click at [1025, 327] on span "8" at bounding box center [1024, 328] width 6 height 13
click at [1033, 323] on span "A5" at bounding box center [1035, 328] width 12 height 13
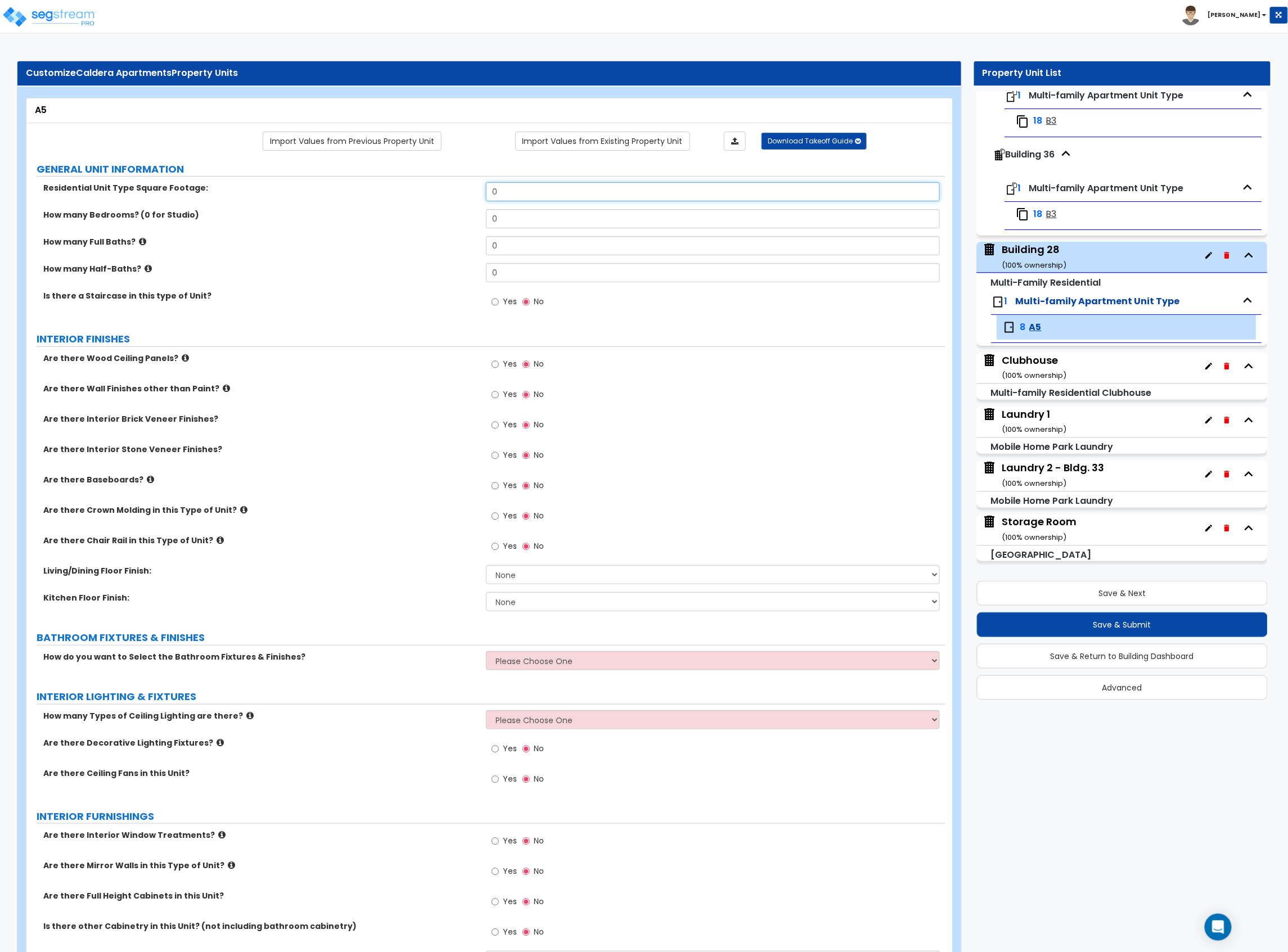
drag, startPoint x: 503, startPoint y: 194, endPoint x: 338, endPoint y: 203, distance: 165.2
click at [344, 203] on div "Residential Unit Type Square Footage: 0" at bounding box center [485, 196] width 919 height 27
type input "710"
drag, startPoint x: 500, startPoint y: 221, endPoint x: 388, endPoint y: 221, distance: 112.0
click at [389, 221] on div "How many Bedrooms? (0 for Studio) 0" at bounding box center [485, 223] width 919 height 27
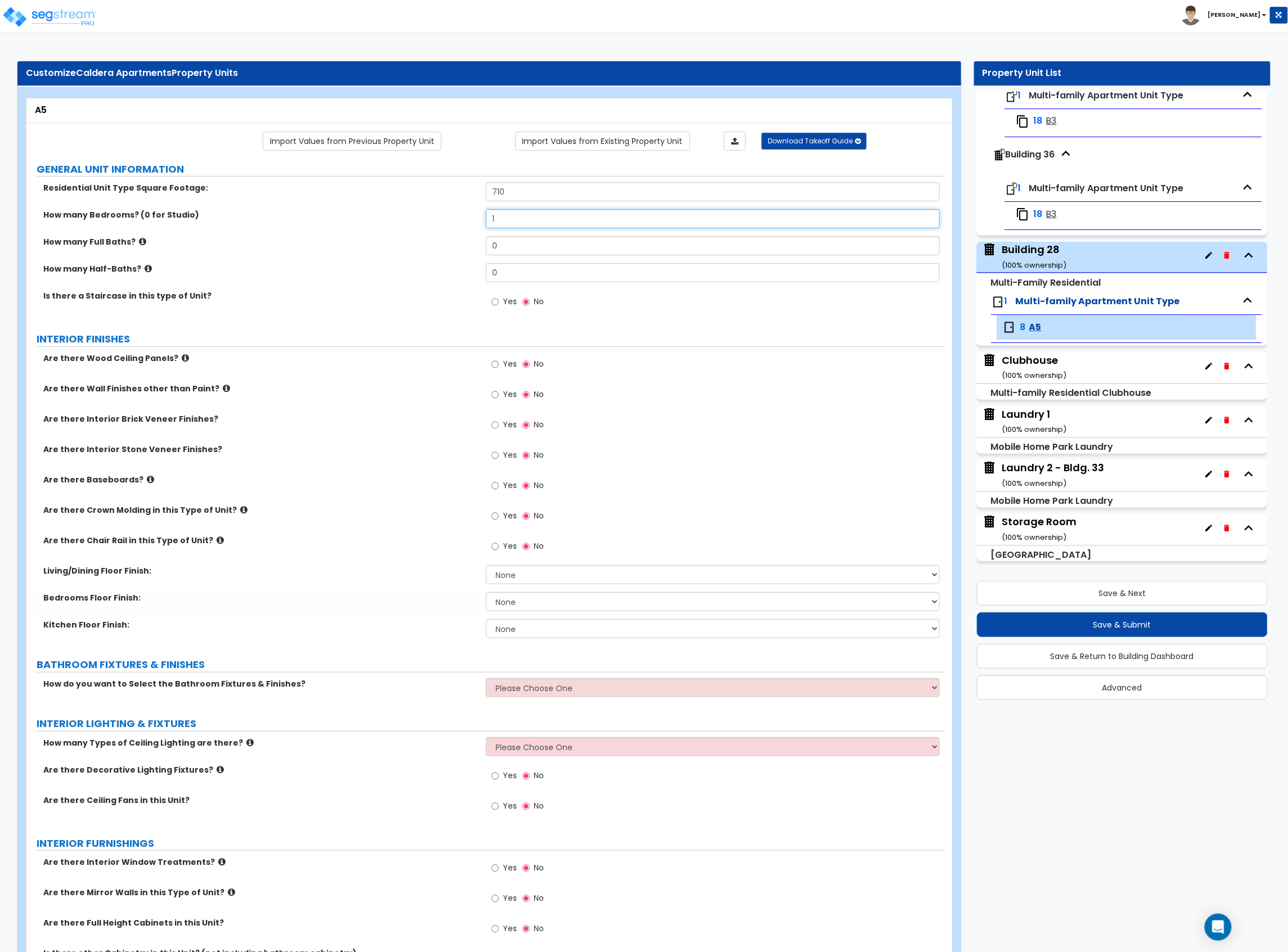
type input "1"
drag, startPoint x: 485, startPoint y: 253, endPoint x: 454, endPoint y: 254, distance: 31.0
click at [455, 254] on div "How many Full Baths? 0" at bounding box center [485, 250] width 919 height 27
type input "1"
click at [500, 488] on label "Yes" at bounding box center [505, 487] width 26 height 19
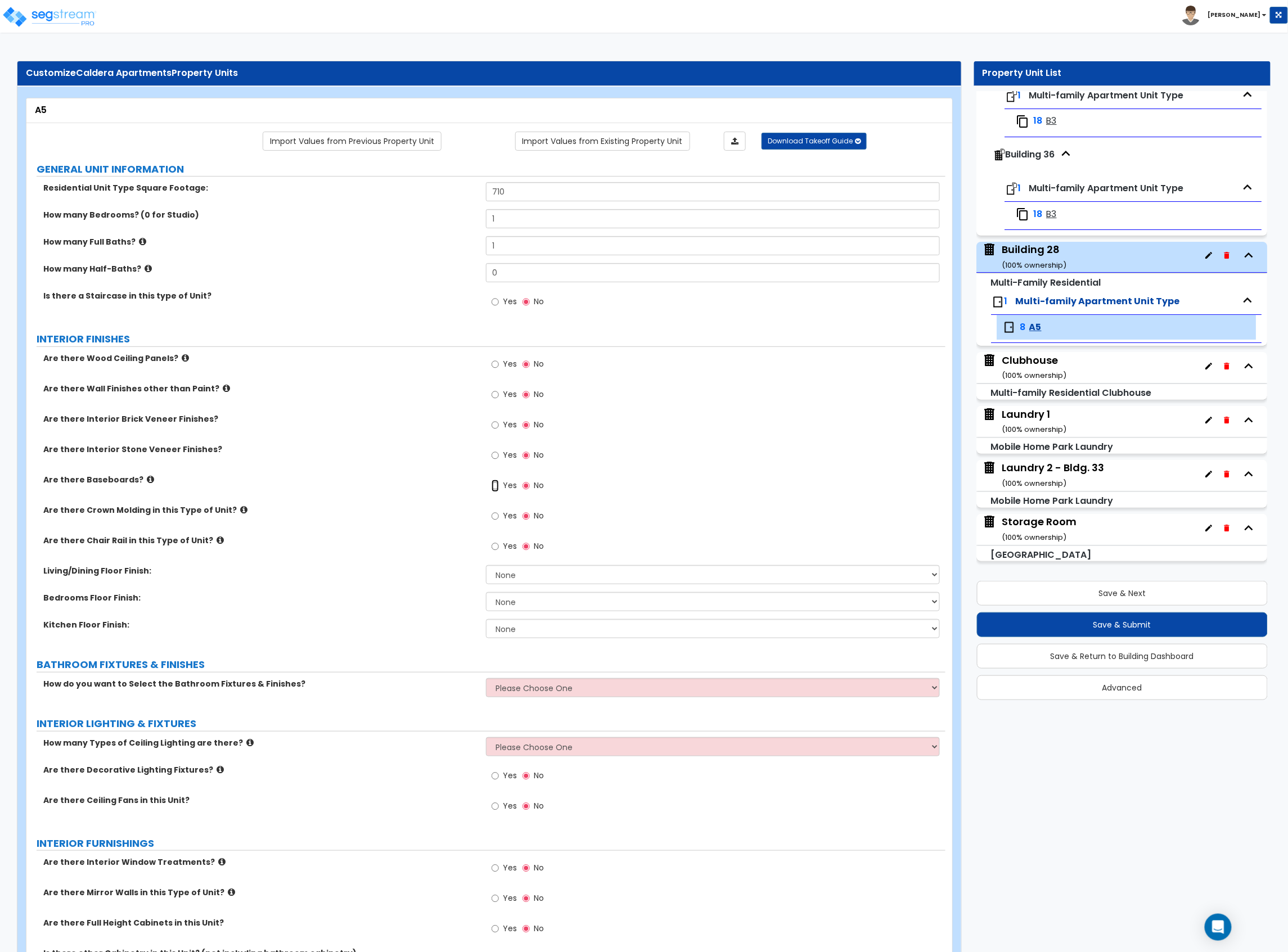
click at [499, 488] on input "Yes" at bounding box center [495, 485] width 7 height 12
radio input "true"
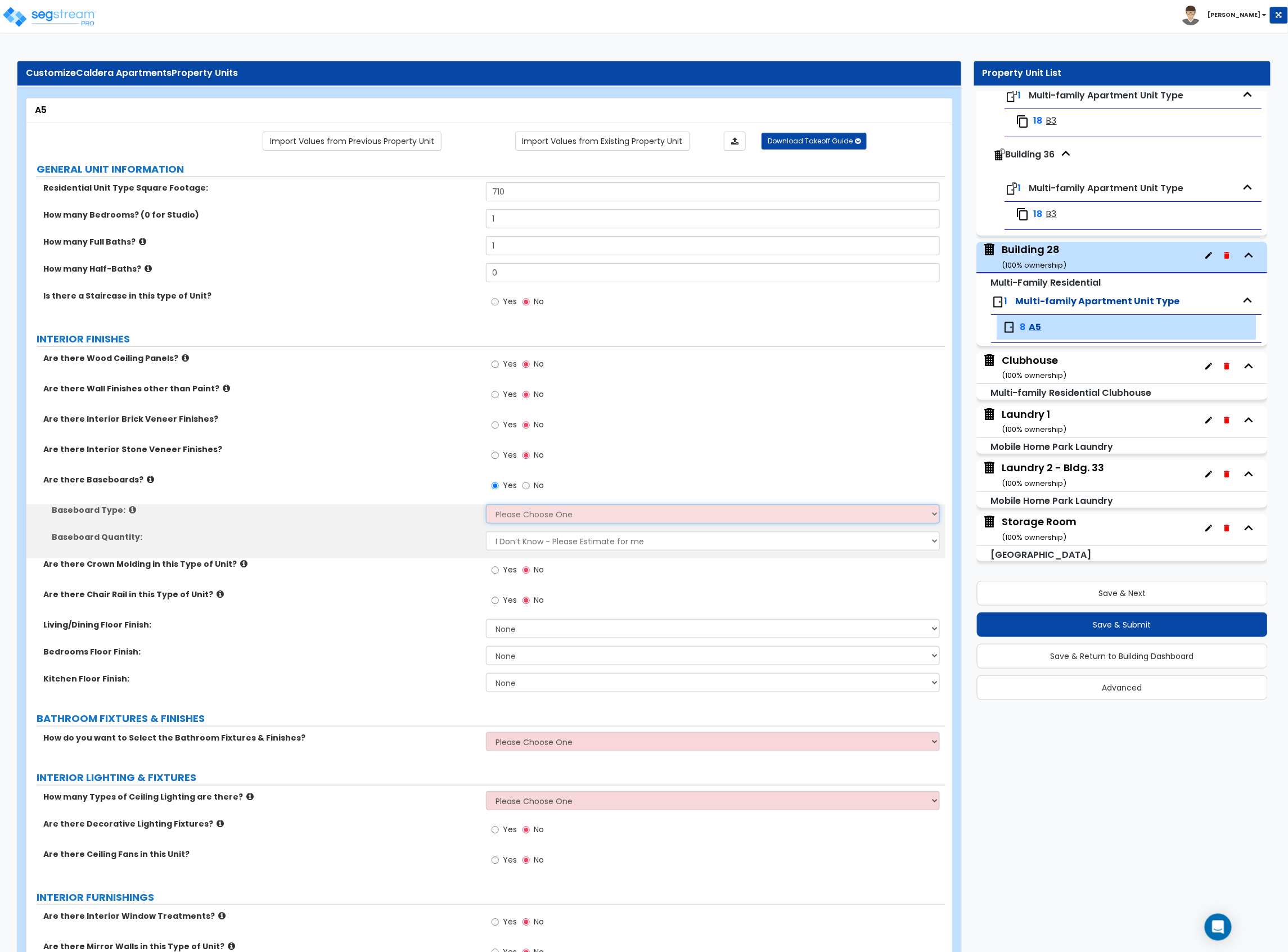
drag, startPoint x: 497, startPoint y: 509, endPoint x: 500, endPoint y: 519, distance: 10.4
click at [497, 509] on select "Please Choose One Wood Vinyl Carpet Tile" at bounding box center [713, 514] width 454 height 19
select select "1"
click at [486, 506] on select "Please Choose One Wood Vinyl Carpet Tile" at bounding box center [713, 514] width 454 height 19
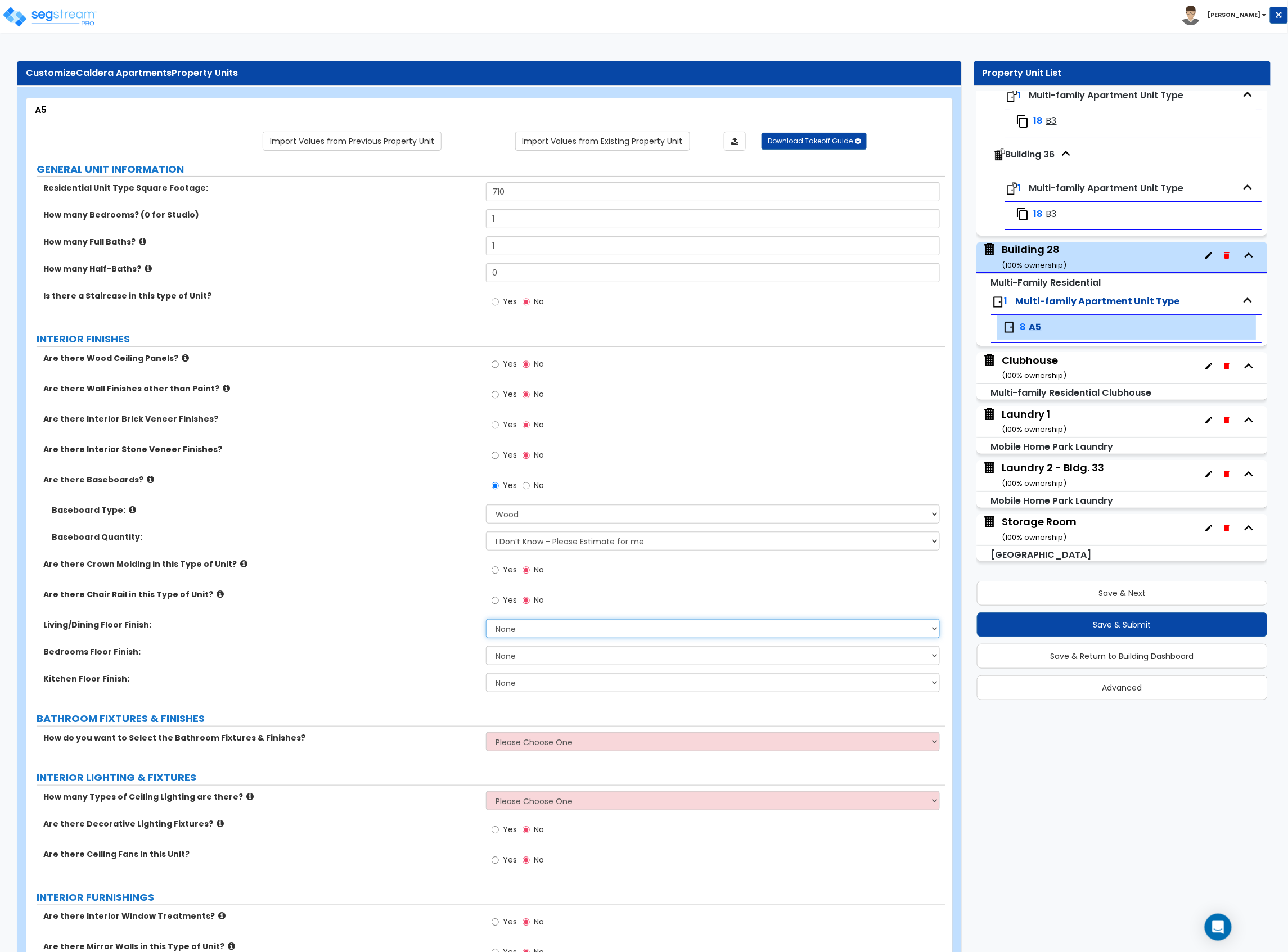
click at [514, 628] on select "None Tile Flooring Hardwood Flooring Resilient Laminate Flooring VCT Flooring S…" at bounding box center [713, 629] width 454 height 19
select select "4"
click at [486, 620] on select "None Tile Flooring Hardwood Flooring Resilient Laminate Flooring VCT Flooring S…" at bounding box center [713, 629] width 454 height 19
click at [524, 658] on select "None Tile Flooring Hardwood Flooring Resilient Laminate Flooring VCT Flooring S…" at bounding box center [713, 655] width 454 height 19
select select "4"
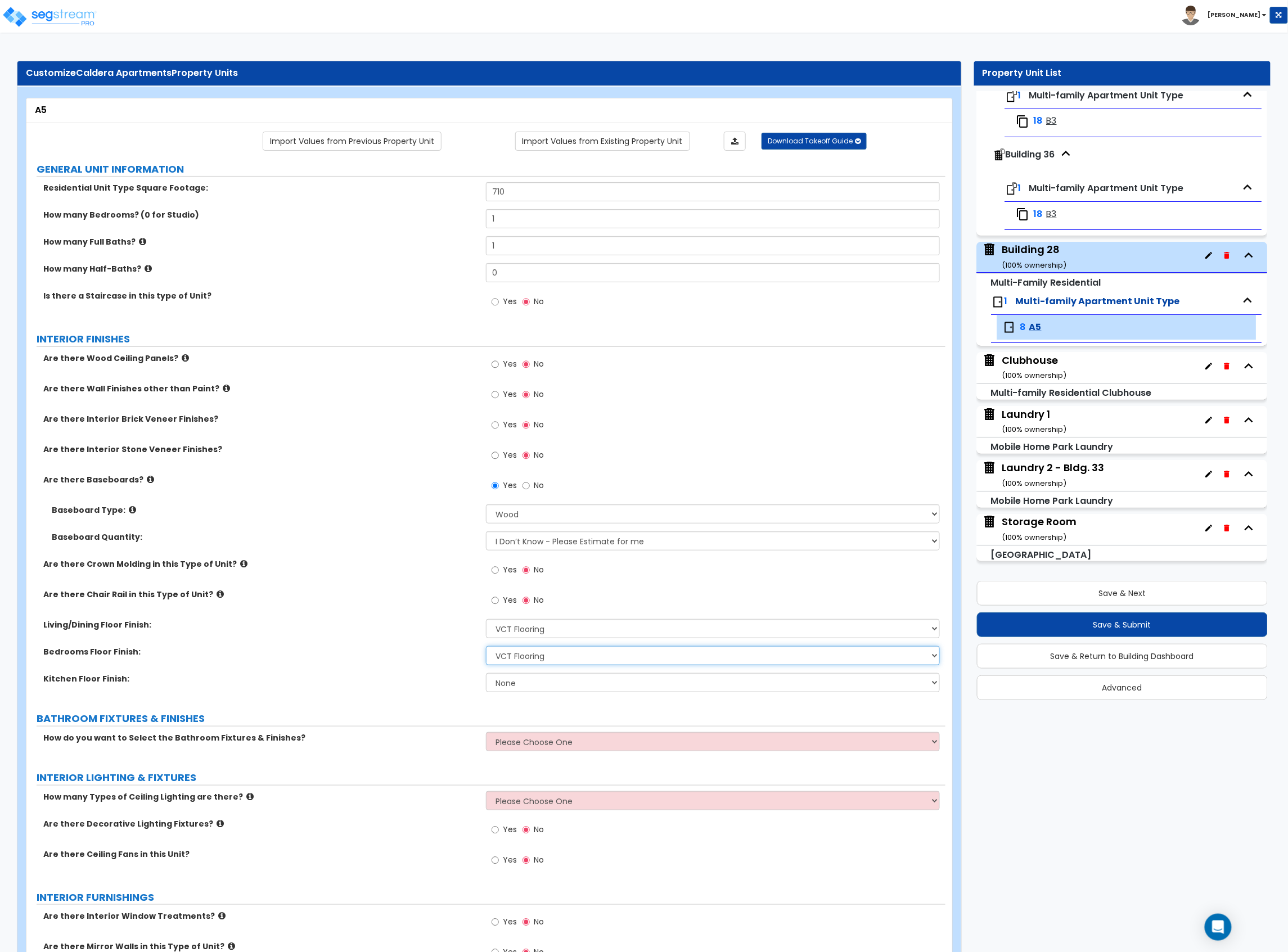
click at [486, 647] on select "None Tile Flooring Hardwood Flooring Resilient Laminate Flooring VCT Flooring S…" at bounding box center [713, 655] width 454 height 19
click at [524, 687] on select "None Tile Flooring Hardwood Flooring Resilient Laminate Flooring VCT Flooring S…" at bounding box center [713, 682] width 454 height 19
select select "4"
click at [486, 674] on select "None Tile Flooring Hardwood Flooring Resilient Laminate Flooring VCT Flooring S…" at bounding box center [713, 682] width 454 height 19
click at [390, 675] on label "Kitchen Floor Finish:" at bounding box center [260, 679] width 434 height 11
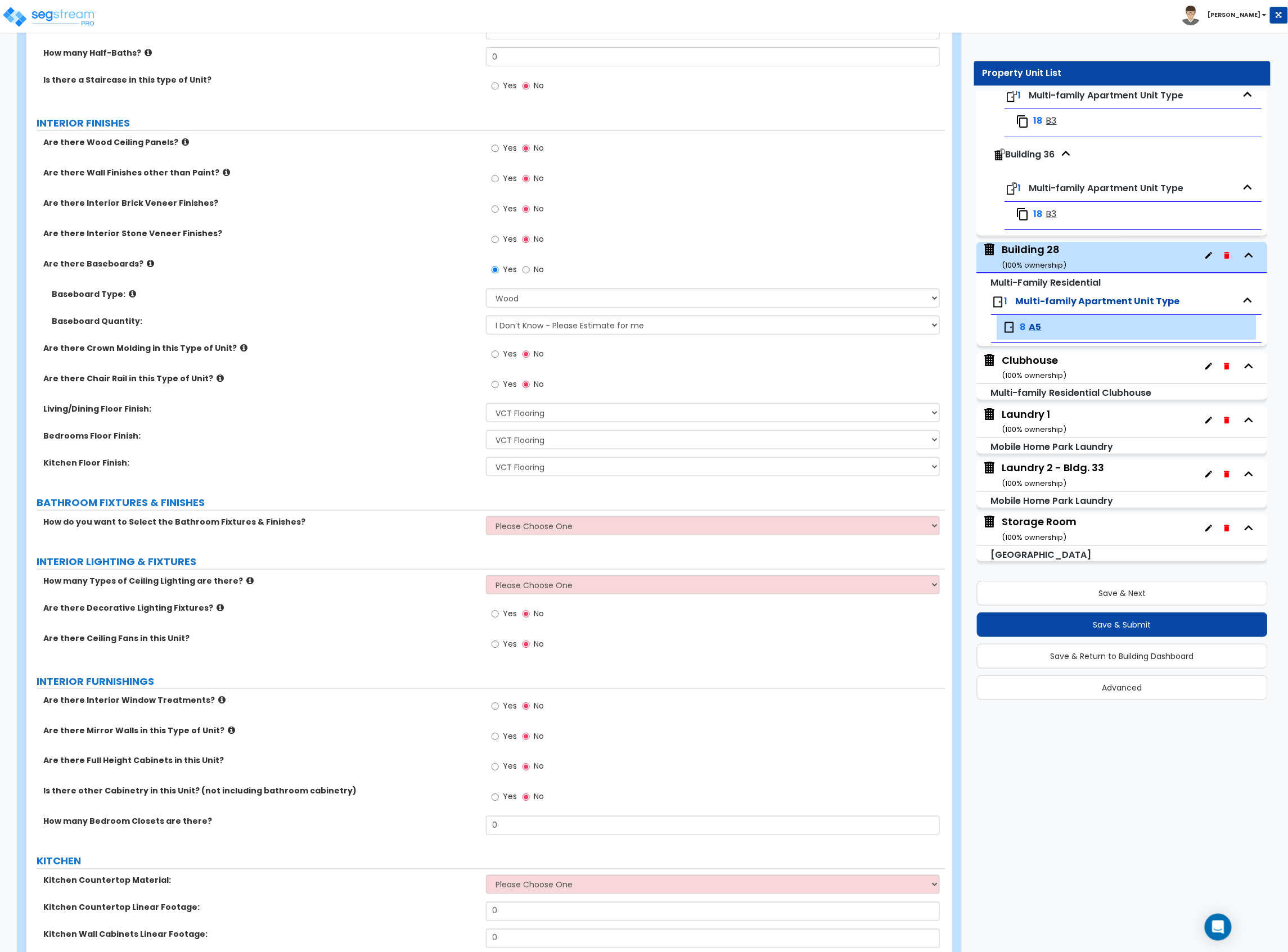
scroll to position [225, 0]
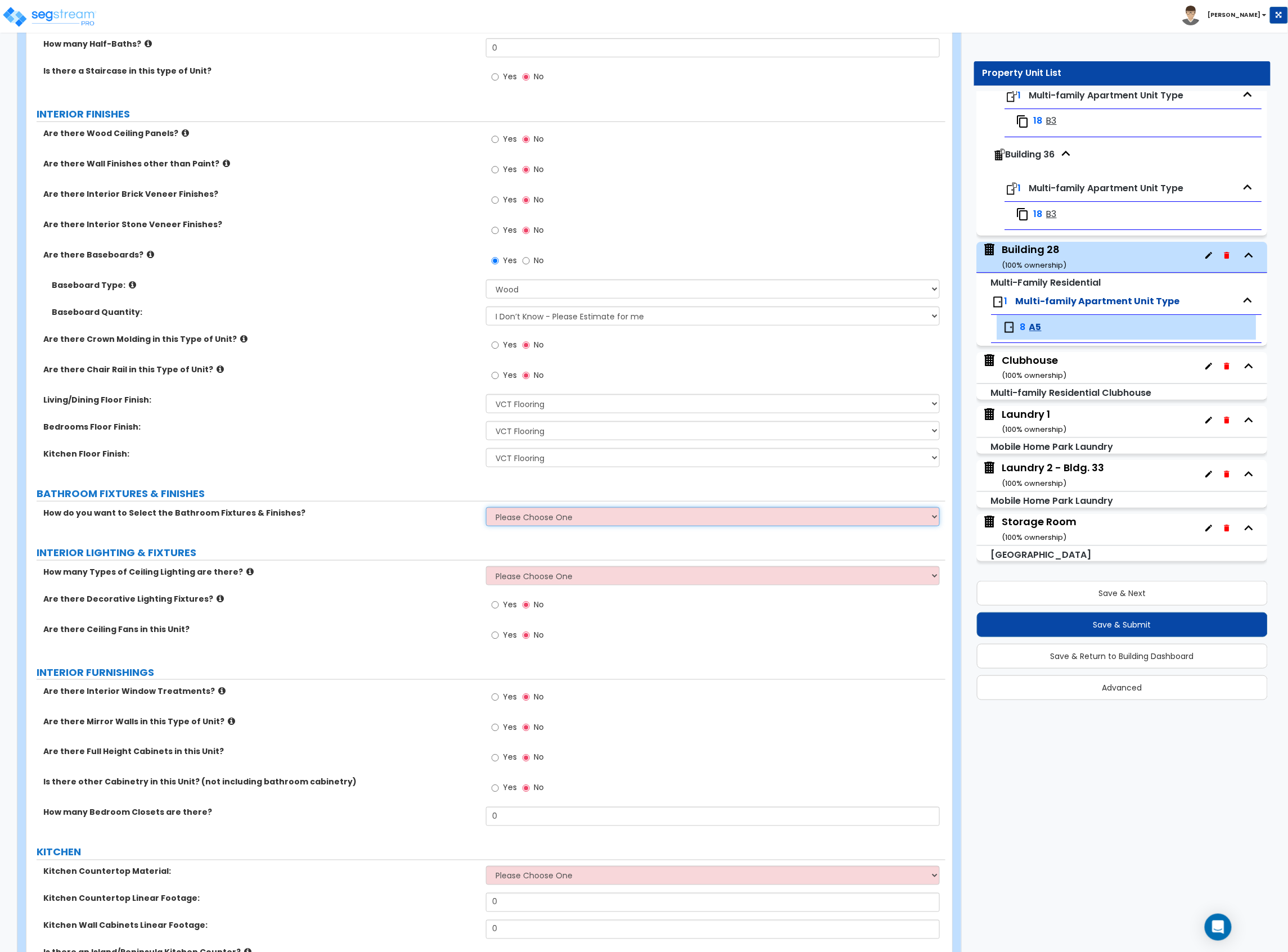
drag, startPoint x: 595, startPoint y: 517, endPoint x: 594, endPoint y: 526, distance: 9.1
click at [595, 517] on select "Please Choose One Select the type of Fixtures and Finishes only for one Bath an…" at bounding box center [713, 516] width 454 height 19
select select "1"
click at [486, 509] on select "Please Choose One Select the type of Fixtures and Finishes only for one Bath an…" at bounding box center [713, 516] width 454 height 19
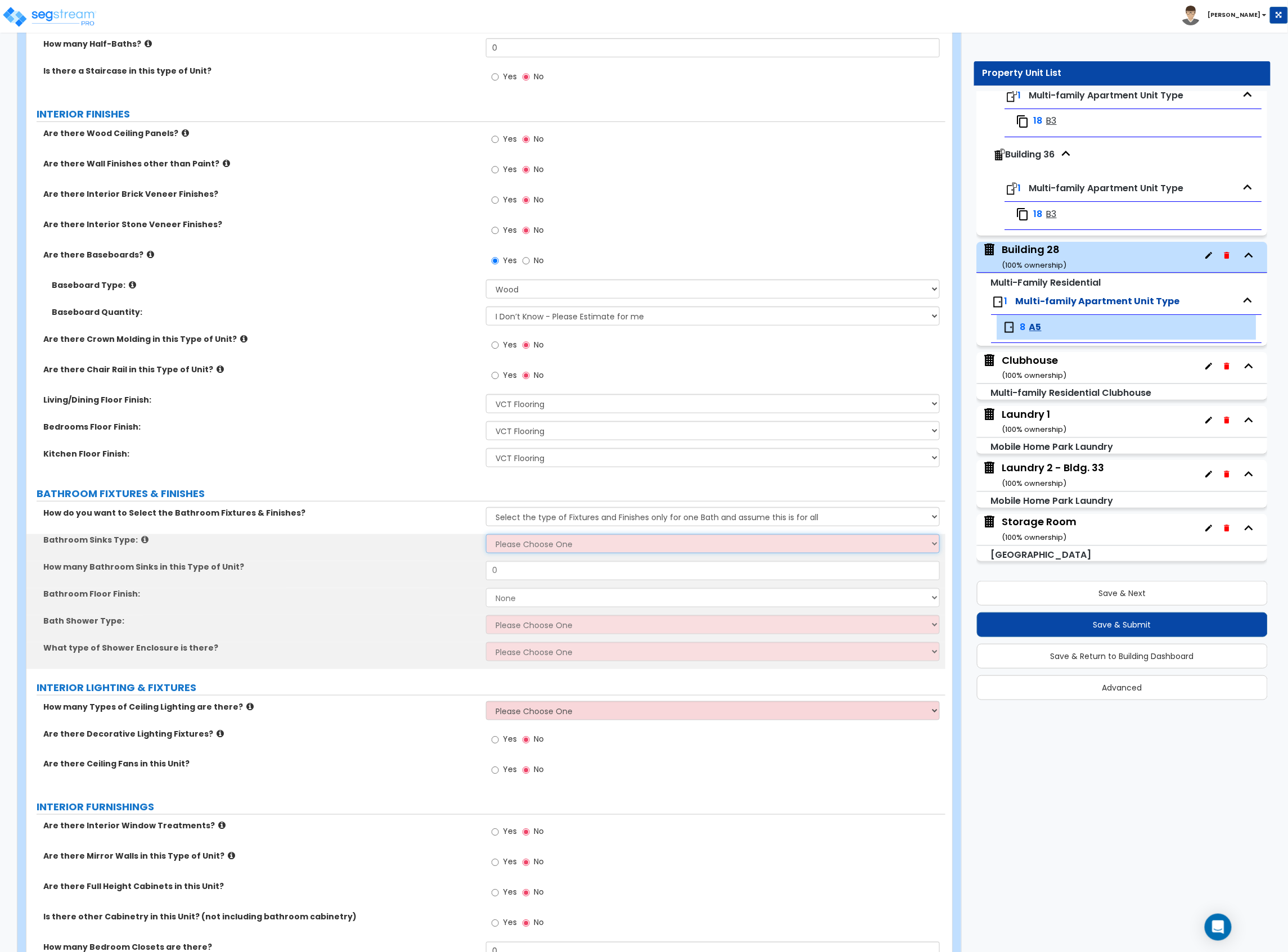
click at [563, 550] on select "Please Choose One Wall-mounted Pedestal-mounted Vanity-mounted" at bounding box center [713, 543] width 454 height 19
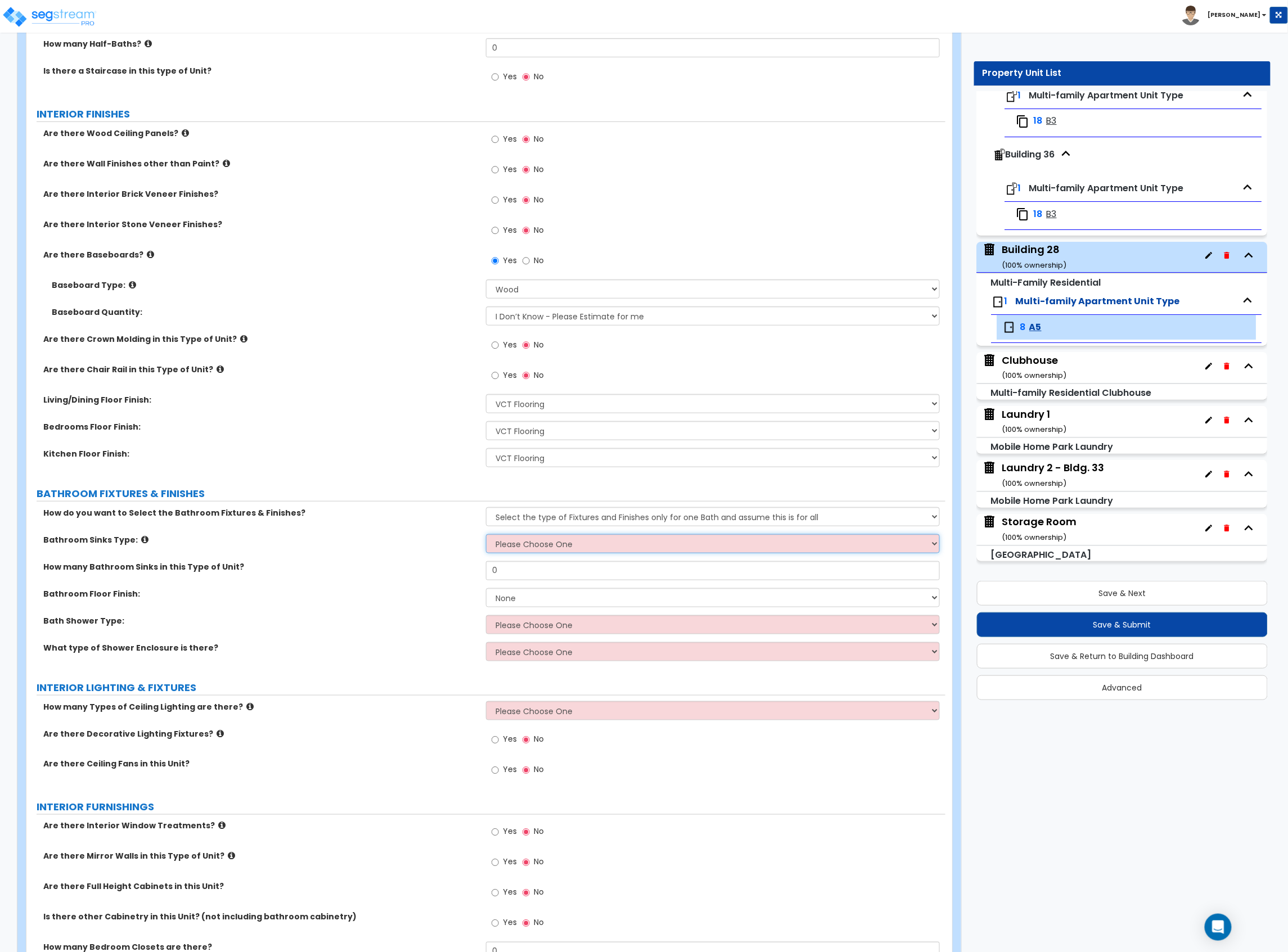
select select "3"
click at [486, 536] on select "Please Choose One Wall-mounted Pedestal-mounted Vanity-mounted" at bounding box center [713, 543] width 454 height 19
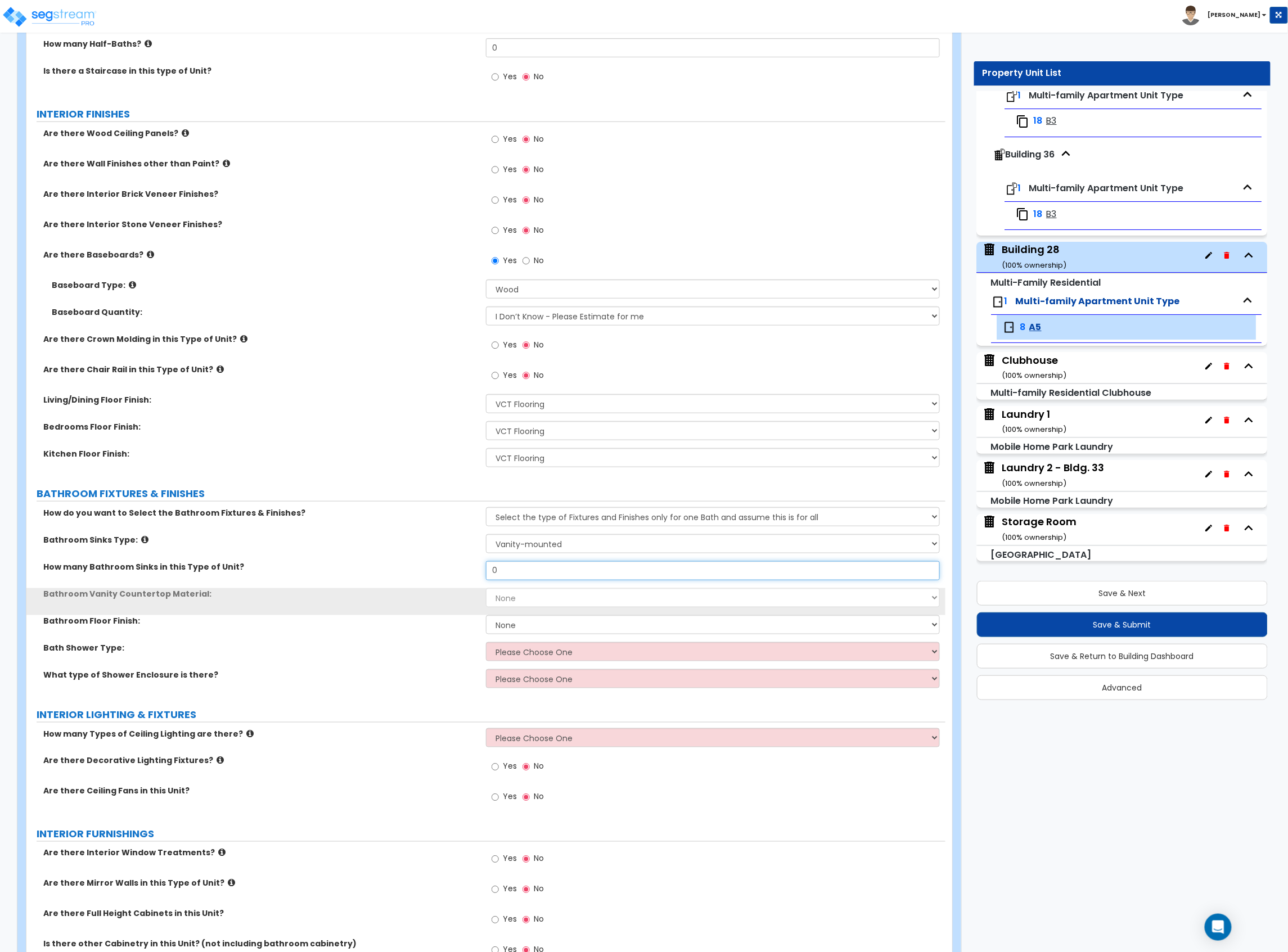
click at [549, 570] on input "0" at bounding box center [713, 570] width 454 height 19
drag, startPoint x: 549, startPoint y: 570, endPoint x: 414, endPoint y: 567, distance: 135.0
click at [417, 568] on div "How many Bathroom Sinks in this Type of Unit? 0" at bounding box center [485, 575] width 919 height 27
type input "1"
click at [545, 595] on select "None Plastic Laminate Solid Surface Stone Quartz Marble Tile Wood" at bounding box center [713, 597] width 454 height 19
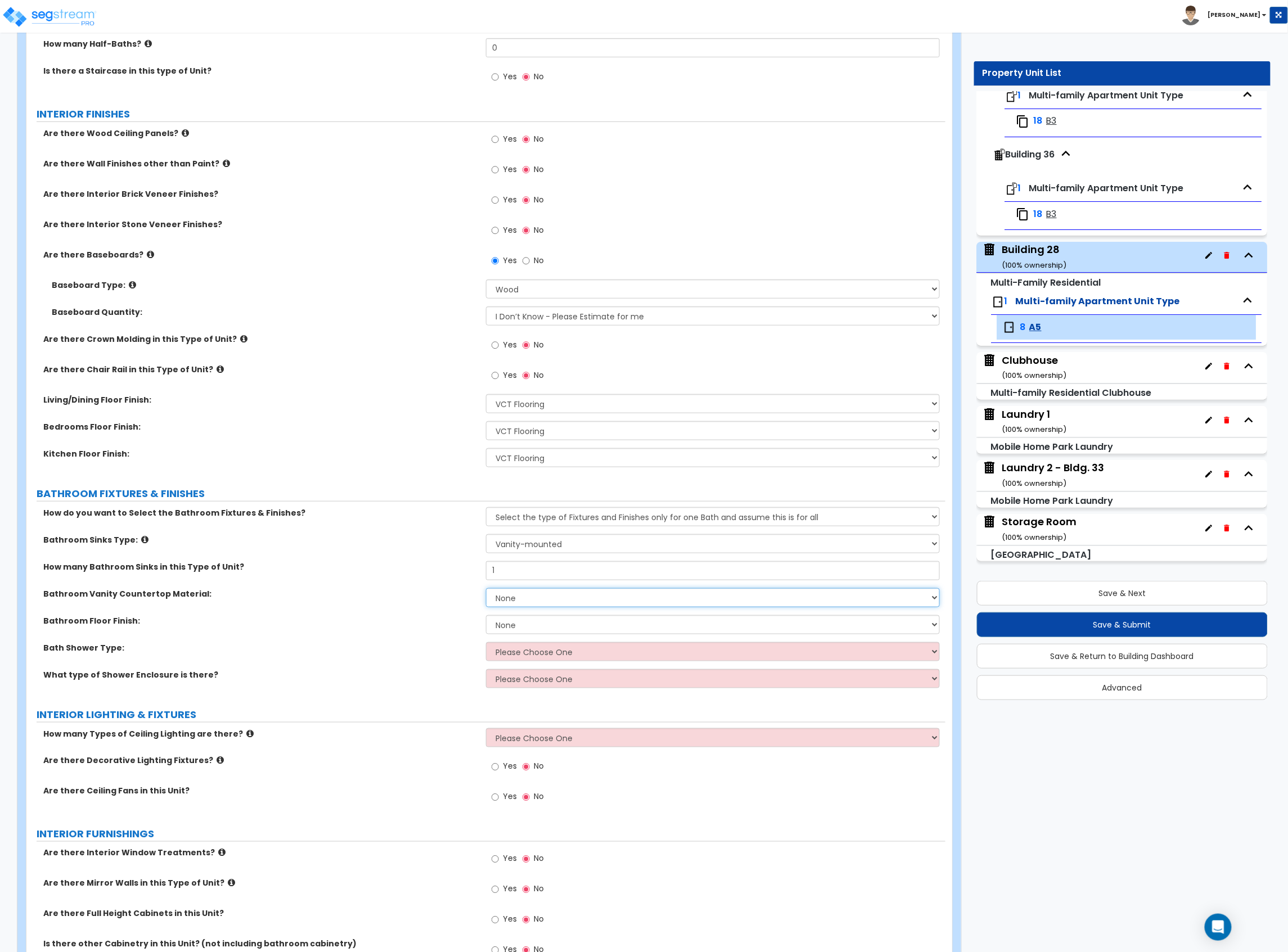
select select "2"
click at [486, 590] on select "None Plastic Laminate Solid Surface Stone Quartz Marble Tile Wood" at bounding box center [713, 597] width 454 height 19
click at [507, 623] on select "None Tile Flooring Hardwood Flooring Resilient Laminate Flooring VCT Flooring S…" at bounding box center [713, 624] width 454 height 19
select select "1"
click at [486, 616] on select "None Tile Flooring Hardwood Flooring Resilient Laminate Flooring VCT Flooring S…" at bounding box center [713, 624] width 454 height 19
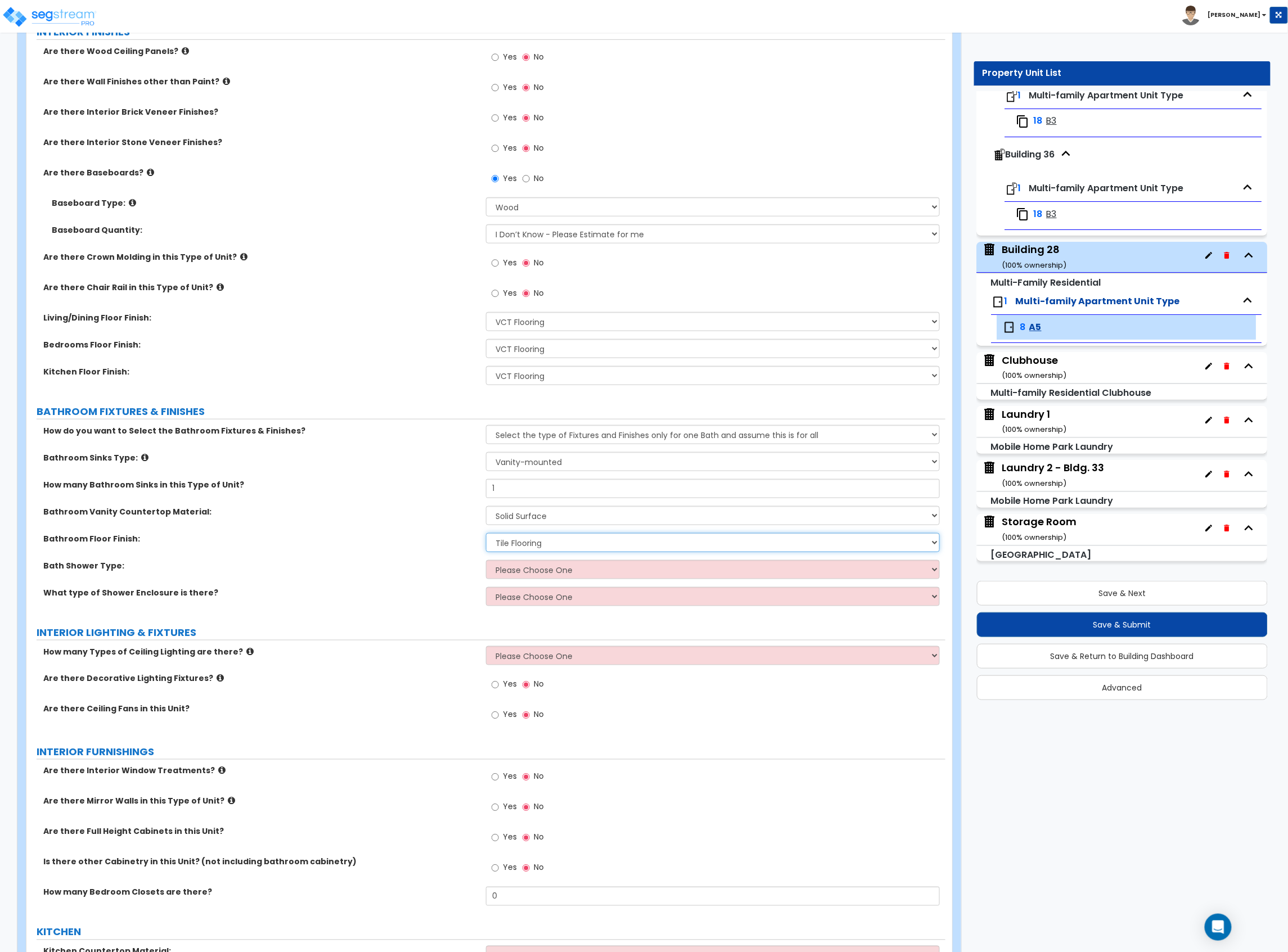
scroll to position [450, 0]
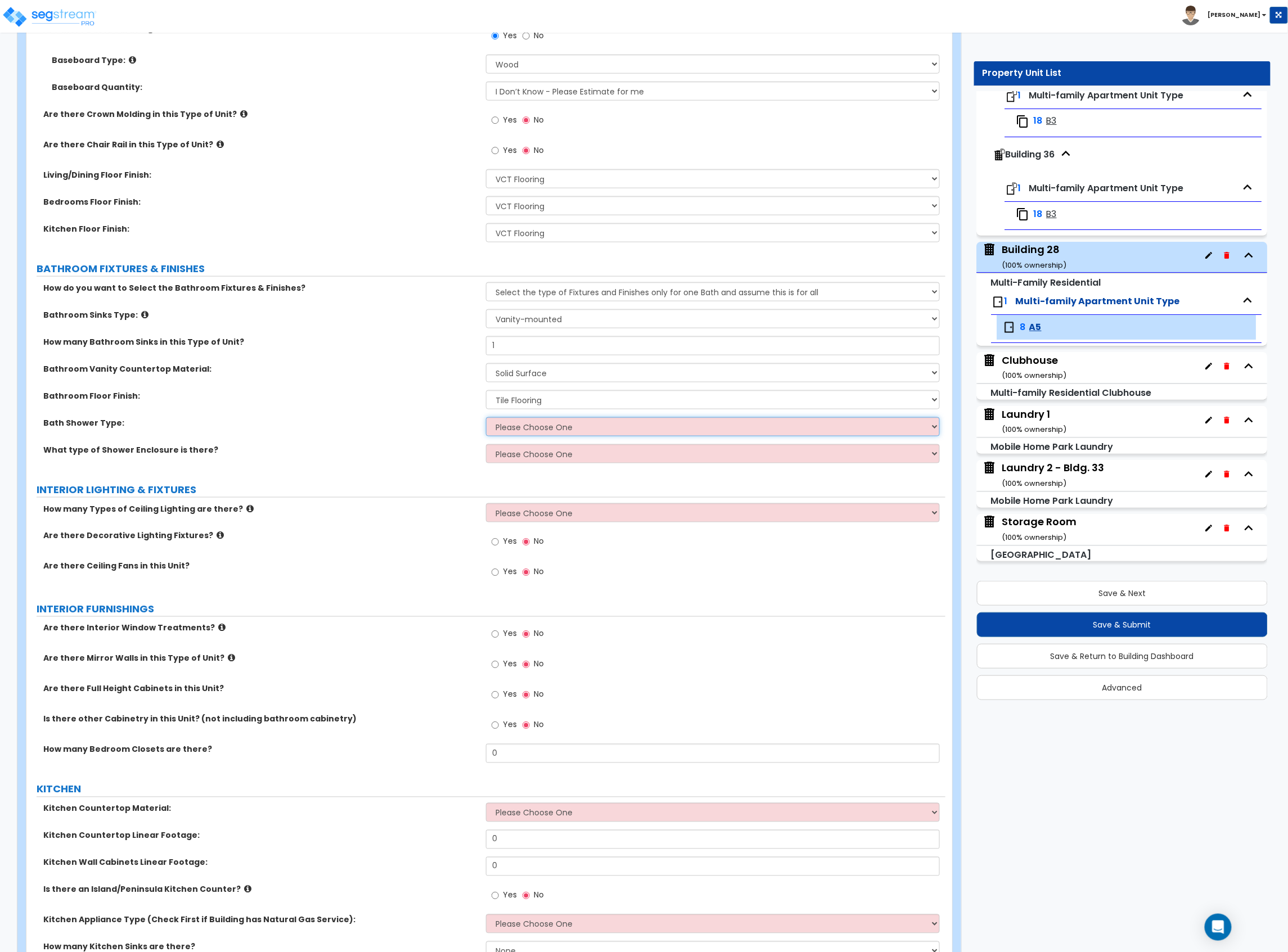
click at [520, 424] on select "Please Choose One Standalone Shower Bathtub - Shower Combination" at bounding box center [713, 426] width 454 height 19
select select "2"
click at [486, 419] on select "Please Choose One Standalone Shower Bathtub - Shower Combination" at bounding box center [713, 426] width 454 height 19
click at [524, 463] on select "Please Choose One Curtain & Rod Glass Sliding Doors Glass Hinged Doors" at bounding box center [713, 453] width 454 height 19
select select "1"
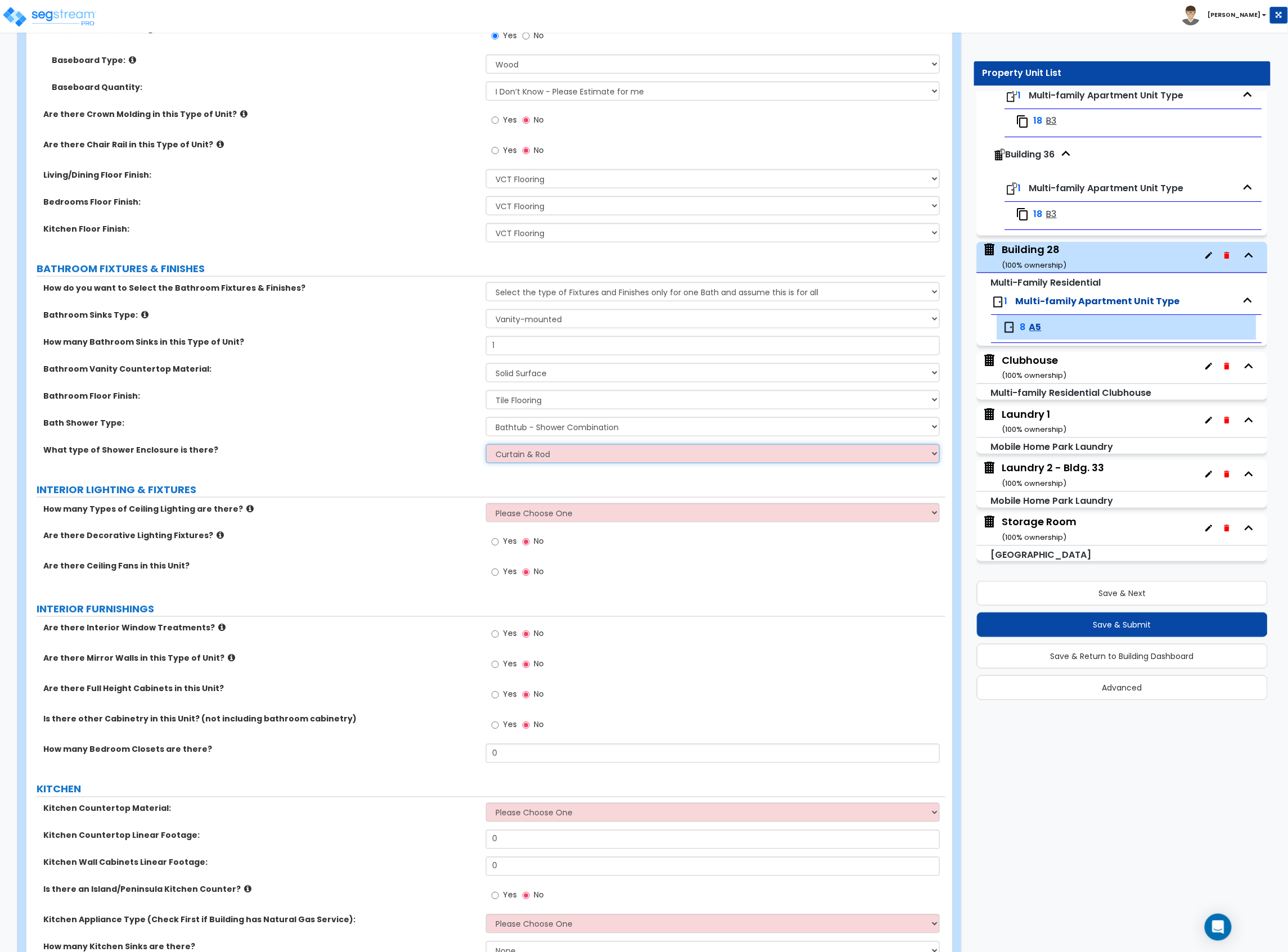
click at [486, 445] on select "Please Choose One Curtain & Rod Glass Sliding Doors Glass Hinged Doors" at bounding box center [713, 453] width 454 height 19
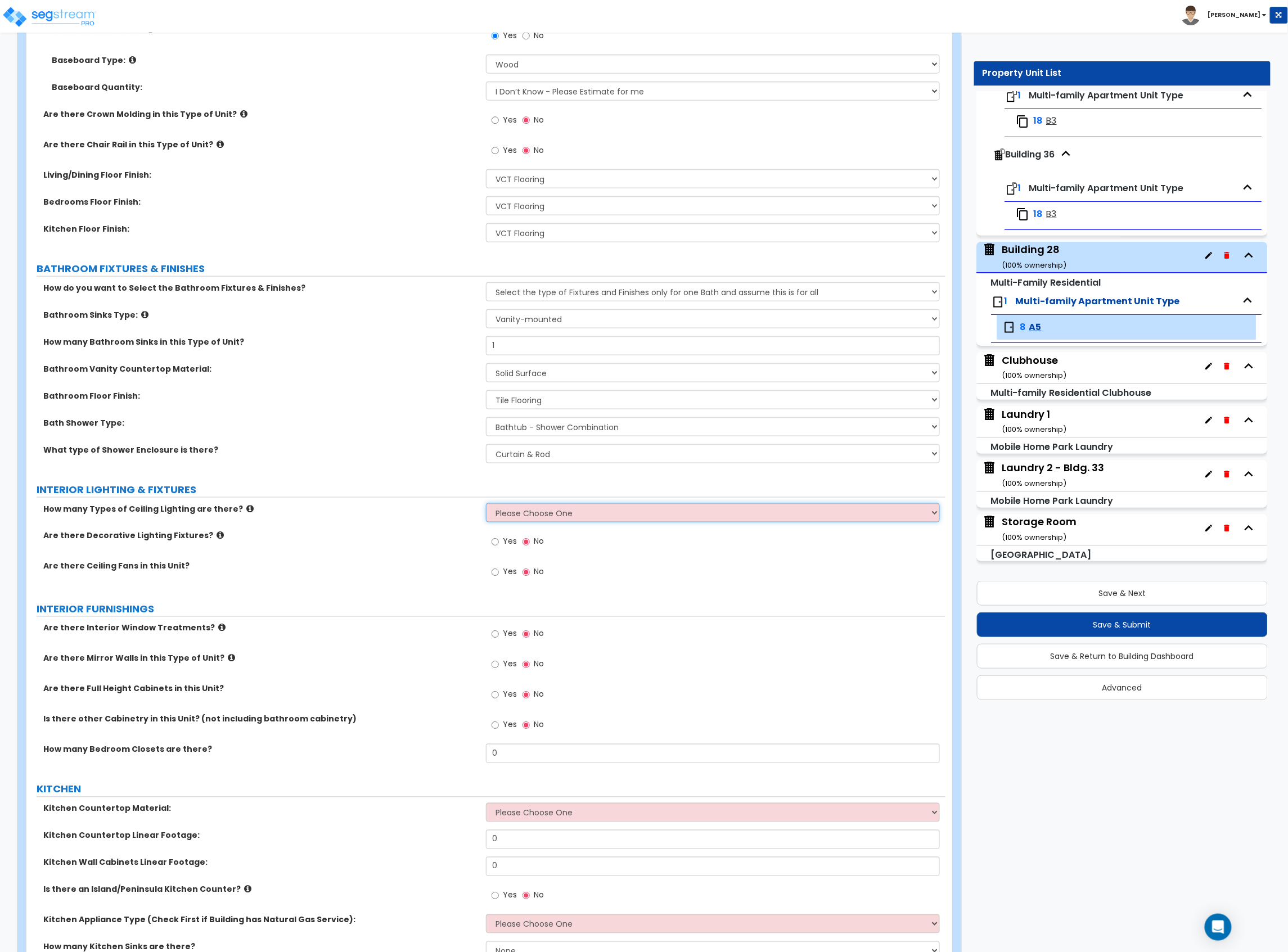
click at [522, 519] on select "Please Choose One 1 2 3" at bounding box center [713, 512] width 454 height 19
select select "1"
click at [486, 504] on select "Please Choose One 1 2 3" at bounding box center [713, 512] width 454 height 19
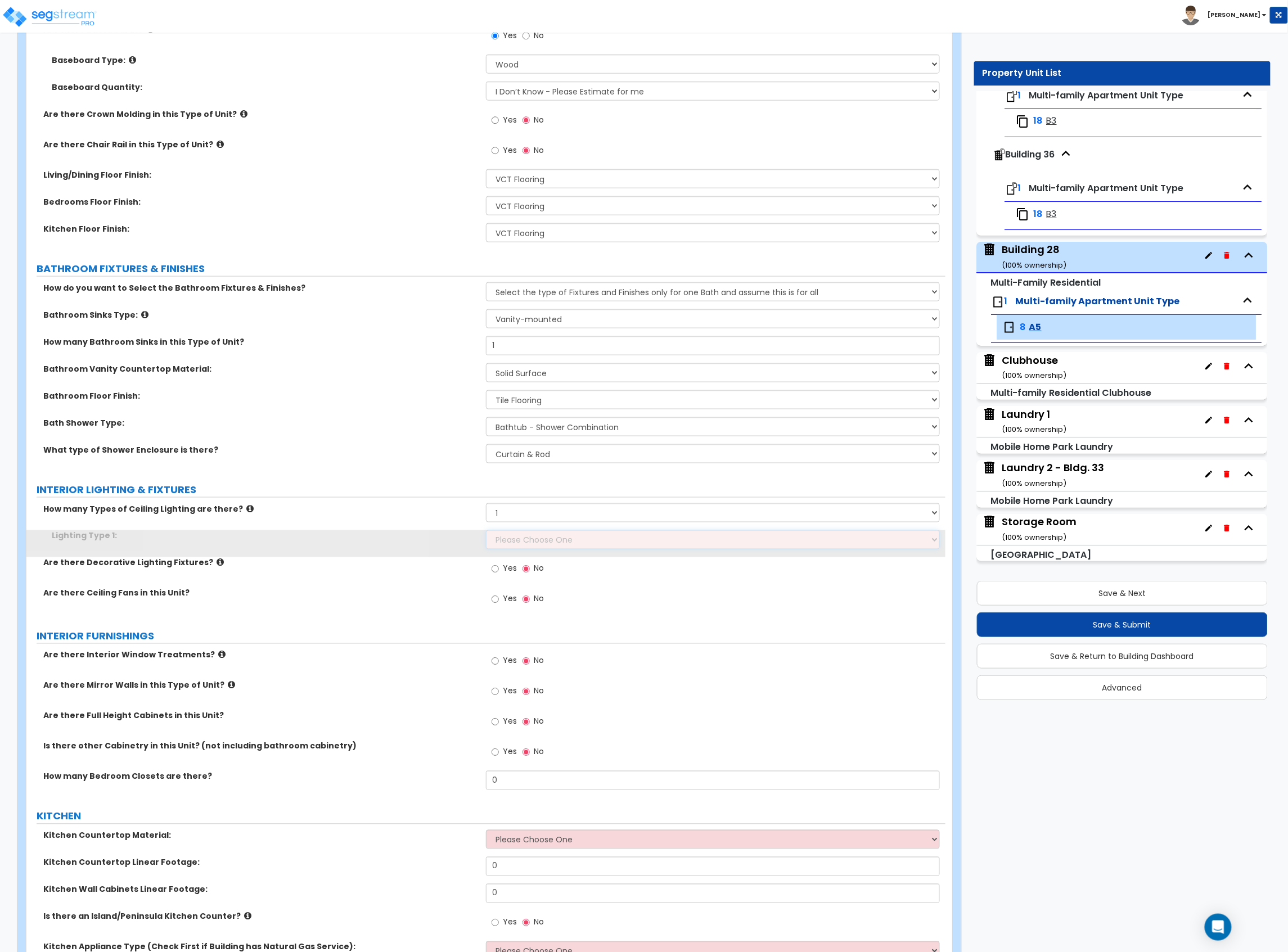
click at [529, 541] on select "Please Choose One LED Surface-Mounted LED Recessed Fluorescent Surface-Mounted …" at bounding box center [713, 539] width 454 height 19
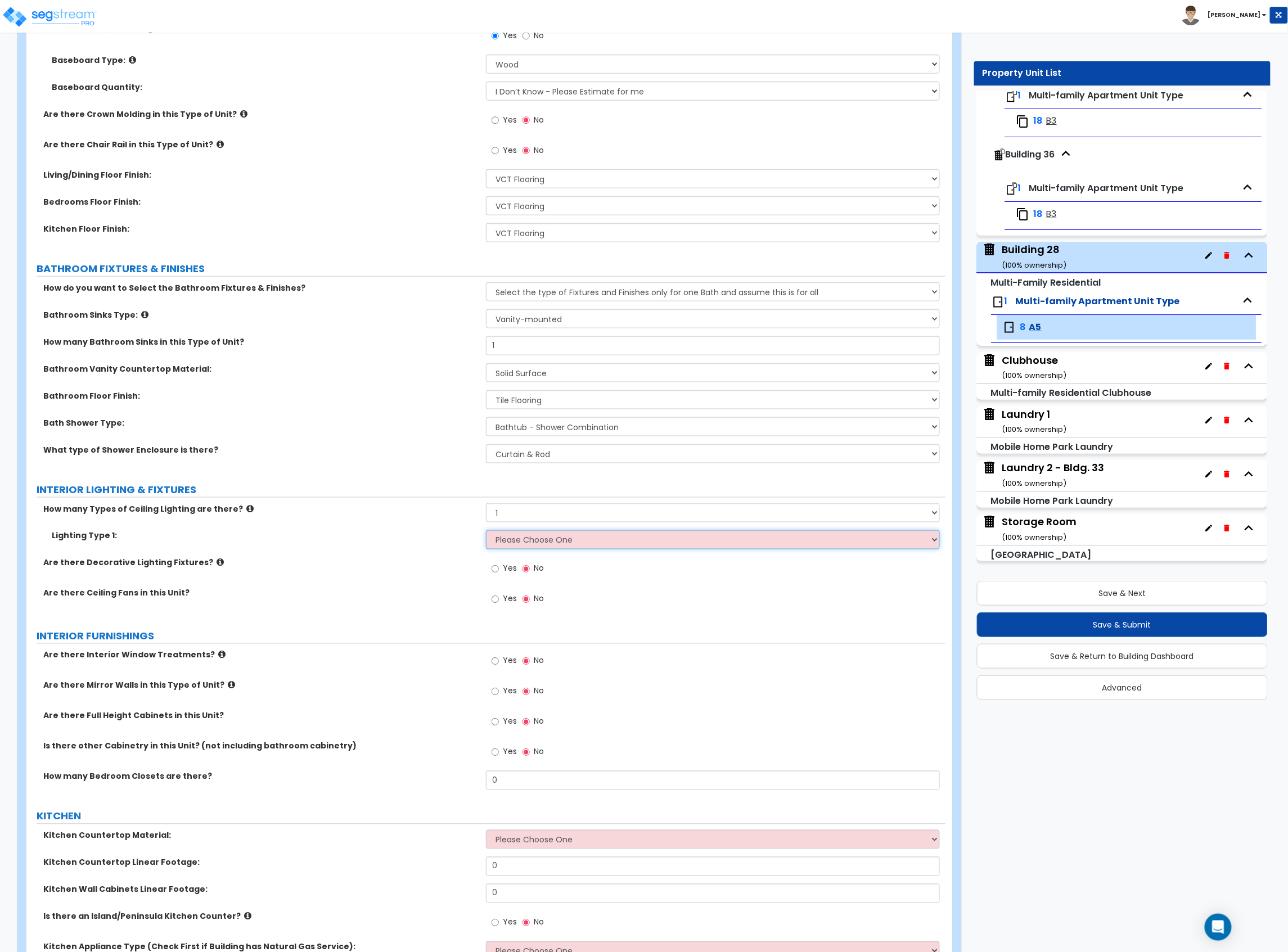
select select "3"
click at [486, 531] on select "Please Choose One LED Surface-Mounted LED Recessed Fluorescent Surface-Mounted …" at bounding box center [713, 539] width 454 height 19
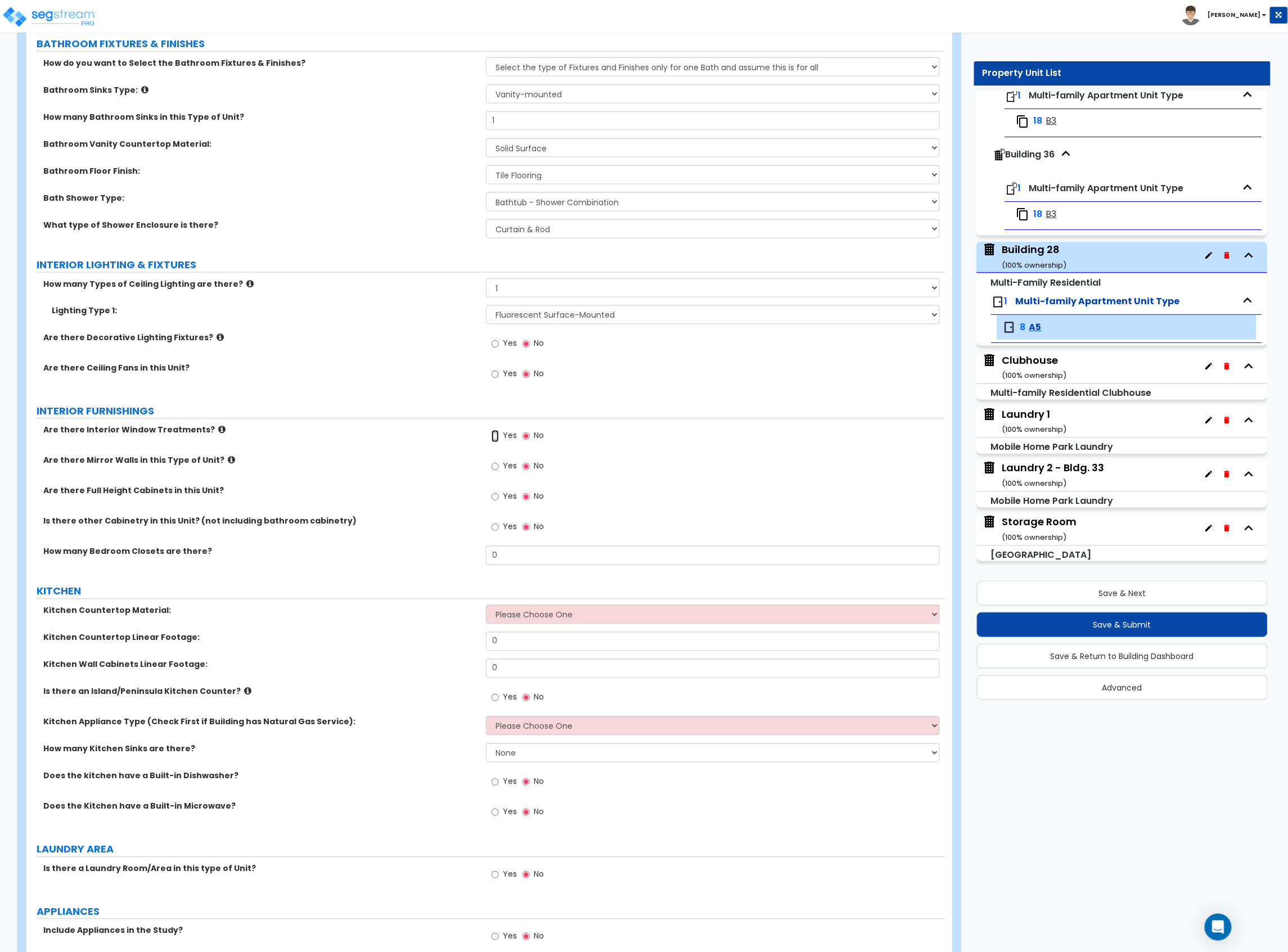
click at [493, 433] on input "Yes" at bounding box center [495, 436] width 7 height 12
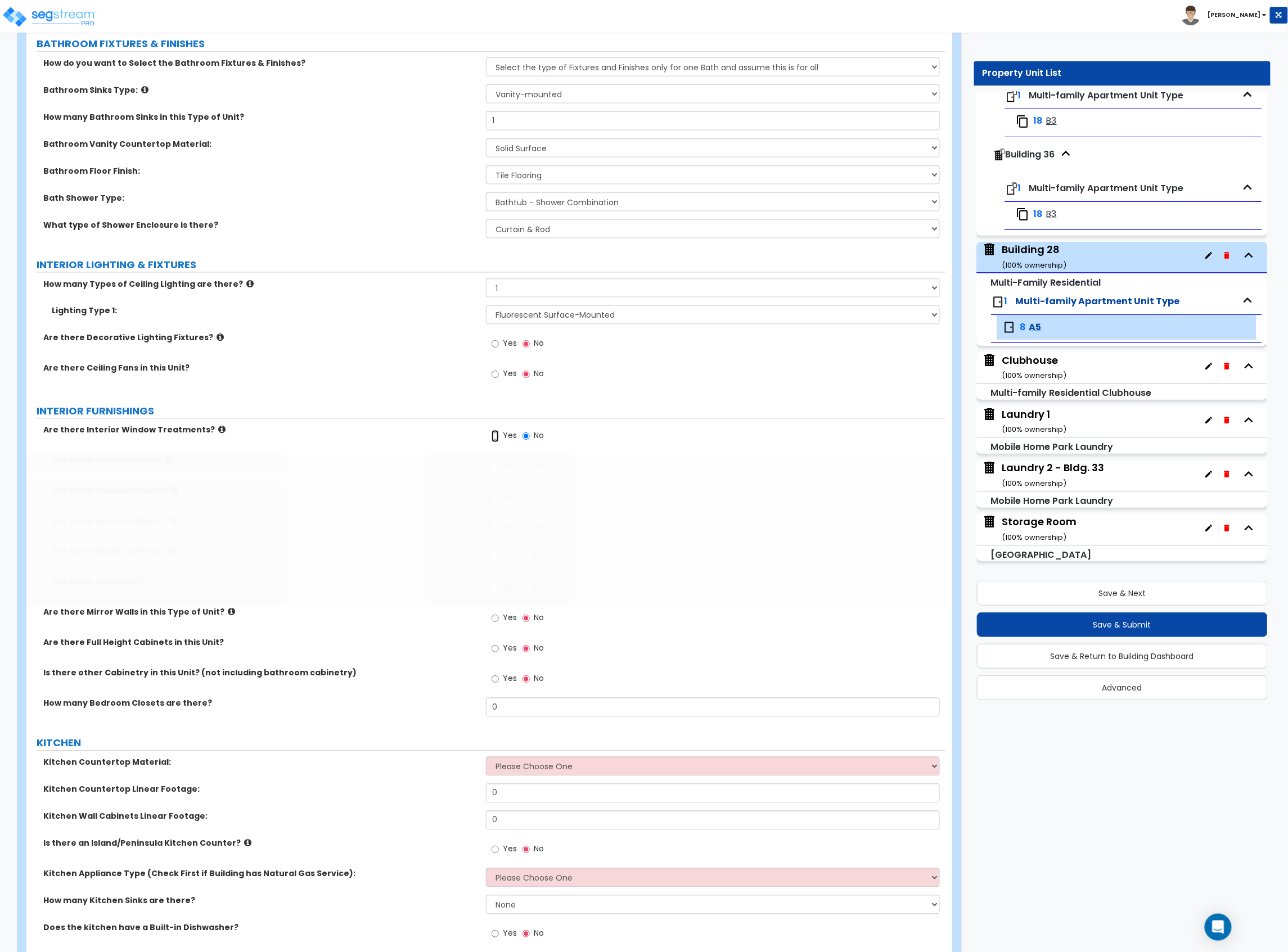
radio input "true"
click at [500, 534] on label "Yes" at bounding box center [505, 528] width 26 height 19
click at [499, 533] on input "Yes" at bounding box center [495, 527] width 7 height 12
radio input "true"
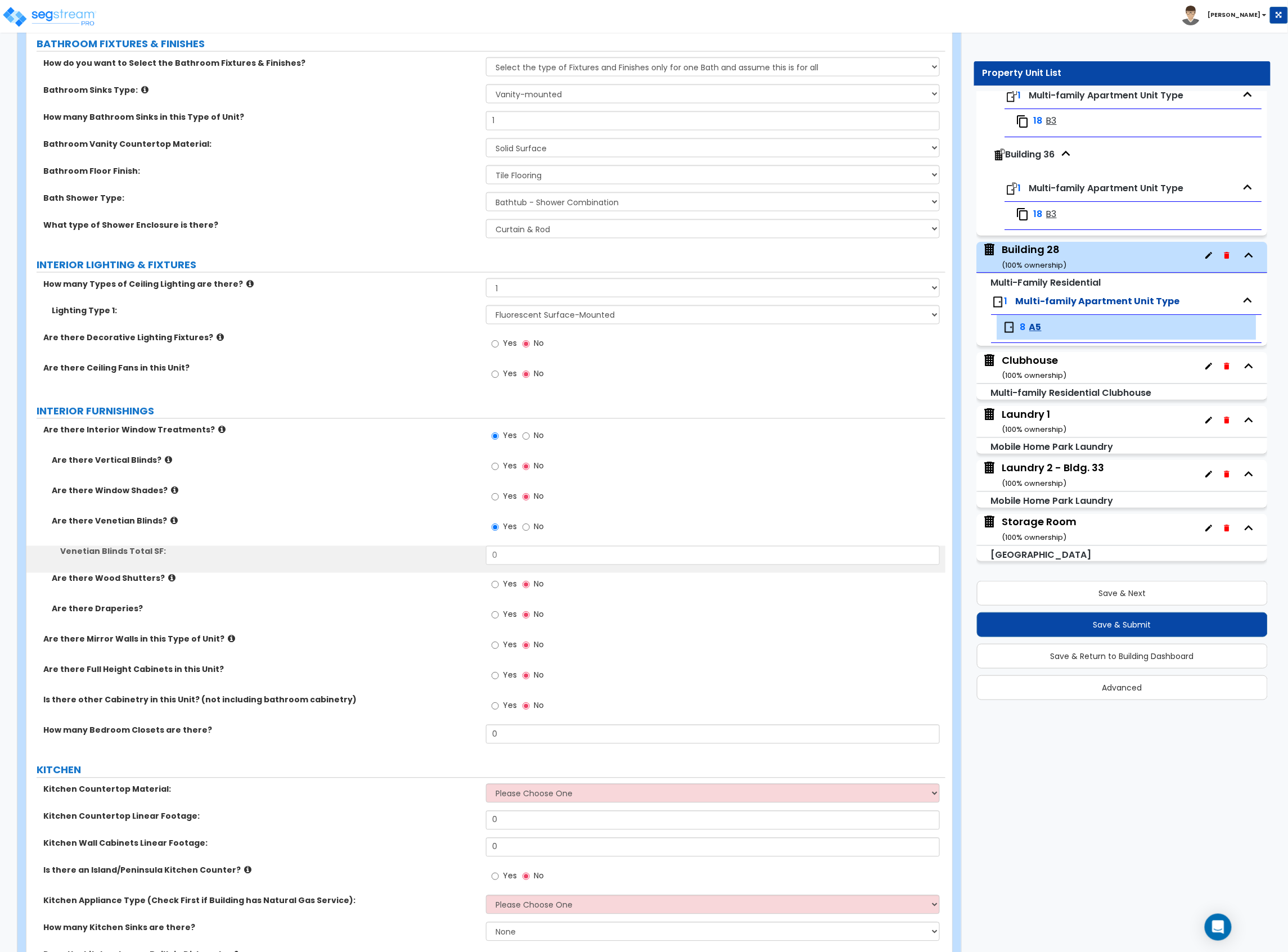
drag, startPoint x: 503, startPoint y: 570, endPoint x: 484, endPoint y: 560, distance: 21.5
click at [478, 572] on div "Venetian Blinds Total SF: 0" at bounding box center [485, 560] width 919 height 27
drag, startPoint x: 502, startPoint y: 557, endPoint x: 453, endPoint y: 560, distance: 49.1
click at [458, 563] on div "Venetian Blinds Total SF: 0" at bounding box center [485, 560] width 919 height 27
type input "36"
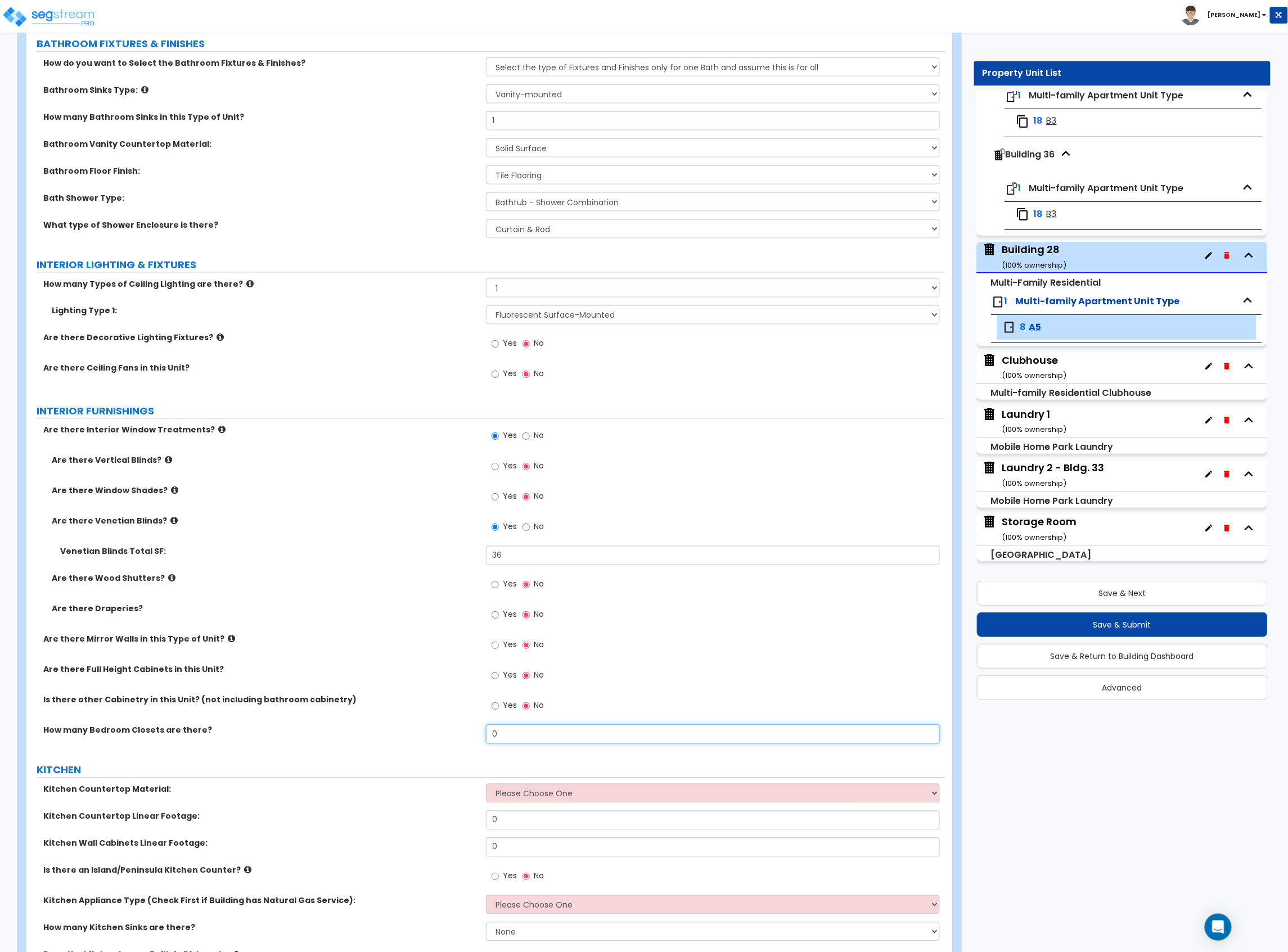
drag, startPoint x: 516, startPoint y: 732, endPoint x: 512, endPoint y: 741, distance: 9.8
click at [514, 734] on input "0" at bounding box center [713, 734] width 454 height 19
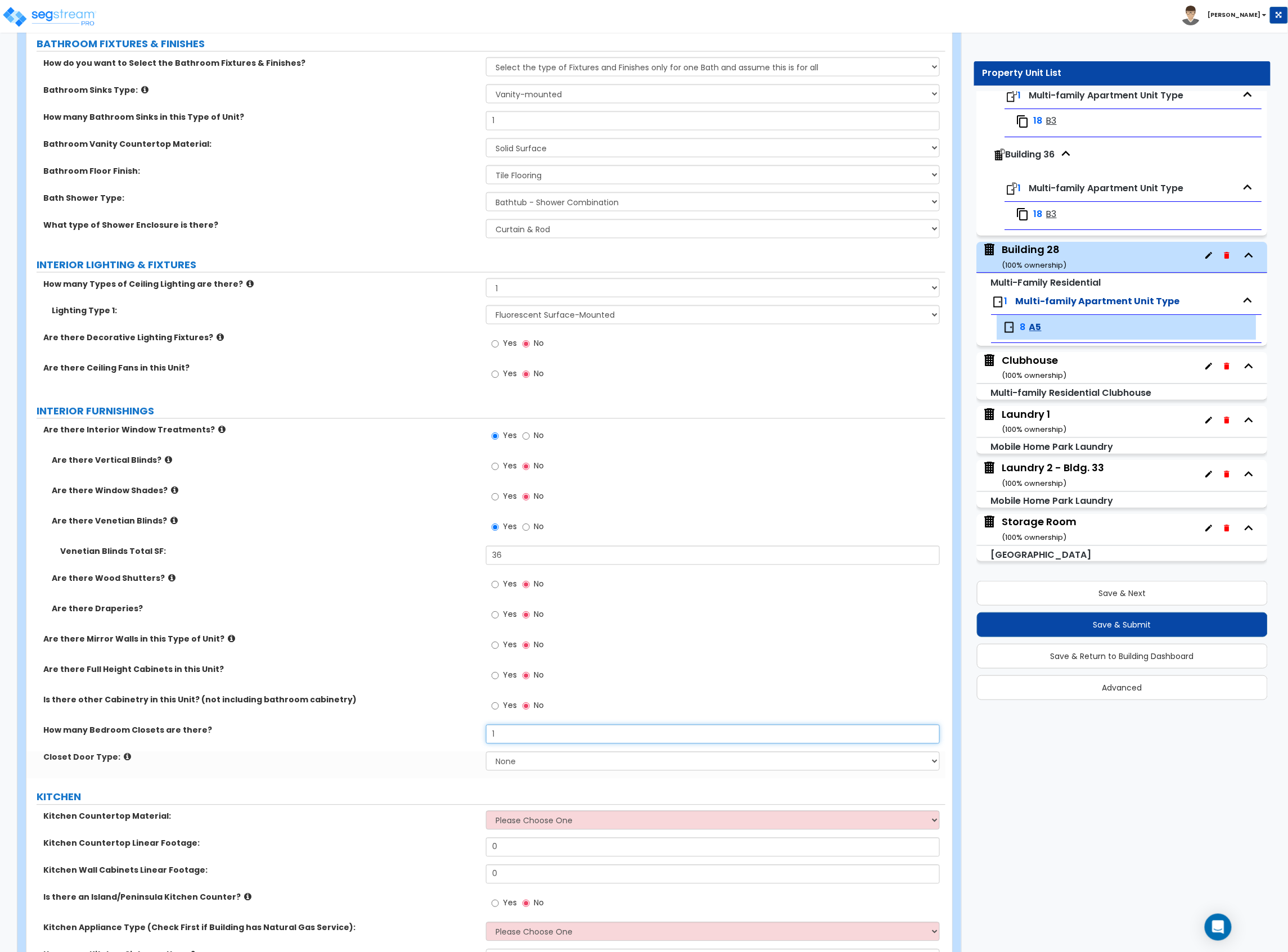
type input "1"
drag, startPoint x: 536, startPoint y: 768, endPoint x: 539, endPoint y: 763, distance: 5.8
click at [536, 768] on select "None Bi-fold Louvered Doors Bi-fold Panel Doors Sliding Doors Hinged Wood Door" at bounding box center [713, 761] width 454 height 19
select select "3"
click at [486, 753] on select "None Bi-fold Louvered Doors Bi-fold Panel Doors Sliding Doors Hinged Wood Door" at bounding box center [713, 761] width 454 height 19
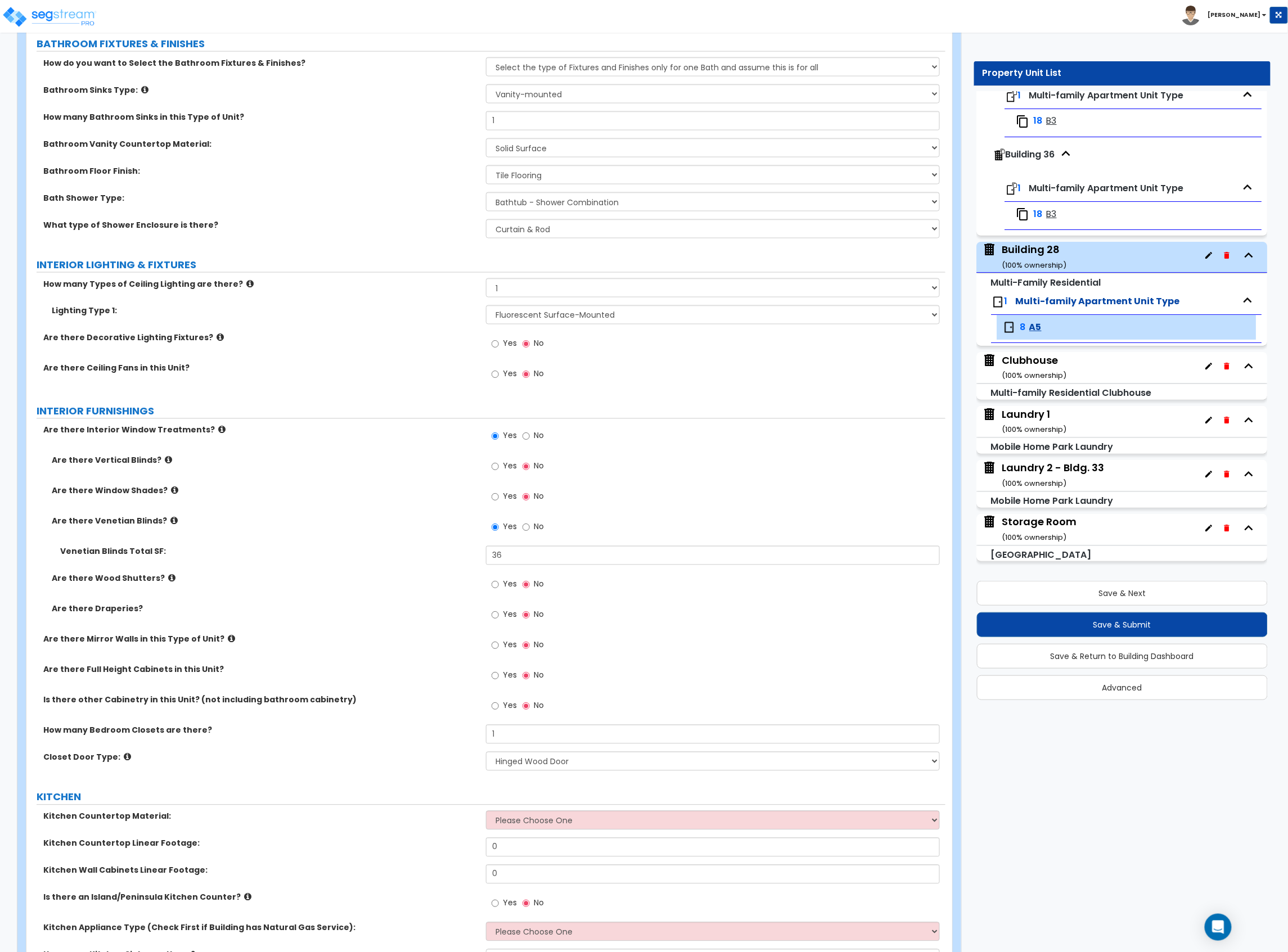
click at [417, 765] on div "Closet Door Type: None Bi-fold Louvered Doors Bi-fold Panel Doors Sliding Doors…" at bounding box center [485, 765] width 919 height 27
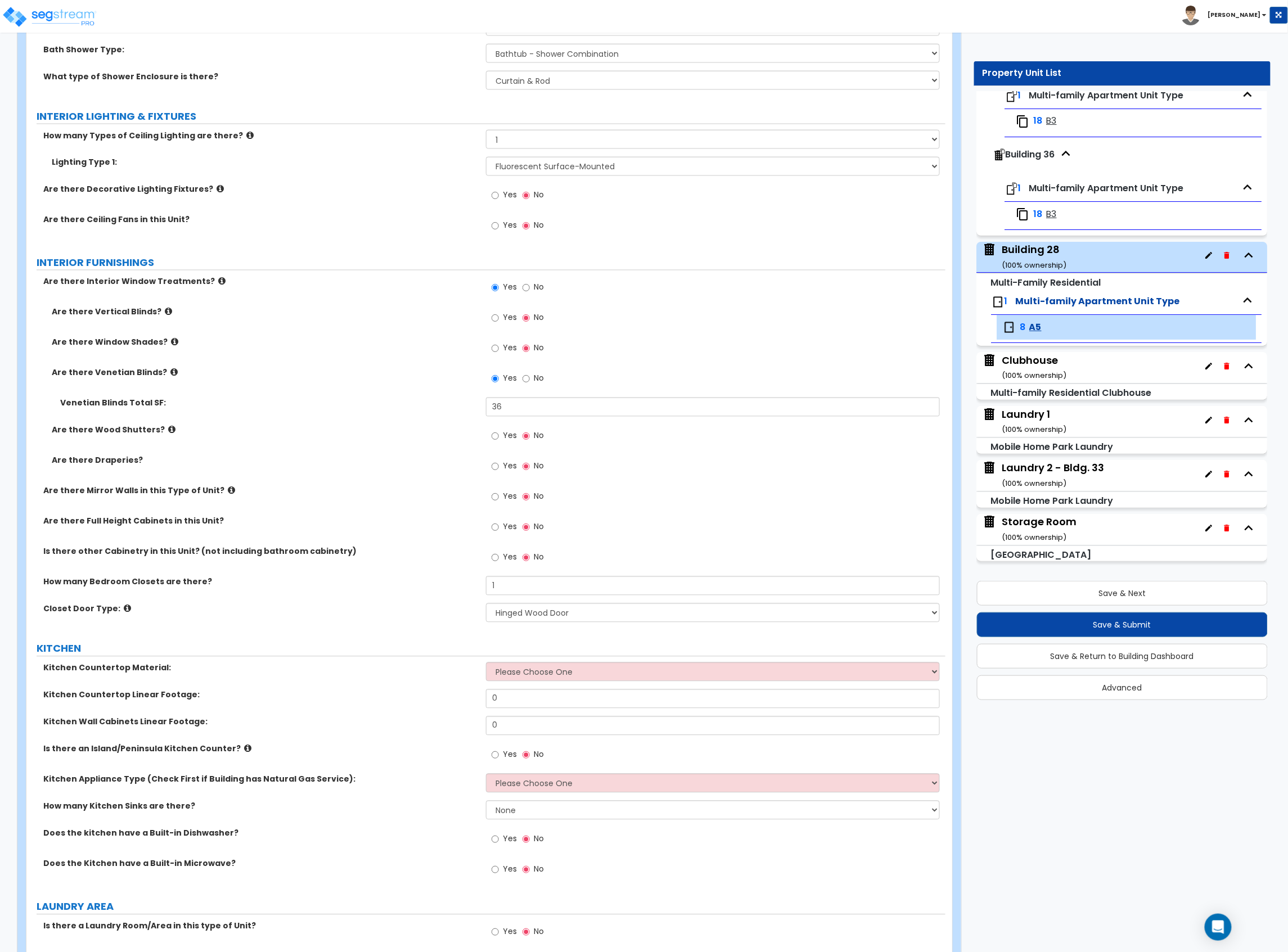
scroll to position [824, 0]
click at [559, 648] on label "KITCHEN" at bounding box center [491, 648] width 909 height 15
click at [546, 674] on select "Please Choose One Plastic Laminate Solid Surface Stone Quartz Marble Tile Wood …" at bounding box center [713, 670] width 454 height 19
select select "2"
click at [486, 663] on select "Please Choose One Plastic Laminate Solid Surface Stone Quartz Marble Tile Wood …" at bounding box center [713, 670] width 454 height 19
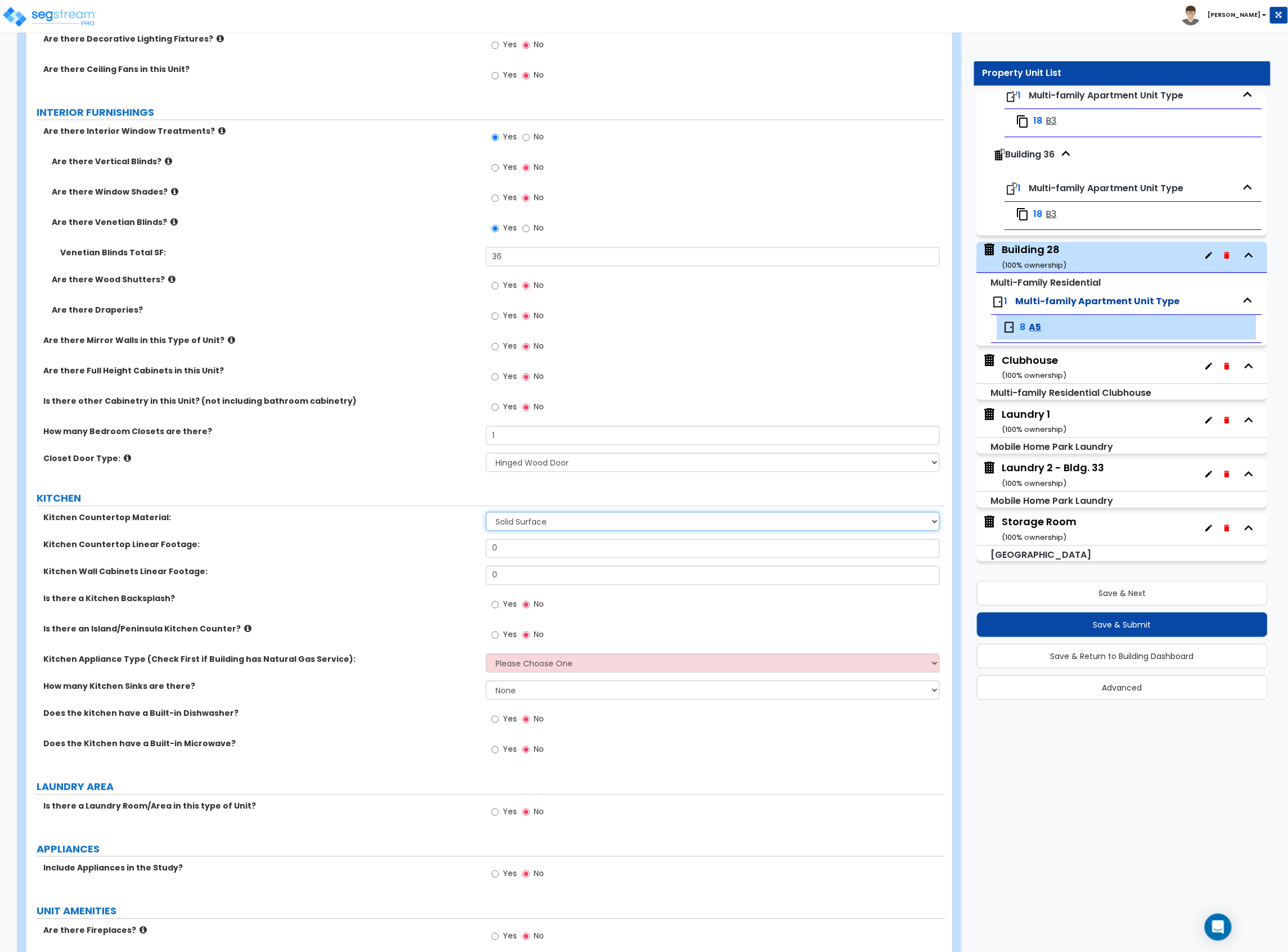
scroll to position [975, 0]
drag, startPoint x: 531, startPoint y: 547, endPoint x: 414, endPoint y: 551, distance: 117.1
click at [421, 552] on div "Kitchen Countertop Linear Footage: 0" at bounding box center [485, 552] width 919 height 27
type input "8"
drag, startPoint x: 529, startPoint y: 573, endPoint x: 428, endPoint y: 575, distance: 101.0
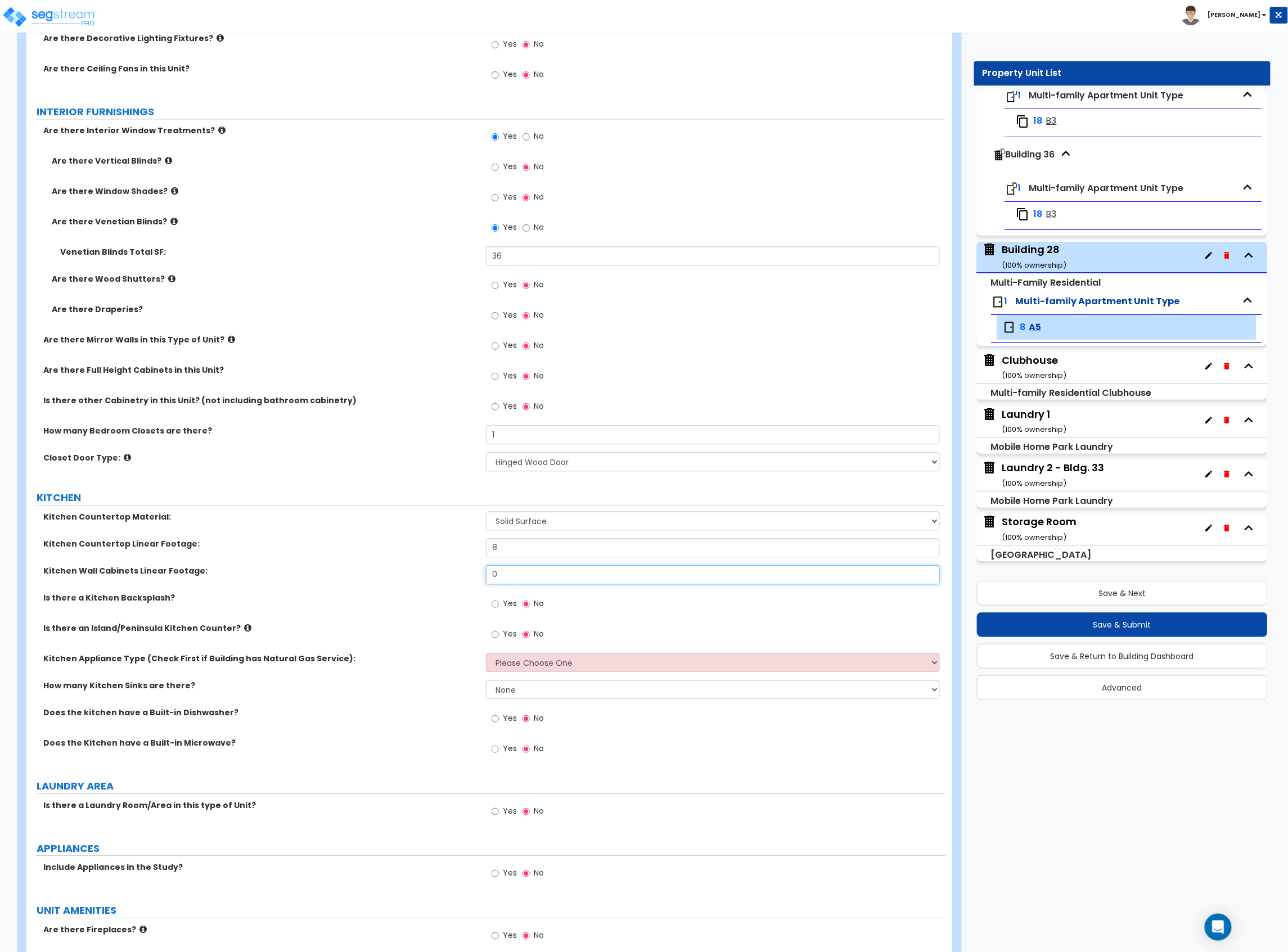
click at [431, 575] on div "Kitchen Wall Cabinets Linear Footage: 0" at bounding box center [485, 579] width 919 height 27
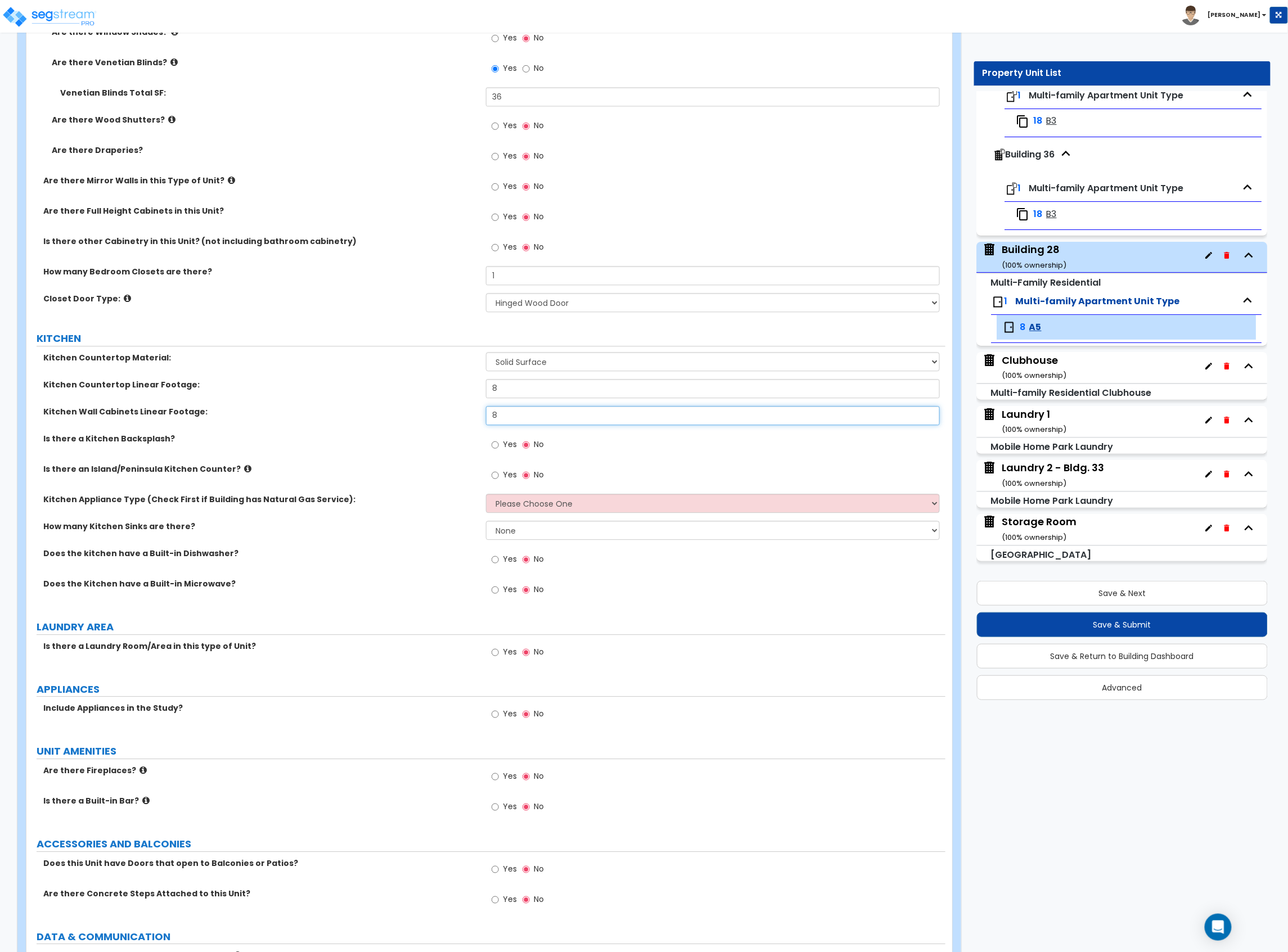
scroll to position [1200, 0]
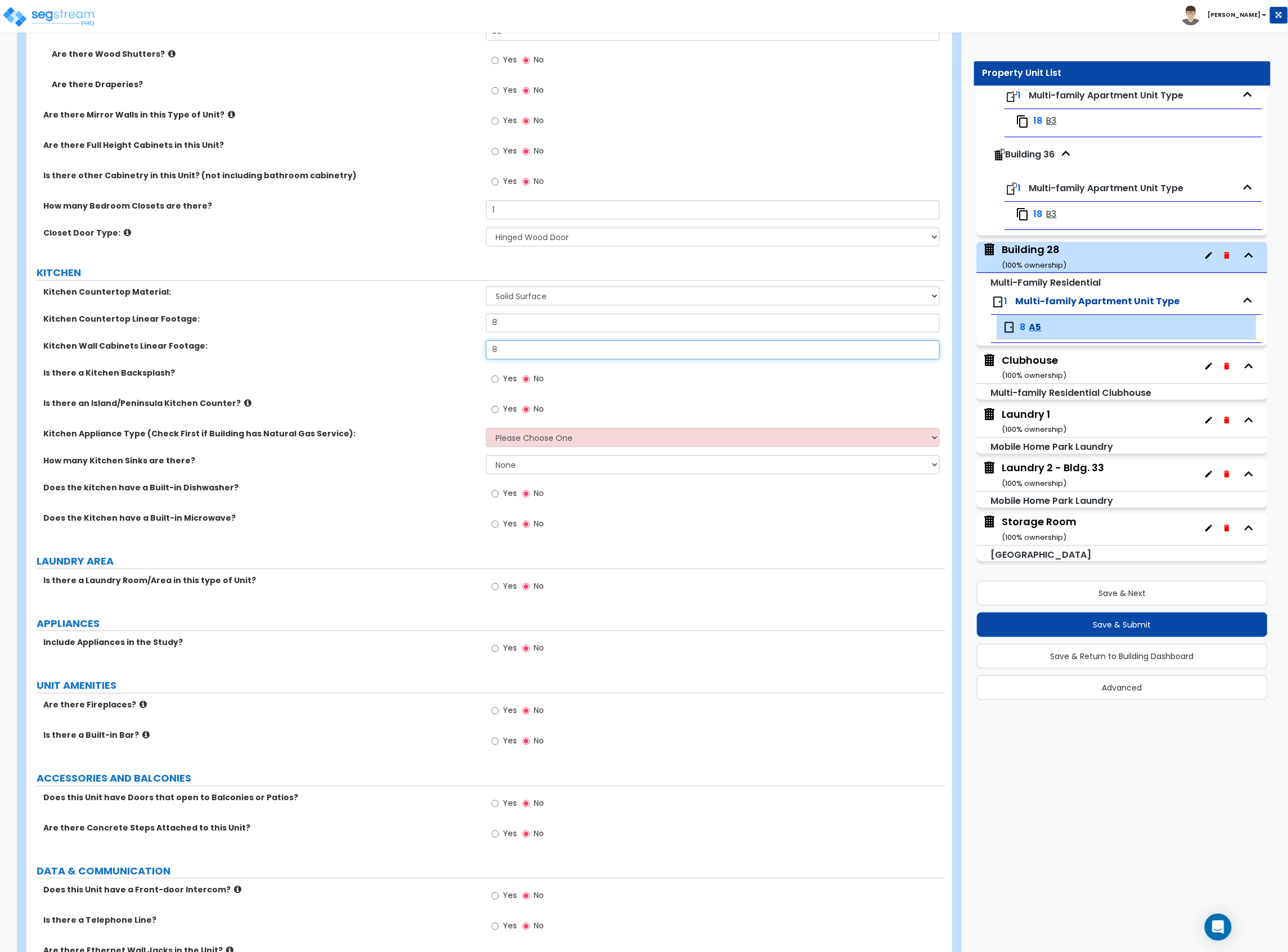
type input "8"
click at [505, 371] on div "Yes No" at bounding box center [518, 380] width 64 height 26
click at [497, 380] on input "Yes" at bounding box center [495, 378] width 7 height 12
radio input "true"
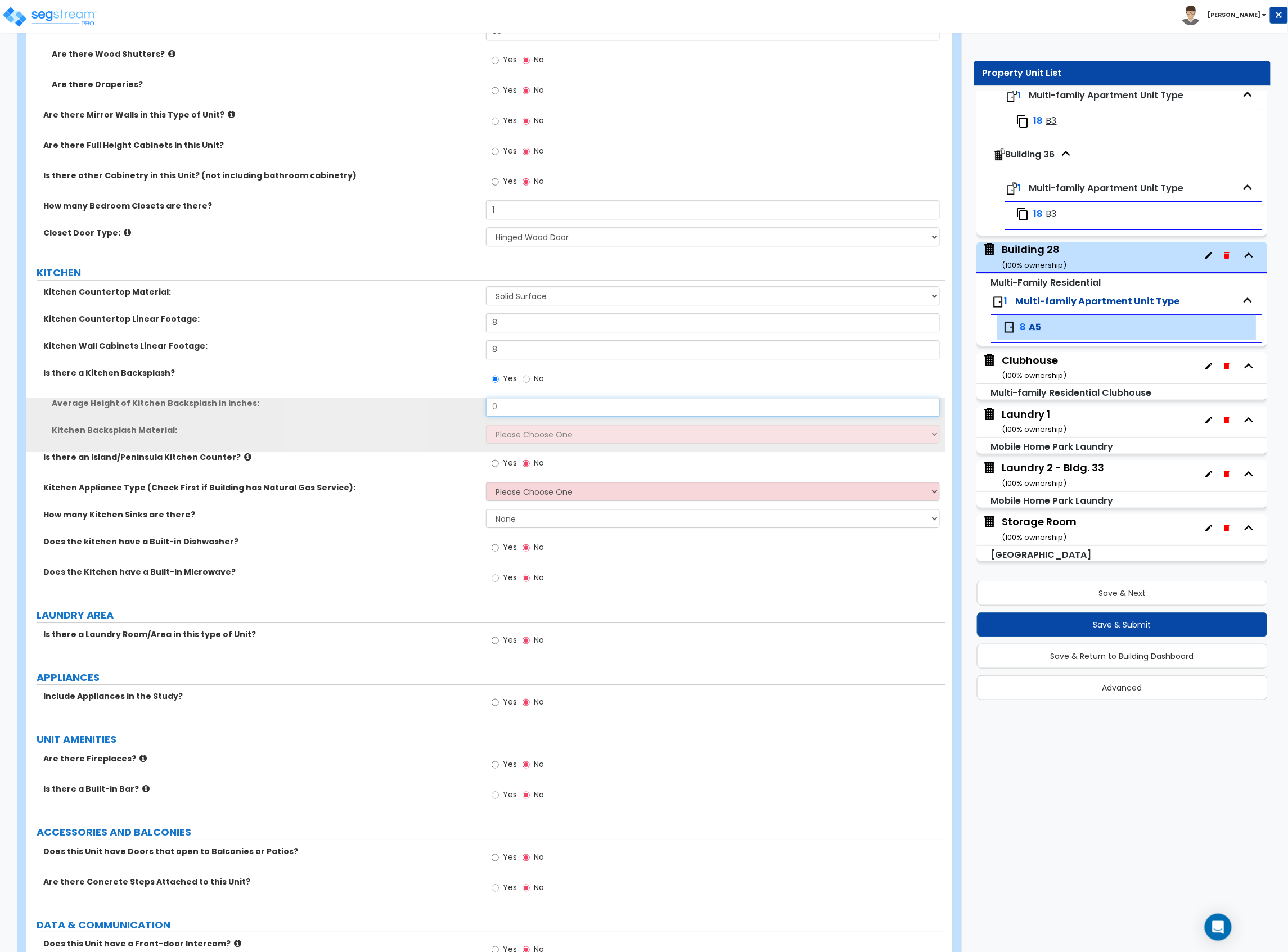
drag, startPoint x: 514, startPoint y: 403, endPoint x: 475, endPoint y: 419, distance: 42.2
click at [482, 416] on div "Average Height of Kitchen Backsplash in inches: 0" at bounding box center [485, 411] width 919 height 27
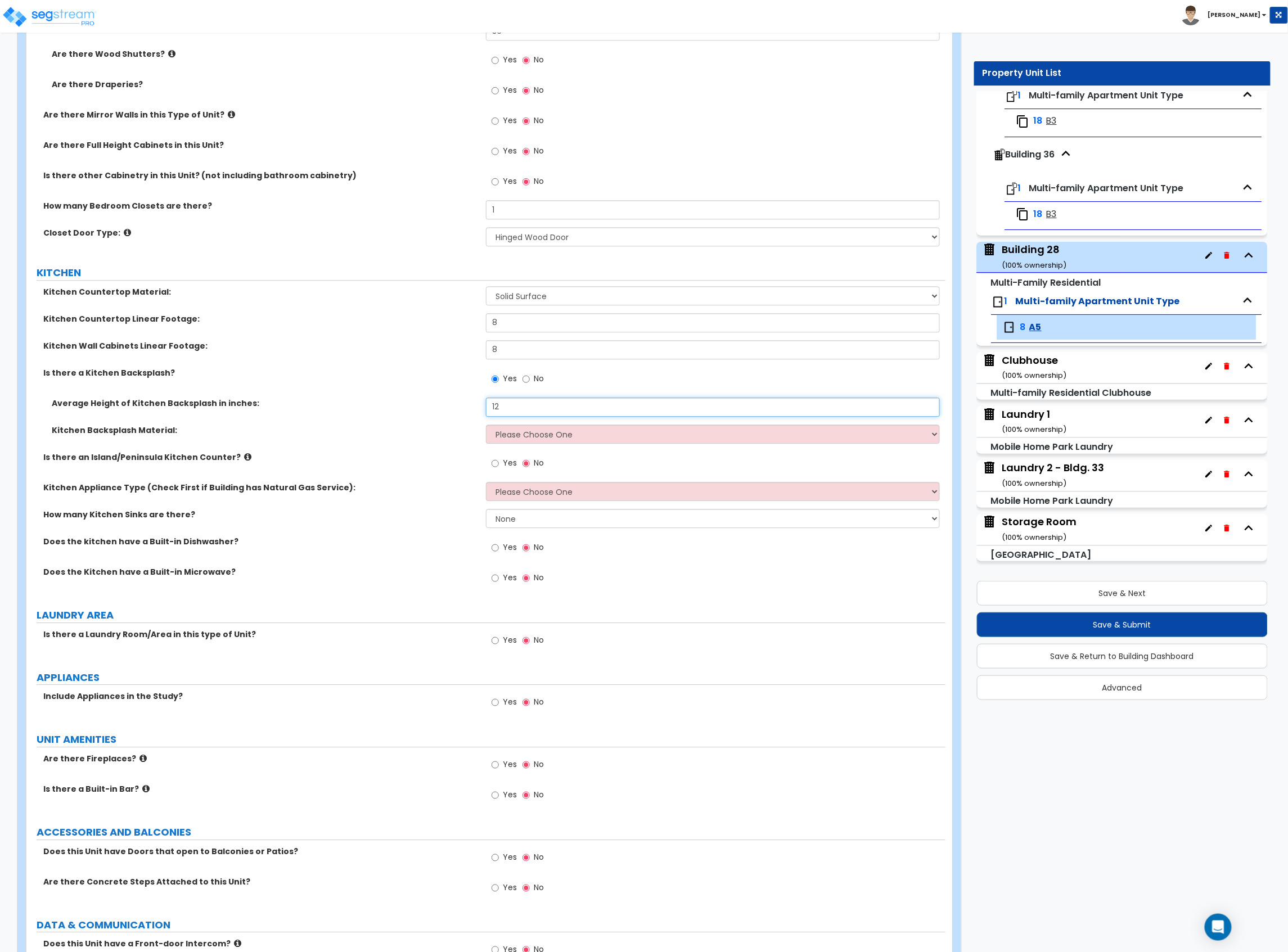
type input "12"
click at [510, 443] on select "Please Choose One Plastic Laminate Solid Surface Stone Quartz Tile Stainless St…" at bounding box center [713, 433] width 454 height 19
select select "6"
click at [486, 426] on select "Please Choose One Plastic Laminate Solid Surface Stone Quartz Tile Stainless St…" at bounding box center [713, 433] width 454 height 19
click at [497, 469] on input "Yes" at bounding box center [495, 463] width 7 height 12
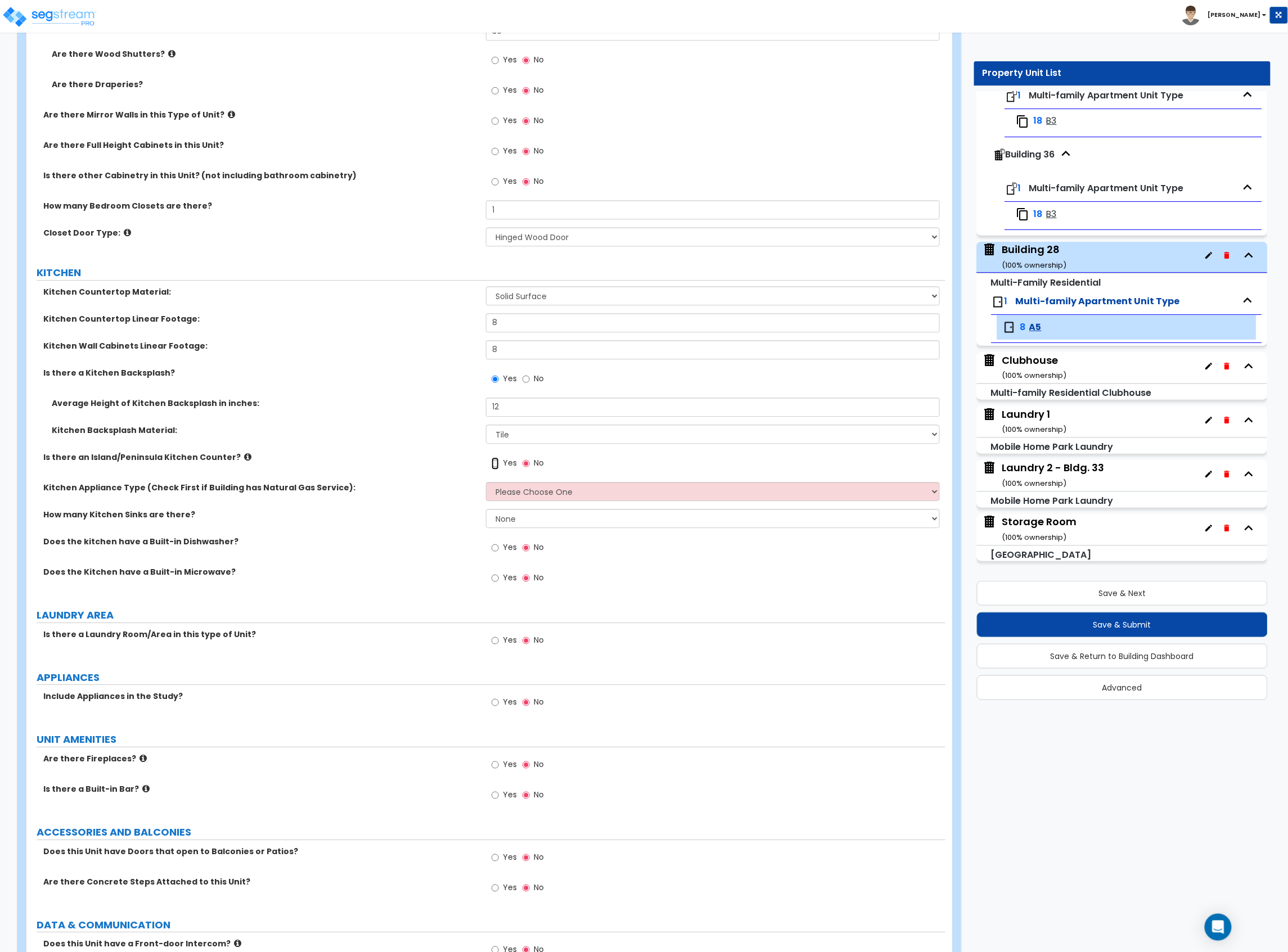
radio input "true"
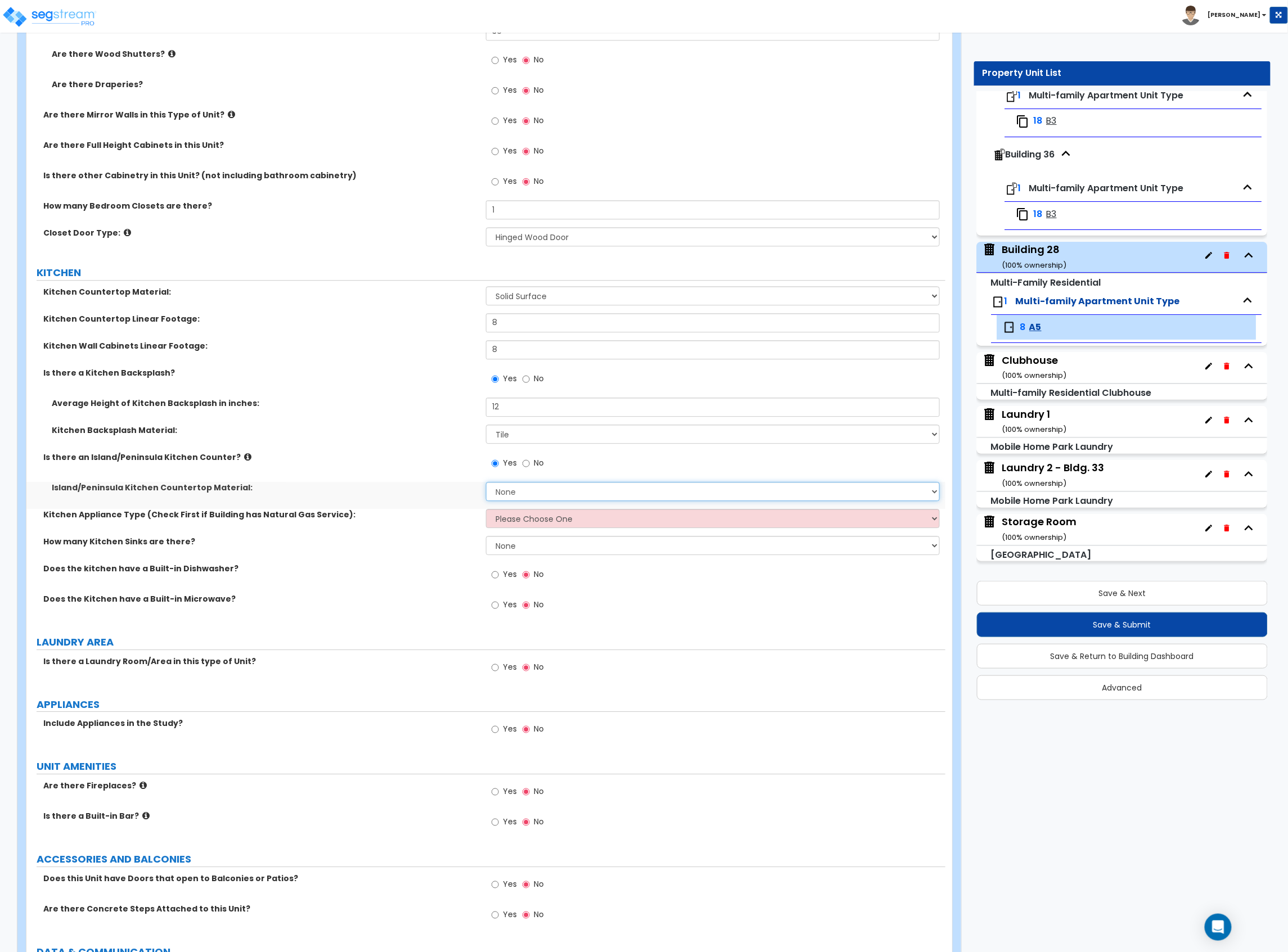
click at [510, 499] on select "None Plastic Laminate Solid Surface Stone Quartz Marble Tile Wood Stainless Ste…" at bounding box center [713, 491] width 454 height 19
select select "2"
click at [486, 484] on select "None Plastic Laminate Solid Surface Stone Quartz Marble Tile Wood Stainless Ste…" at bounding box center [713, 491] width 454 height 19
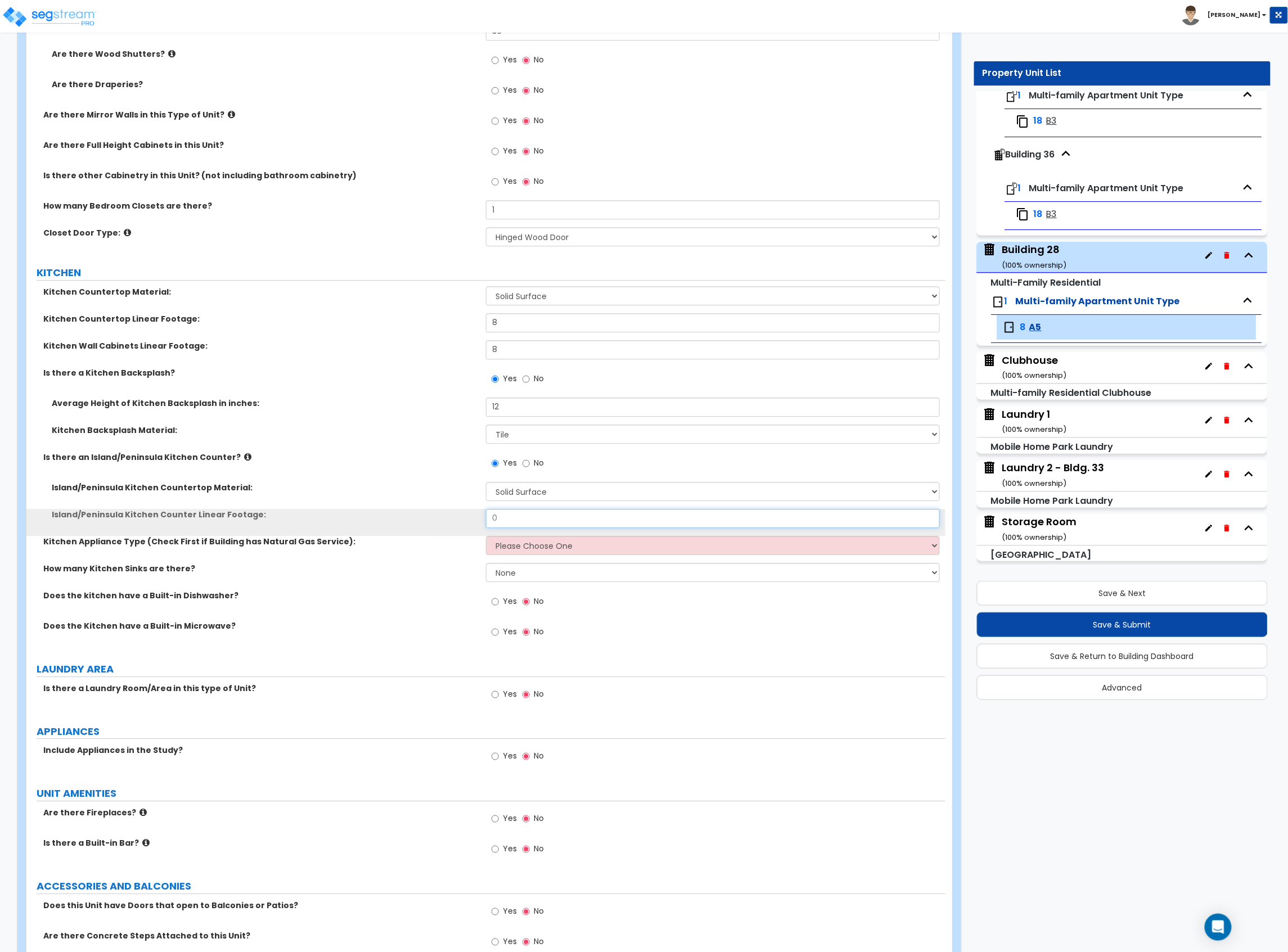
drag, startPoint x: 519, startPoint y: 524, endPoint x: 395, endPoint y: 519, distance: 124.1
click at [403, 521] on div "Island/Peninsula Kitchen Counter Linear Footage: 0" at bounding box center [485, 522] width 919 height 27
type input "6"
click at [556, 541] on select "Please Choose One Gas Electric" at bounding box center [713, 545] width 454 height 19
select select "2"
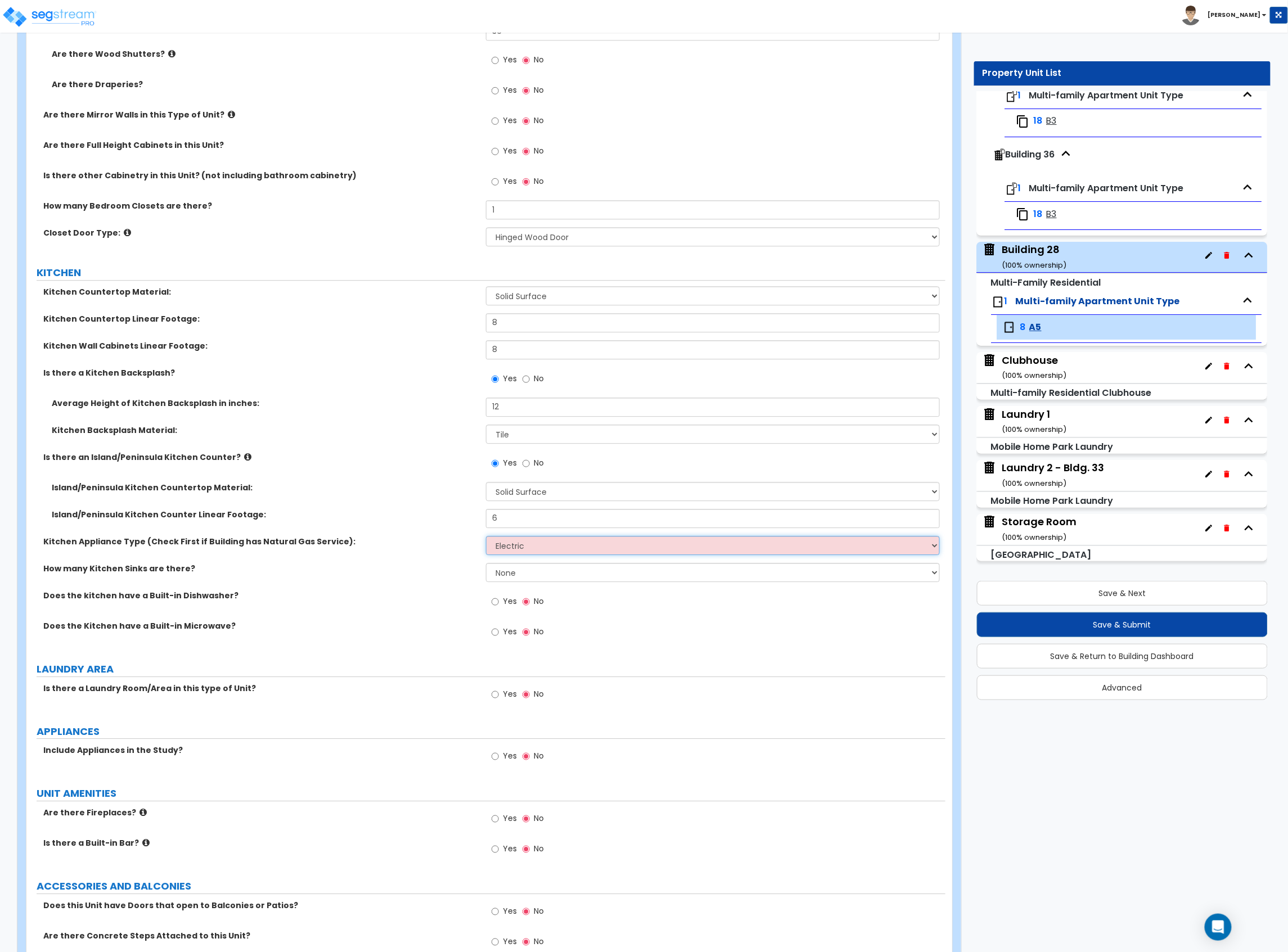
click at [486, 538] on select "Please Choose One Gas Electric" at bounding box center [713, 545] width 454 height 19
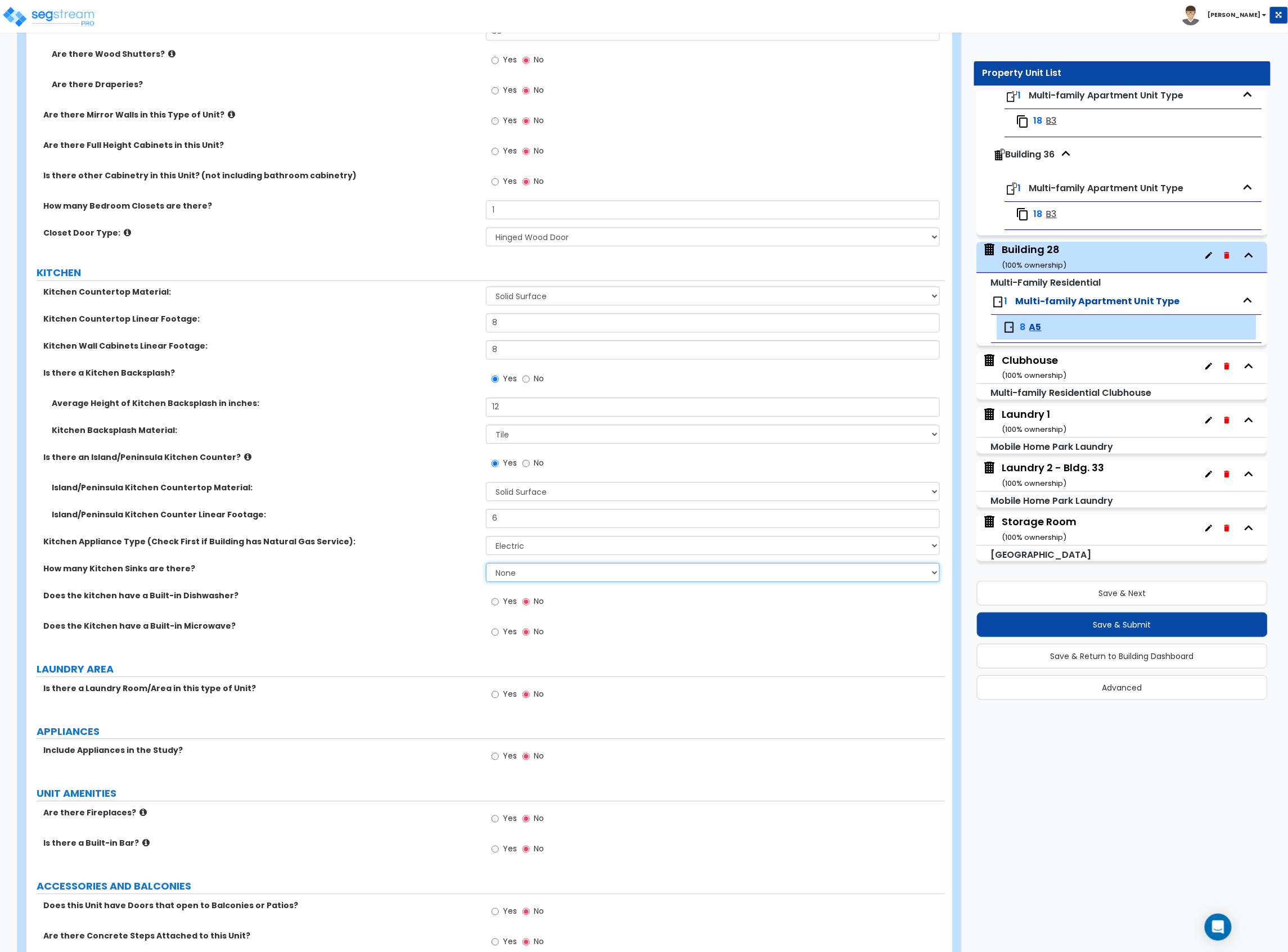
click at [517, 570] on select "None 1 2 3" at bounding box center [713, 572] width 454 height 19
select select "1"
click at [486, 565] on select "None 1 2 3" at bounding box center [713, 572] width 454 height 19
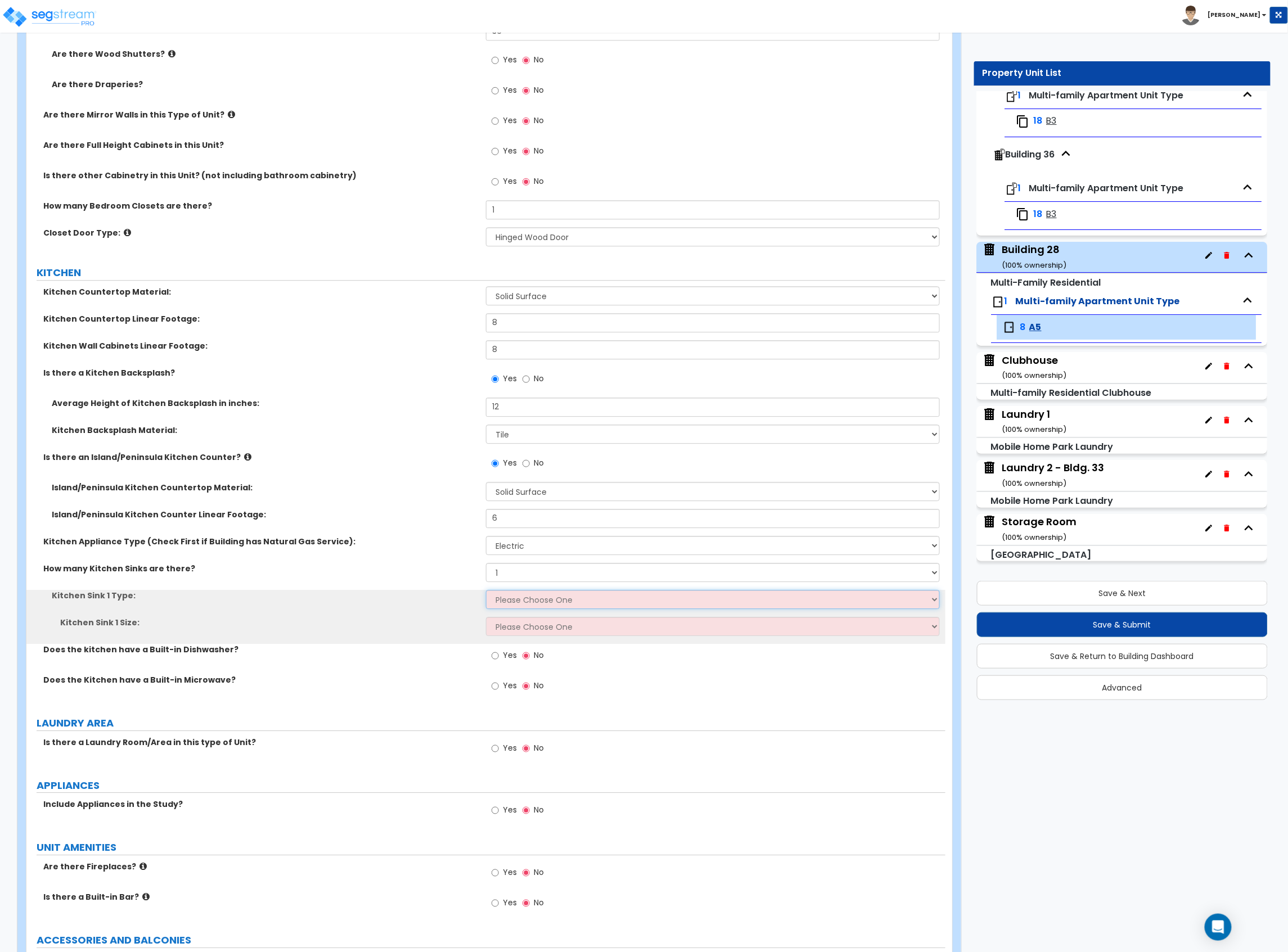
click at [515, 596] on select "Please Choose One Stainless Steel Porcelain Enamel Cast Iron Granite Composite" at bounding box center [713, 599] width 454 height 19
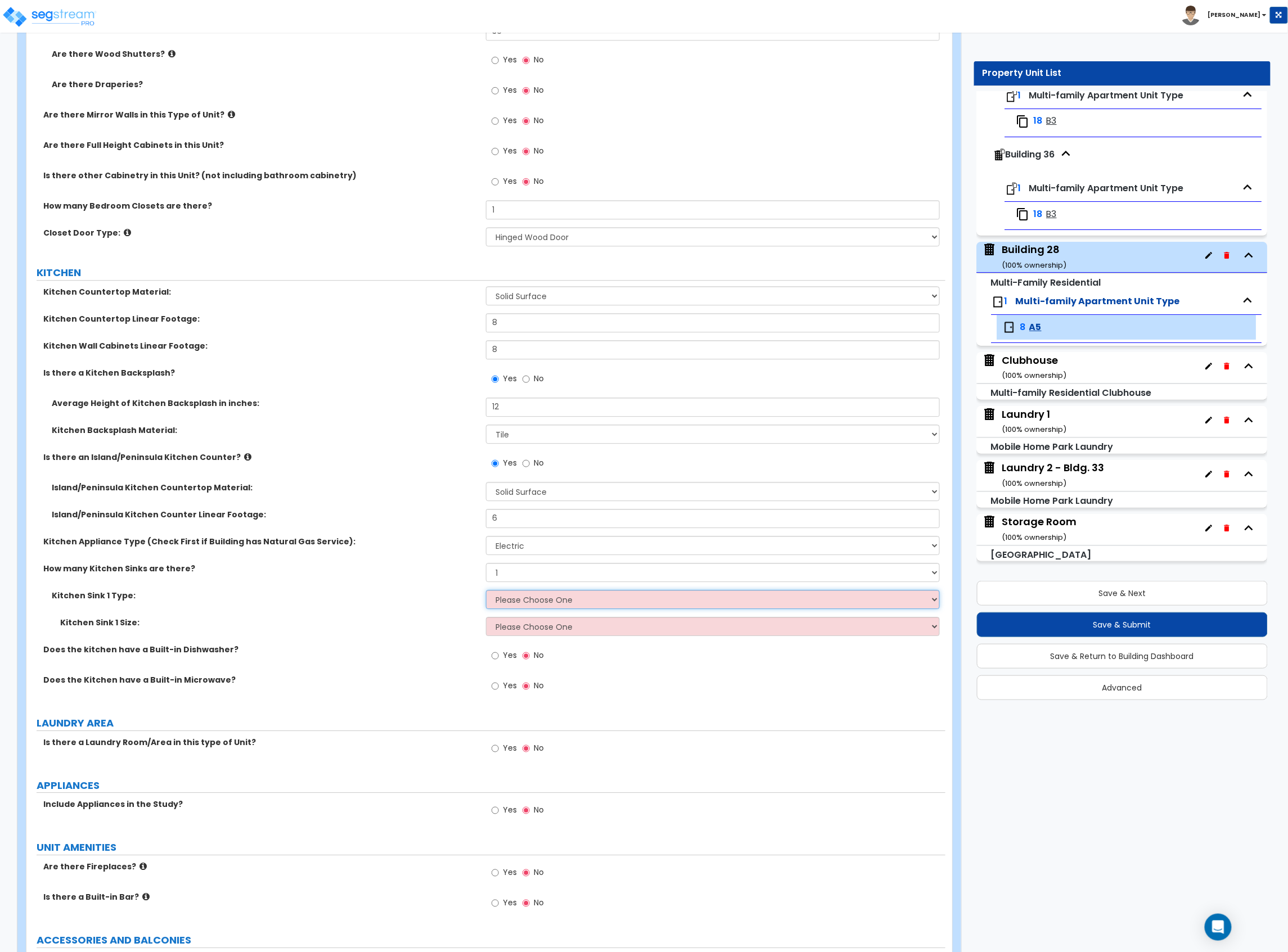
select select "1"
click at [486, 592] on select "Please Choose One Stainless Steel Porcelain Enamel Cast Iron Granite Composite" at bounding box center [713, 599] width 454 height 19
click at [519, 622] on select "Please Choose One Single Sink Double Sink" at bounding box center [713, 626] width 454 height 19
select select "2"
click at [486, 619] on select "Please Choose One Single Sink Double Sink" at bounding box center [713, 626] width 454 height 19
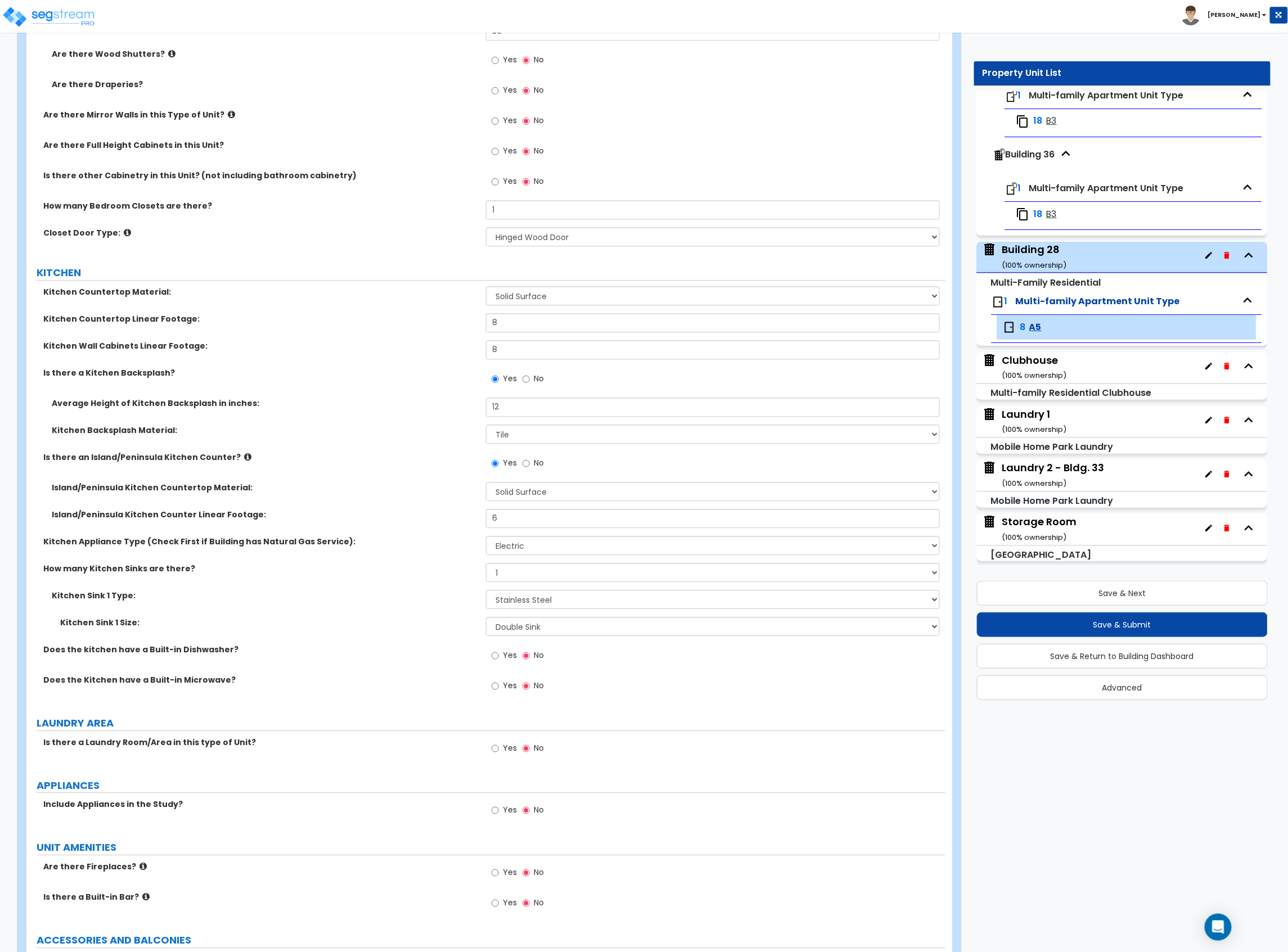
click at [424, 673] on div "Does the kitchen have a Built-in Dishwasher? Yes No" at bounding box center [485, 659] width 919 height 31
click at [505, 659] on span "Yes" at bounding box center [510, 655] width 14 height 11
click at [499, 659] on input "Yes" at bounding box center [495, 655] width 7 height 12
radio input "true"
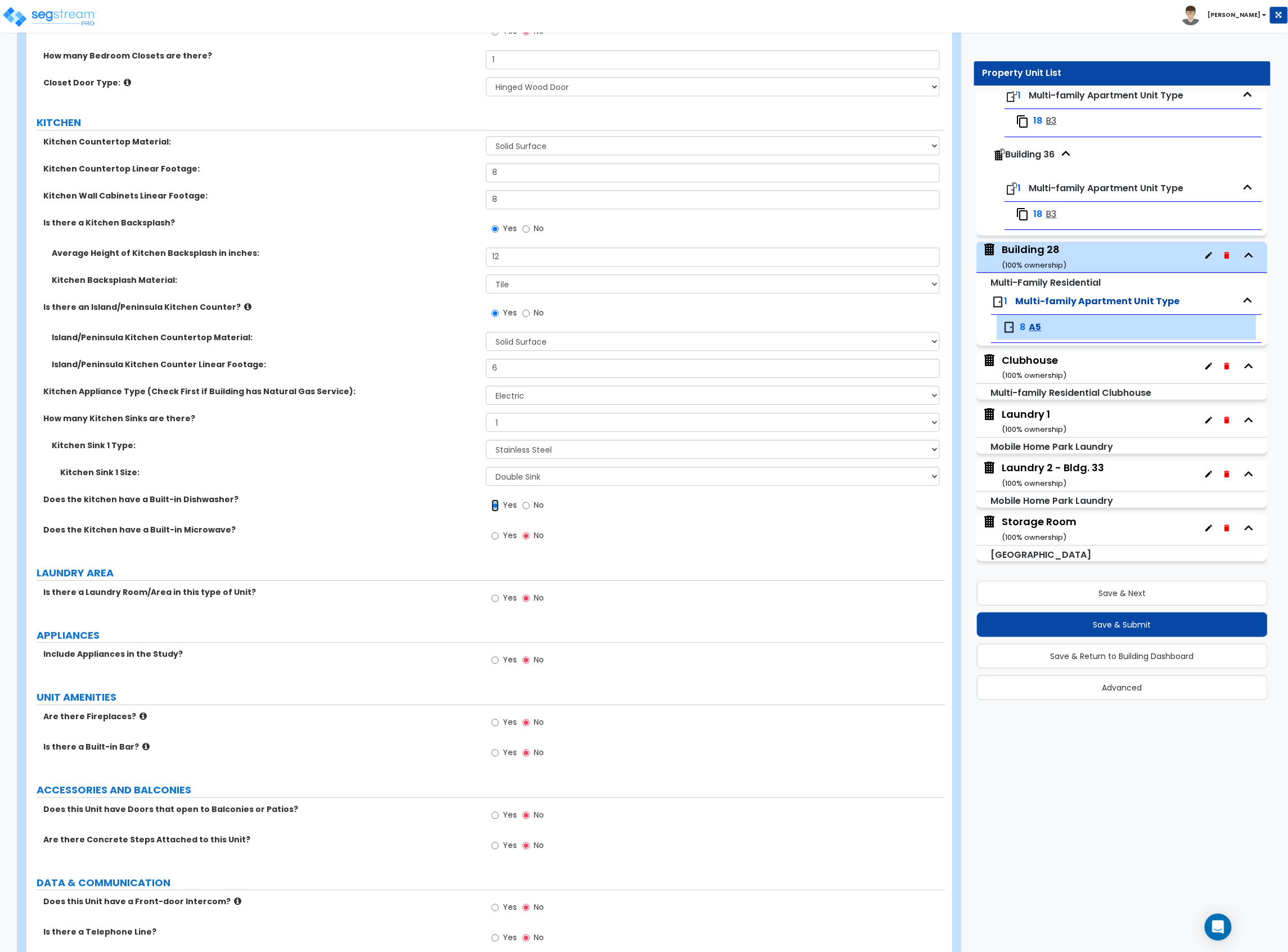
scroll to position [1498, 0]
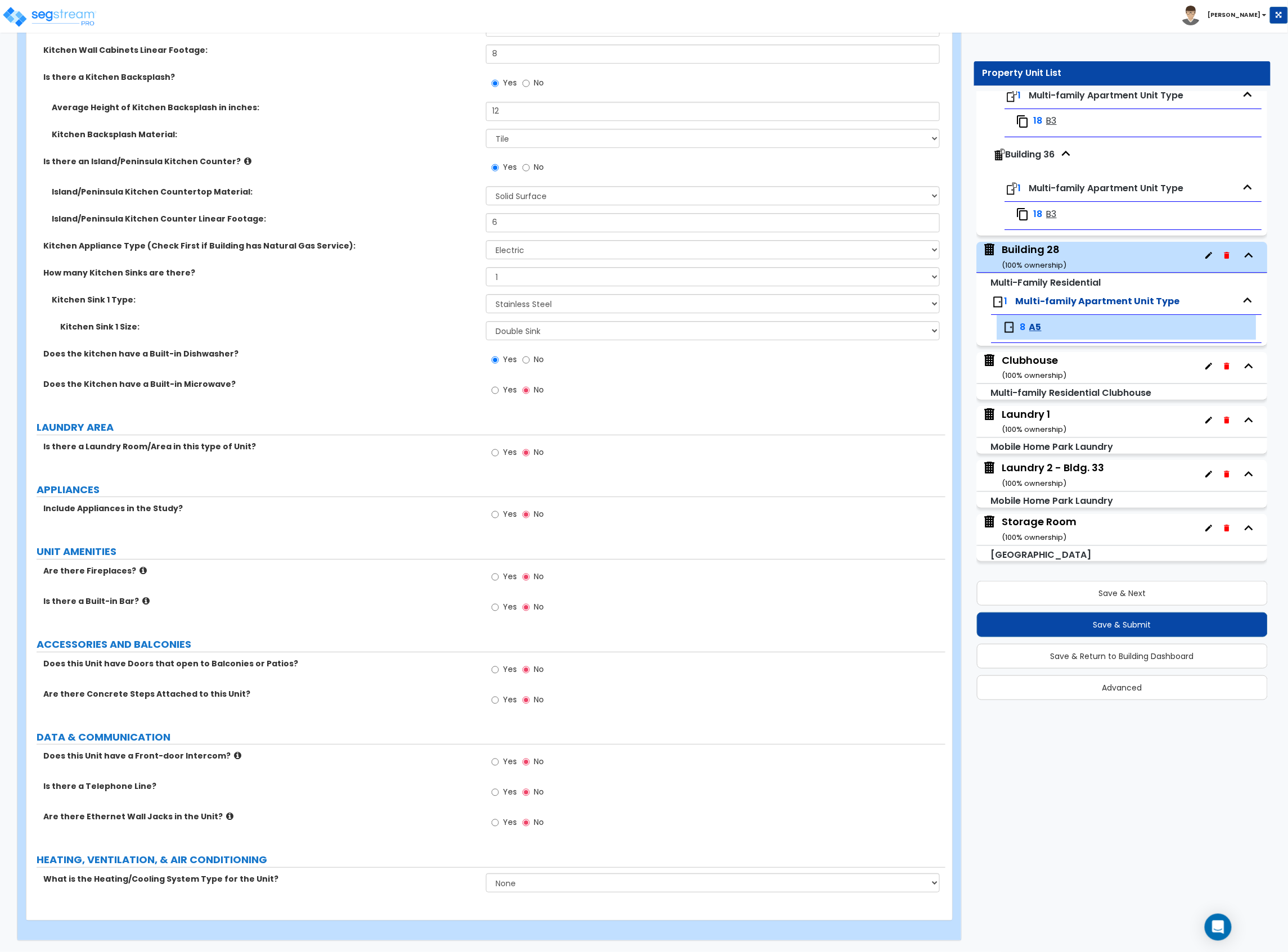
click at [500, 507] on label "Yes" at bounding box center [505, 515] width 26 height 19
click at [499, 509] on input "Yes" at bounding box center [495, 514] width 7 height 12
radio input "true"
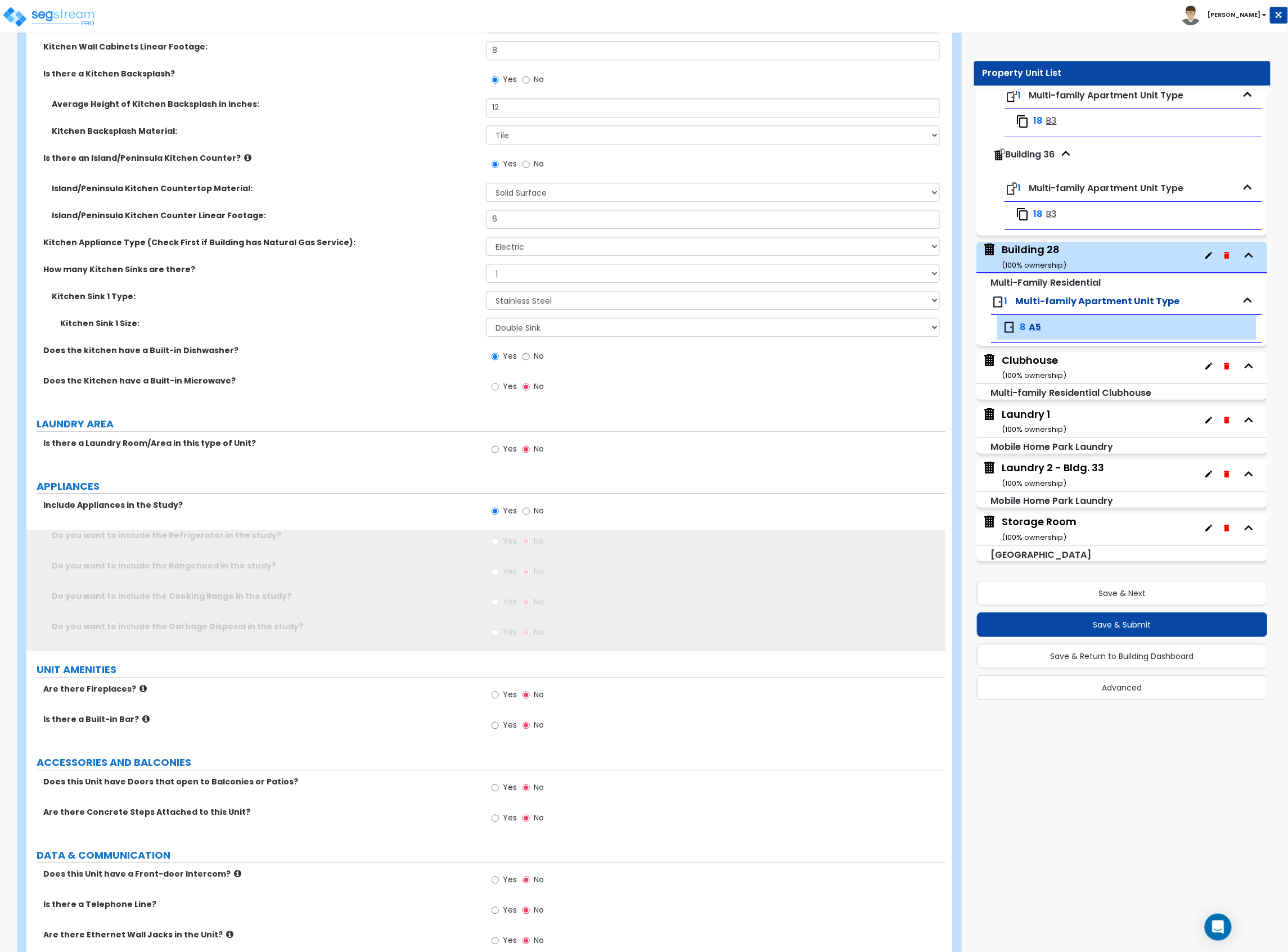
click at [500, 521] on label "Yes" at bounding box center [505, 512] width 26 height 19
click at [499, 517] on input "Yes" at bounding box center [495, 511] width 7 height 12
drag, startPoint x: 500, startPoint y: 543, endPoint x: 500, endPoint y: 555, distance: 12.0
click at [500, 544] on label "Yes" at bounding box center [505, 542] width 26 height 19
click at [499, 544] on input "Yes" at bounding box center [495, 541] width 7 height 12
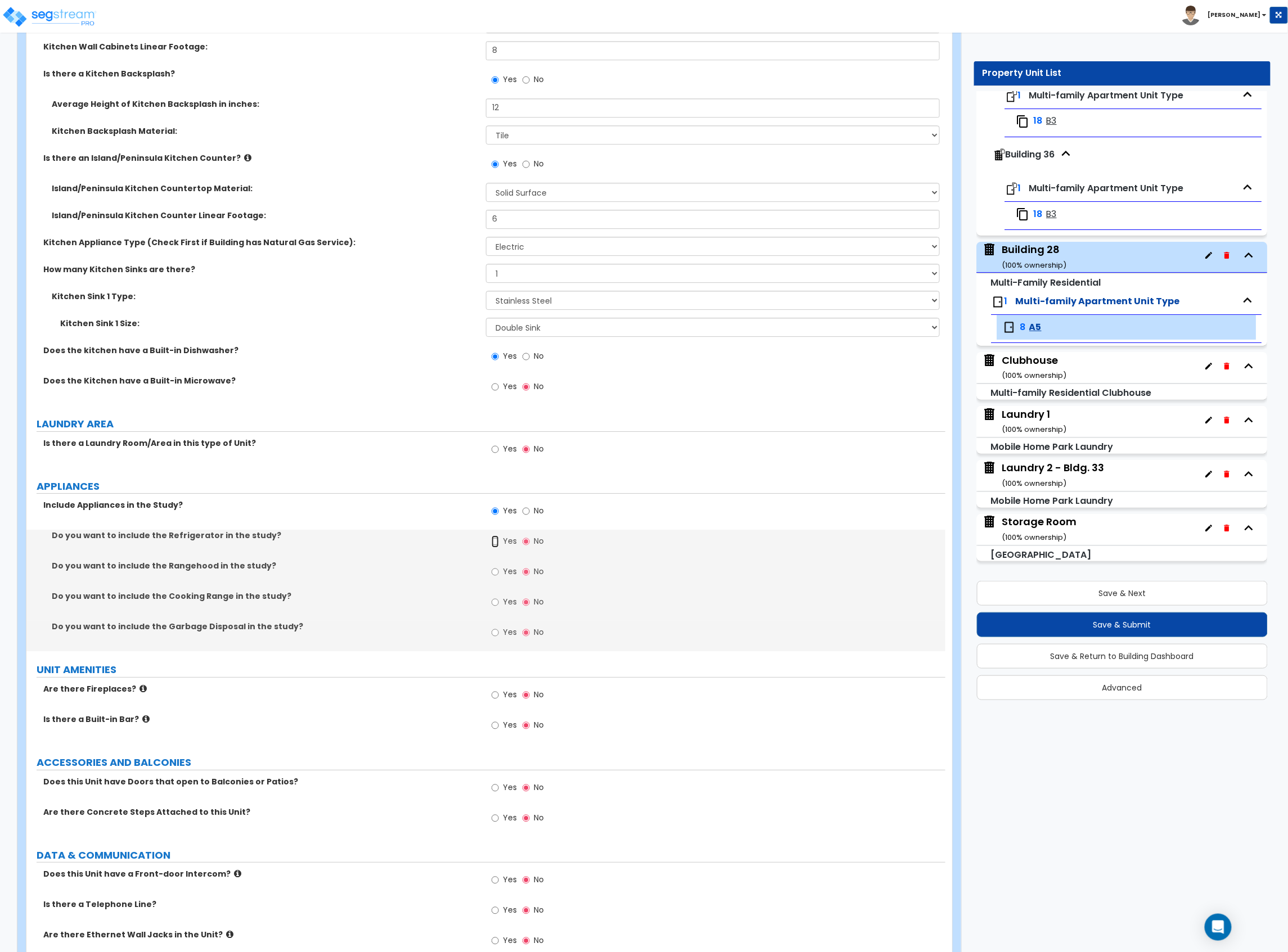
radio input "true"
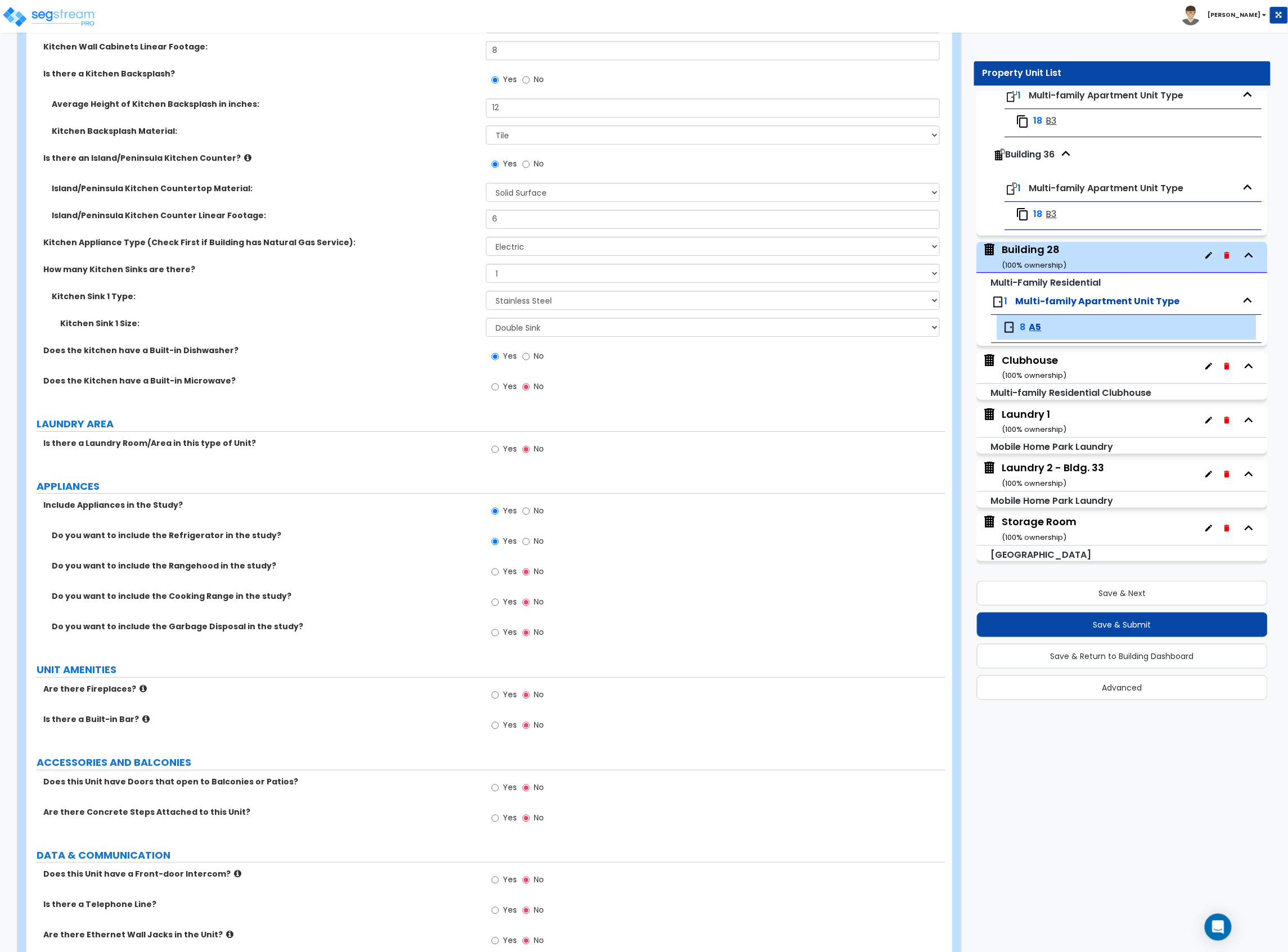
drag, startPoint x: 500, startPoint y: 570, endPoint x: 500, endPoint y: 582, distance: 12.0
click at [500, 577] on label "Yes" at bounding box center [505, 572] width 26 height 19
click at [499, 577] on input "Yes" at bounding box center [495, 571] width 7 height 12
radio input "true"
drag, startPoint x: 497, startPoint y: 599, endPoint x: 497, endPoint y: 609, distance: 10.0
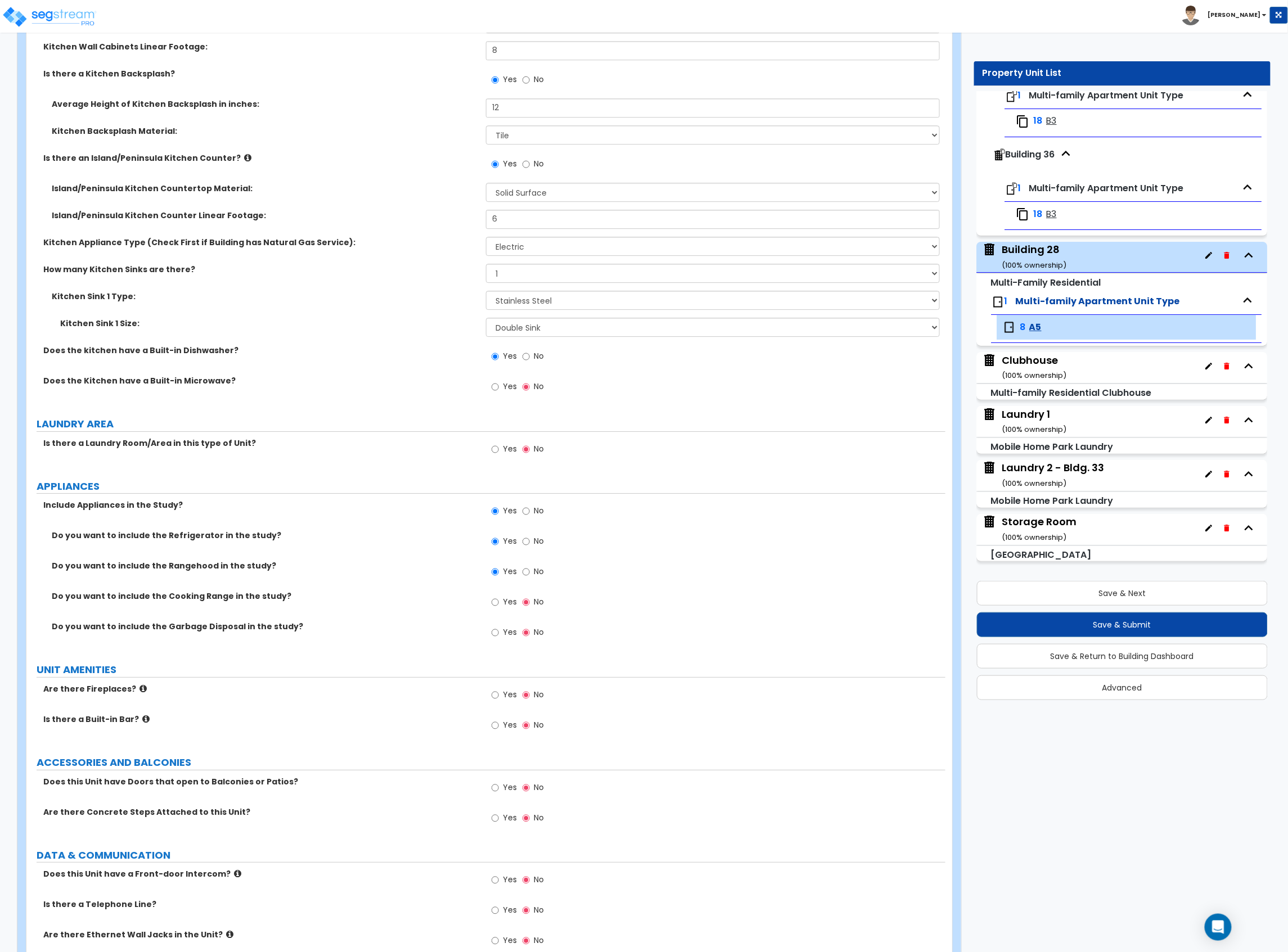
click at [497, 604] on label "Yes" at bounding box center [505, 603] width 26 height 19
click at [509, 602] on span "Yes" at bounding box center [510, 602] width 14 height 11
click at [499, 602] on input "Yes" at bounding box center [495, 602] width 7 height 12
radio input "true"
click at [502, 637] on label "Yes" at bounding box center [505, 633] width 26 height 19
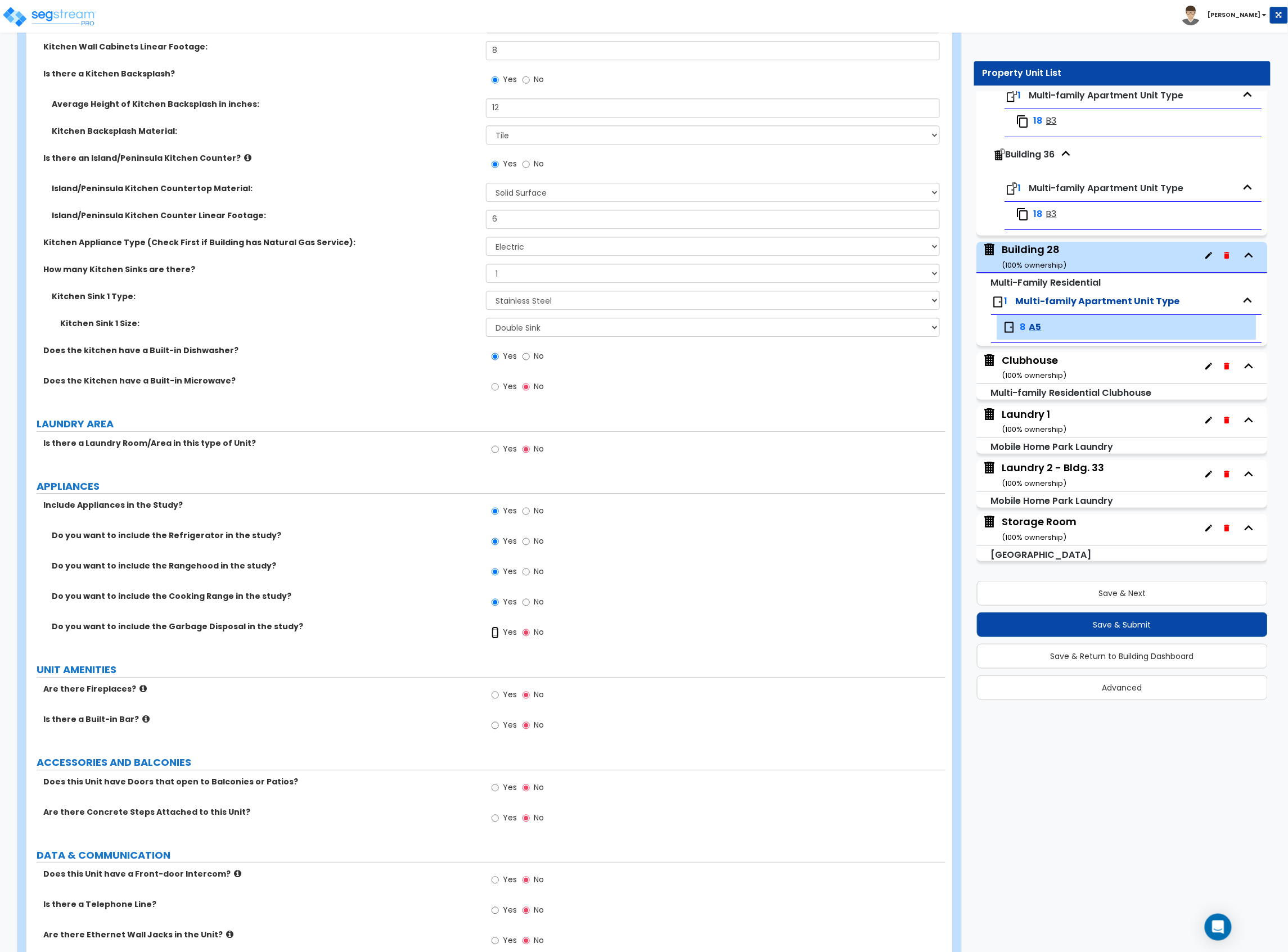
click at [499, 637] on input "Yes" at bounding box center [495, 632] width 7 height 12
radio input "true"
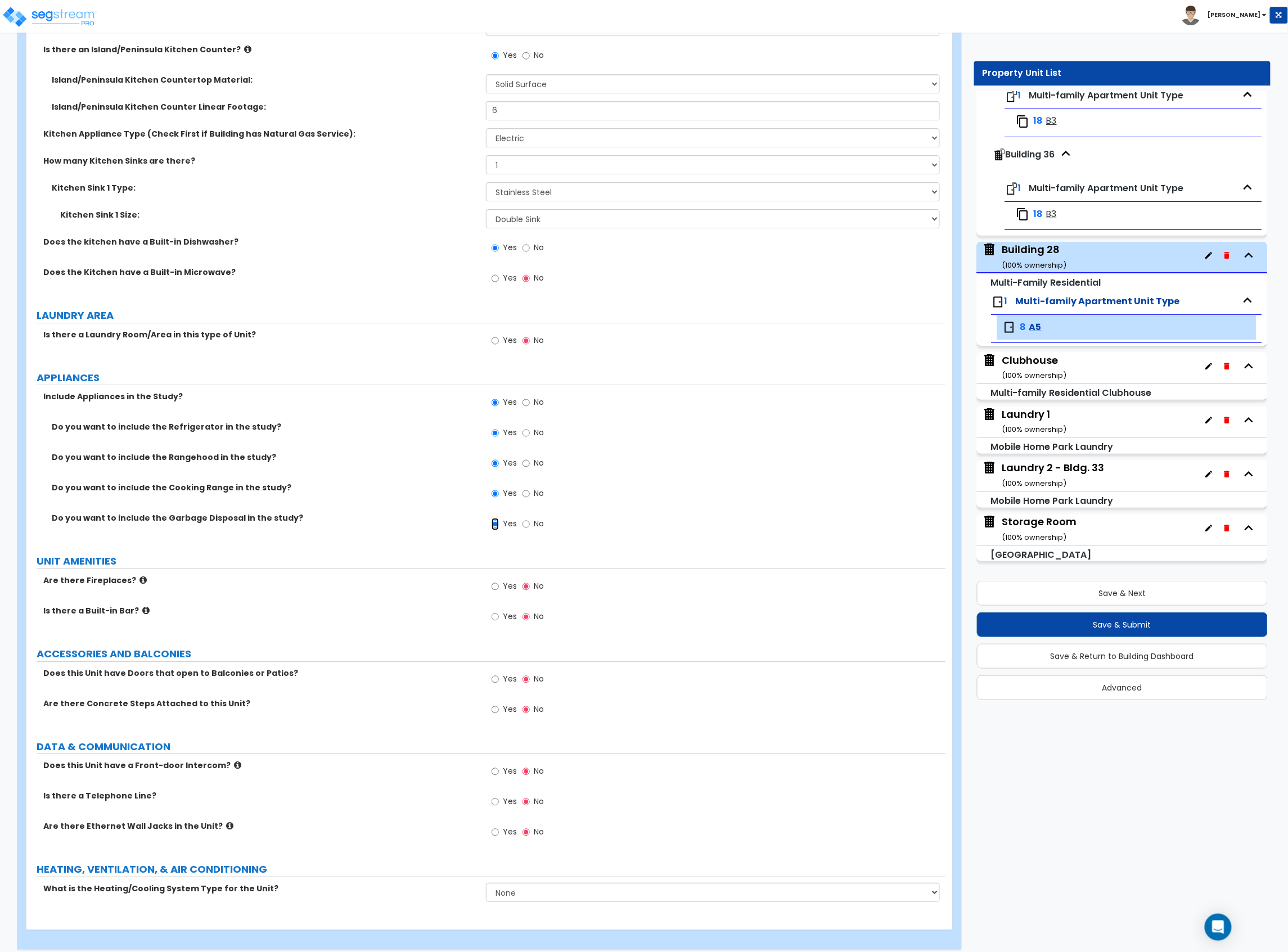
scroll to position [1620, 0]
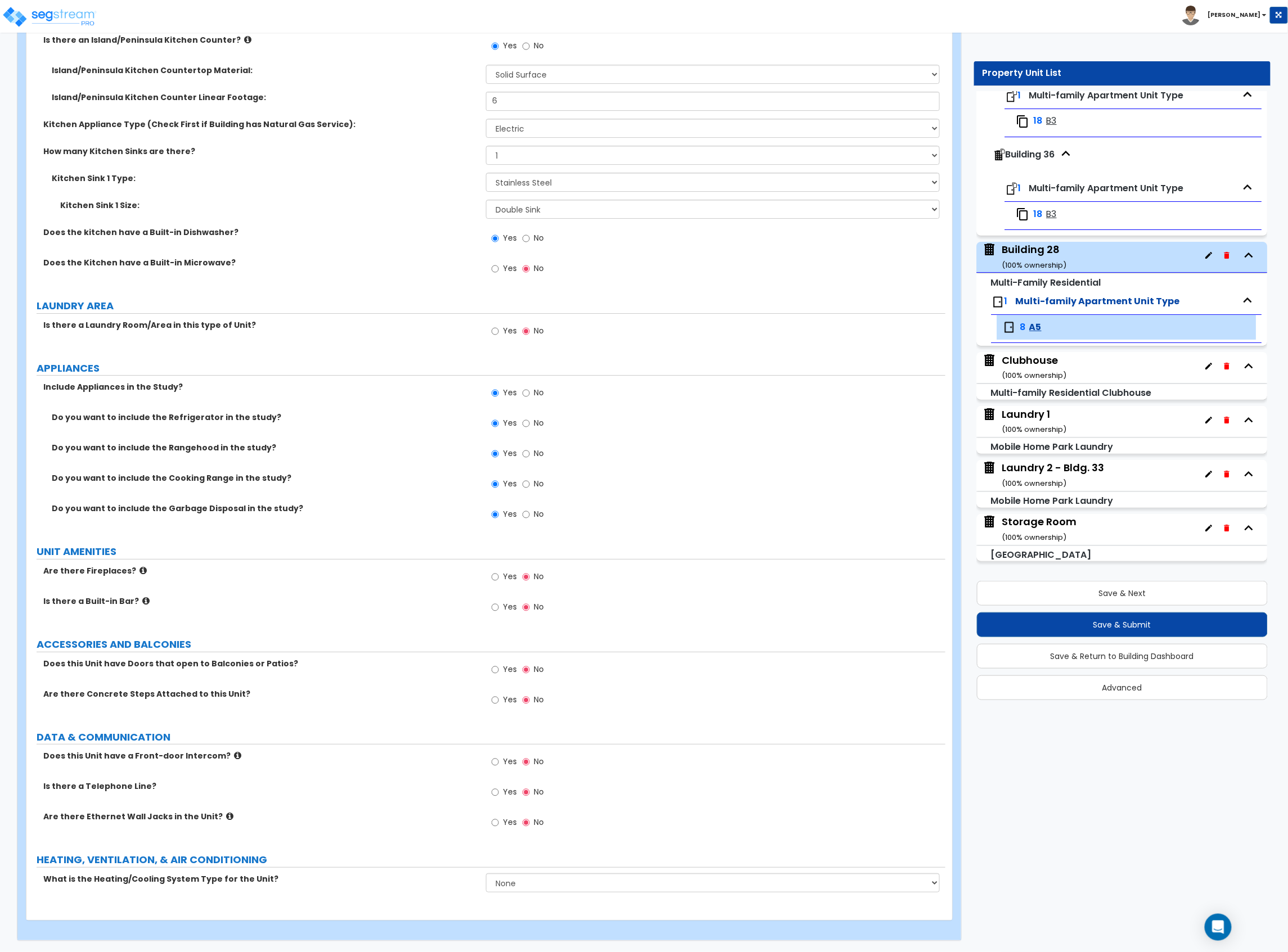
click at [500, 582] on label "Yes" at bounding box center [505, 577] width 26 height 19
click at [499, 582] on input "Yes" at bounding box center [495, 576] width 7 height 12
radio input "true"
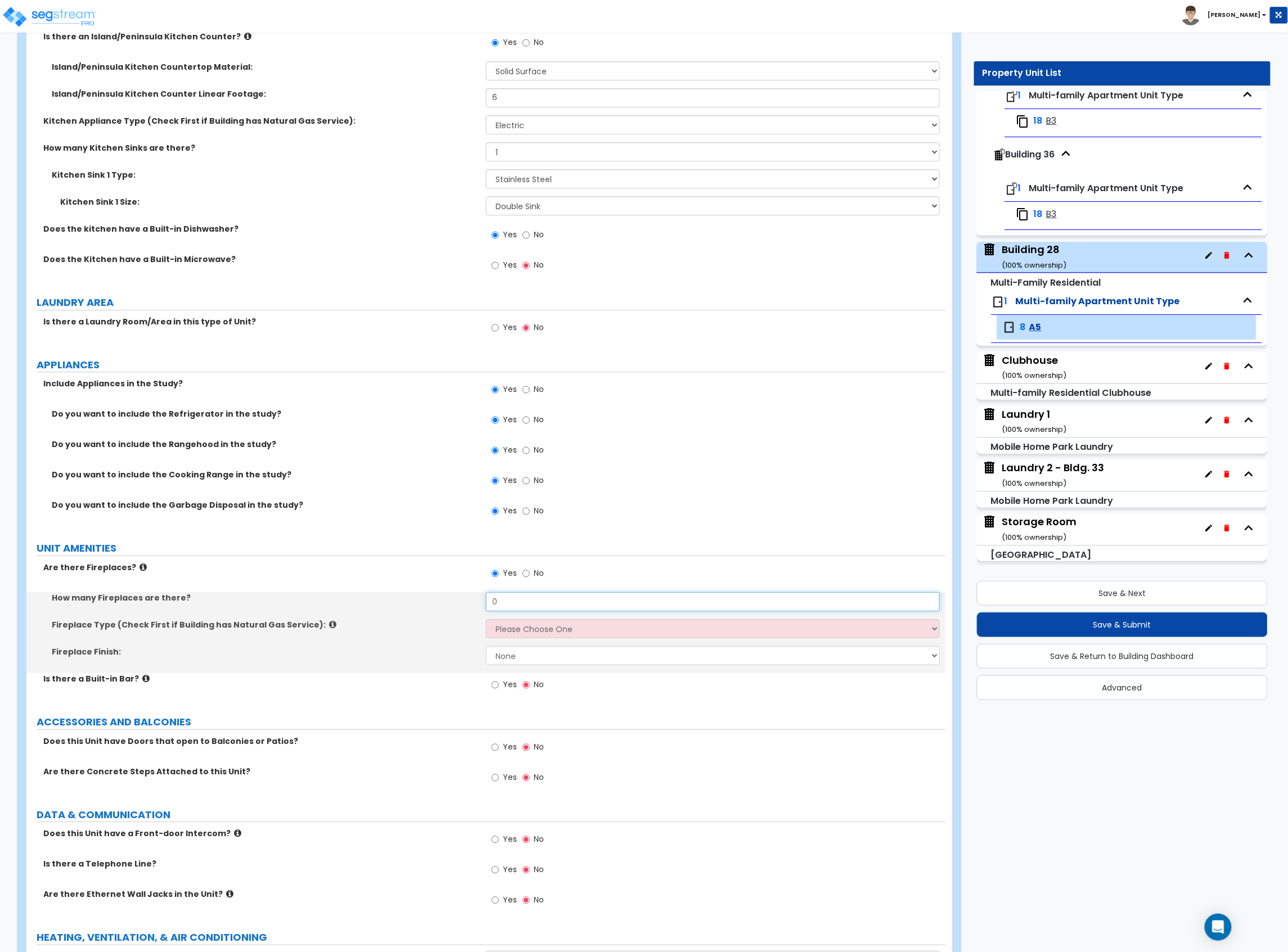
drag, startPoint x: 489, startPoint y: 611, endPoint x: 473, endPoint y: 613, distance: 16.1
click at [475, 612] on div "How many Fireplaces are there? 0" at bounding box center [485, 606] width 919 height 27
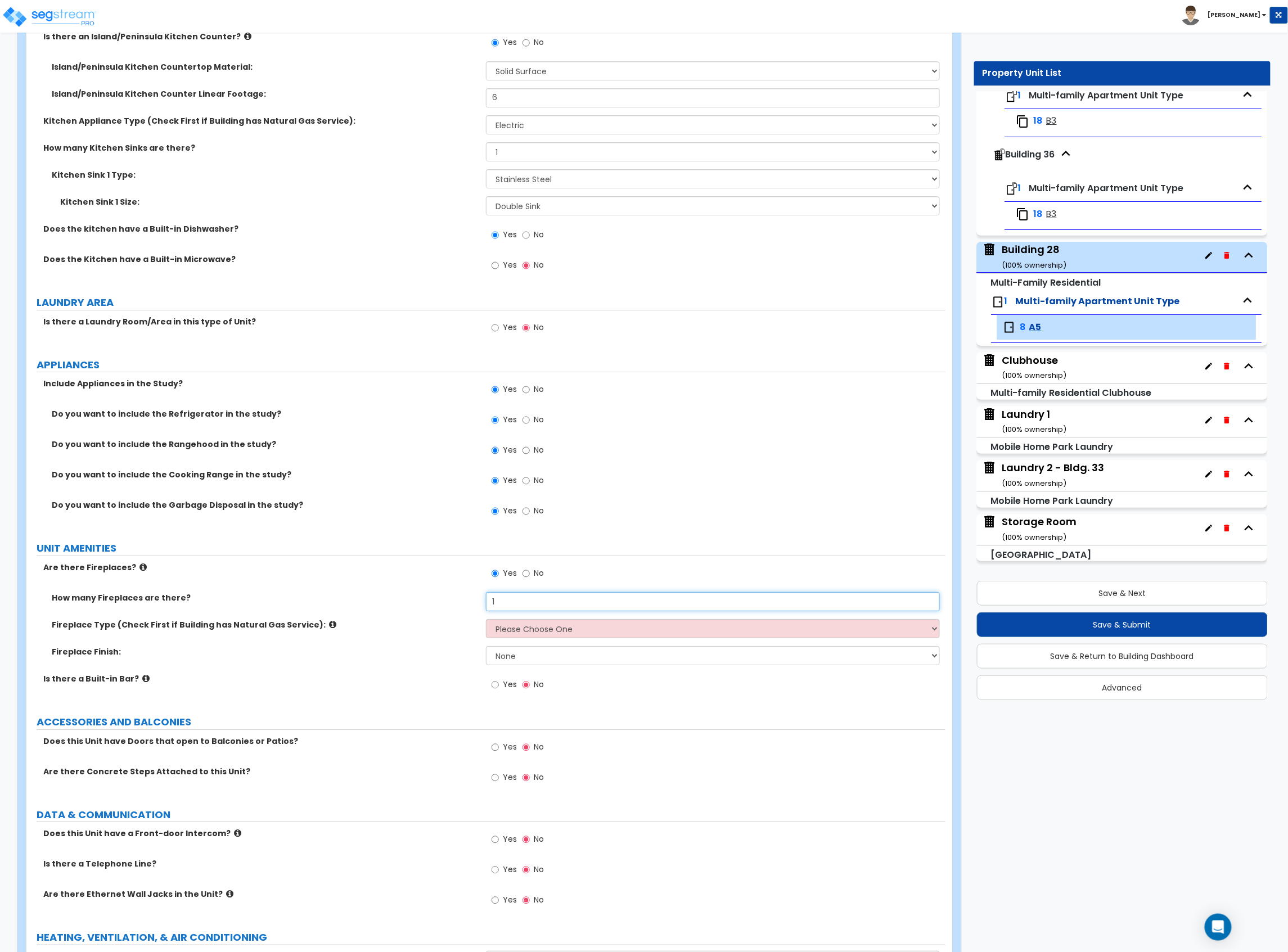
type input "1"
click at [540, 635] on select "Please Choose One Built-in Electric Fireplace Built-in Gas Fireplace Built-in W…" at bounding box center [713, 629] width 454 height 19
select select "2"
click at [486, 621] on select "Please Choose One Built-in Electric Fireplace Built-in Gas Fireplace Built-in W…" at bounding box center [713, 629] width 454 height 19
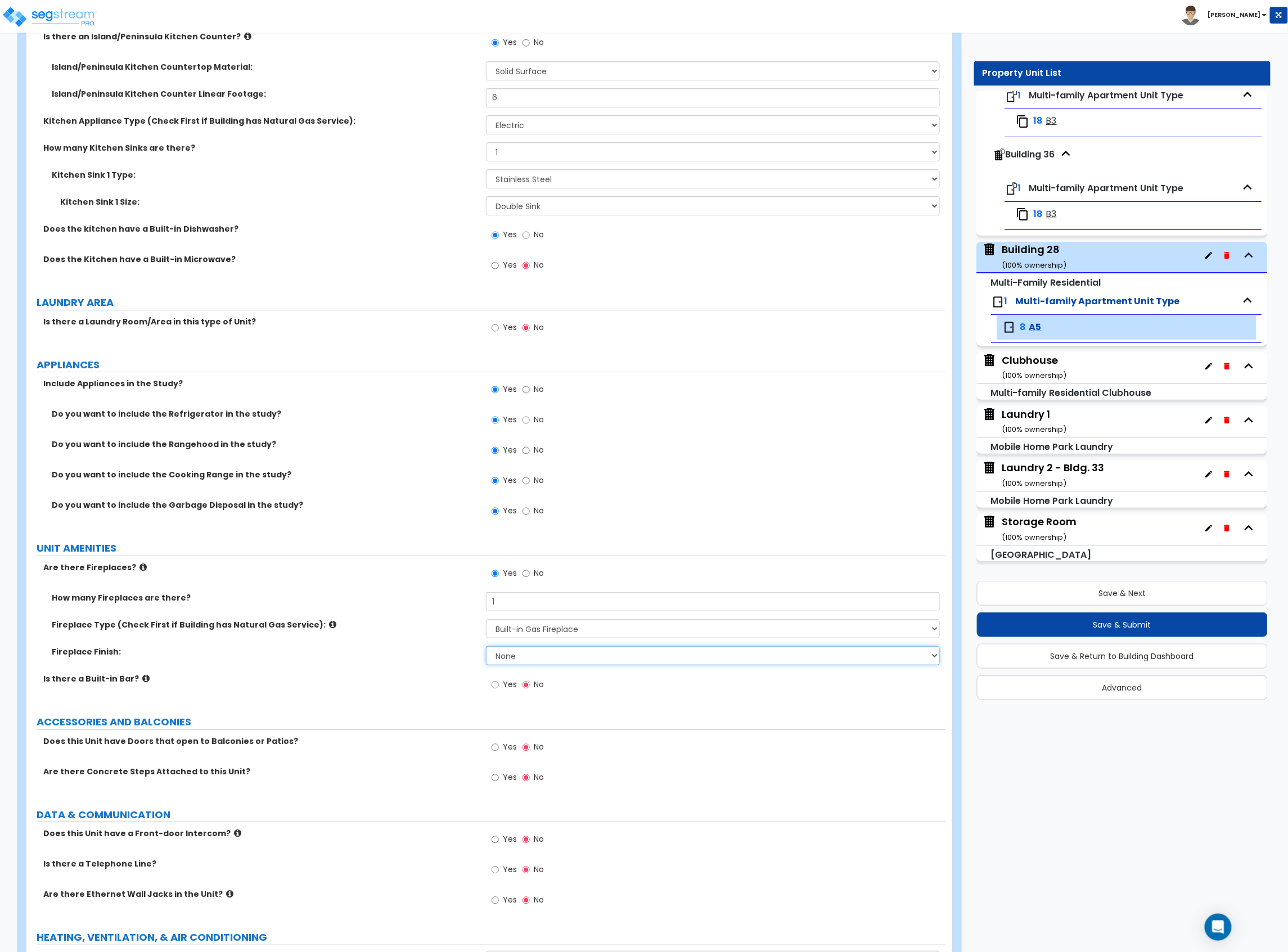
click at [516, 652] on select "None Brick Stone Tile Painted Molding" at bounding box center [713, 655] width 454 height 19
select select "1"
click at [486, 648] on select "None Brick Stone Tile Painted Molding" at bounding box center [713, 655] width 454 height 19
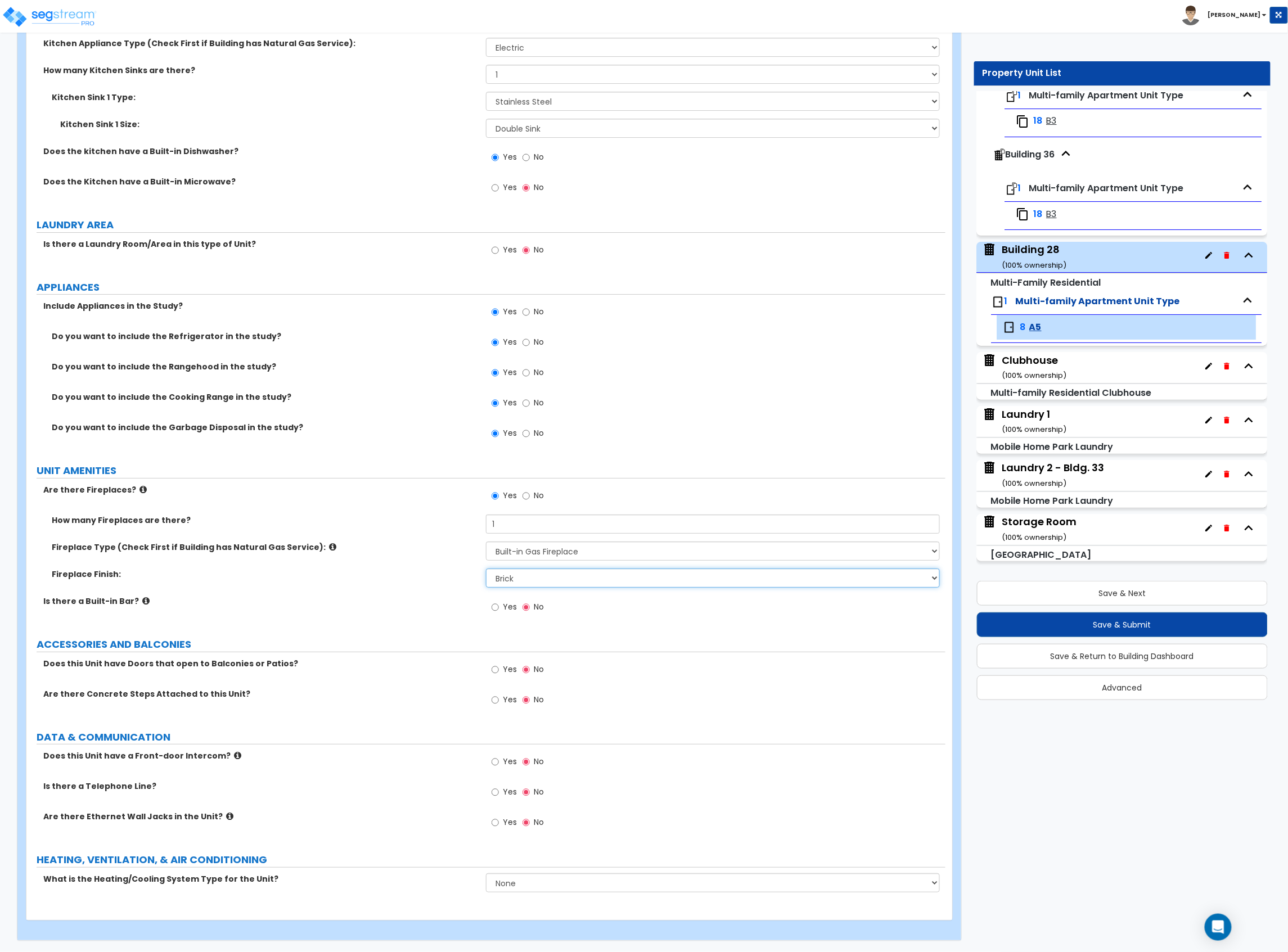
scroll to position [1701, 0]
click at [505, 671] on span "Yes" at bounding box center [510, 669] width 14 height 11
click at [499, 671] on input "Yes" at bounding box center [495, 669] width 7 height 12
radio input "true"
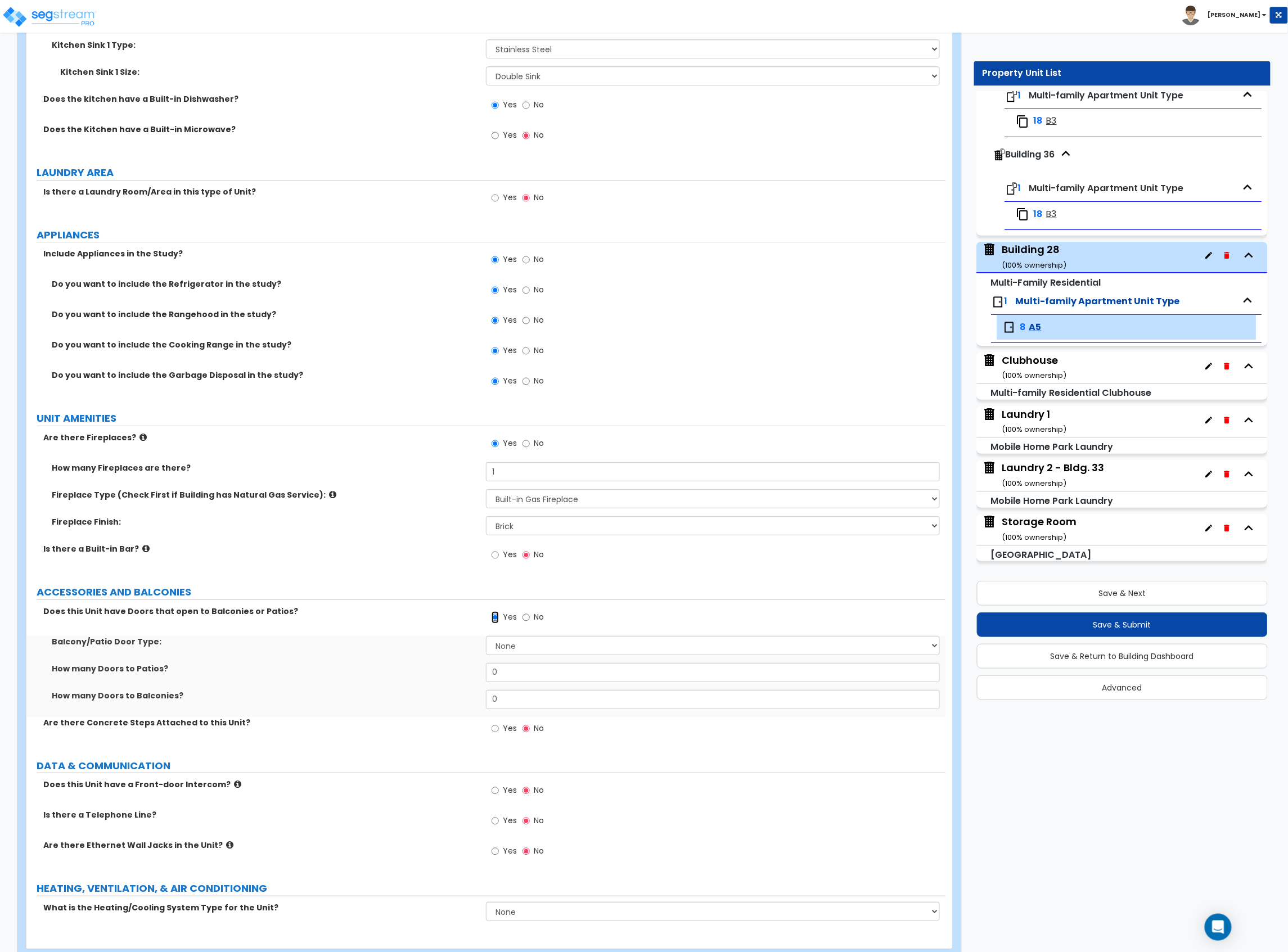
scroll to position [1776, 0]
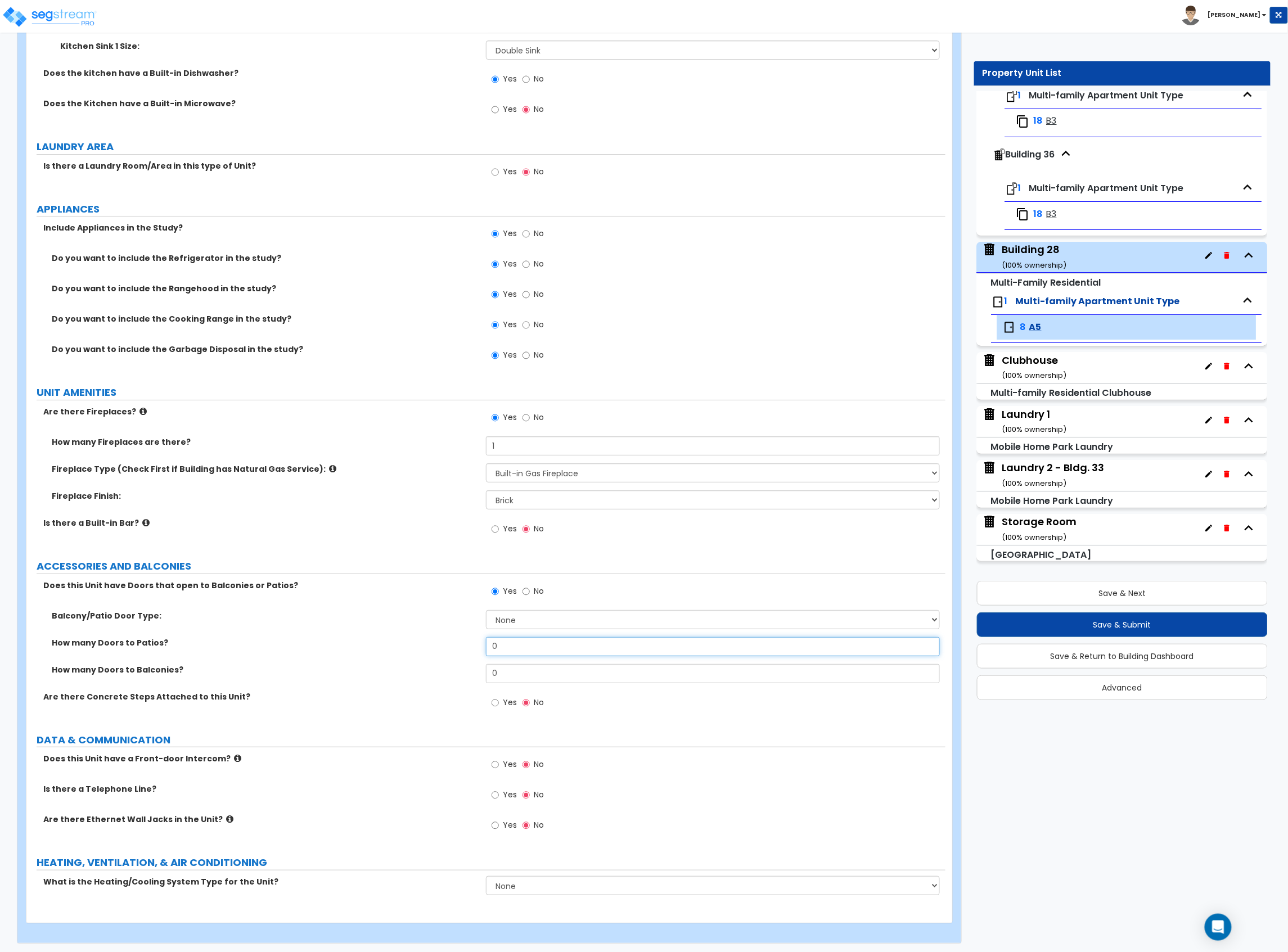
drag, startPoint x: 502, startPoint y: 650, endPoint x: 444, endPoint y: 653, distance: 58.1
click at [444, 653] on div "How many Doors to Patios? 0" at bounding box center [485, 651] width 919 height 27
drag, startPoint x: 515, startPoint y: 676, endPoint x: 442, endPoint y: 674, distance: 73.0
click at [442, 674] on div "How many Doors to Balconies? 0" at bounding box center [485, 677] width 919 height 27
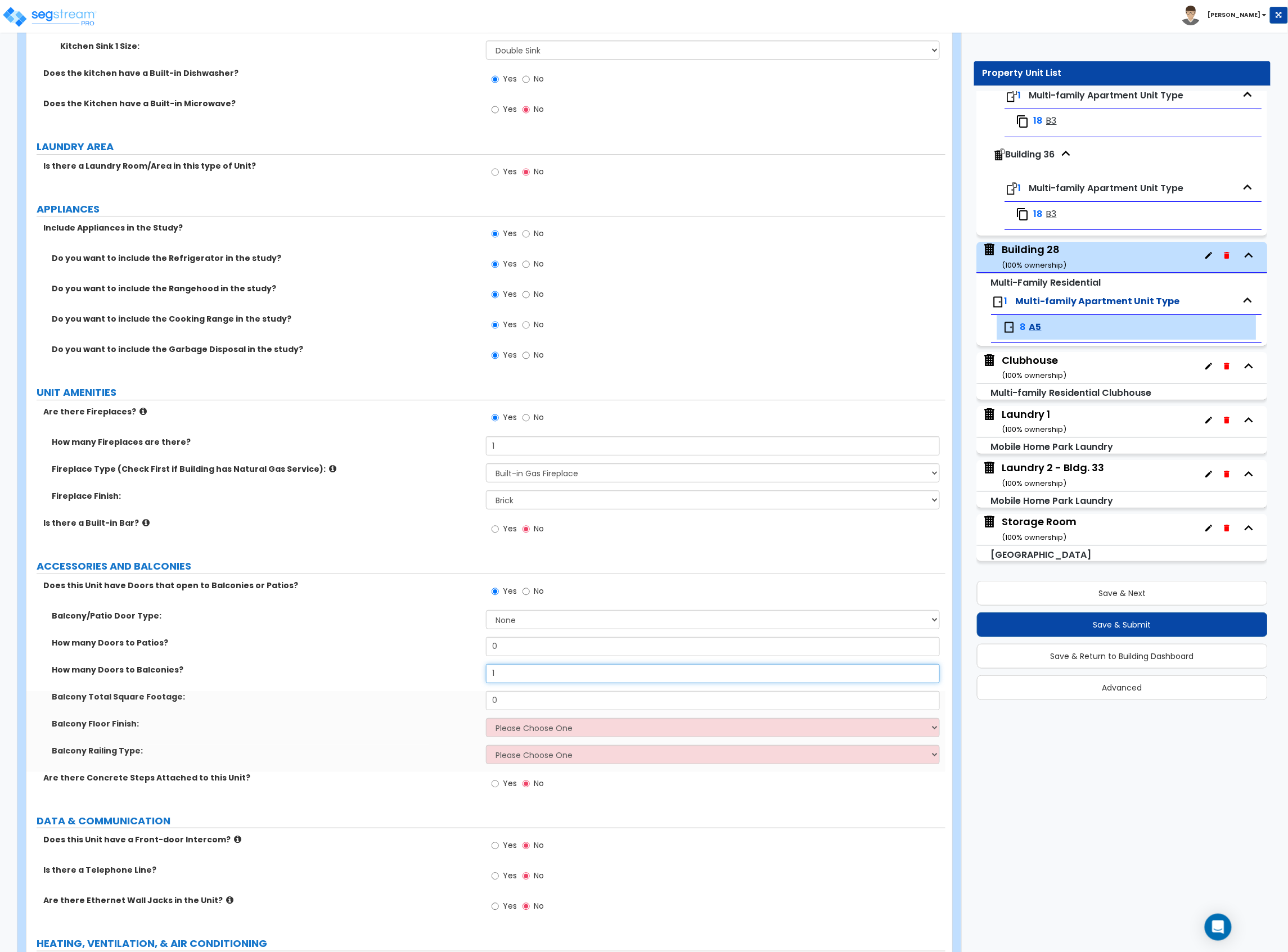
type input "1"
click at [635, 619] on select "None Single Hinged Doors Double Hinged Doors Single French Doors Double French …" at bounding box center [713, 619] width 454 height 19
select select "5"
click at [486, 612] on select "None Single Hinged Doors Double Hinged Doors Single French Doors Double French …" at bounding box center [713, 619] width 454 height 19
drag, startPoint x: 365, startPoint y: 686, endPoint x: 360, endPoint y: 682, distance: 6.4
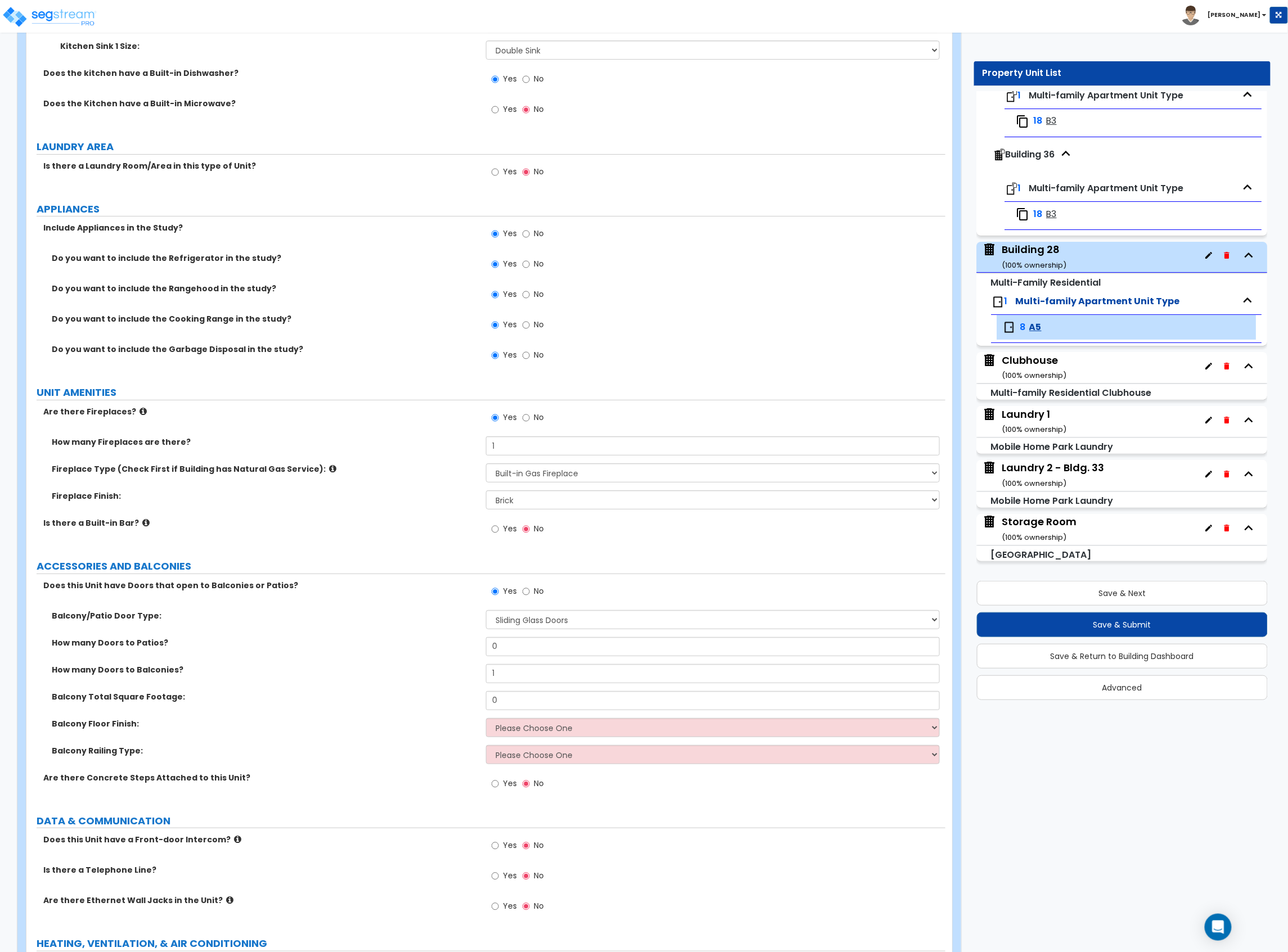
click at [365, 686] on div "How many Doors to Balconies? 1" at bounding box center [485, 677] width 919 height 27
drag, startPoint x: 532, startPoint y: 703, endPoint x: 426, endPoint y: 703, distance: 106.0
click at [429, 703] on div "Balcony Total Square Footage: 0" at bounding box center [485, 704] width 919 height 27
type input "50"
click at [514, 730] on select "Please Choose One Concrete Tile Wood PVC" at bounding box center [713, 727] width 454 height 19
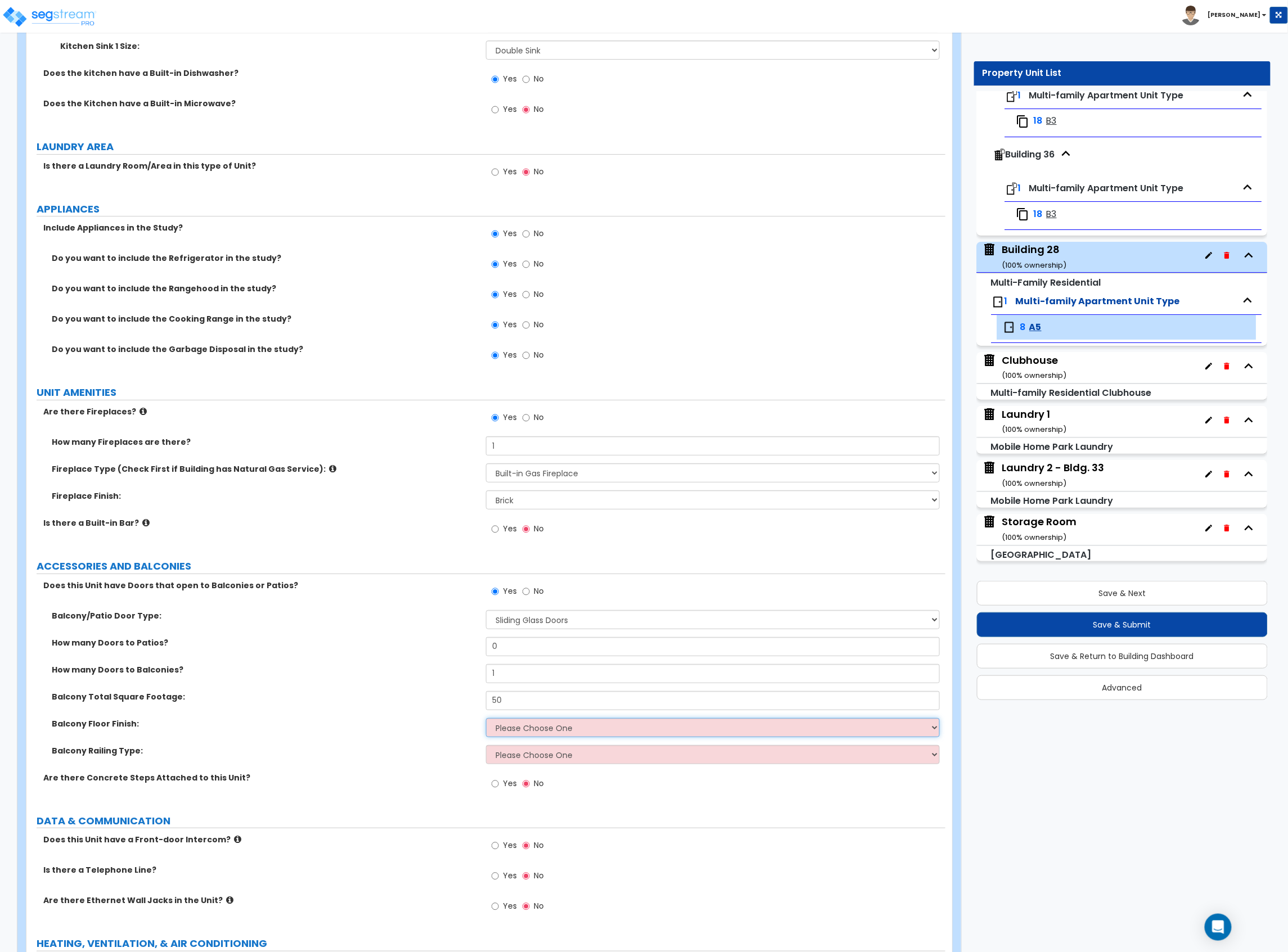
select select "1"
click at [486, 720] on select "Please Choose One Concrete Tile Wood PVC" at bounding box center [713, 727] width 454 height 19
click at [511, 760] on select "Please Choose One Steel Aluminum Wood Glass and Metal Wrought Iron" at bounding box center [713, 754] width 454 height 19
select select "1"
click at [486, 747] on select "Please Choose One Steel Aluminum Wood Glass and Metal Wrought Iron" at bounding box center [713, 754] width 454 height 19
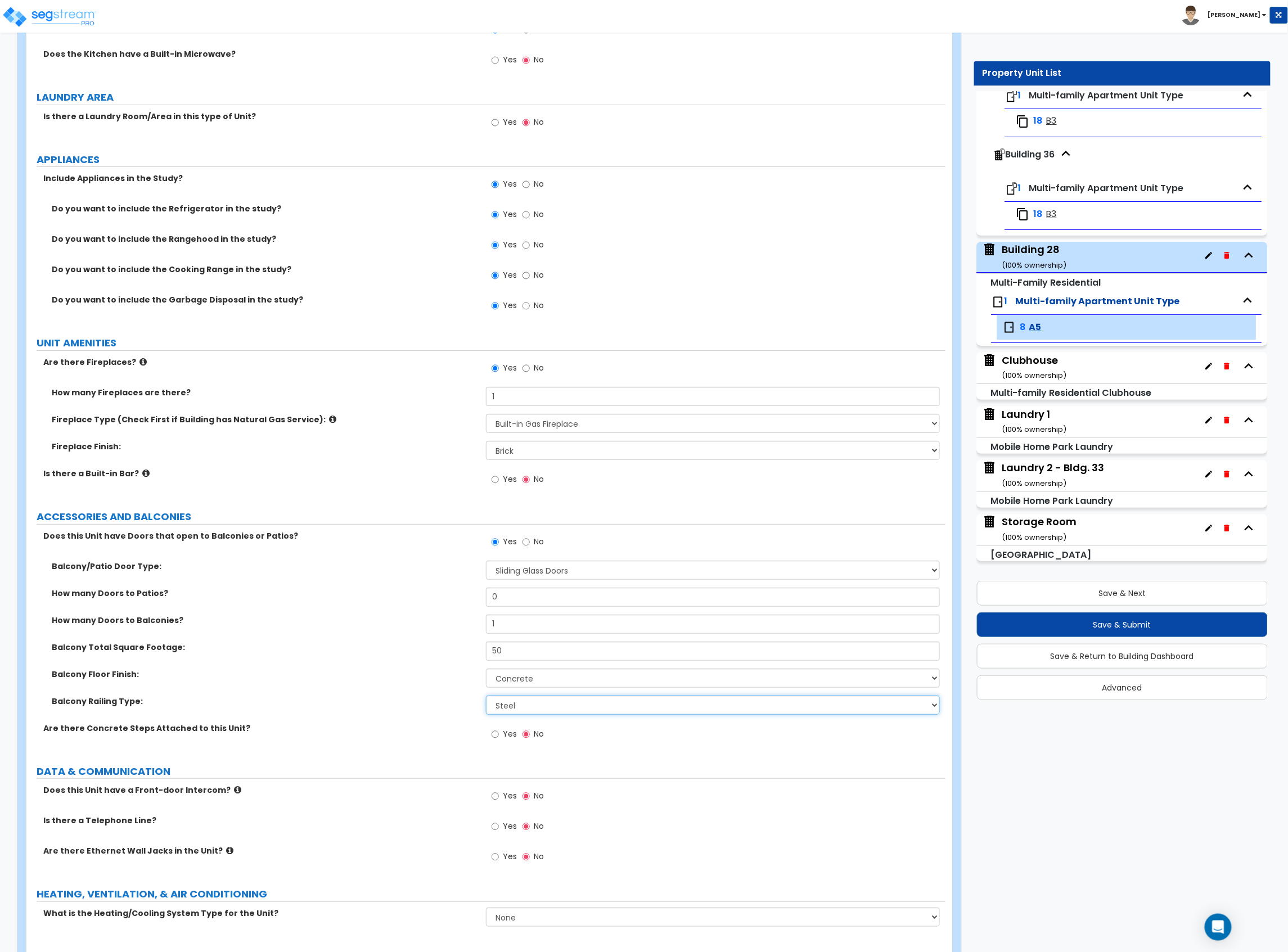
scroll to position [1863, 0]
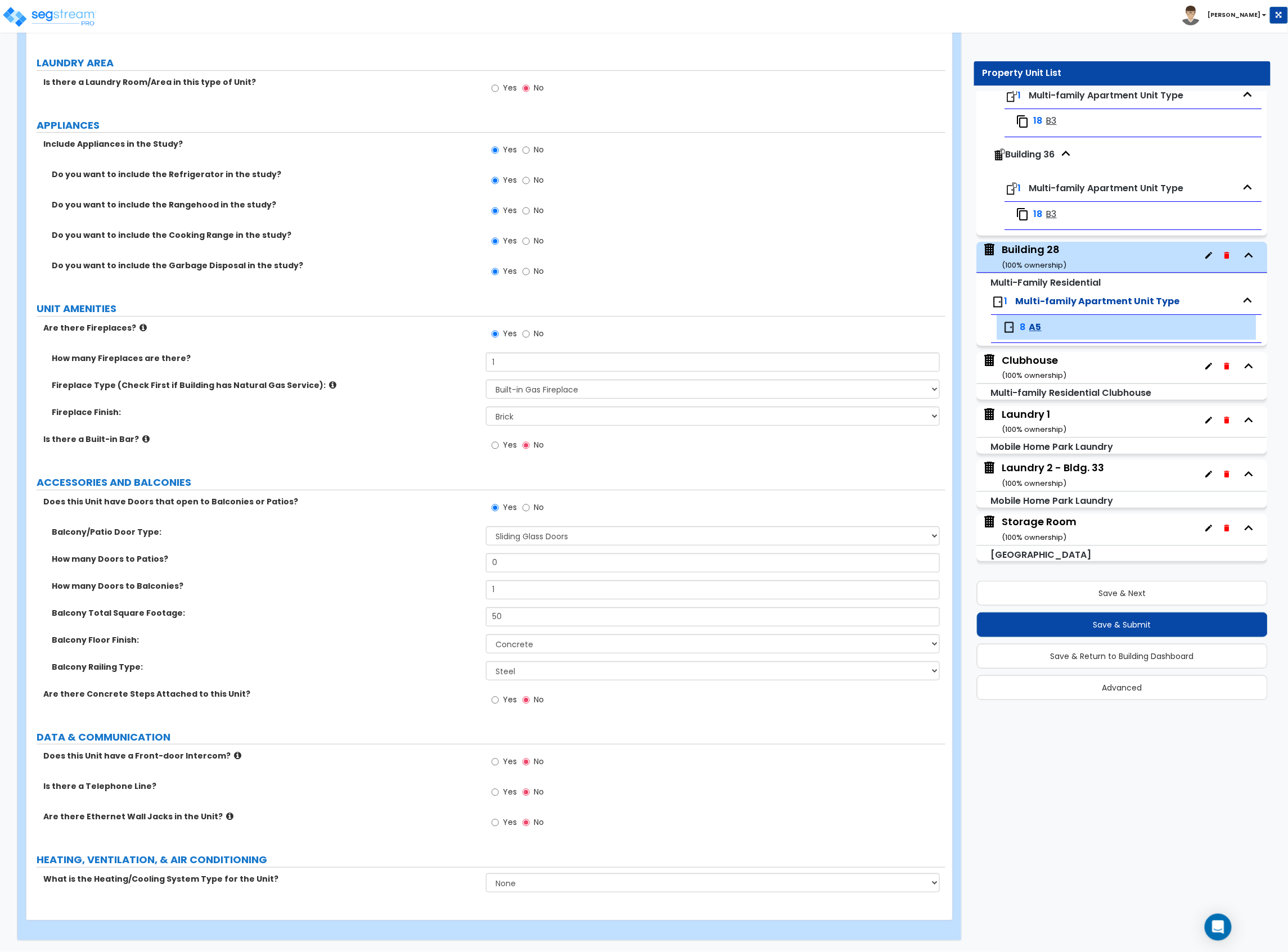
click at [500, 822] on label "Yes" at bounding box center [505, 824] width 26 height 19
click at [499, 822] on input "Yes" at bounding box center [495, 822] width 7 height 12
radio input "true"
click at [580, 875] on select "None Heat Only Centralized Heating & Cooling Thru Wall Air Conditioners Mini Sp…" at bounding box center [713, 882] width 454 height 19
select select "2"
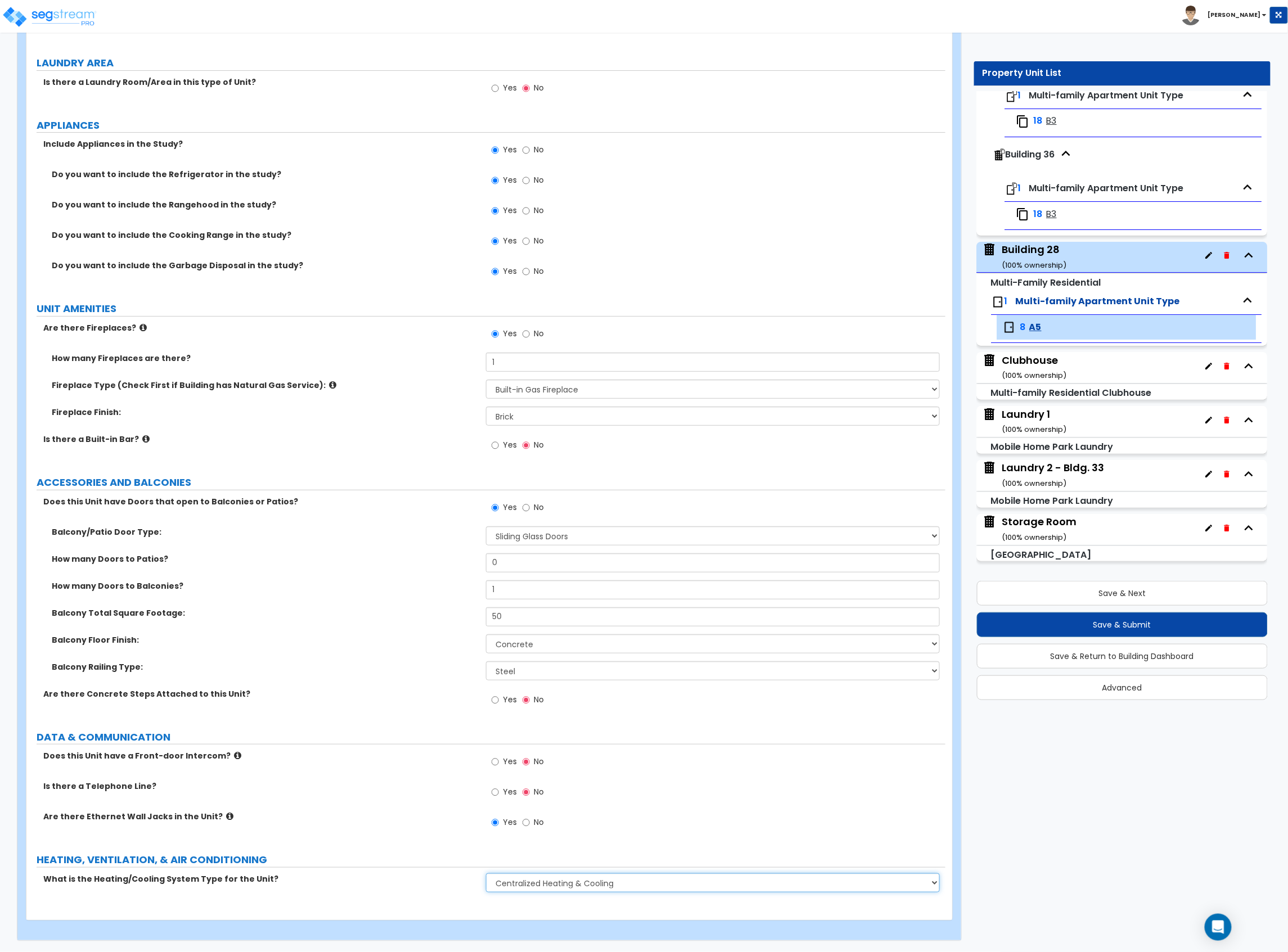
click at [486, 873] on select "None Heat Only Centralized Heating & Cooling Thru Wall Air Conditioners Mini Sp…" at bounding box center [713, 882] width 454 height 19
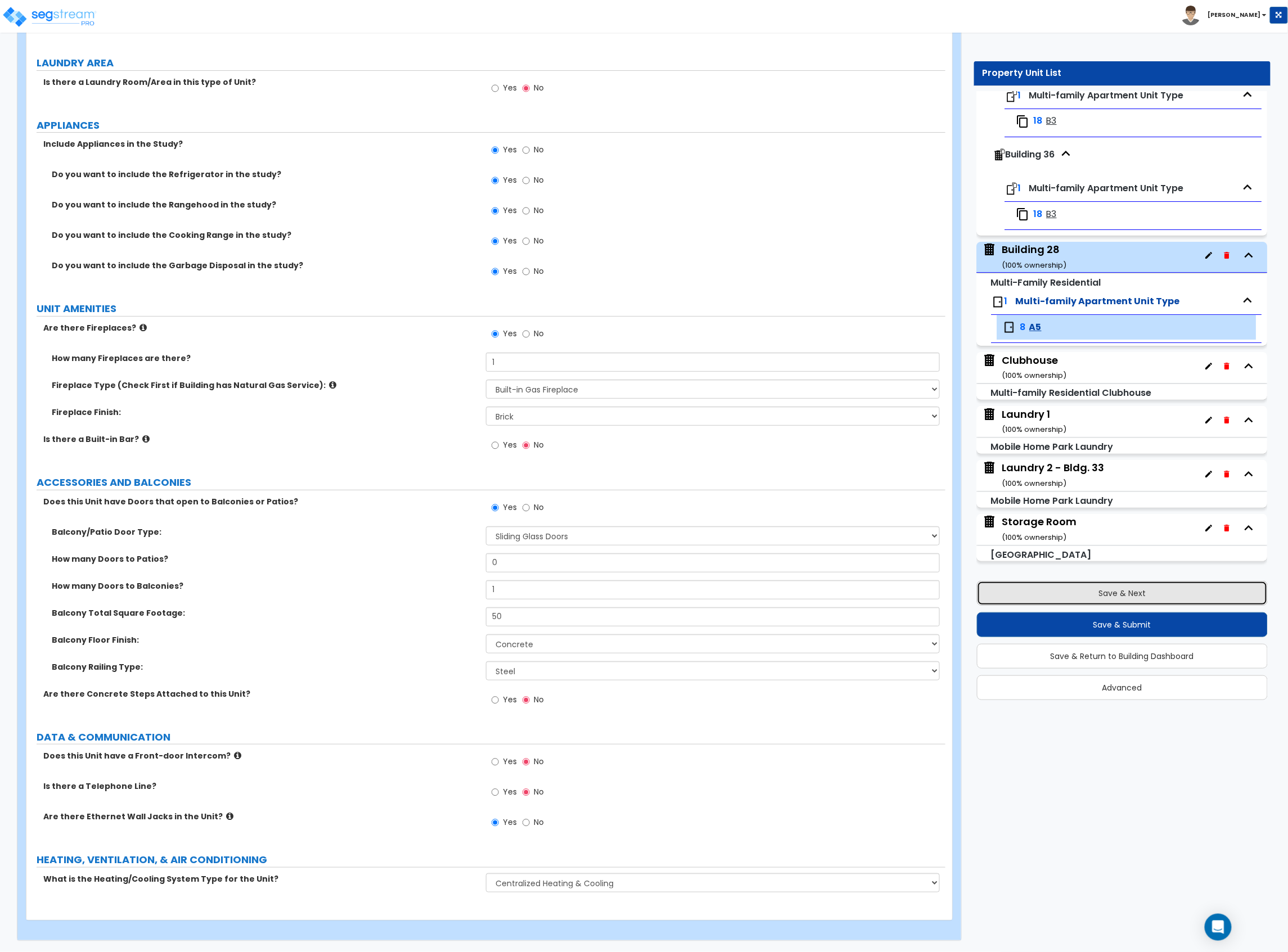
click at [1103, 594] on button "Save & Next" at bounding box center [1123, 593] width 292 height 25
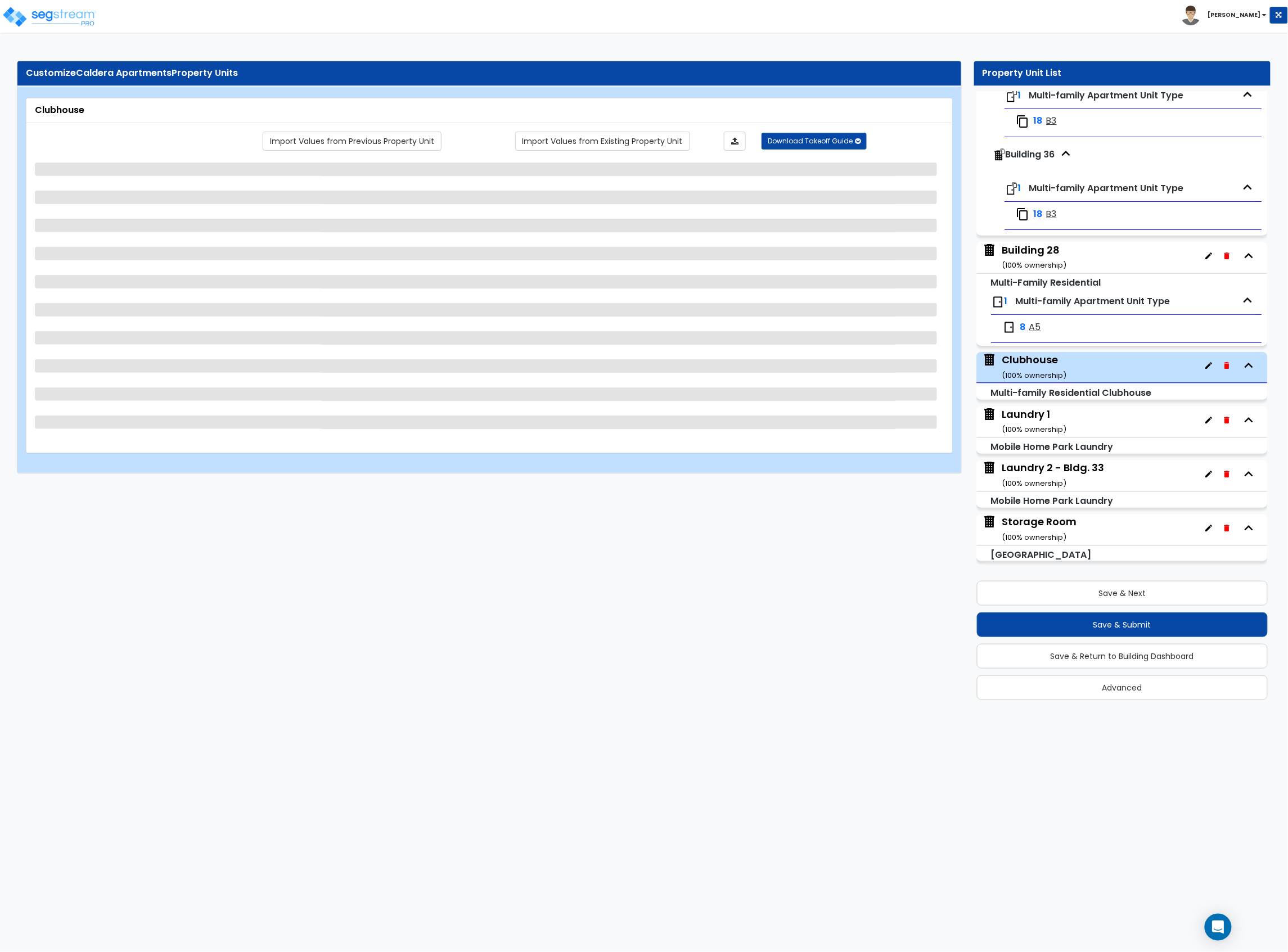
select select "7"
select select "1"
select select "2"
select select "1"
select select "2"
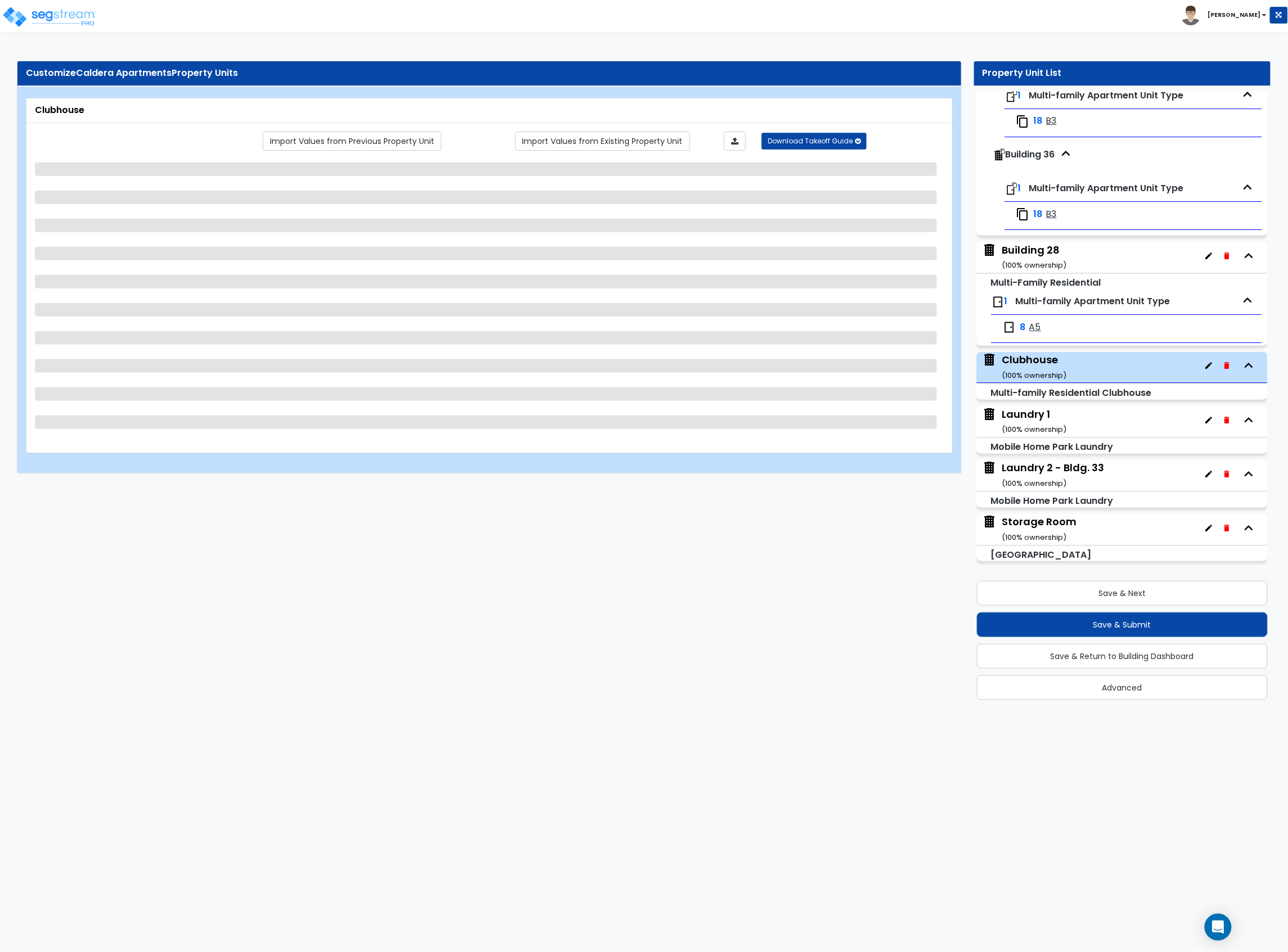
select select "1"
select select "2"
select select "3"
select select "1"
select select "2"
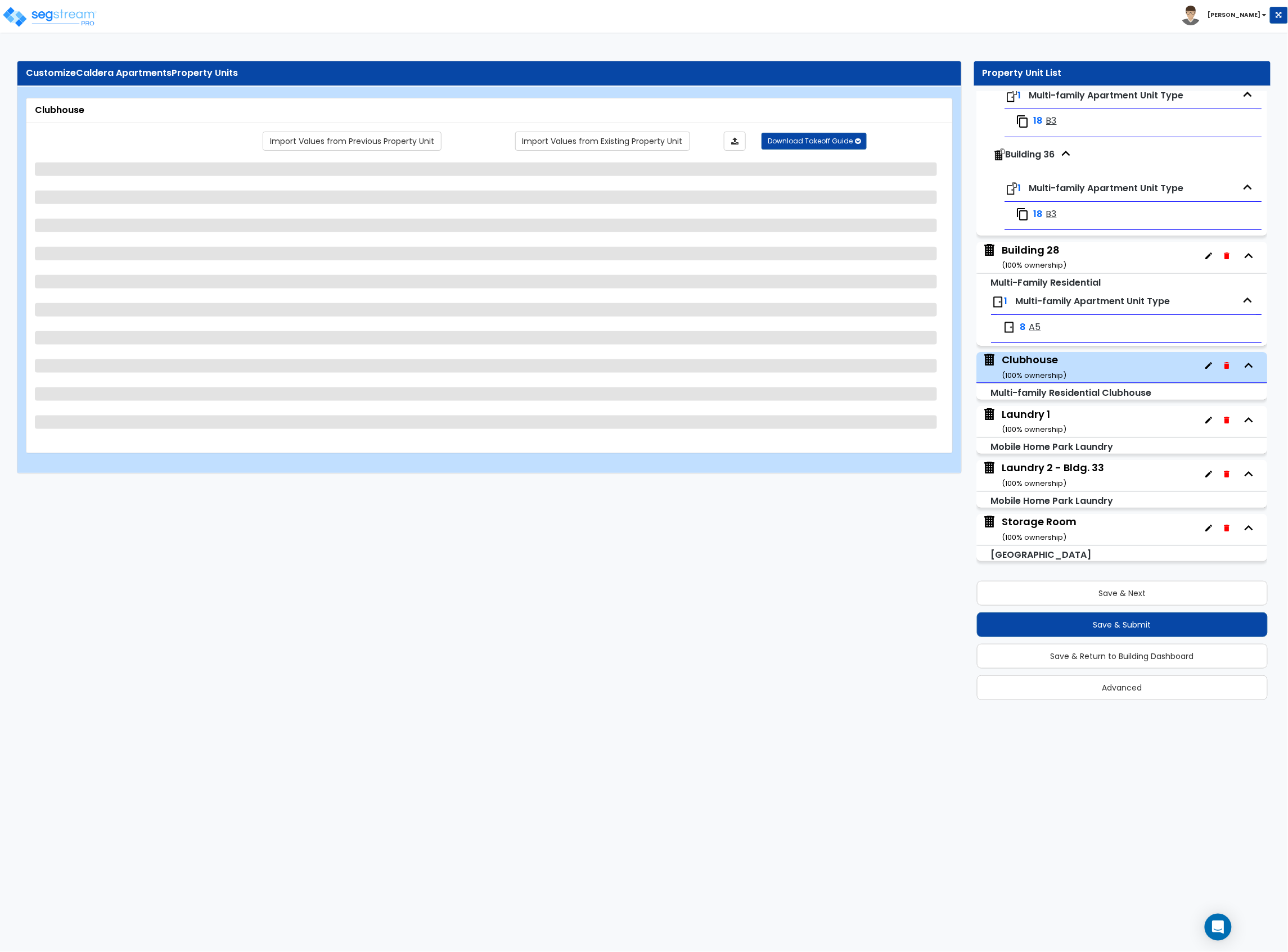
select select "1"
select select "2"
select select "1"
select select "4"
select select "1"
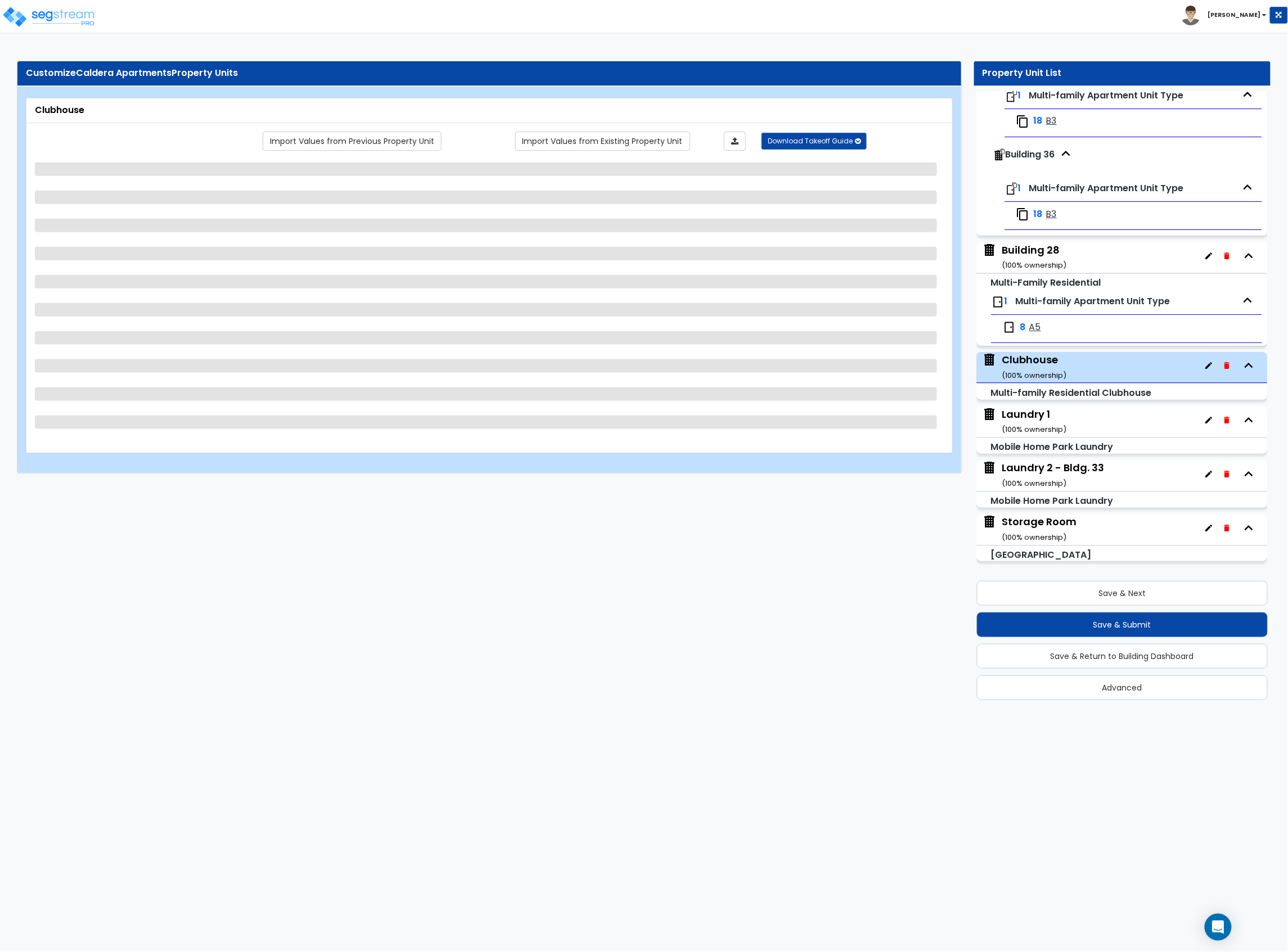
select select "3"
select select "2"
select select "1"
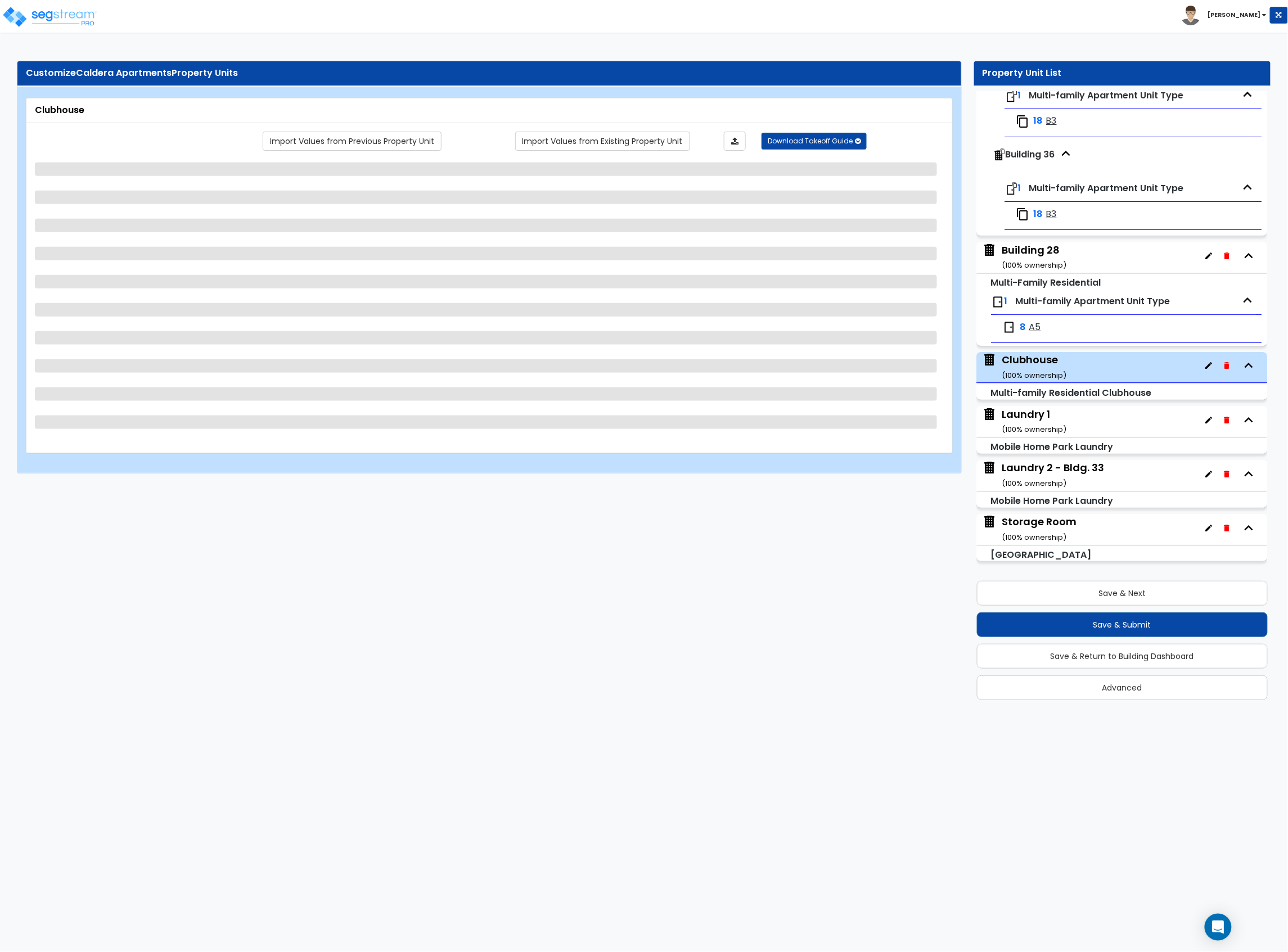
select select "1"
select select "3"
select select "1"
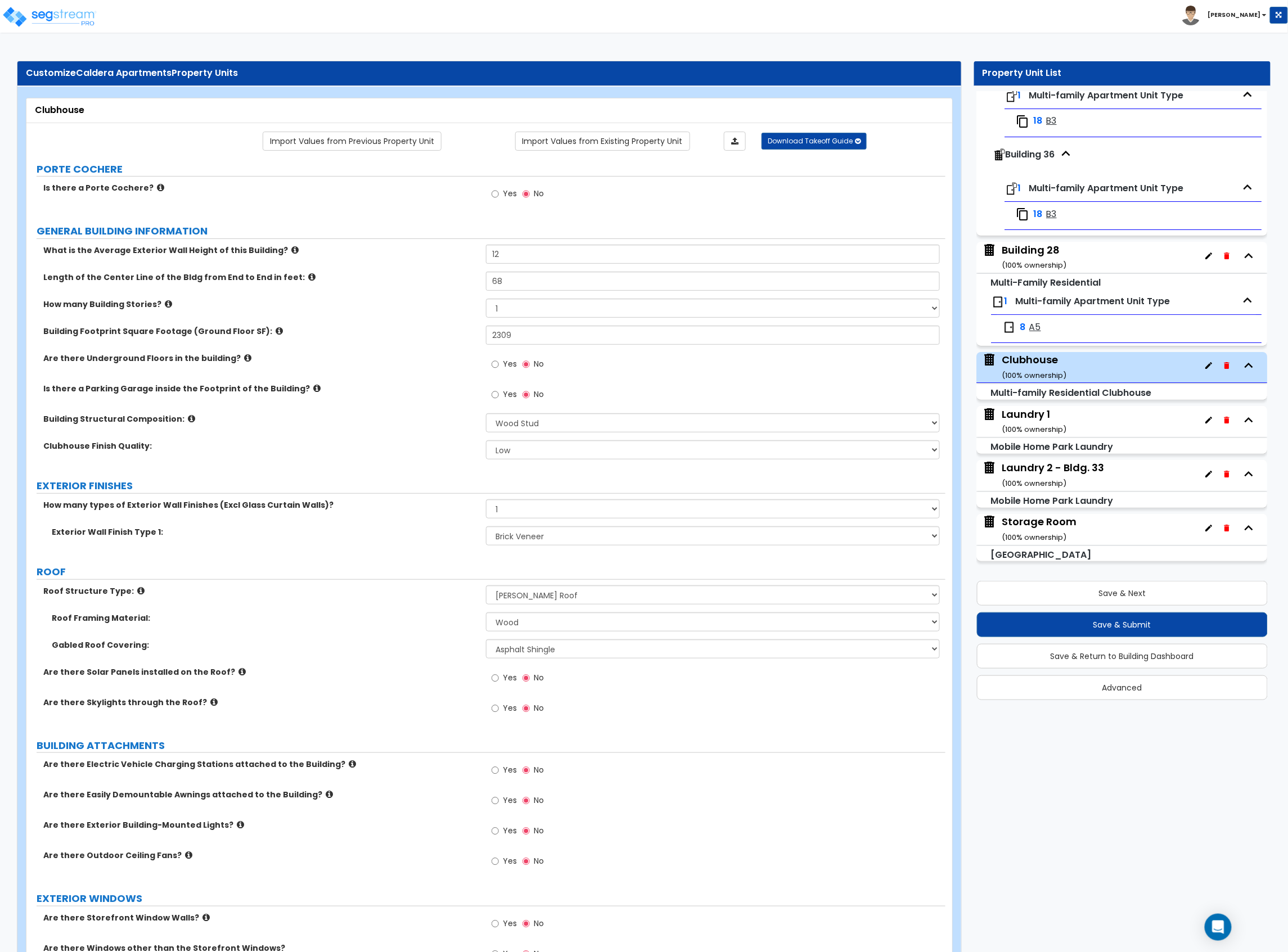
click at [53, 28] on img at bounding box center [49, 17] width 96 height 23
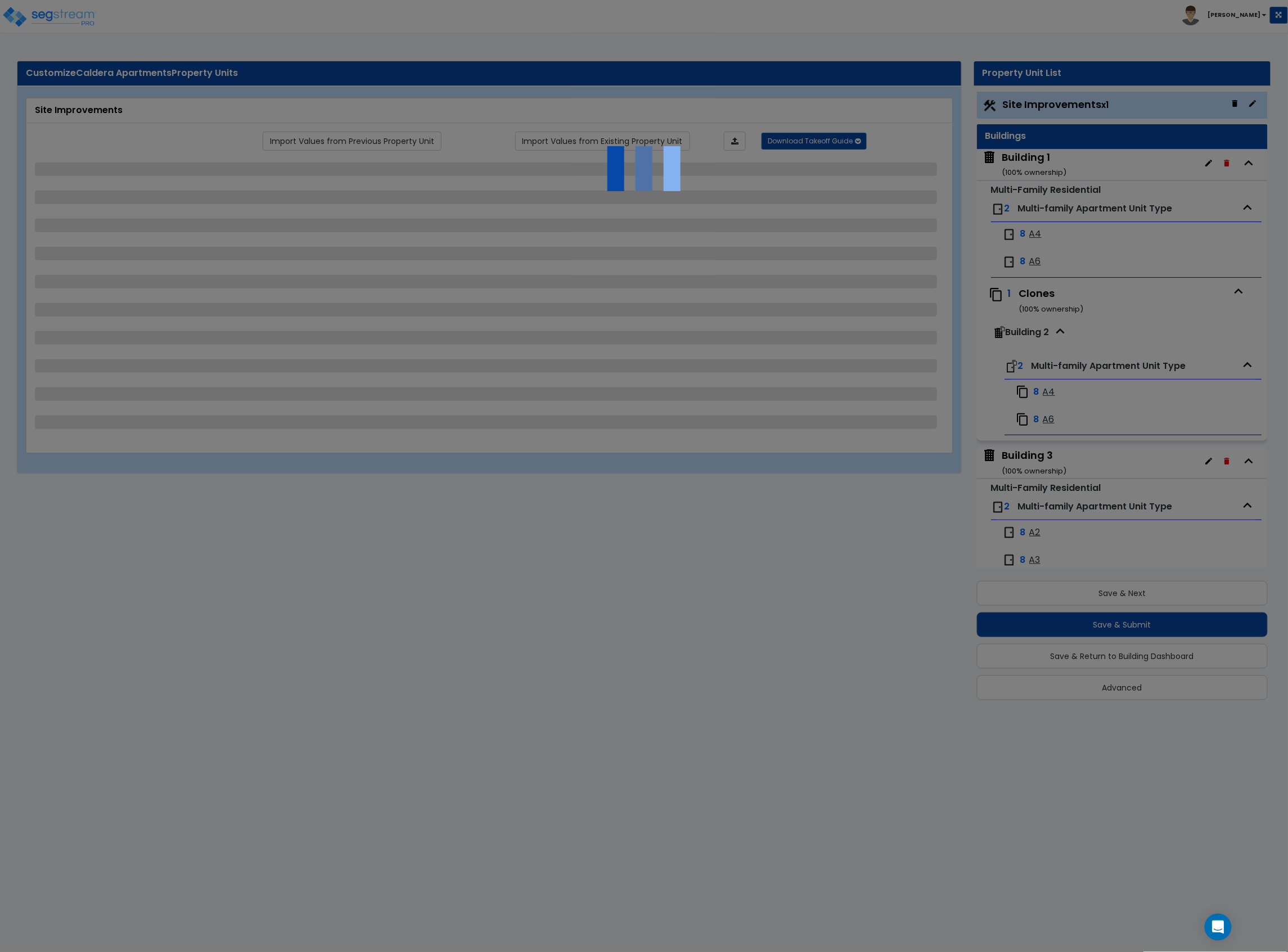
select select "2"
select select "1"
select select "2"
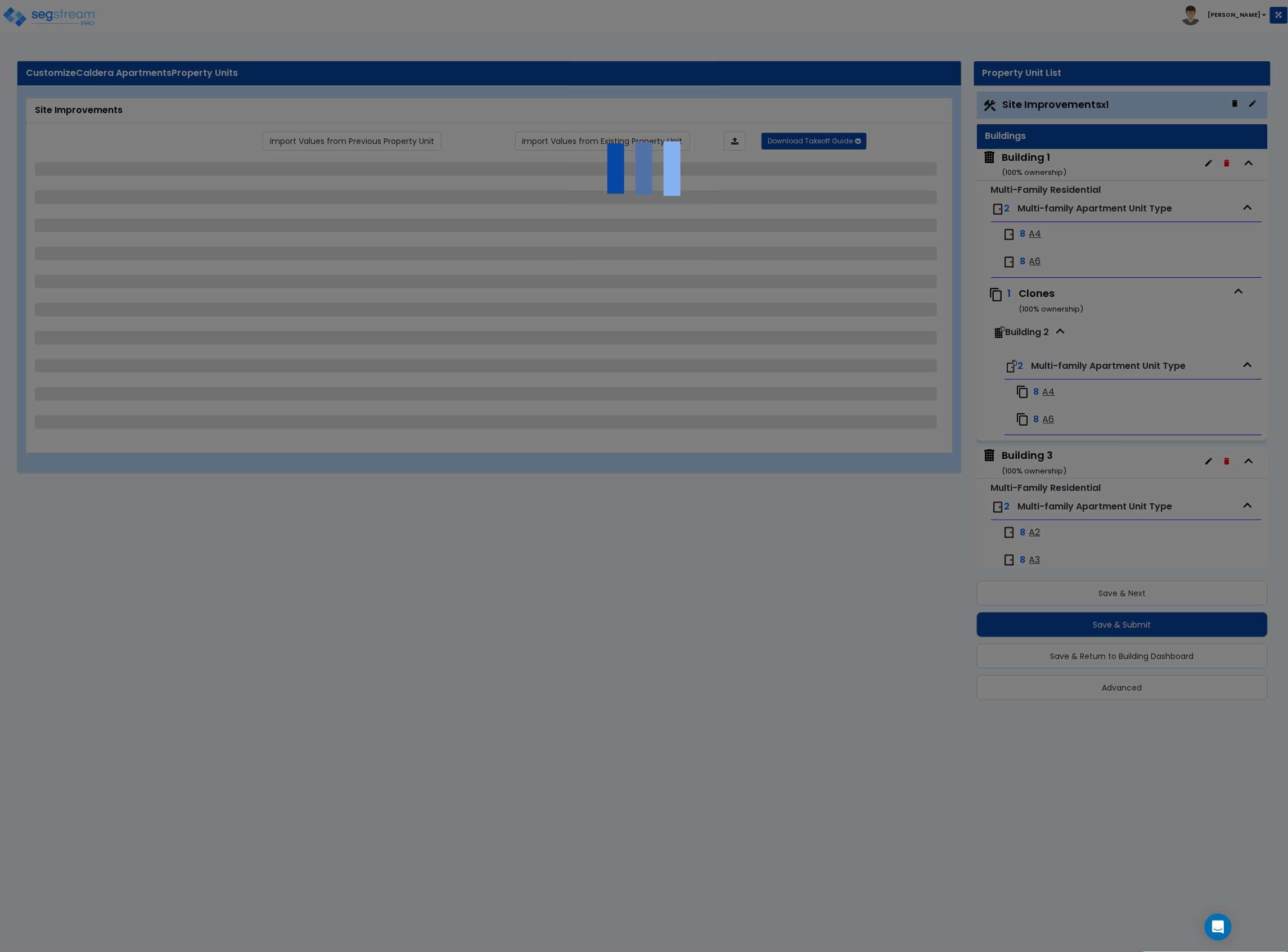
select select "1"
select select "6"
select select "2"
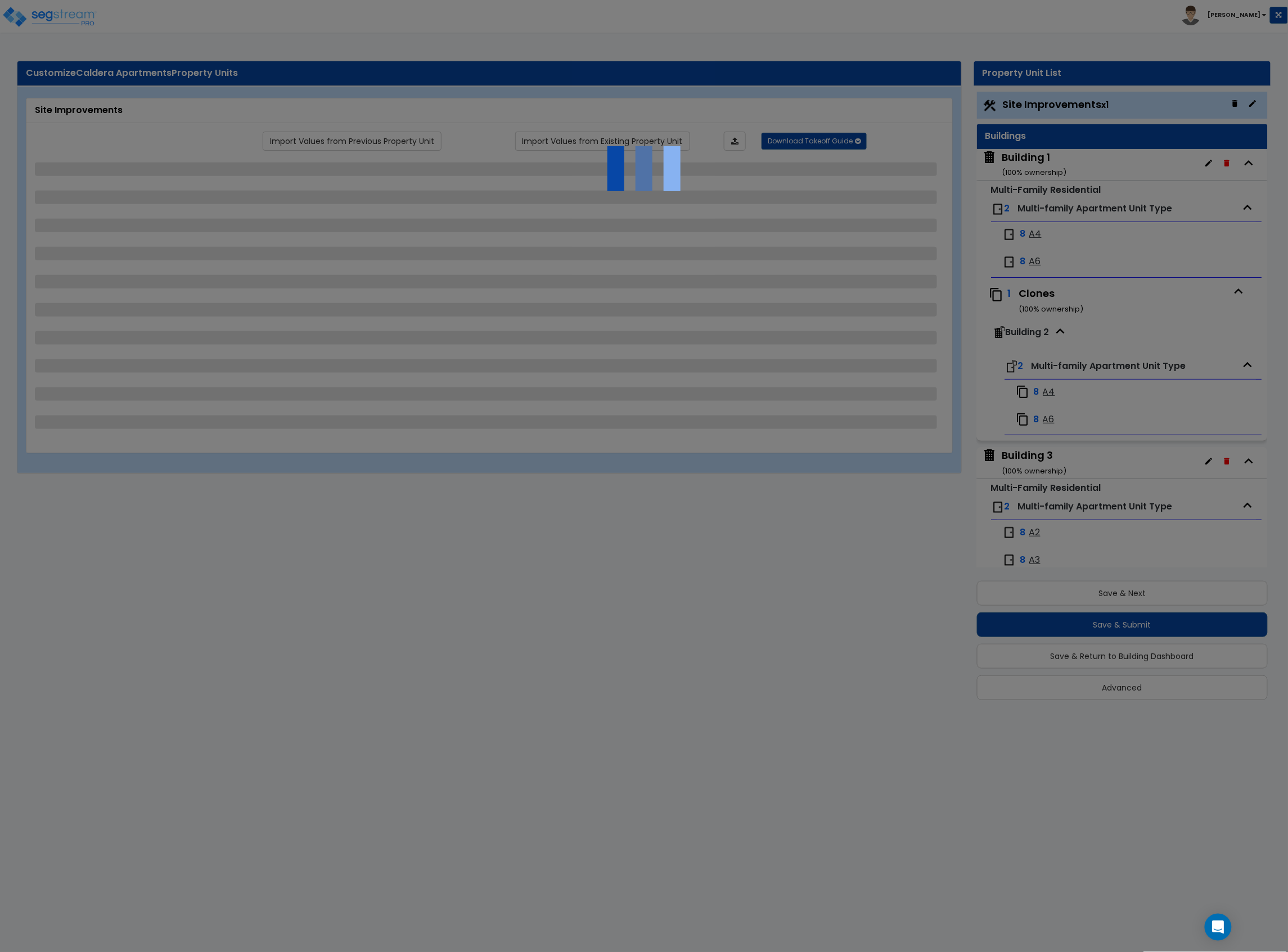
select select "3"
select select "1"
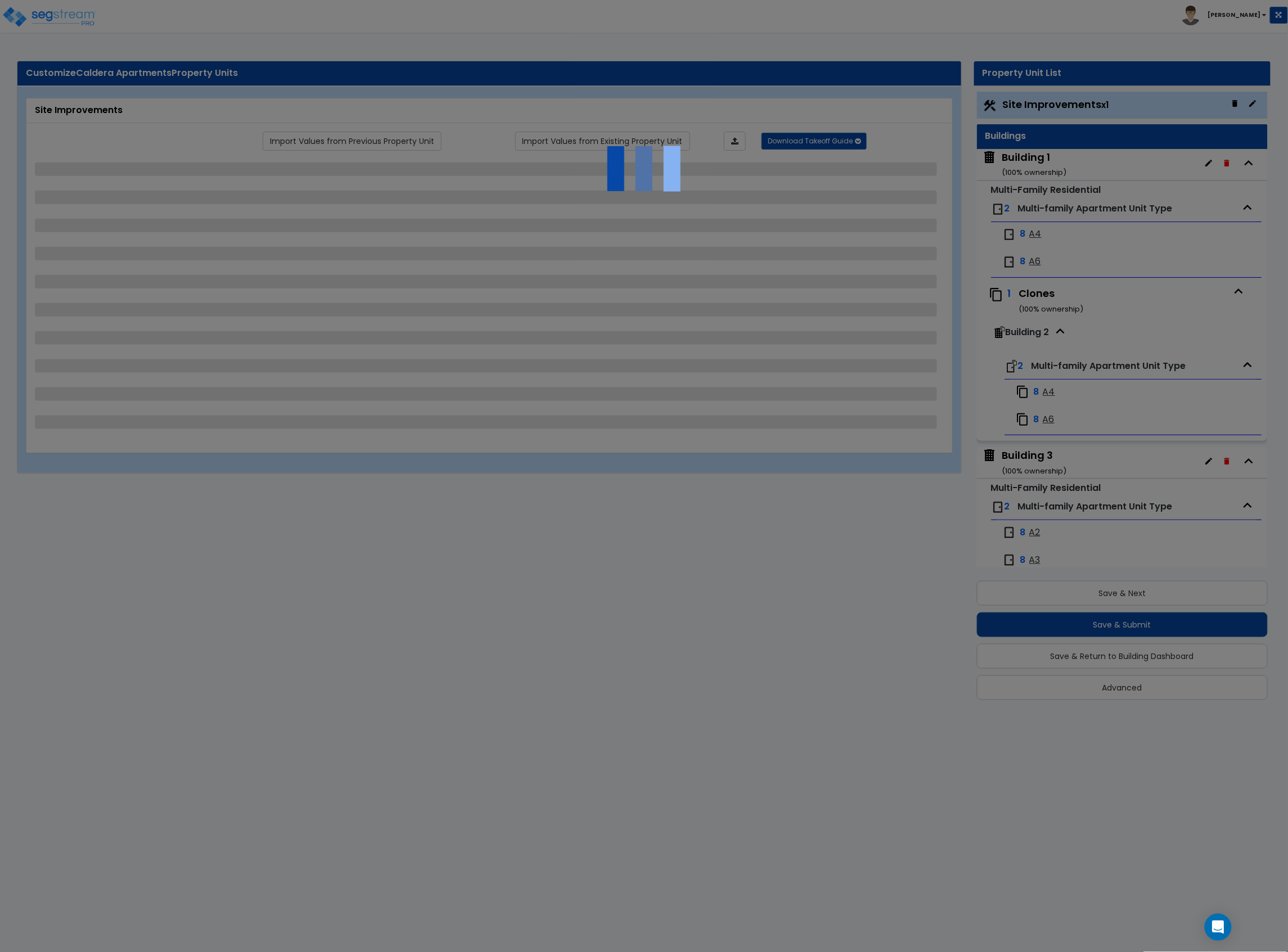
select select "2"
select select "1"
select select "2"
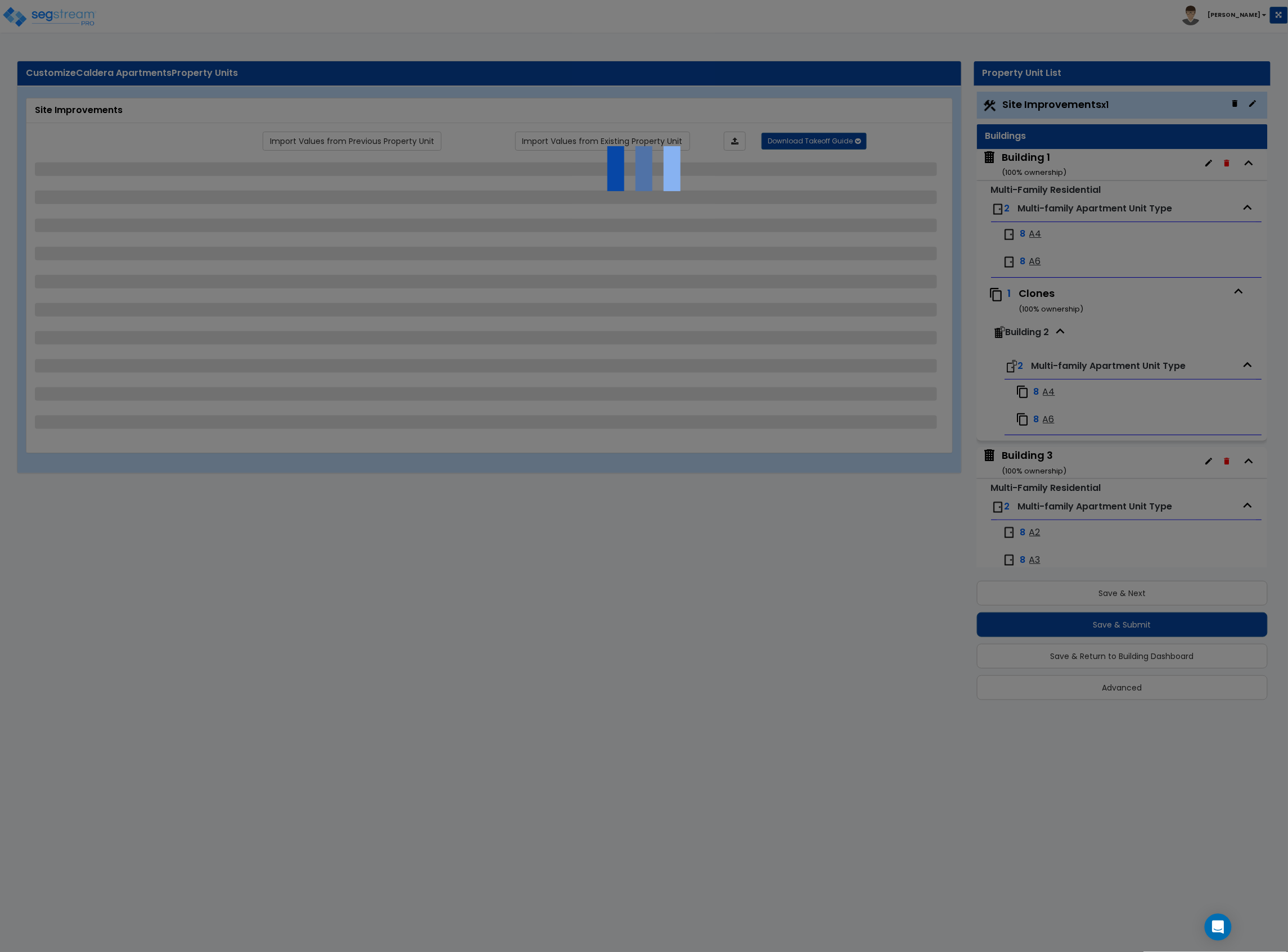
select select "2"
select select "1"
select select "2"
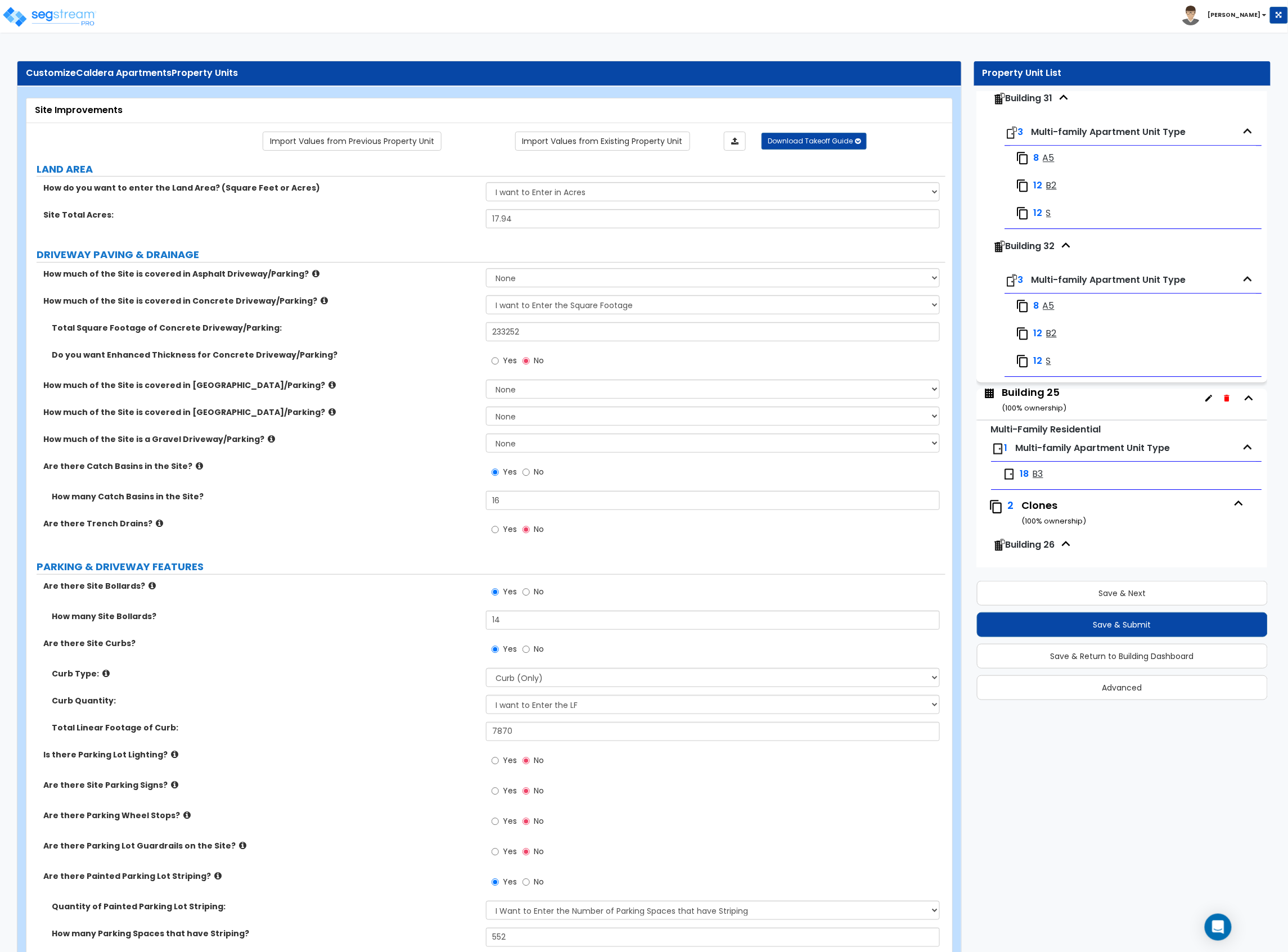
scroll to position [3298, 0]
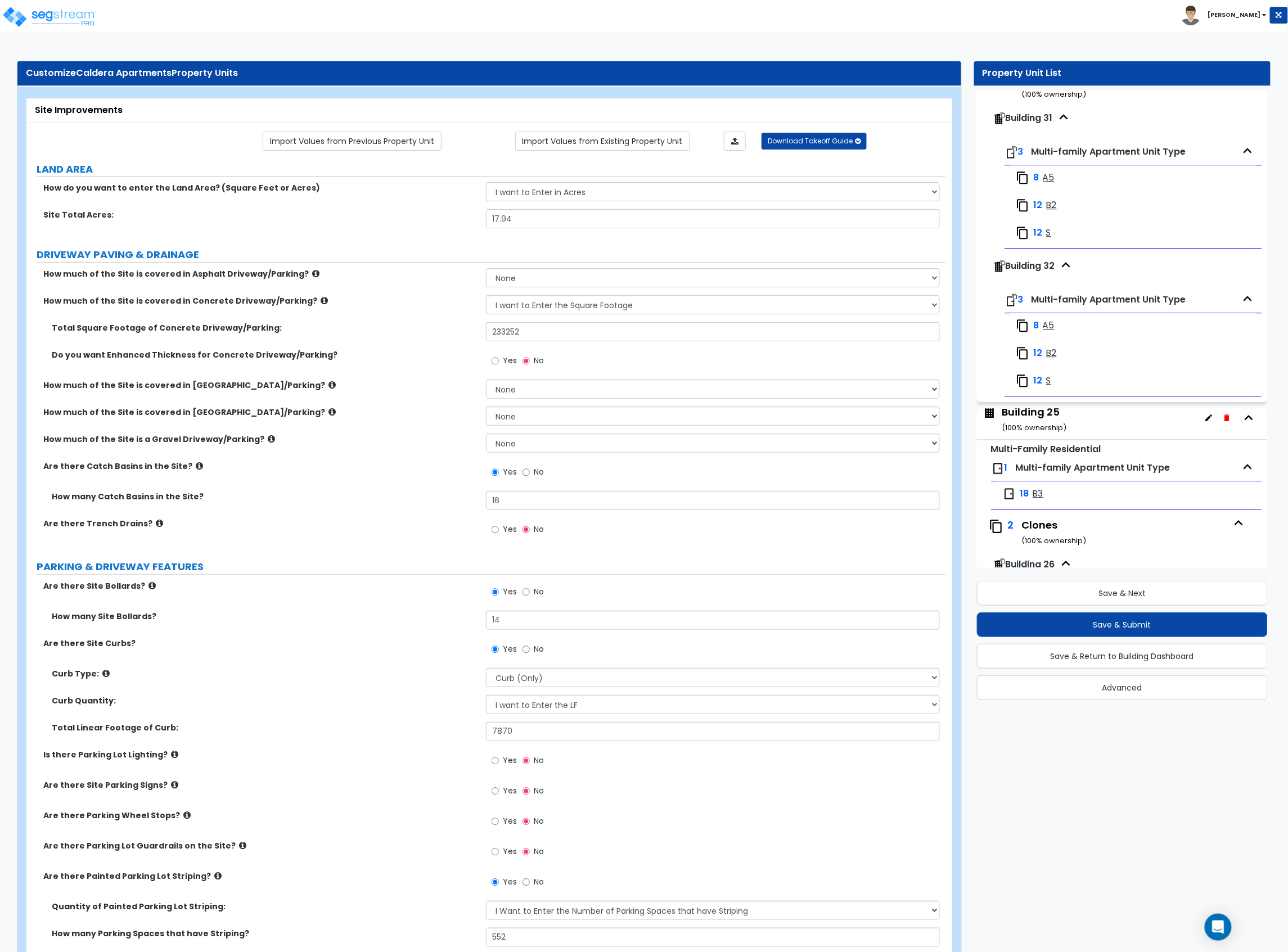
click at [1045, 332] on span "A5" at bounding box center [1049, 326] width 12 height 13
click at [1045, 332] on div "8 A5" at bounding box center [1081, 325] width 129 height 13
click at [1048, 332] on span "A5" at bounding box center [1049, 326] width 12 height 13
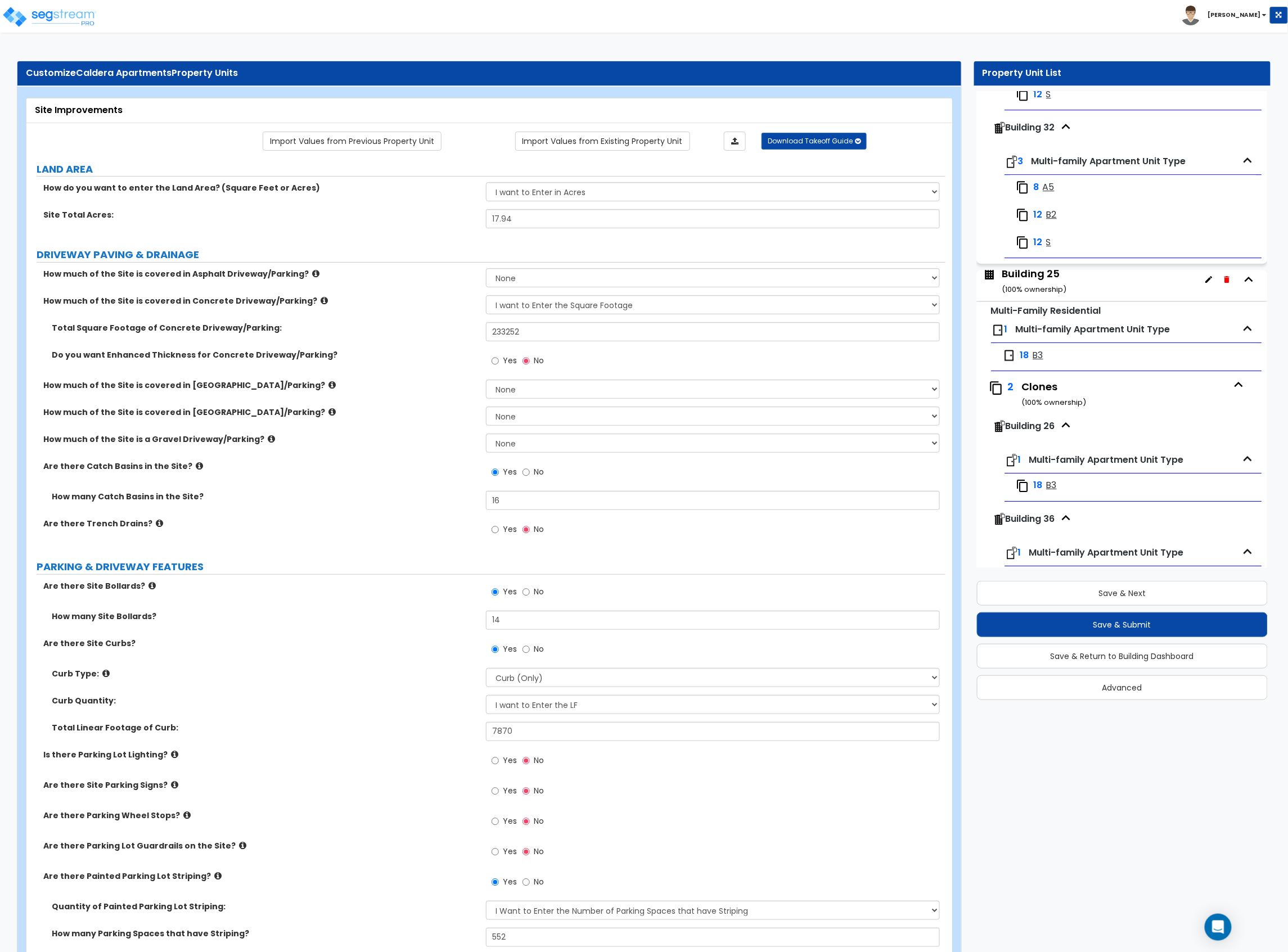
scroll to position [3448, 0]
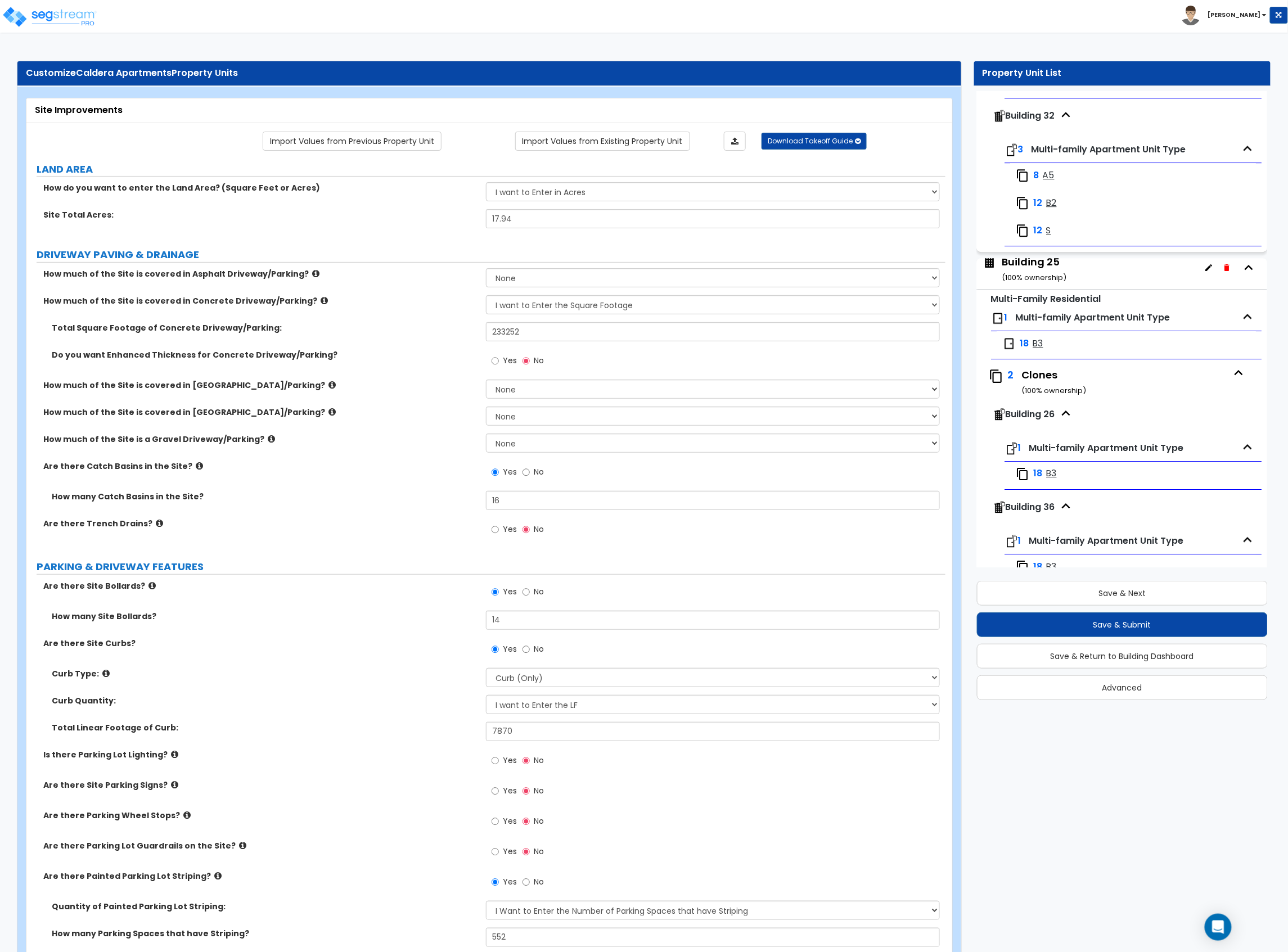
click at [1040, 182] on div "8 A5" at bounding box center [1081, 175] width 129 height 13
click at [1050, 182] on span "A5" at bounding box center [1049, 176] width 12 height 13
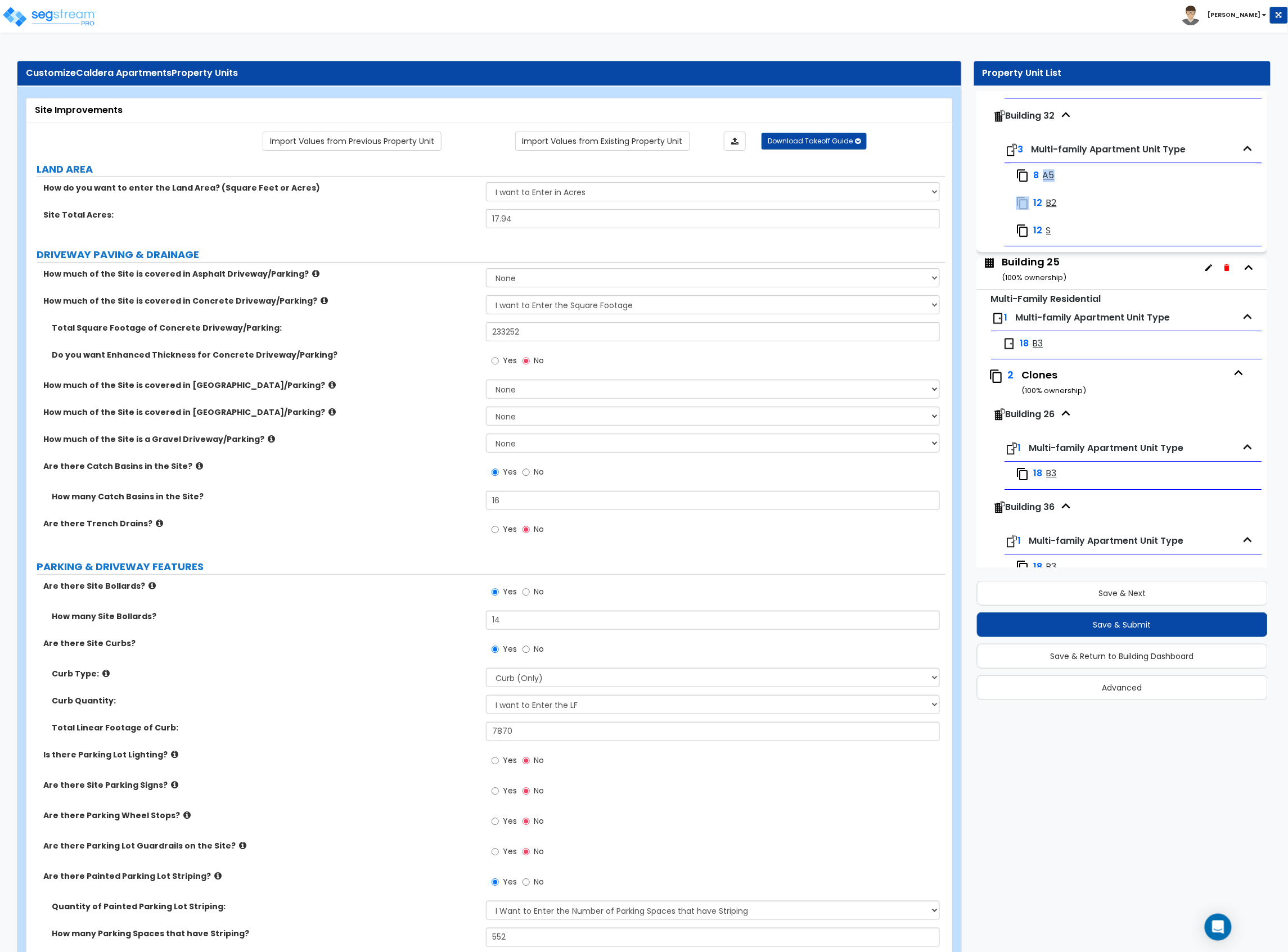
click at [1026, 182] on img at bounding box center [1023, 175] width 13 height 13
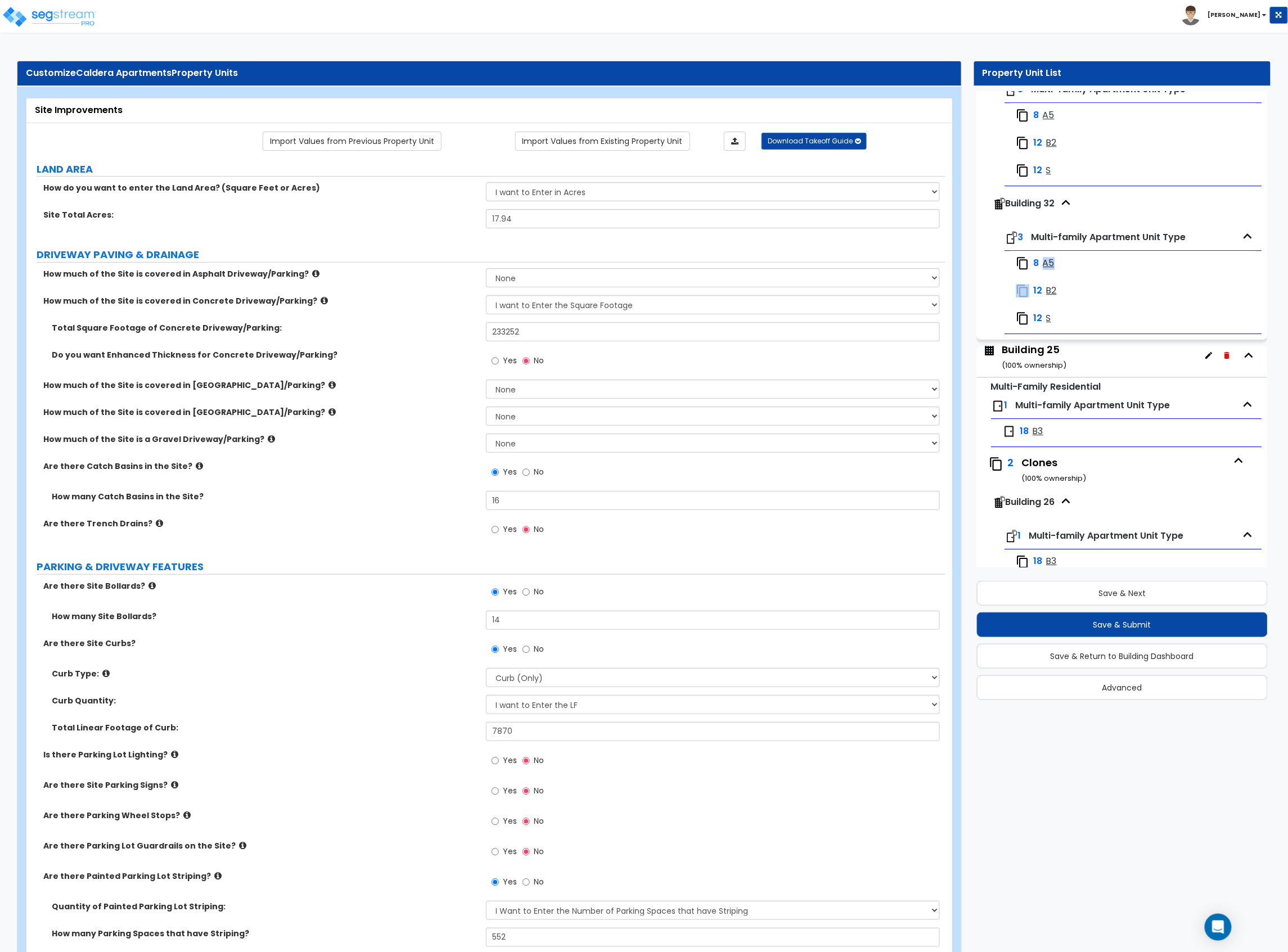
scroll to position [2999, 0]
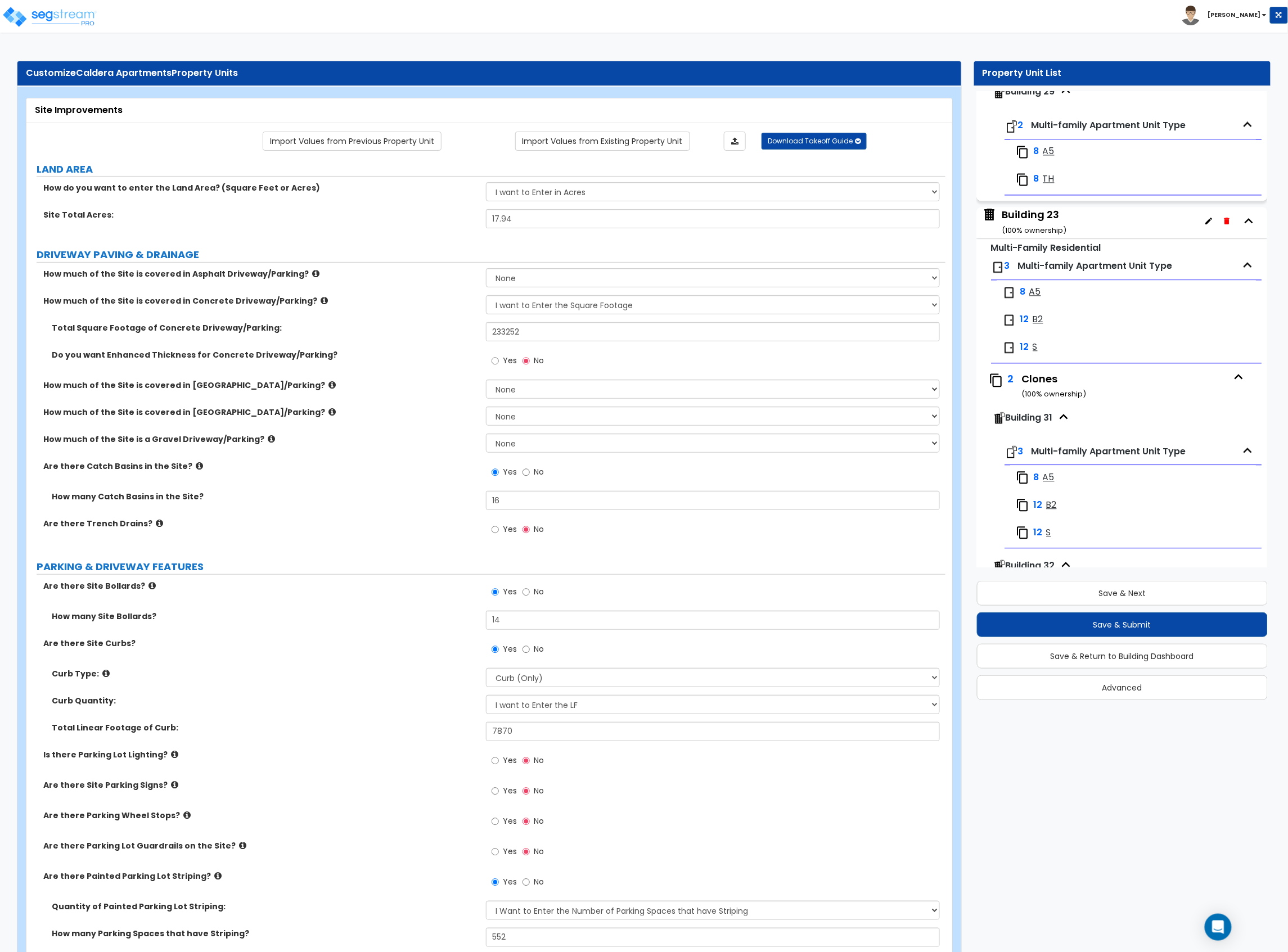
click at [1027, 299] on div "8 A5" at bounding box center [1071, 292] width 137 height 13
click at [1035, 299] on span "A5" at bounding box center [1035, 292] width 12 height 13
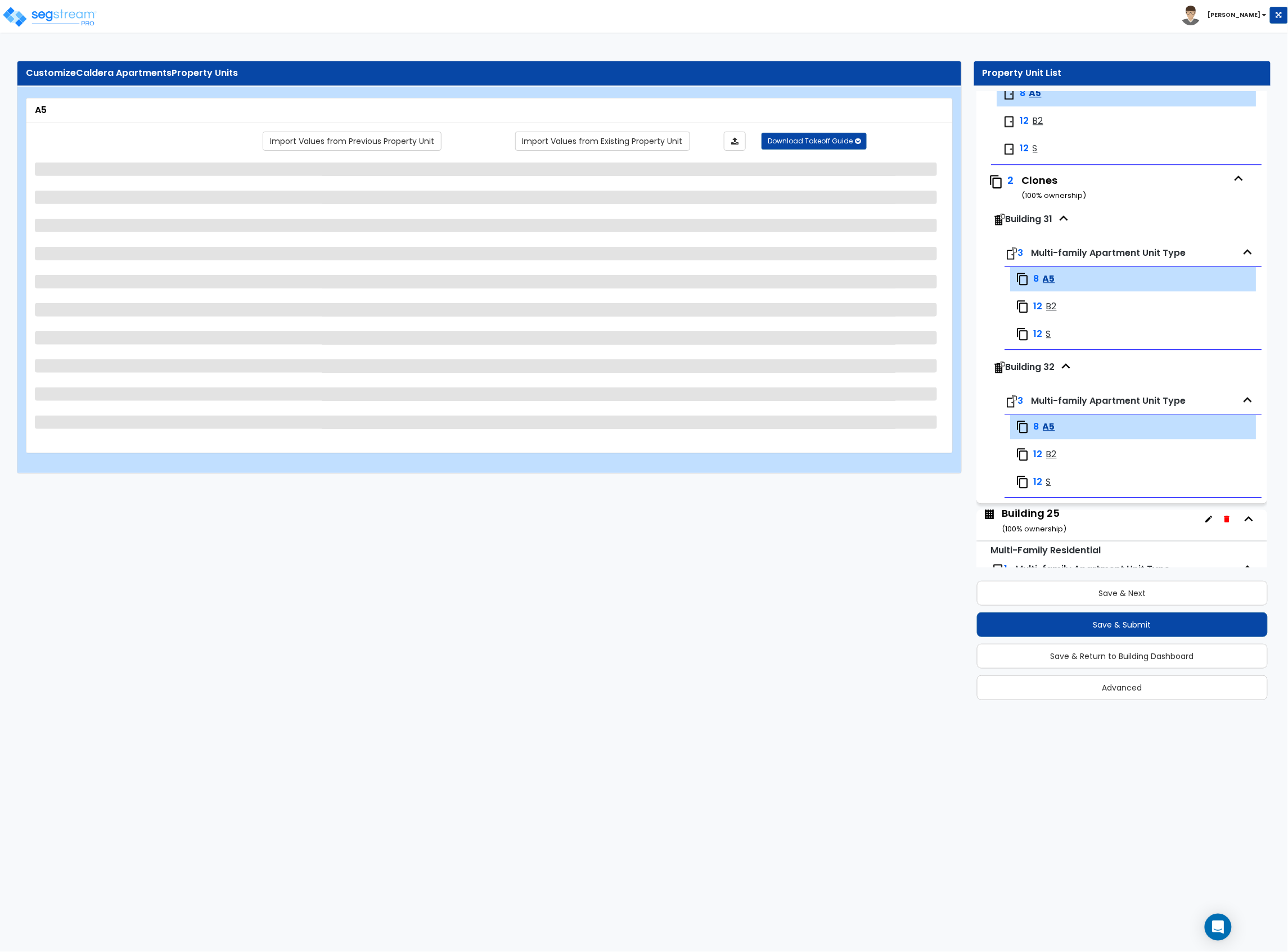
scroll to position [3215, 0]
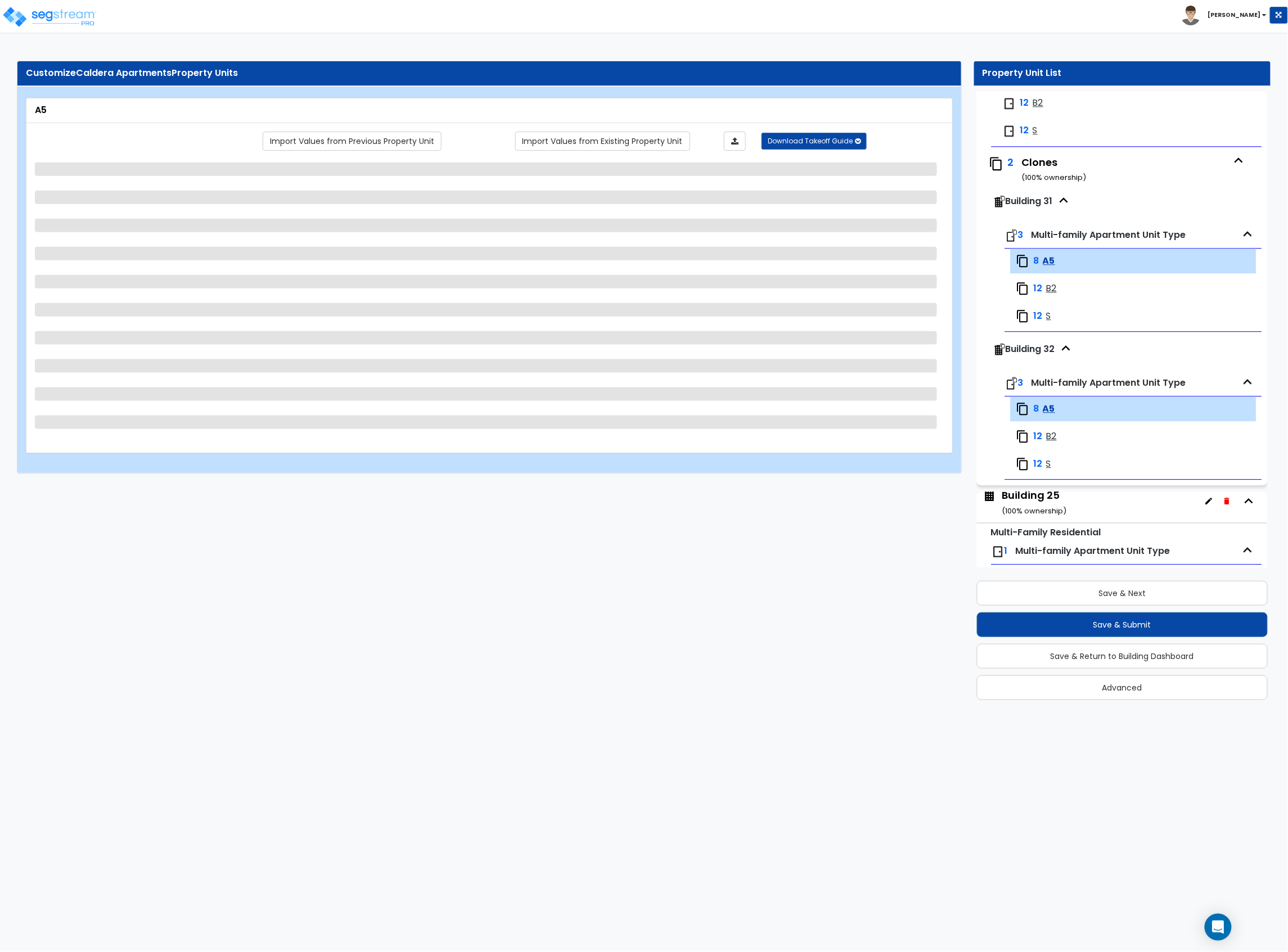
select select "1"
select select "4"
select select "1"
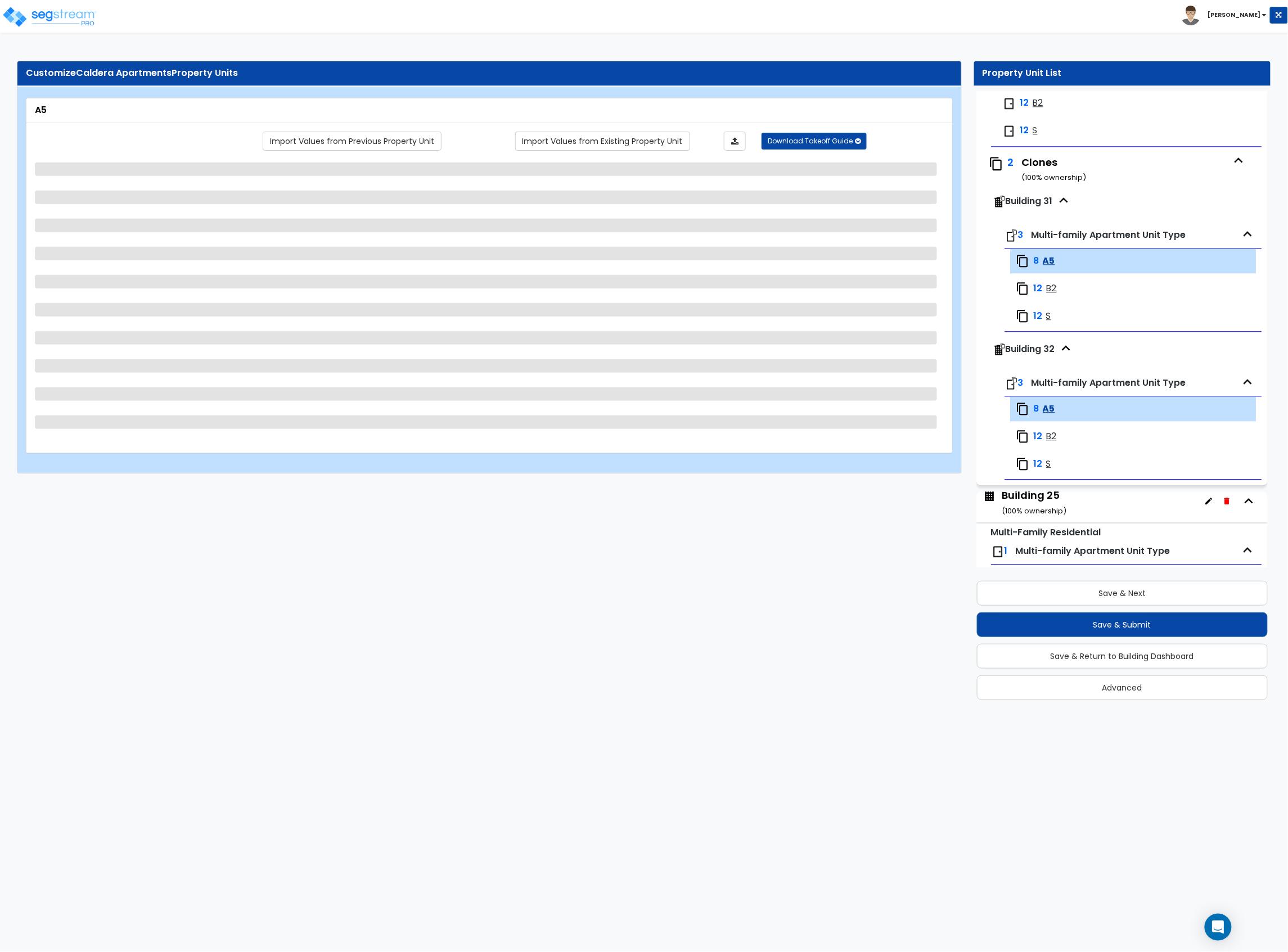
select select "3"
select select "2"
select select "1"
select select "2"
select select "1"
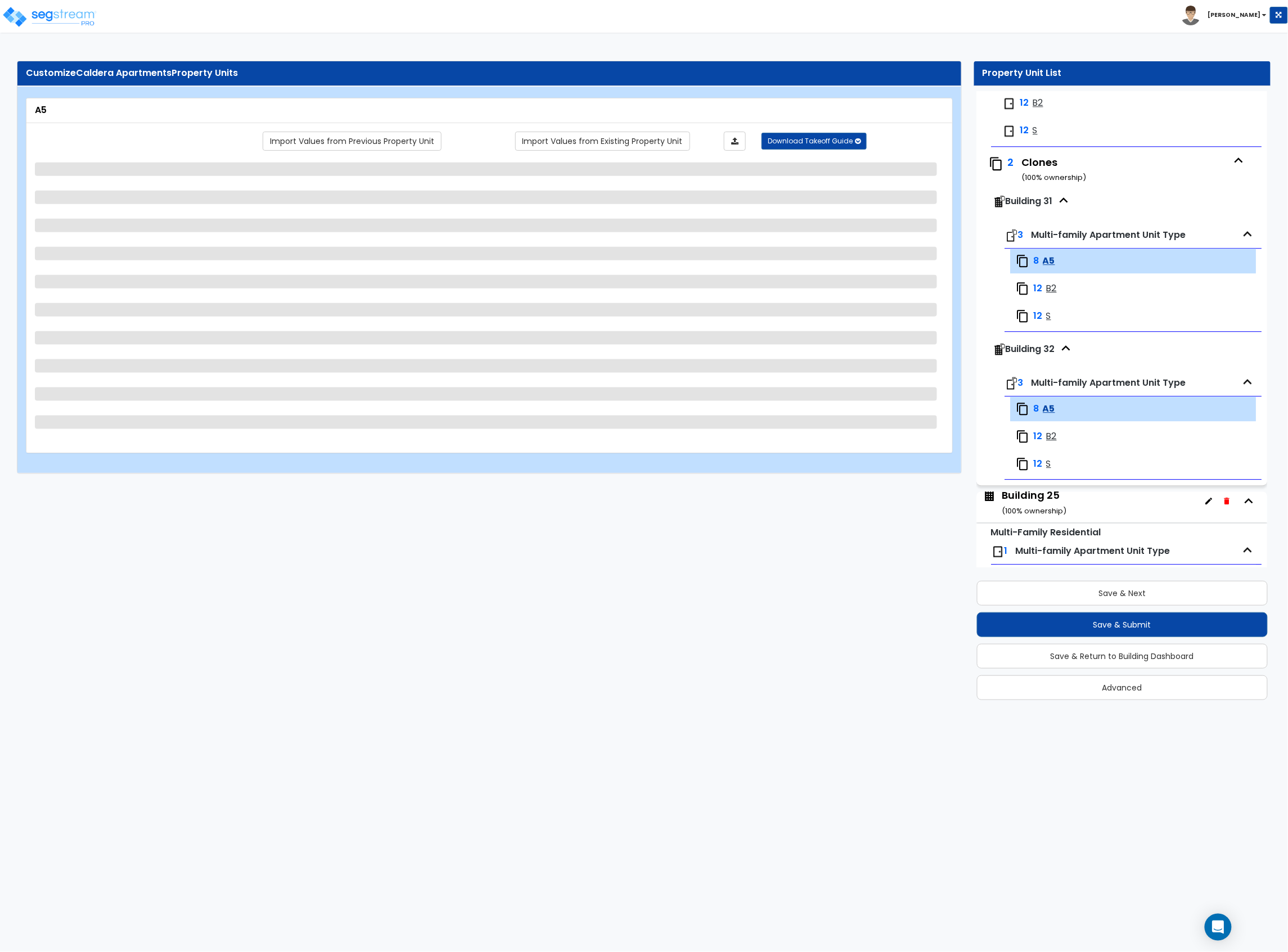
select select "1"
select select "3"
select select "2"
select select "6"
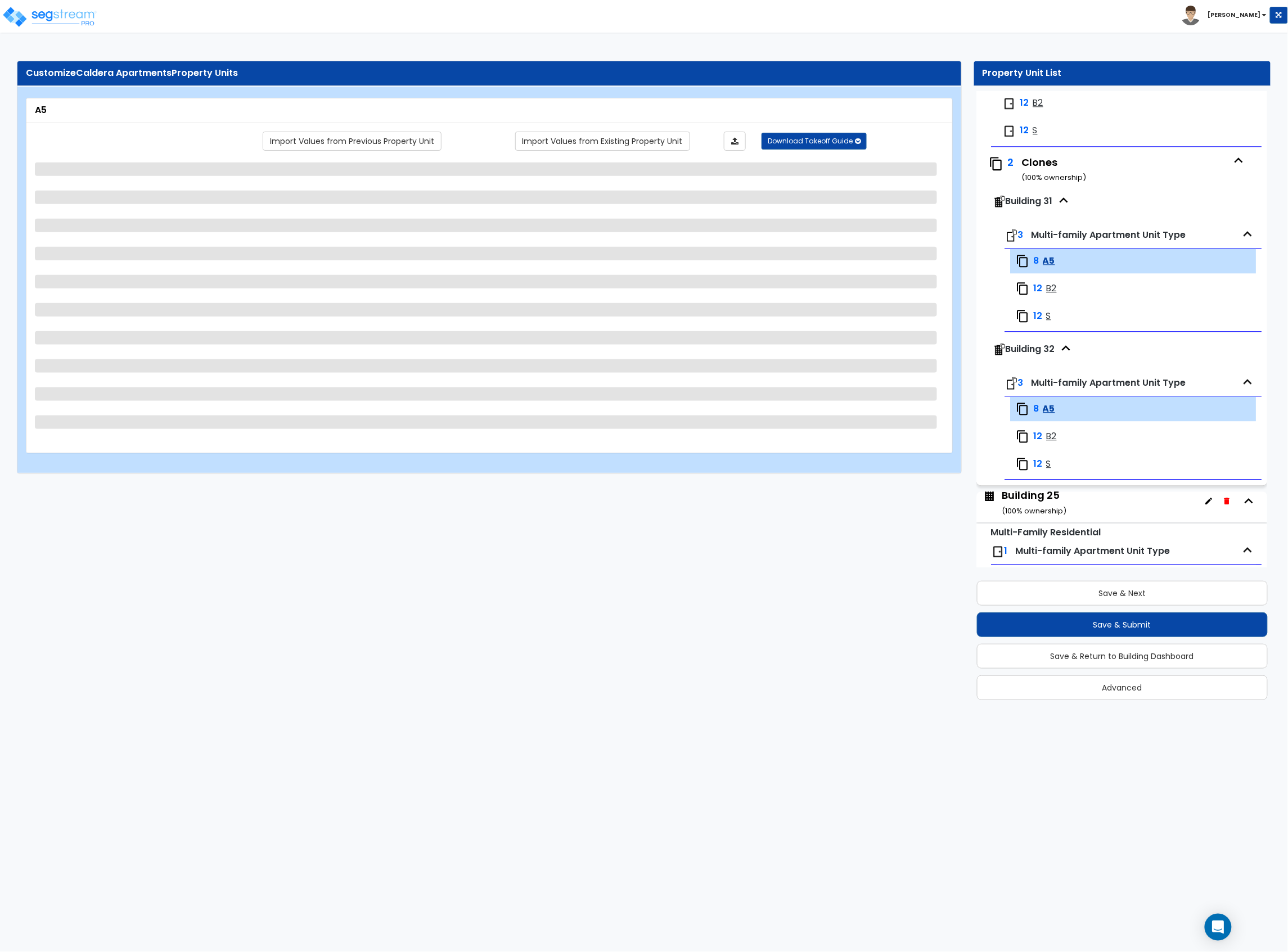
select select "2"
select select "1"
select select "2"
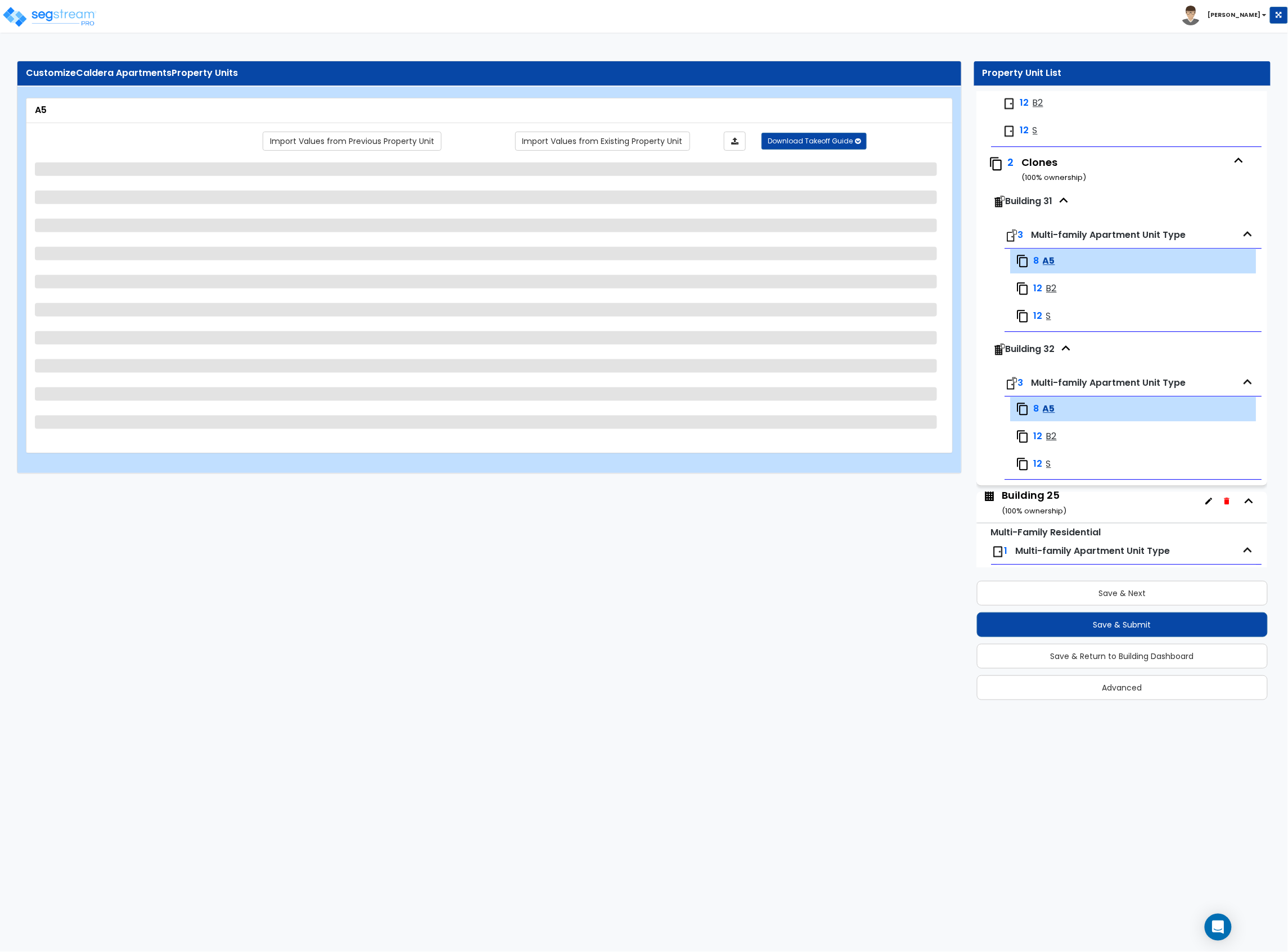
select select "2"
select select "1"
select select "5"
select select "1"
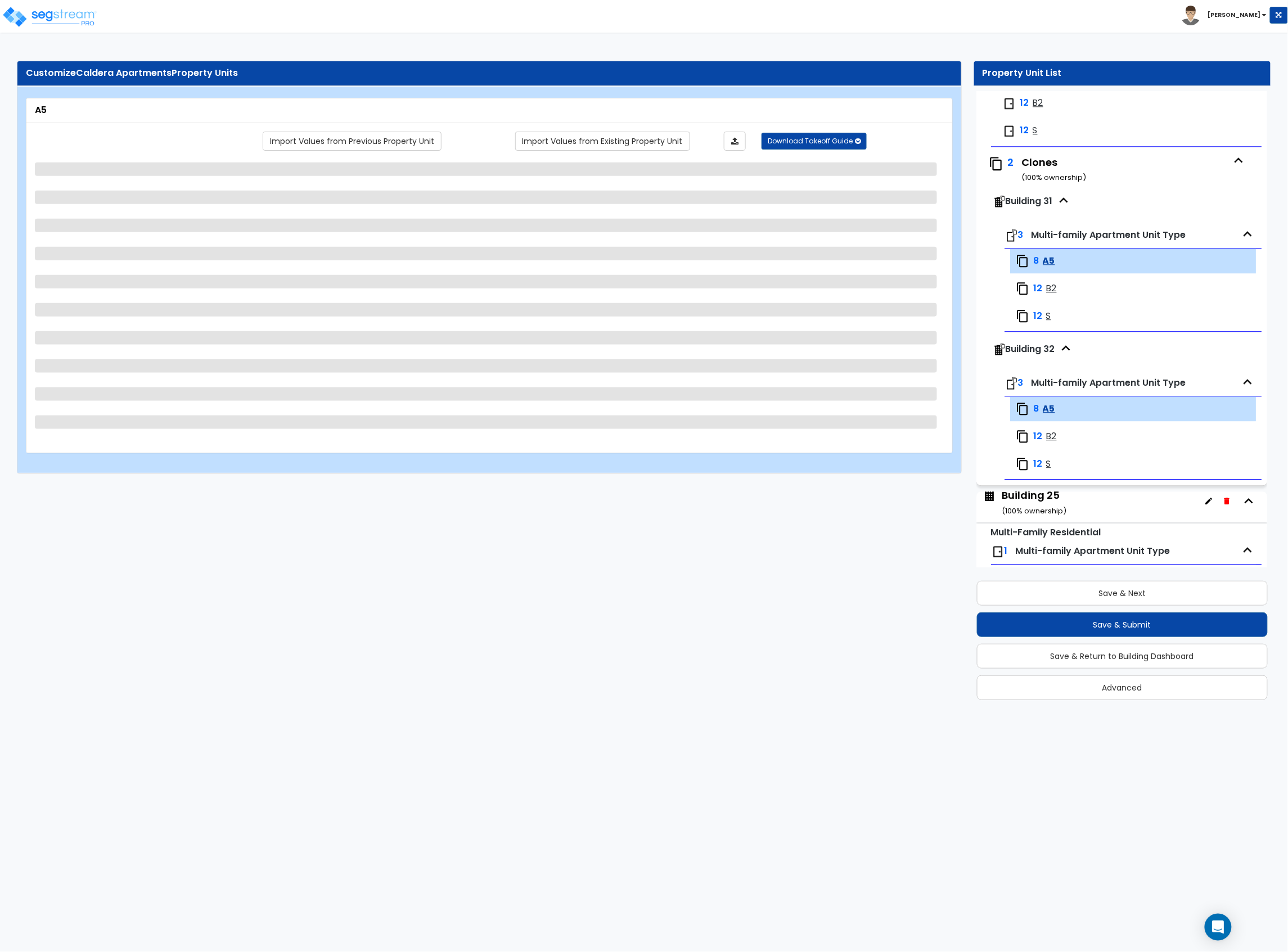
select select "2"
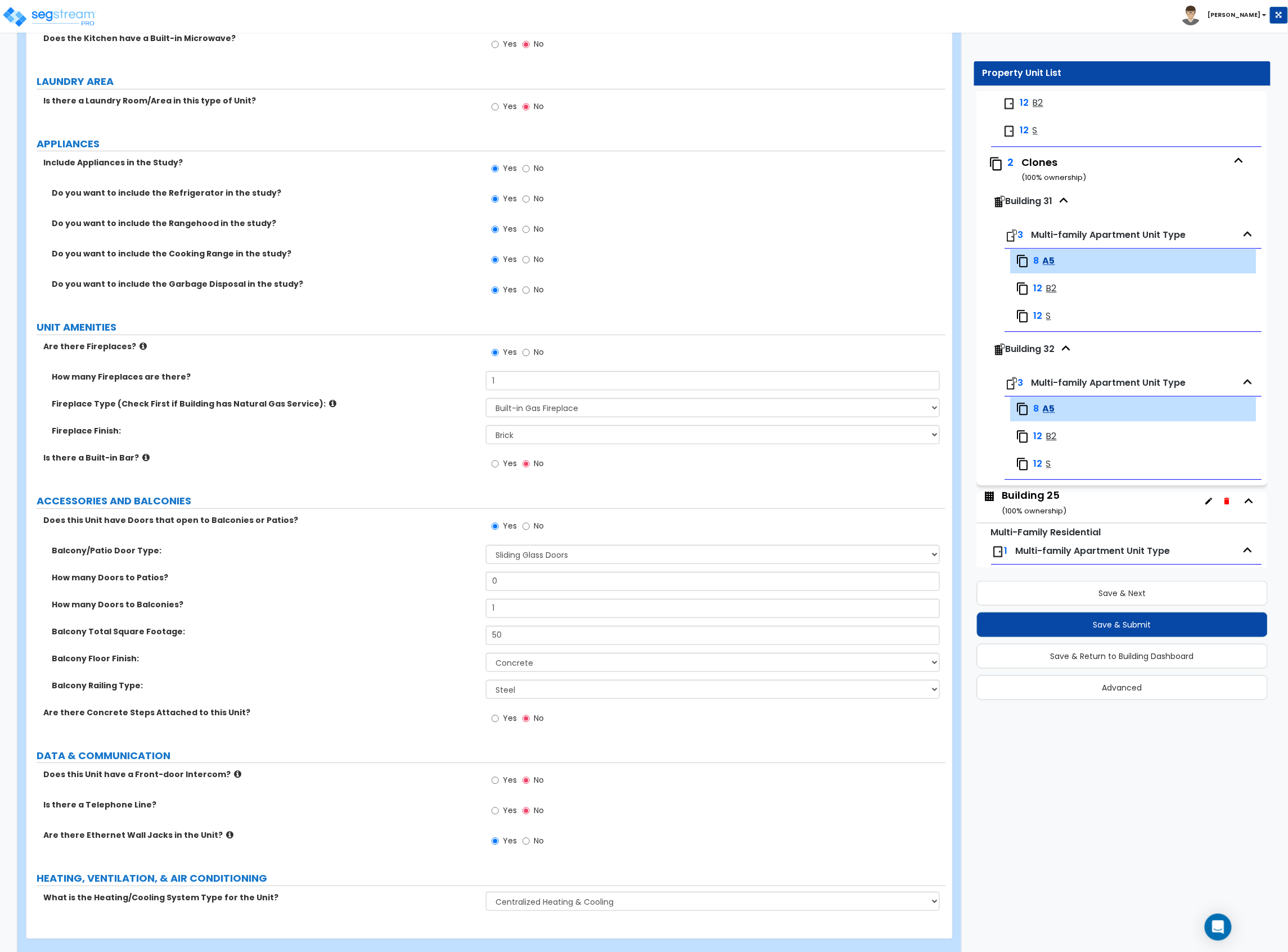
scroll to position [1863, 0]
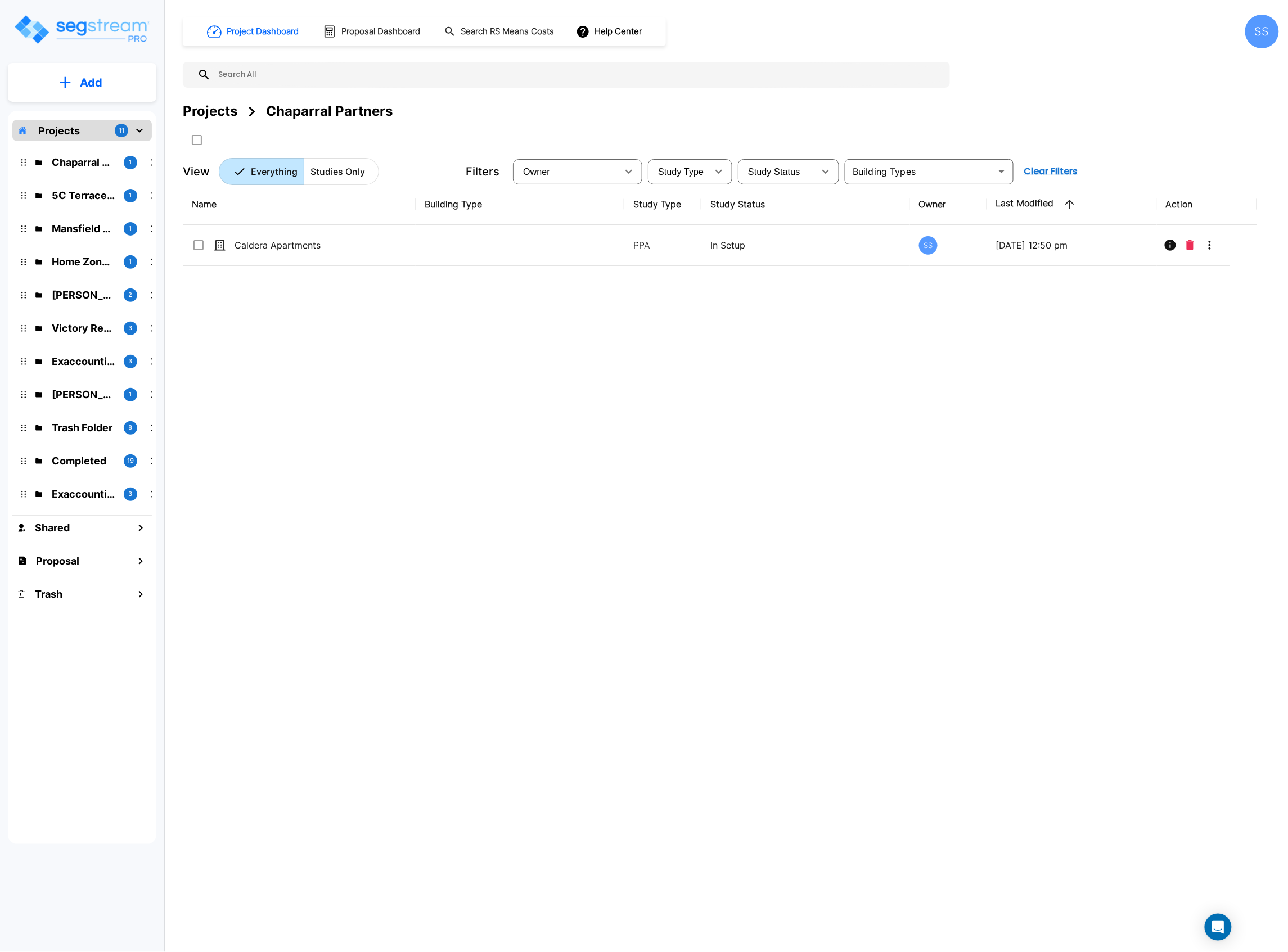
drag, startPoint x: 487, startPoint y: 394, endPoint x: 147, endPoint y: 18, distance: 506.9
click at [487, 394] on div "Name Building Type Study Type Study Status Owner Last Modified Action Caldera A…" at bounding box center [720, 479] width 1074 height 590
click at [398, 404] on div "Name Building Type Study Type Study Status Owner Last Modified Action Caldera A…" at bounding box center [720, 479] width 1074 height 590
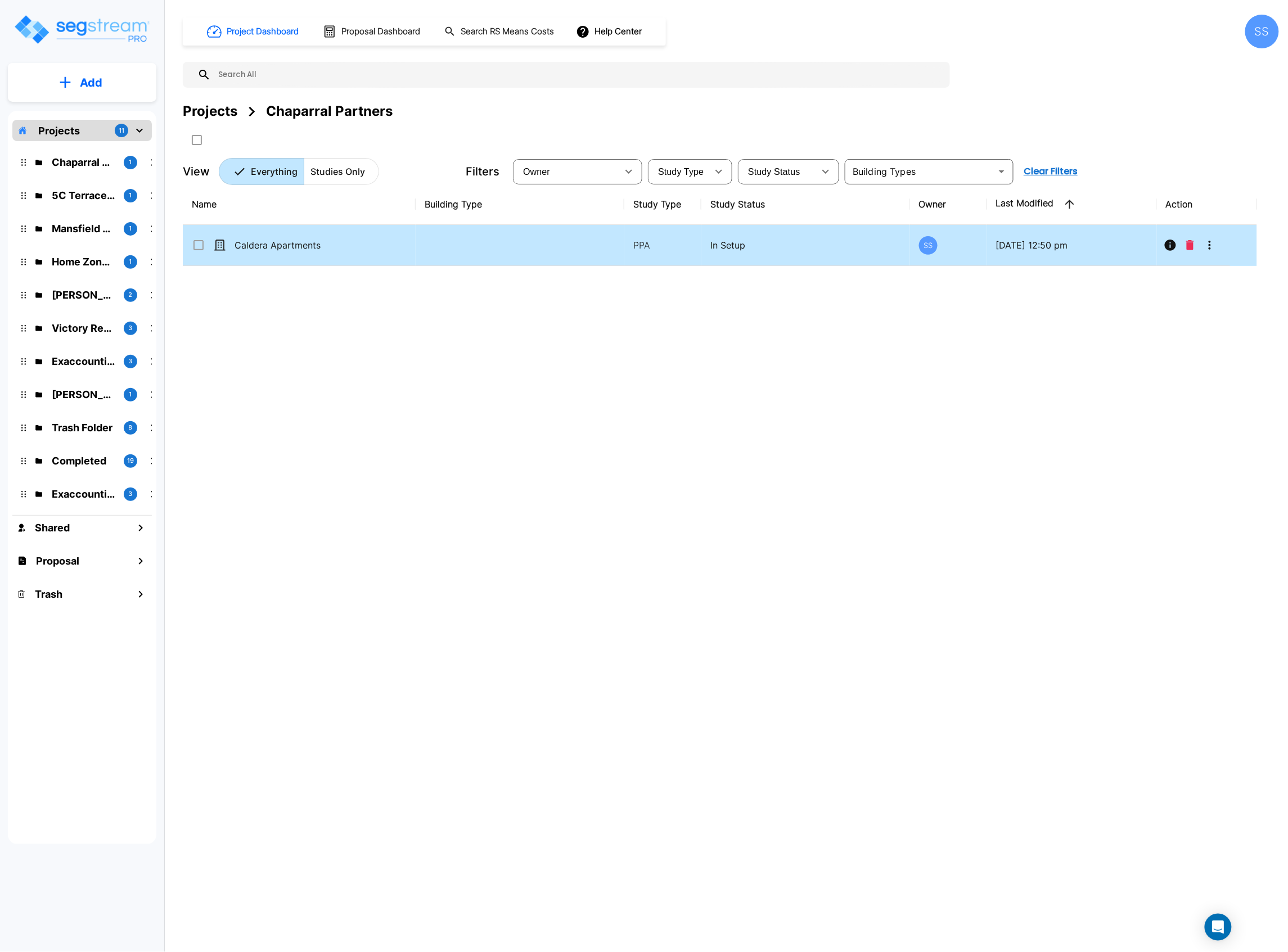
click at [291, 260] on td "Caldera Apartments" at bounding box center [299, 245] width 233 height 41
click at [294, 256] on td "Caldera Apartments" at bounding box center [299, 245] width 233 height 41
checkbox input "false"
click at [294, 256] on td "Caldera Apartments" at bounding box center [299, 245] width 233 height 41
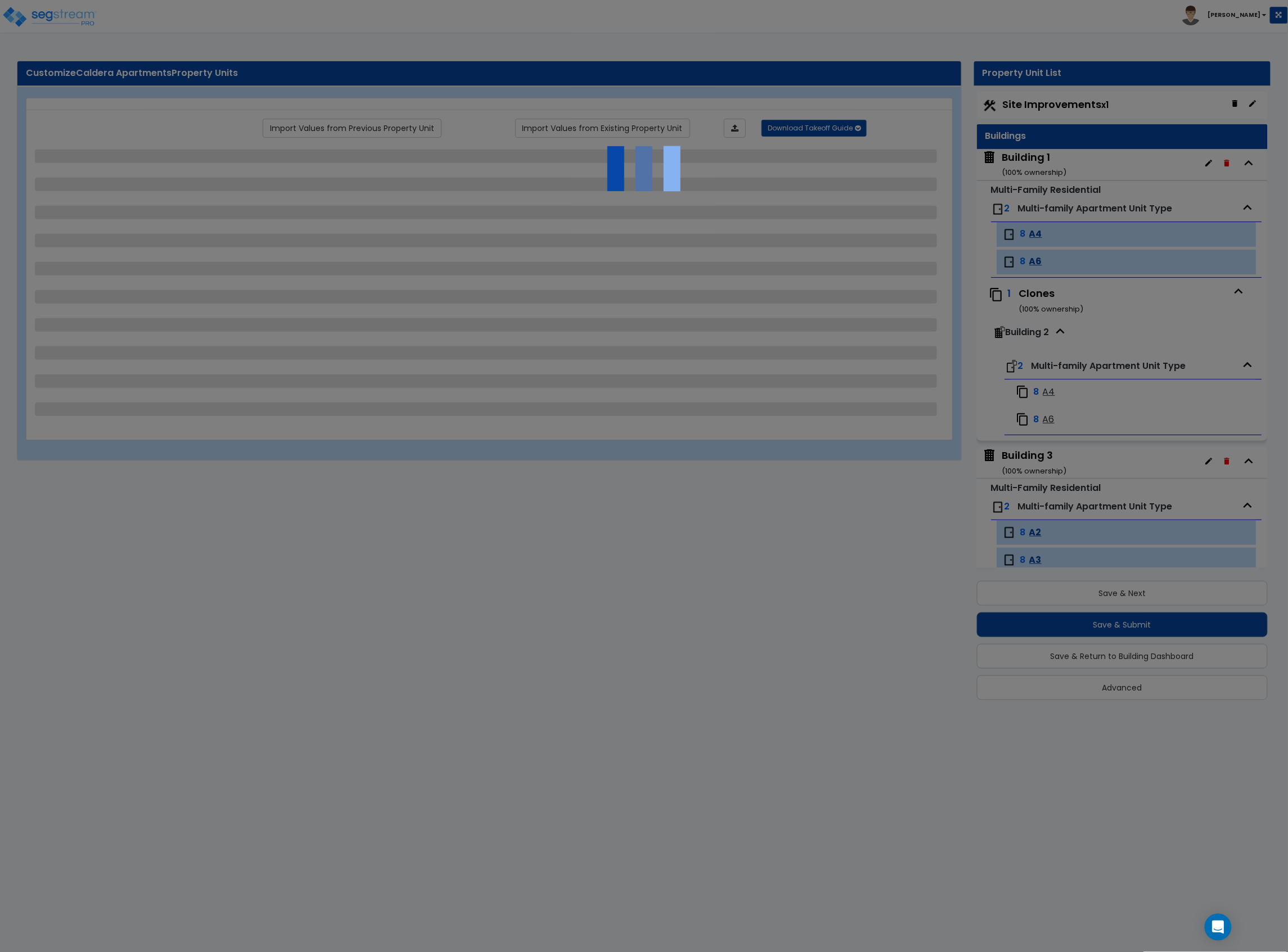
scroll to position [1, 0]
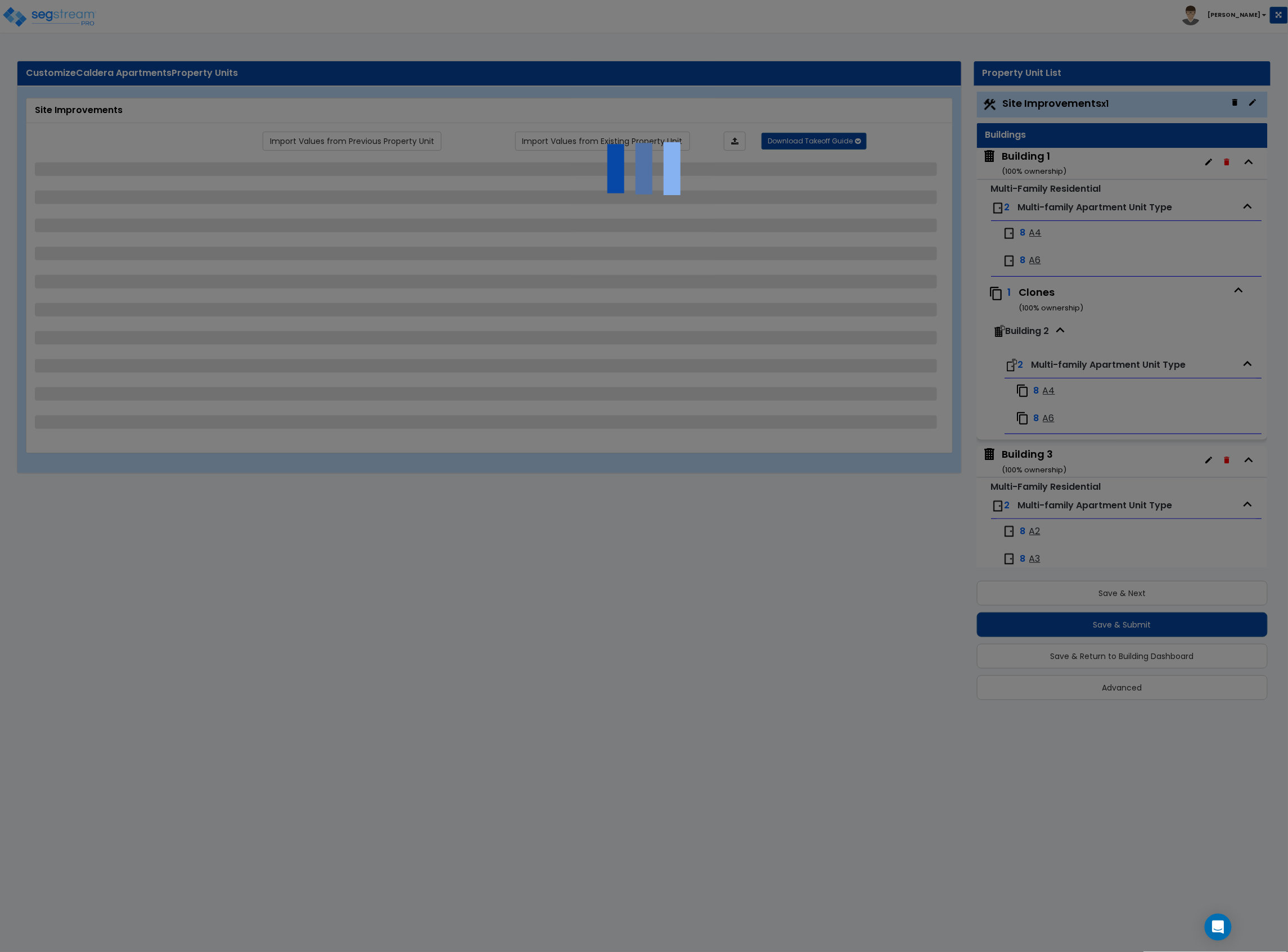
select select "2"
select select "1"
select select "2"
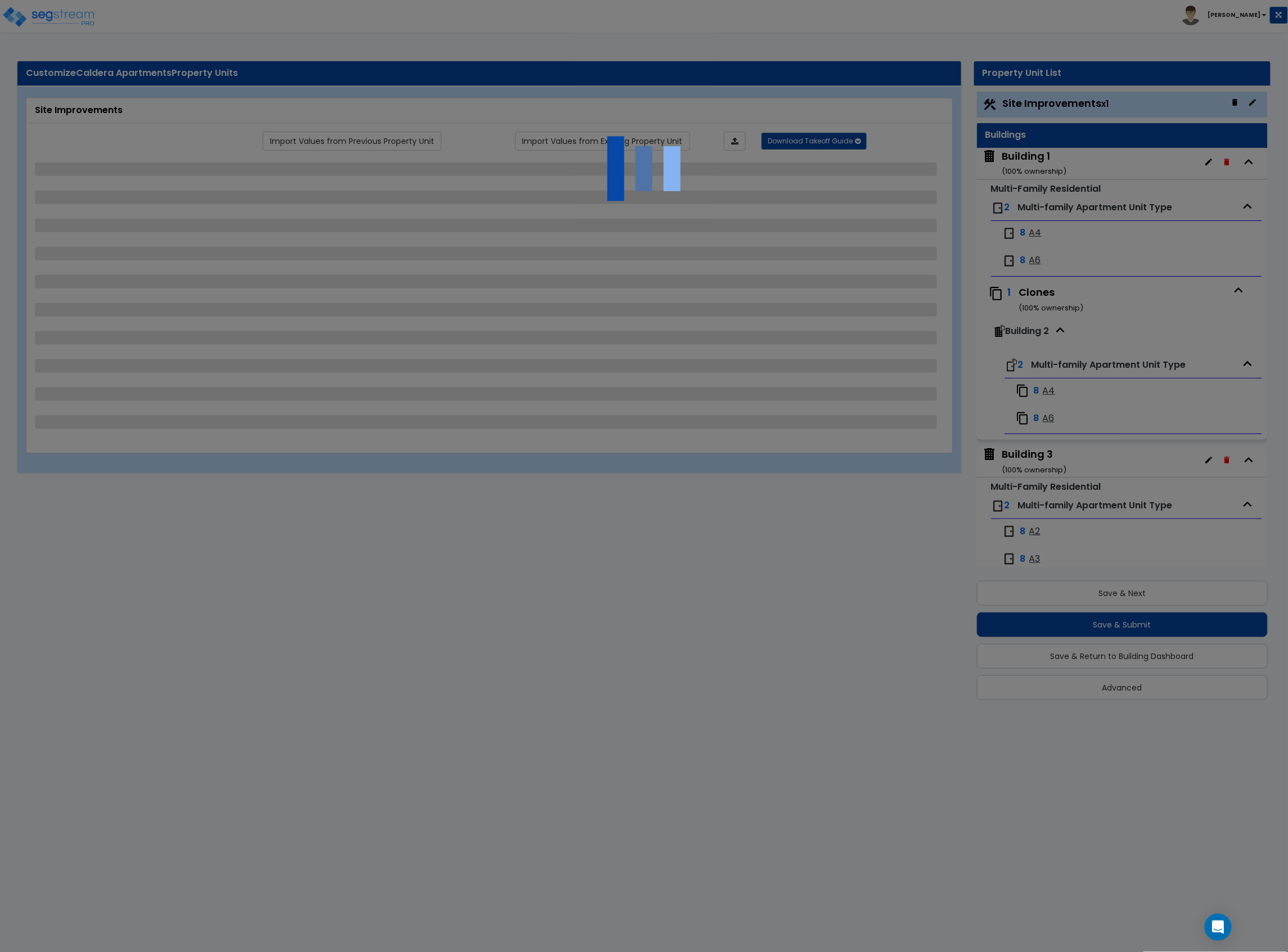
select select "1"
select select "6"
select select "2"
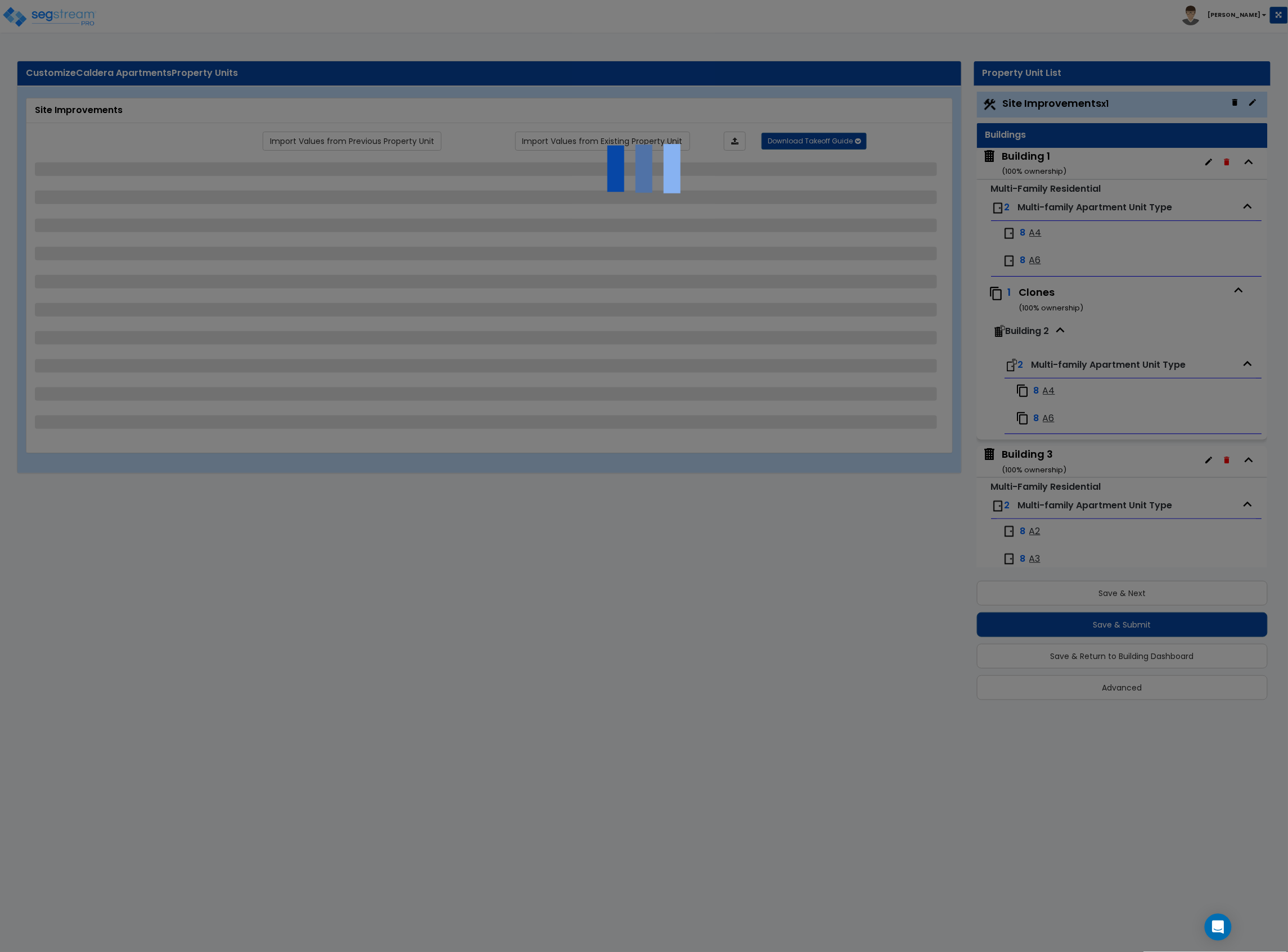
select select "3"
select select "1"
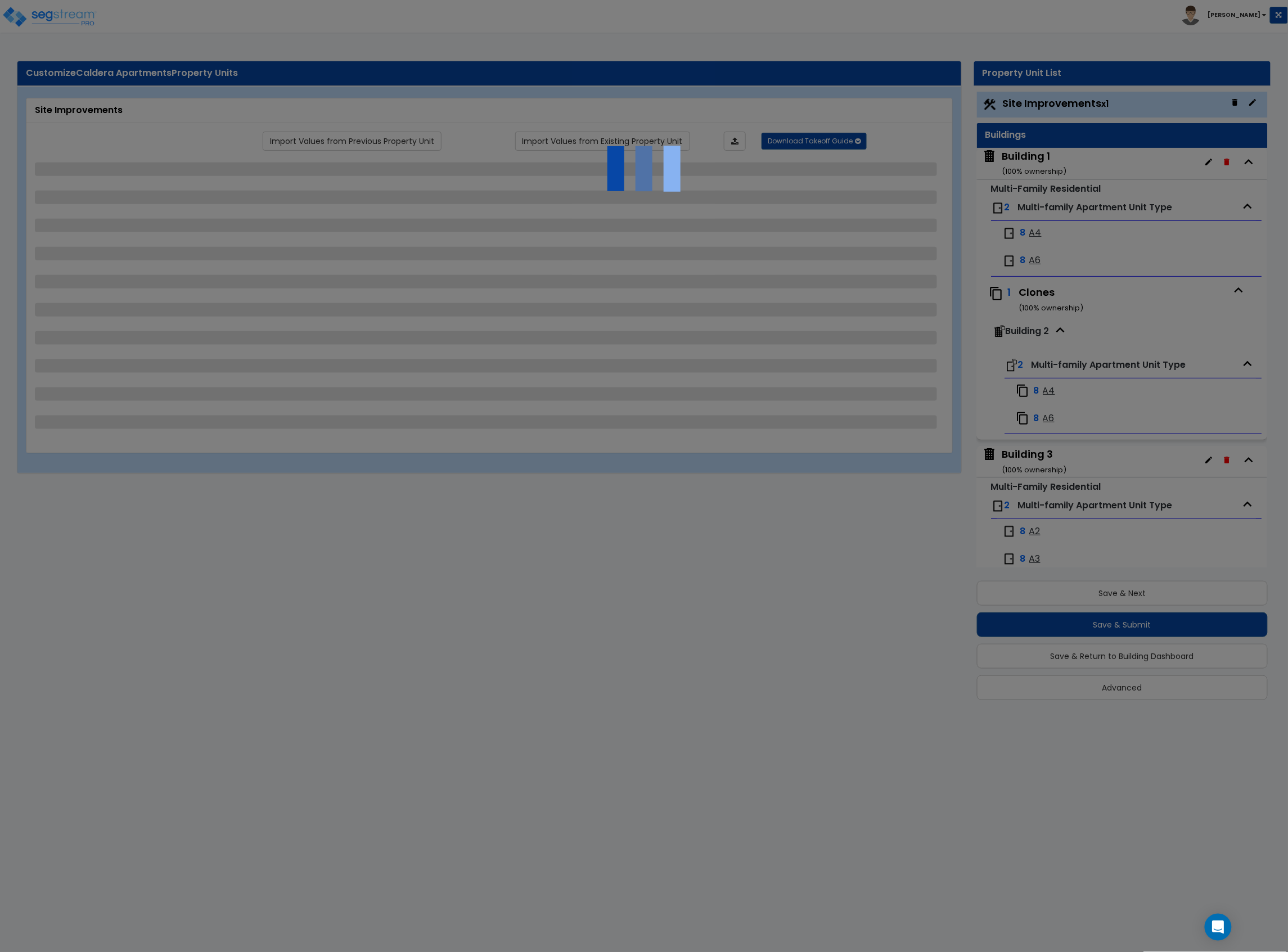
select select "2"
select select "1"
select select "2"
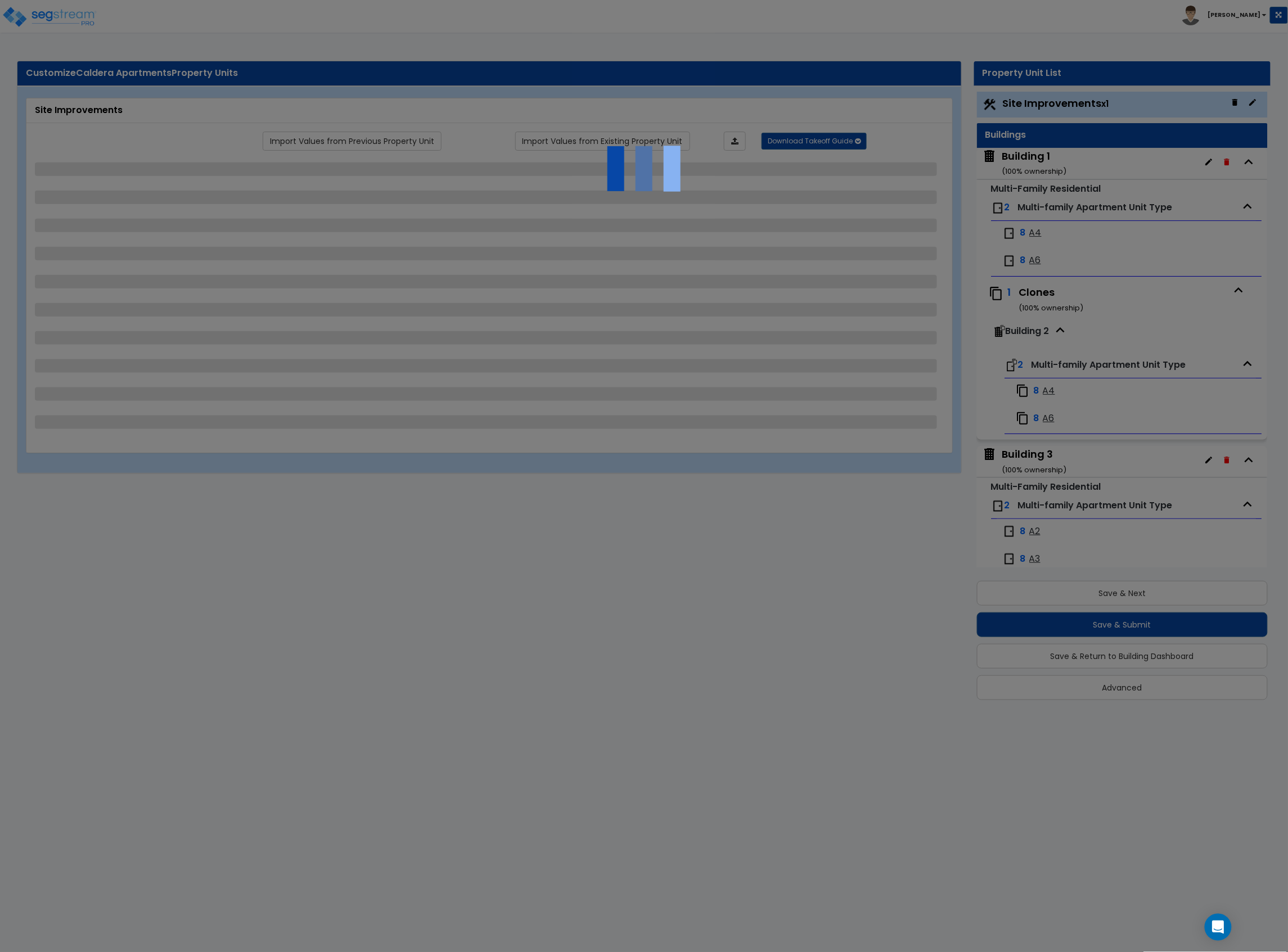
select select "2"
select select "1"
select select "2"
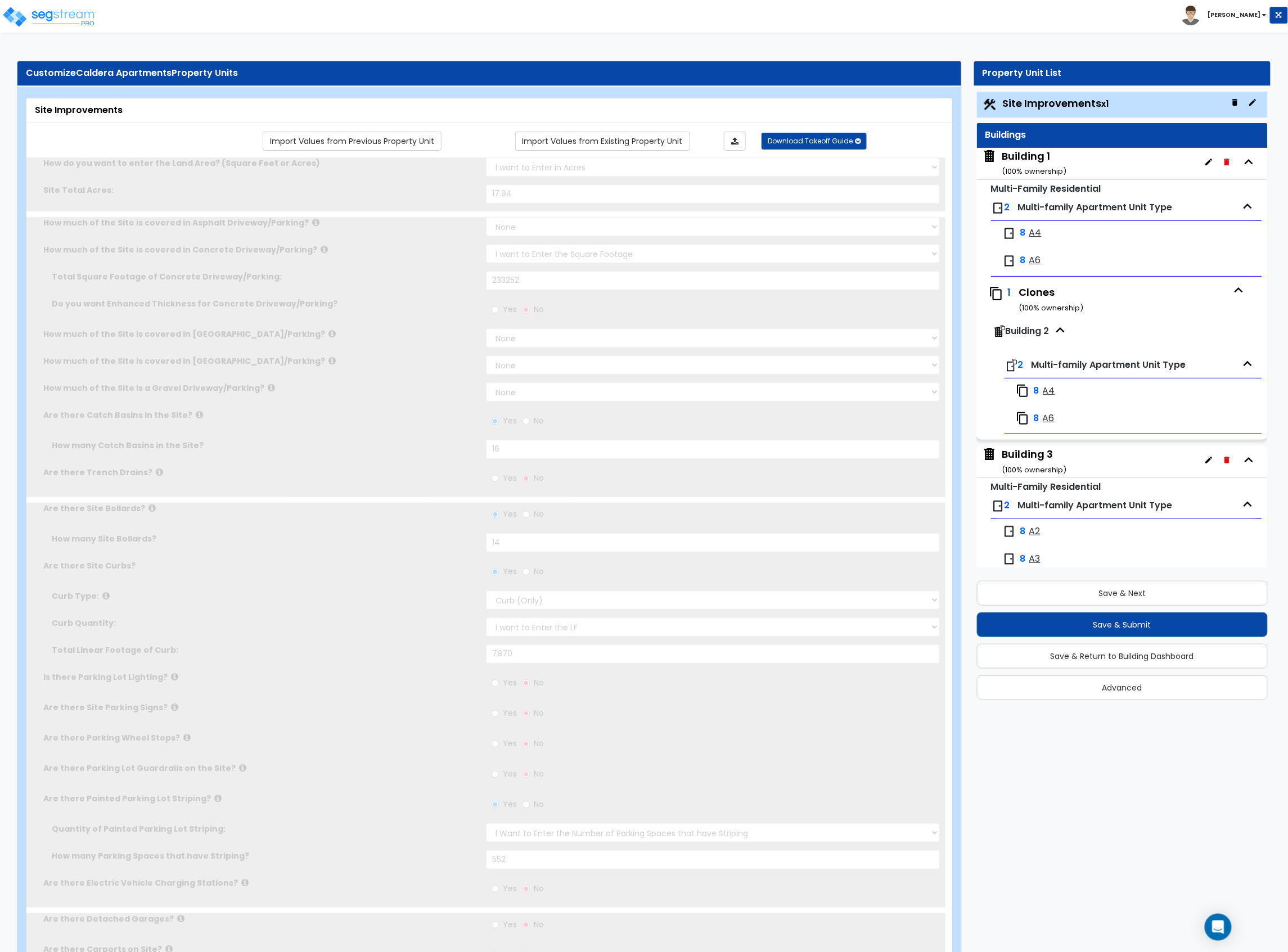
scroll to position [0, 0]
